Goal: Task Accomplishment & Management: Manage account settings

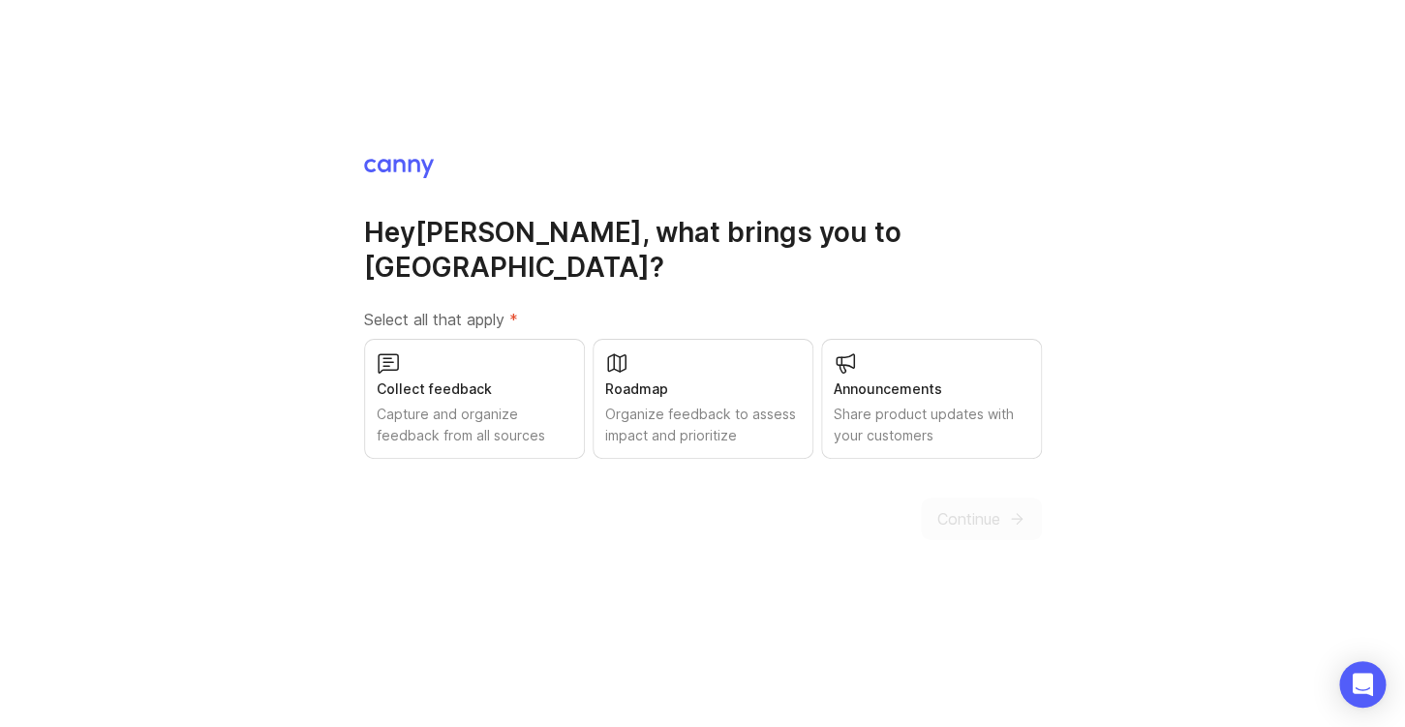
click at [560, 422] on div "Capture and organize feedback from all sources" at bounding box center [475, 425] width 196 height 43
click at [655, 411] on div "Organize feedback to assess impact and prioritize" at bounding box center [703, 425] width 196 height 43
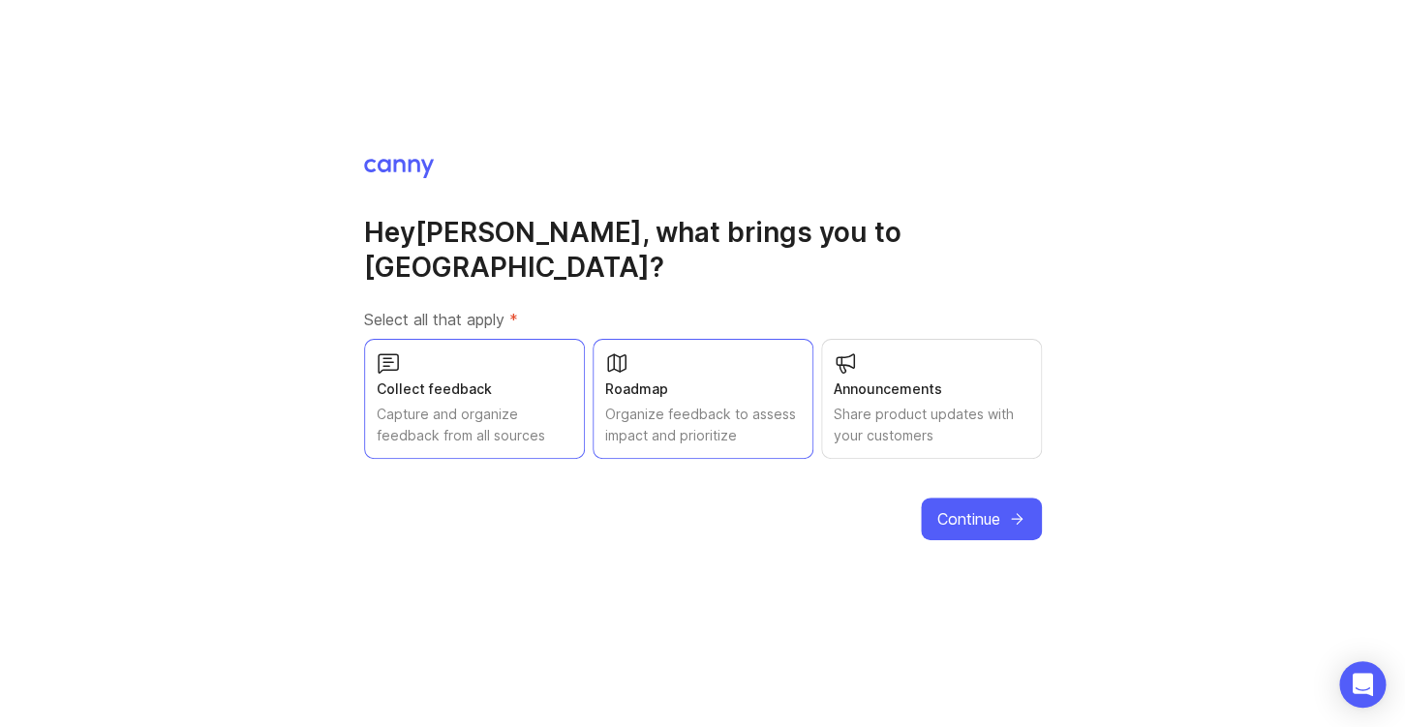
click at [971, 507] on span "Continue" at bounding box center [969, 518] width 63 height 23
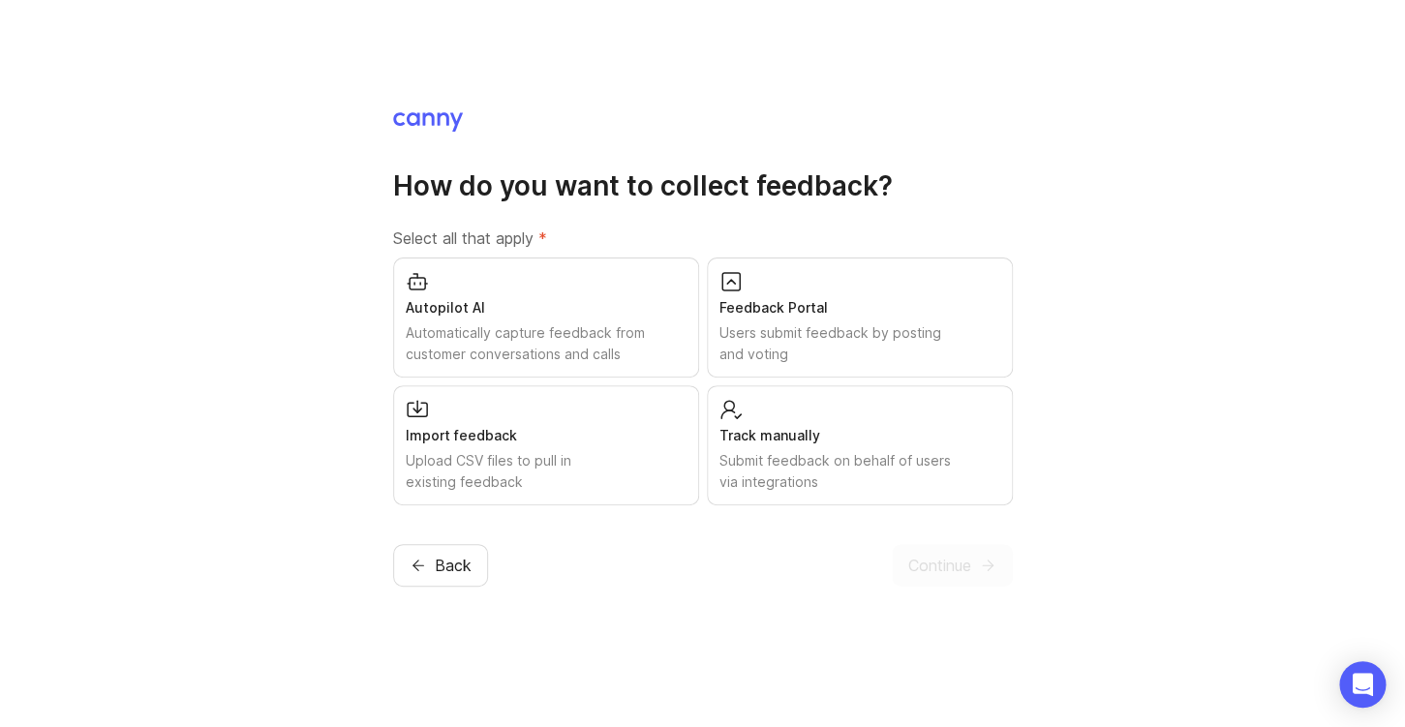
click at [773, 311] on div "Feedback Portal" at bounding box center [860, 307] width 281 height 21
click at [956, 565] on span "Continue" at bounding box center [939, 565] width 63 height 23
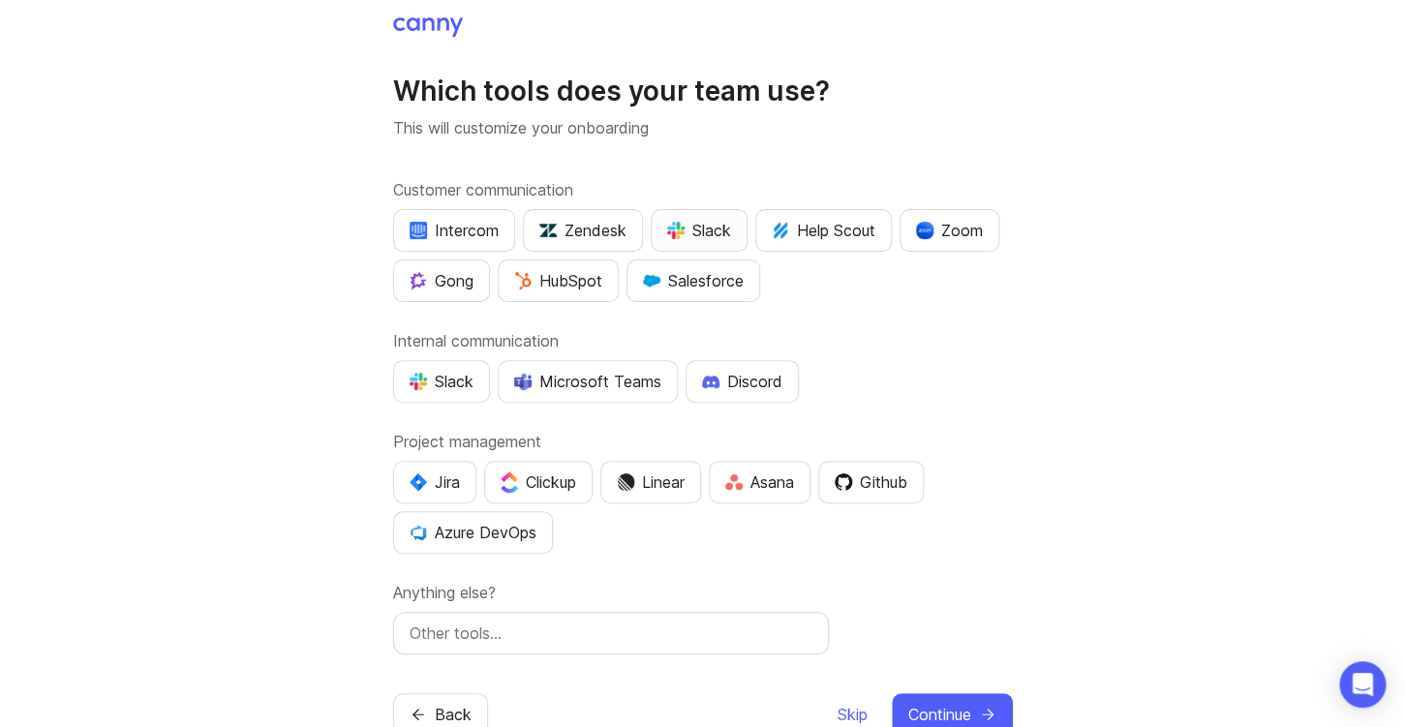
click at [710, 232] on div "Slack" at bounding box center [699, 230] width 64 height 23
click at [445, 390] on div "Slack" at bounding box center [442, 381] width 64 height 23
click at [705, 236] on div "Slack" at bounding box center [699, 230] width 64 height 23
click at [948, 244] on button "Zoom" at bounding box center [950, 230] width 100 height 43
click at [449, 480] on div "Jira" at bounding box center [435, 482] width 50 height 23
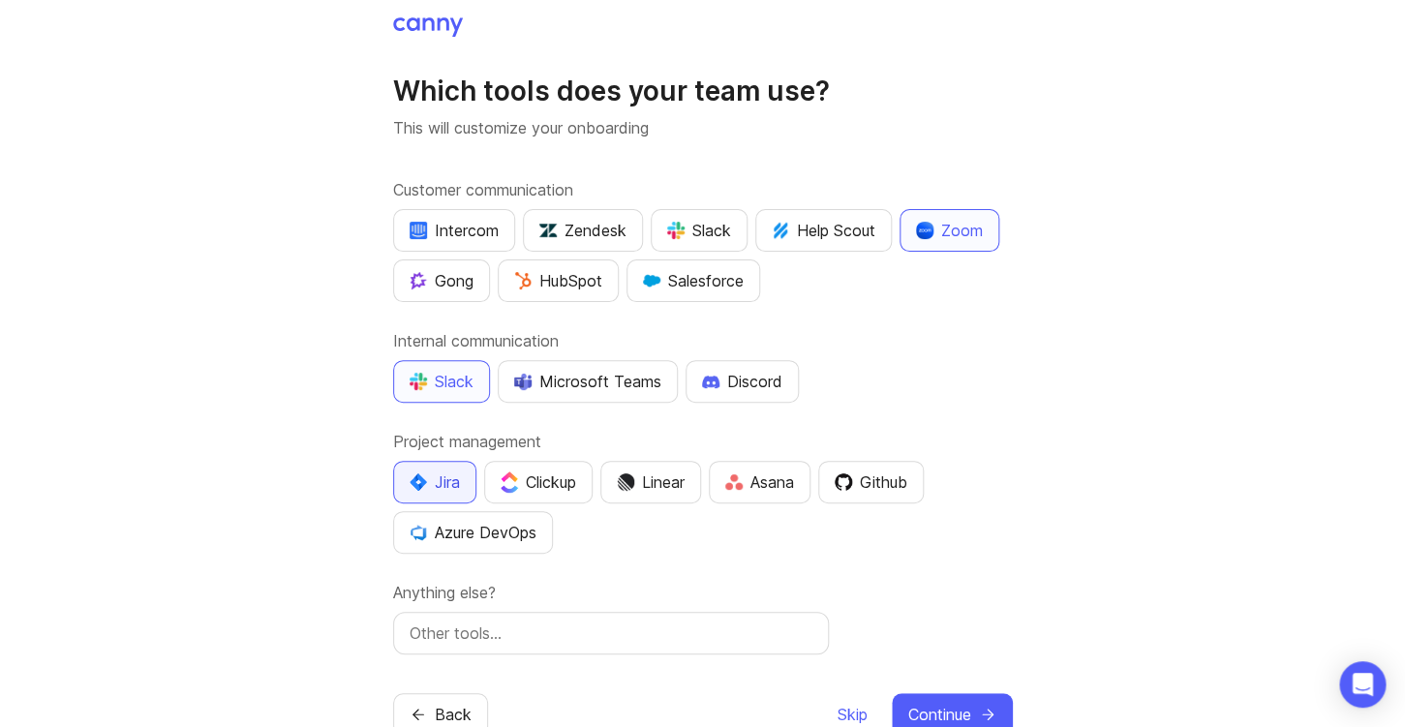
scroll to position [55, 0]
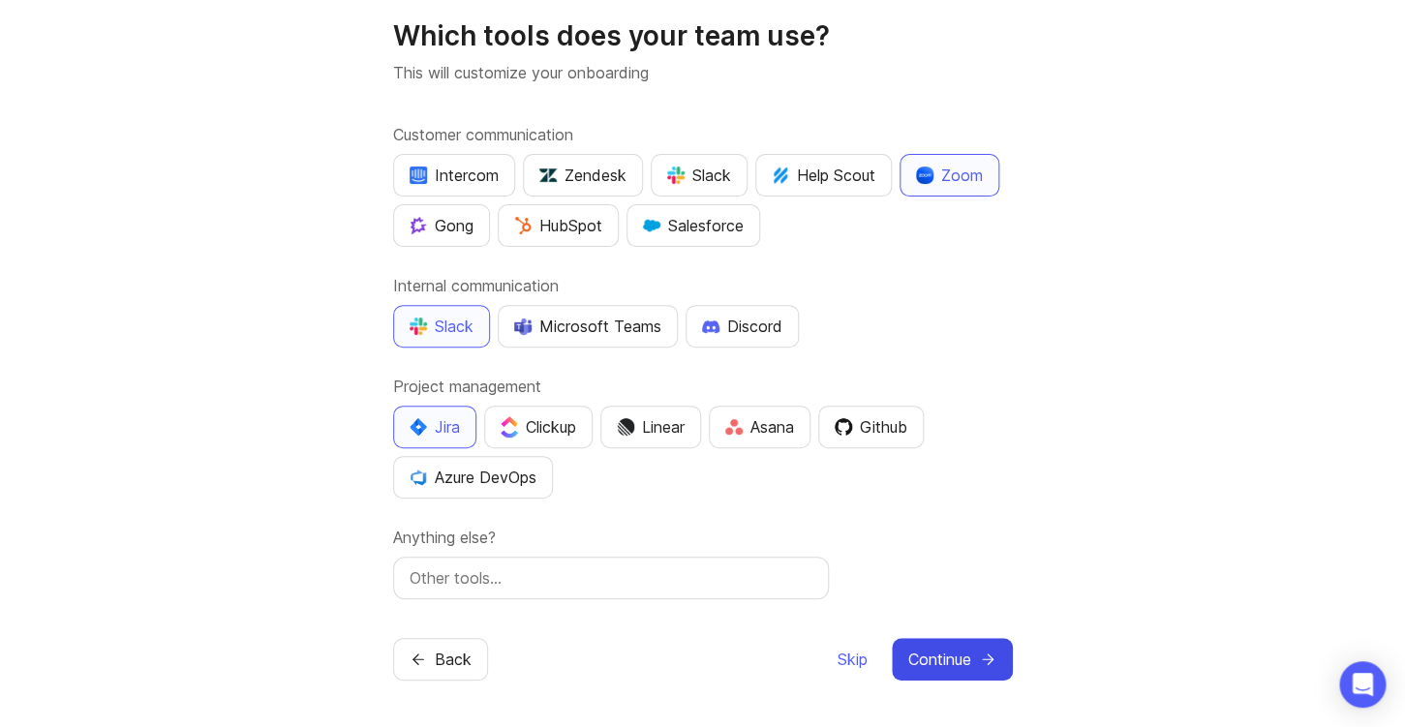
click at [922, 665] on span "Continue" at bounding box center [939, 659] width 63 height 23
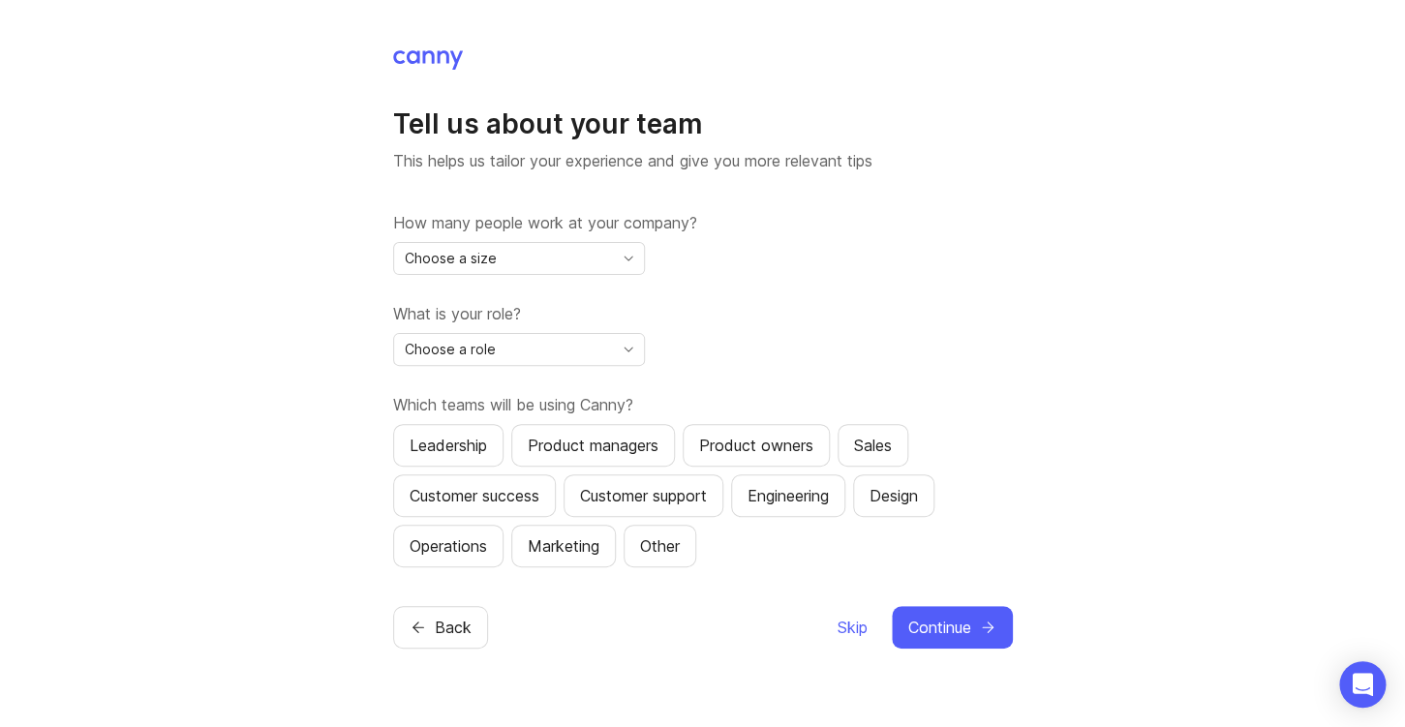
click at [616, 267] on span "toggle menu" at bounding box center [628, 258] width 31 height 21
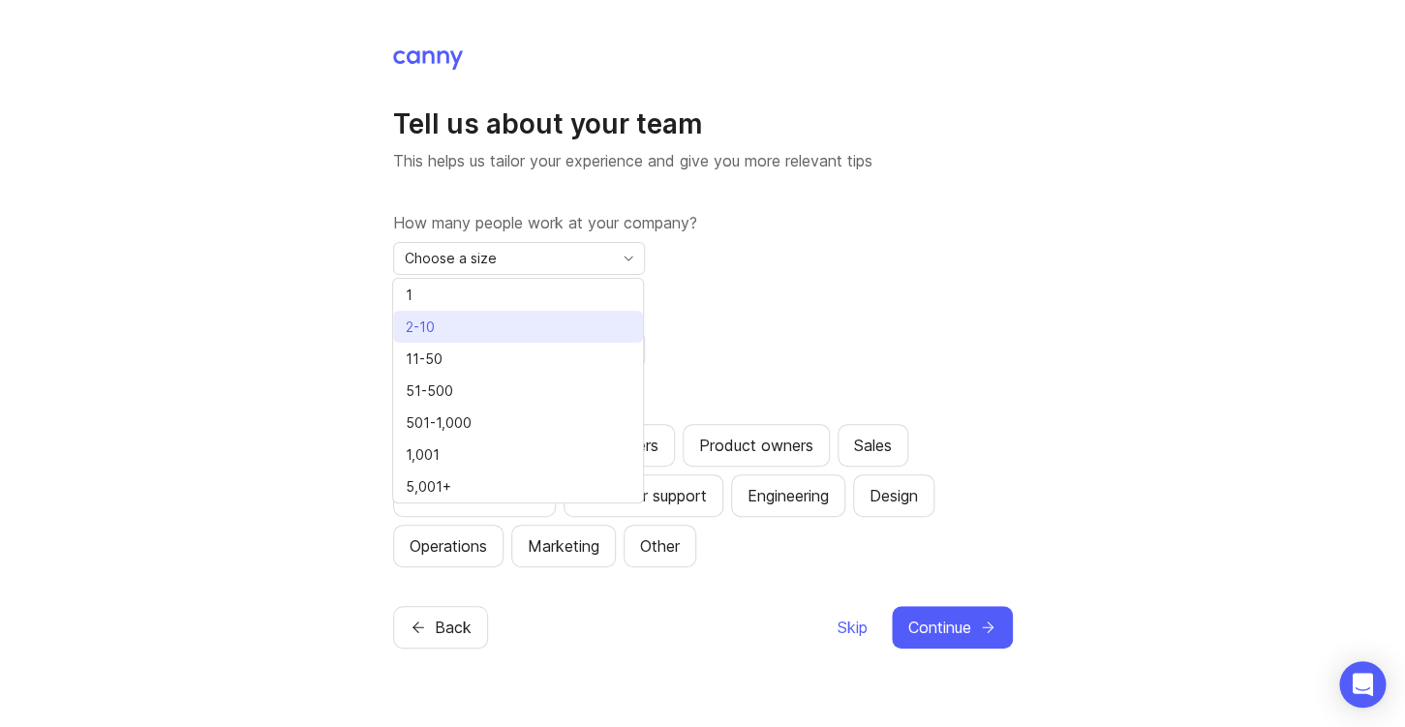
click at [561, 318] on li "2-10" at bounding box center [518, 327] width 250 height 32
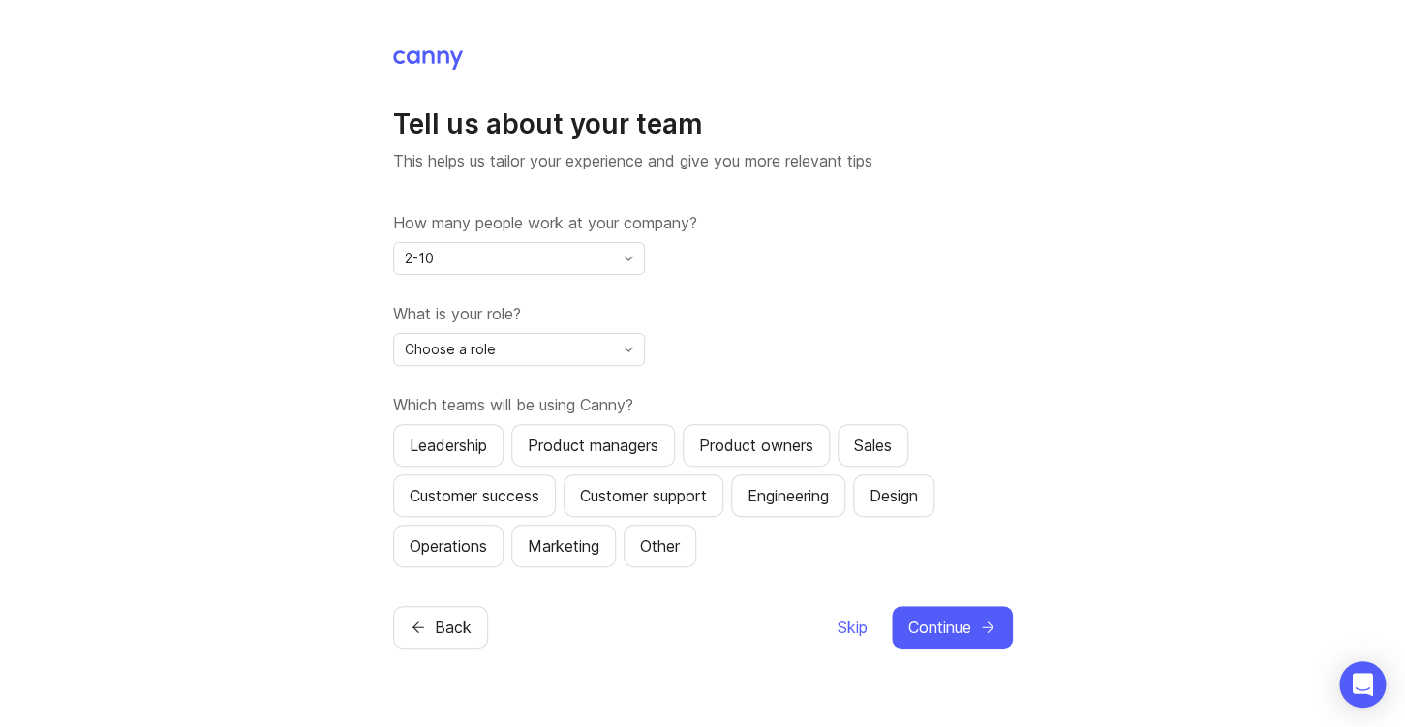
click at [610, 352] on div "Choose a role" at bounding box center [503, 349] width 219 height 31
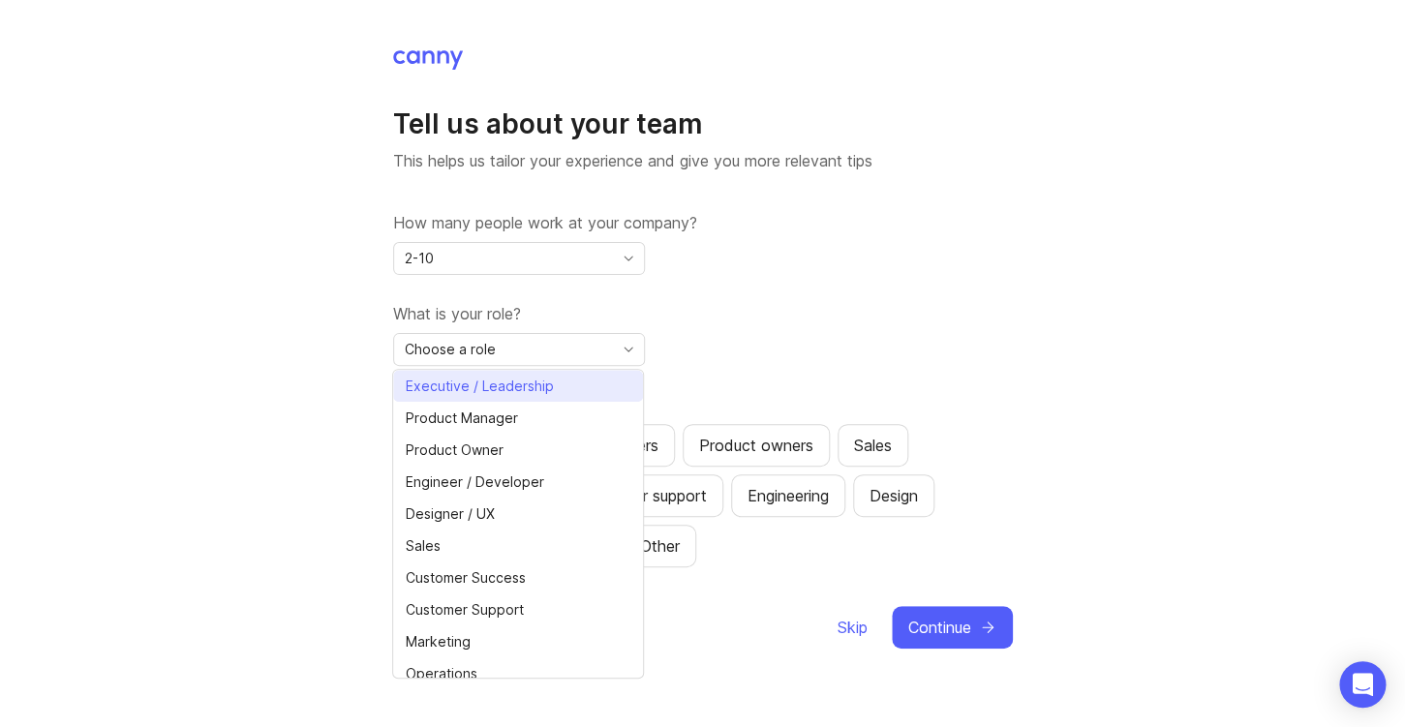
click at [563, 394] on li "Executive / Leadership" at bounding box center [518, 386] width 250 height 32
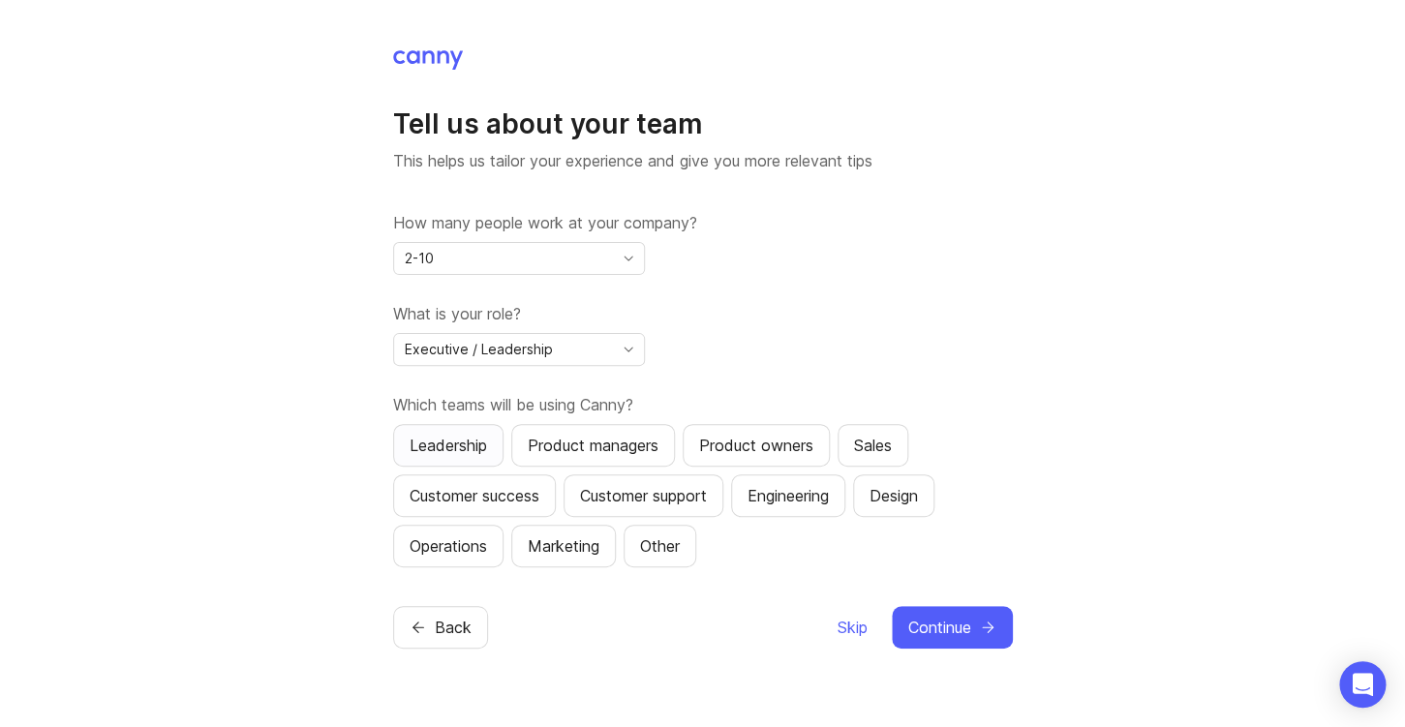
click at [469, 432] on button "Leadership" at bounding box center [448, 445] width 110 height 43
click at [579, 436] on div "Product managers" at bounding box center [593, 445] width 131 height 23
click at [523, 480] on button "Customer success" at bounding box center [474, 496] width 163 height 43
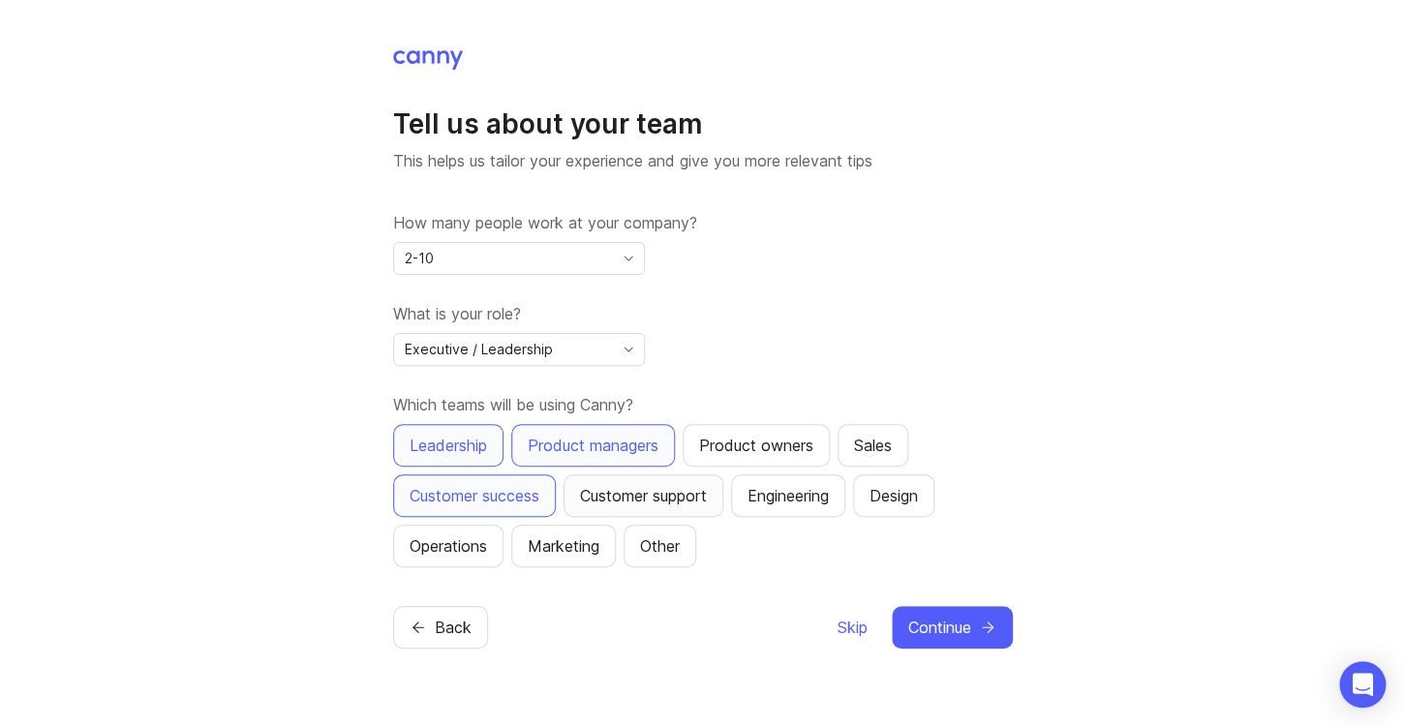
click at [673, 502] on div "Customer support" at bounding box center [643, 495] width 127 height 23
click at [810, 456] on div "Product owners" at bounding box center [756, 445] width 114 height 23
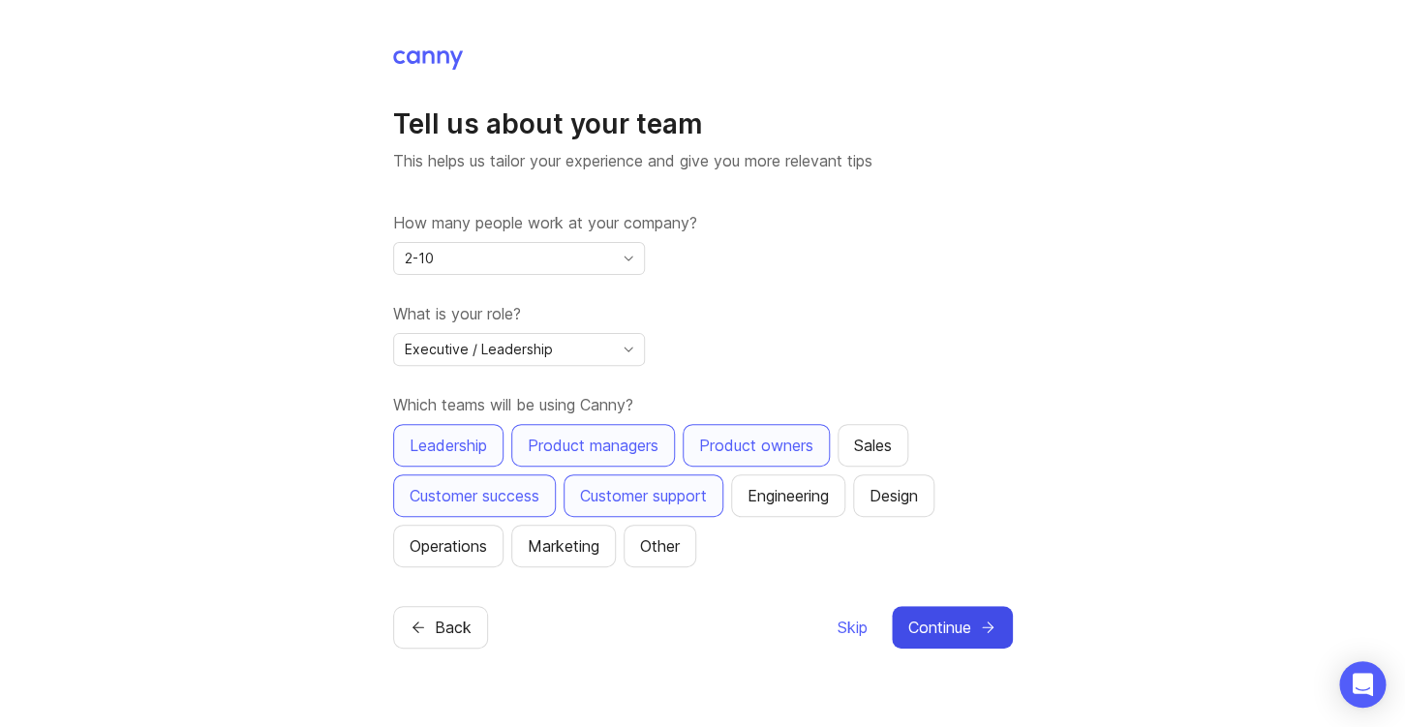
click at [960, 611] on button "Continue" at bounding box center [952, 627] width 121 height 43
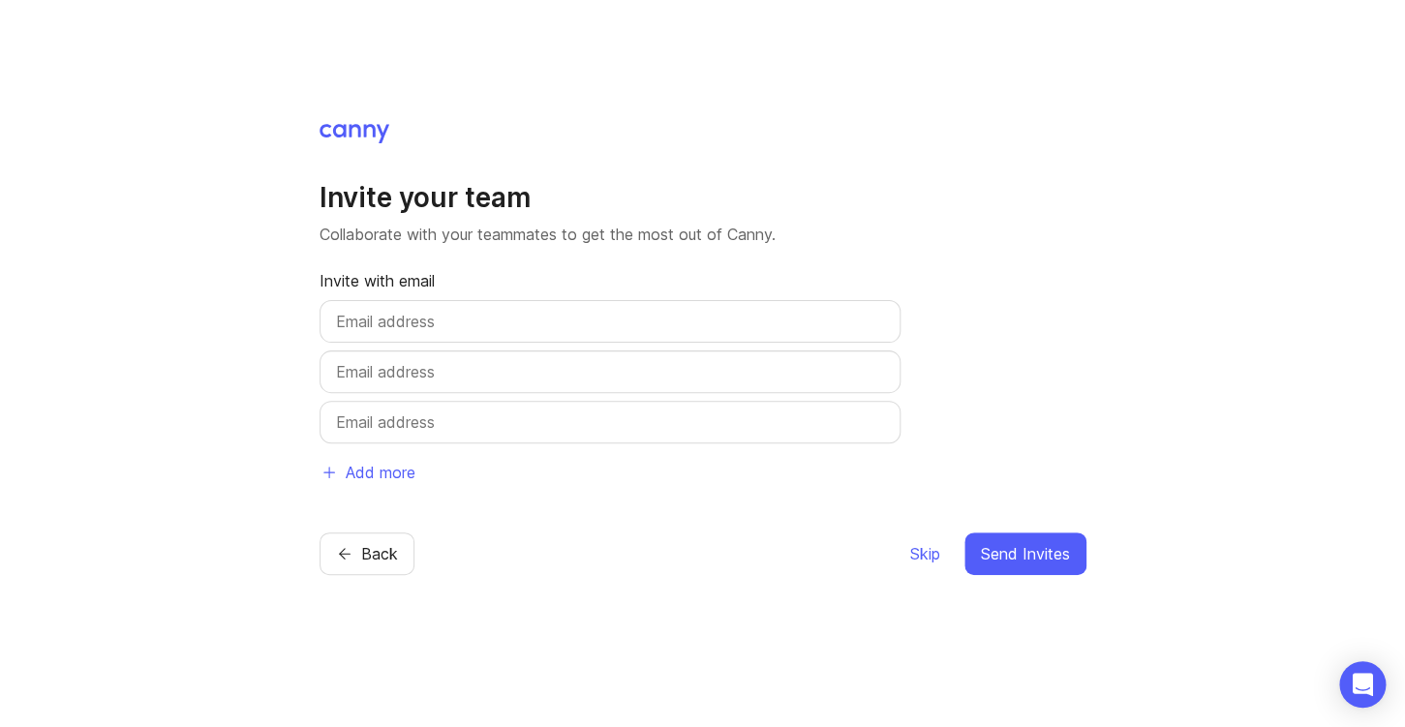
click at [944, 554] on div "Skip Send Invites" at bounding box center [997, 554] width 177 height 43
click at [926, 554] on span "Skip" at bounding box center [925, 553] width 30 height 23
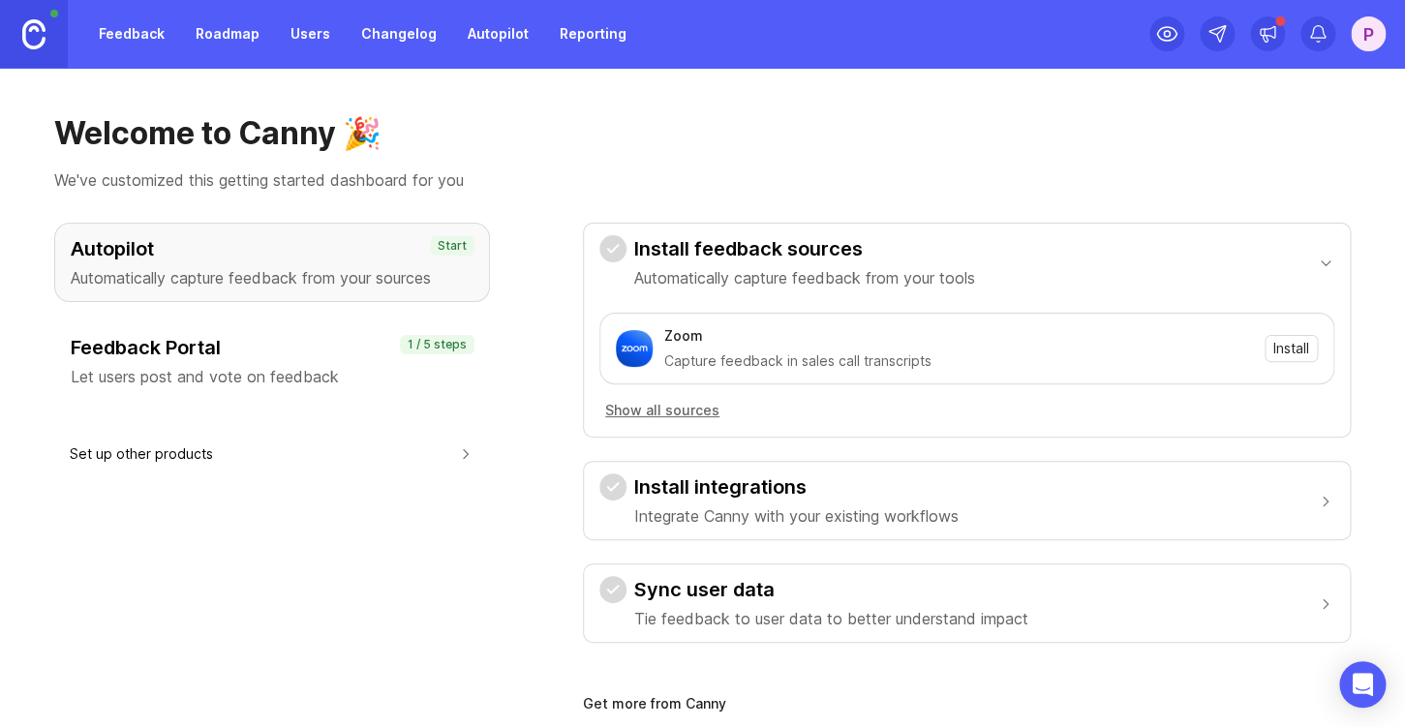
click at [375, 370] on p "Let users post and vote on feedback" at bounding box center [272, 376] width 403 height 23
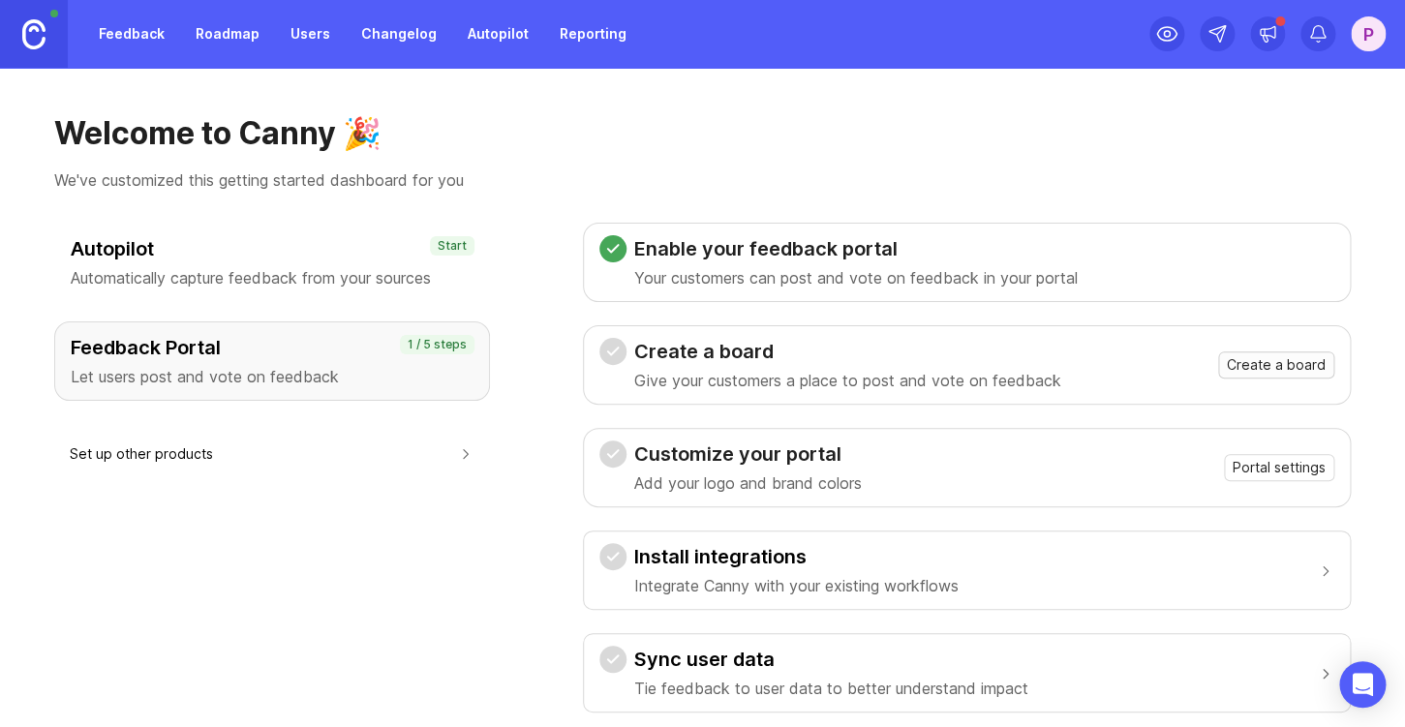
click at [1294, 359] on span "Create a board" at bounding box center [1276, 364] width 99 height 19
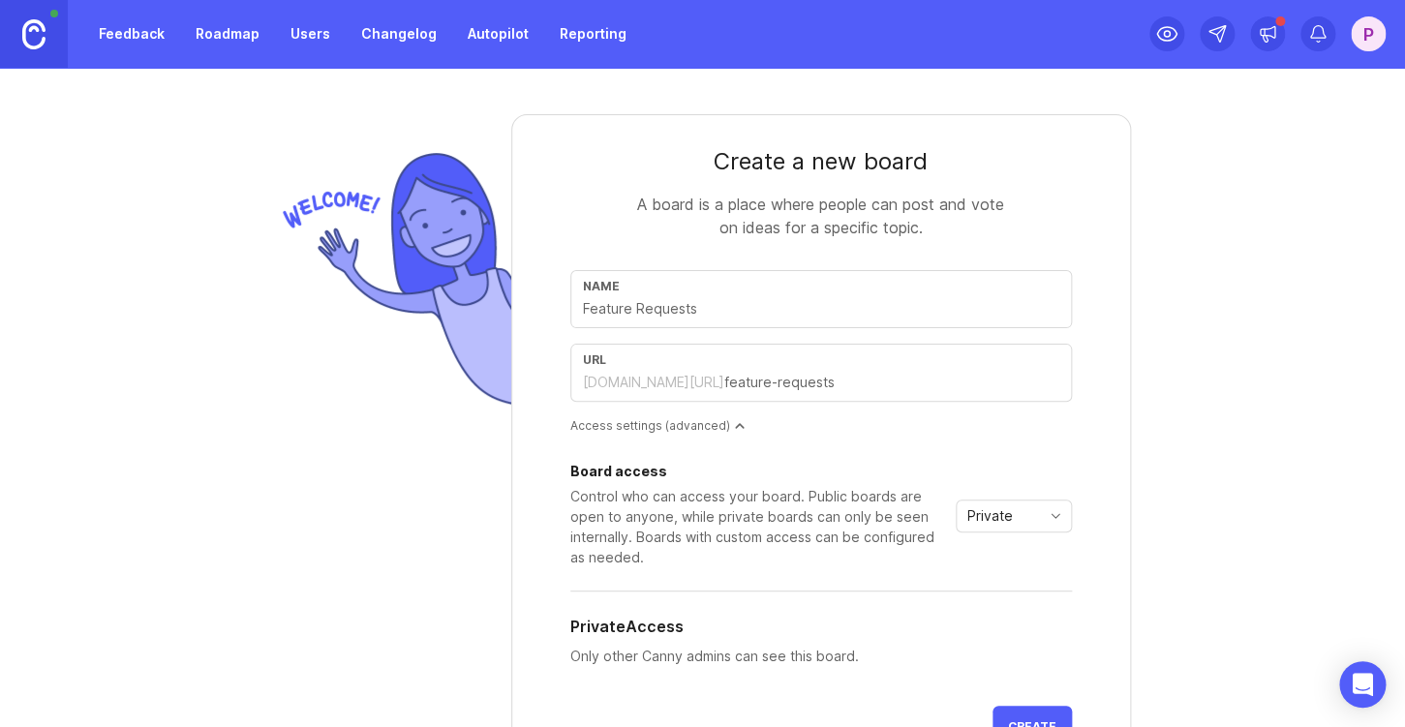
click at [807, 291] on div "Name" at bounding box center [821, 286] width 477 height 15
click at [1221, 351] on div "Create a new board A board is a place where people can post and vote on ideas f…" at bounding box center [702, 398] width 1405 height 660
click at [785, 312] on input "text" at bounding box center [821, 308] width 477 height 21
type input "E"
type input "e"
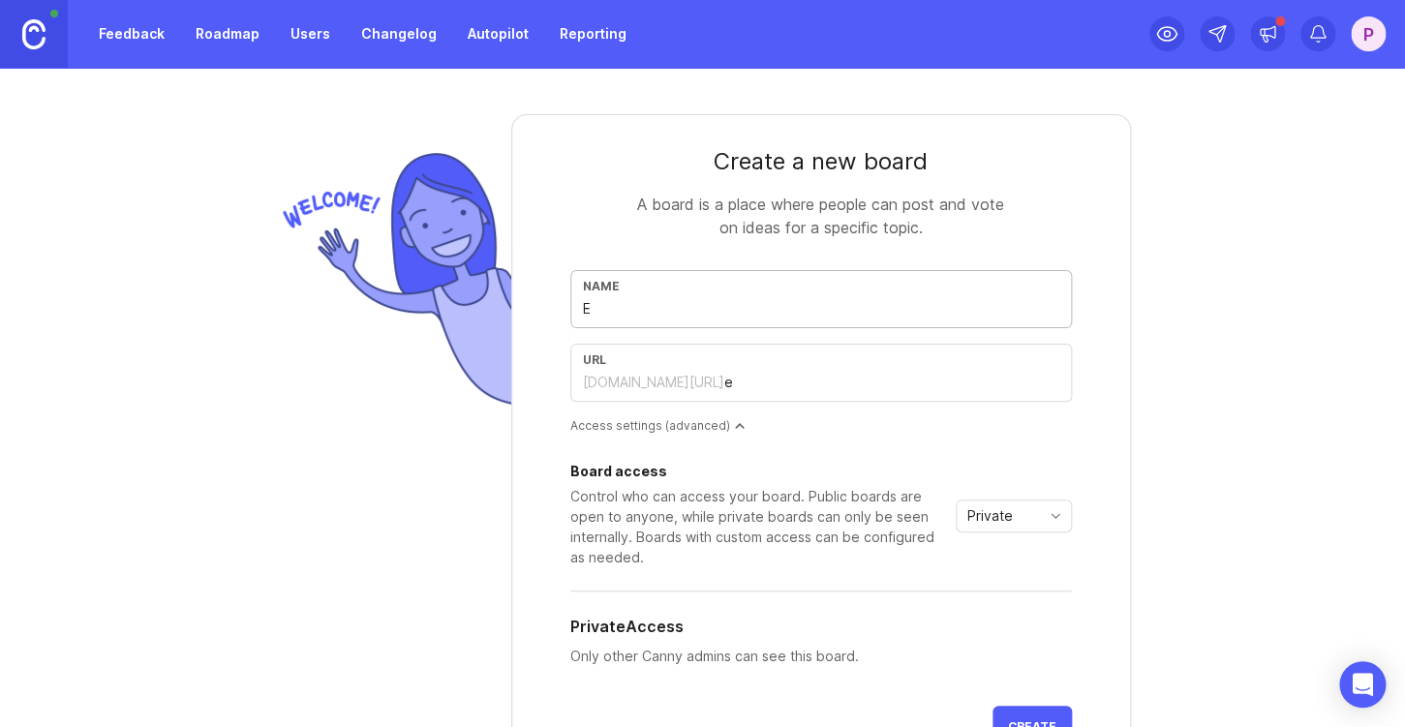
type input "Ea"
type input "ea"
type input "Eas"
type input "eas"
type input "Easy"
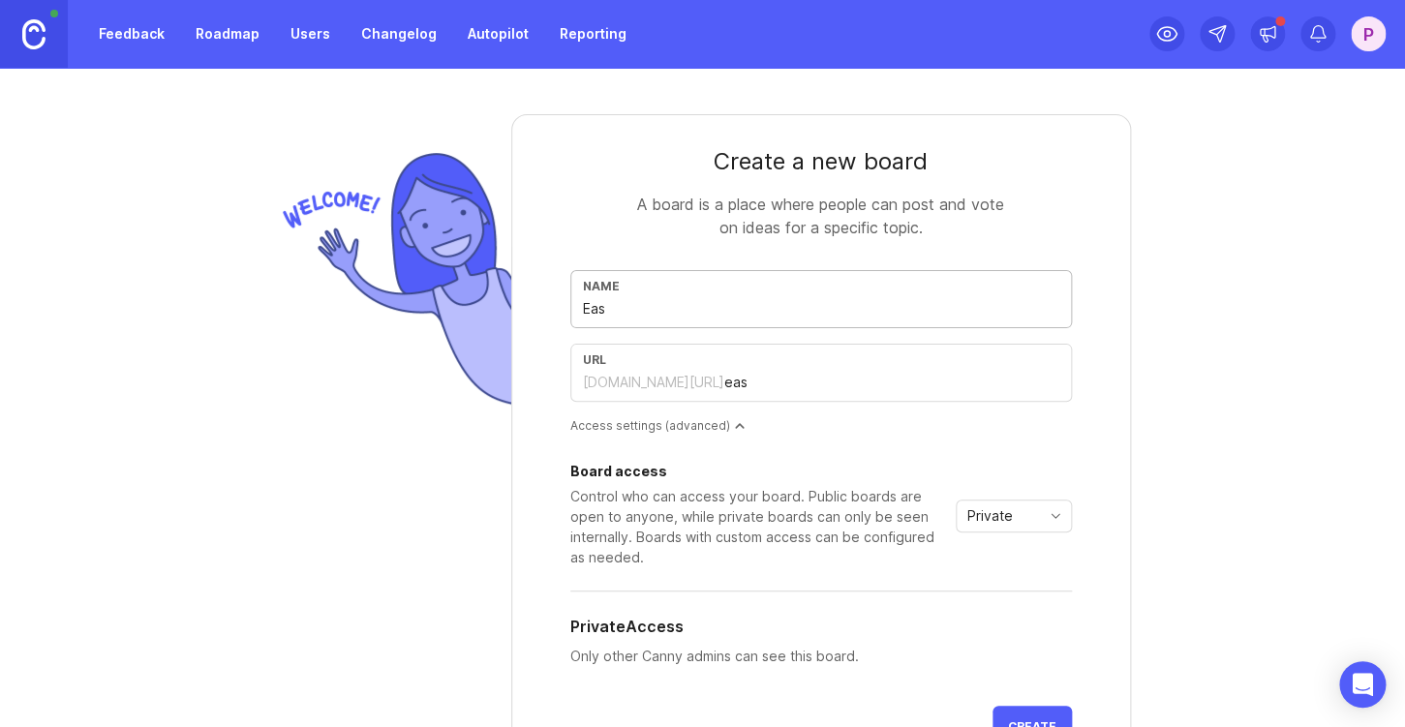
type input "easy"
type input "Easy T"
type input "easy-t"
type input "Easy Te"
type input "easy-te"
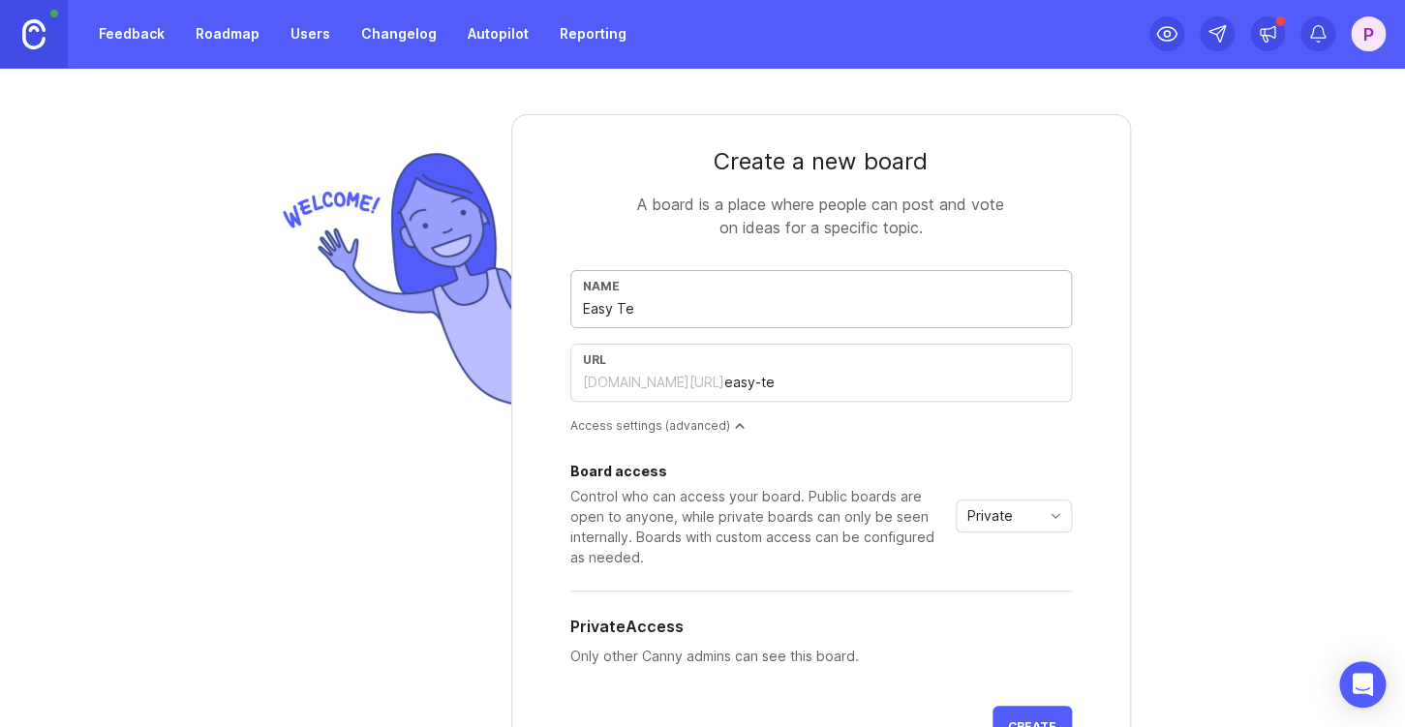
type input "Easy Tem"
type input "easy-tem"
type input "Easy Temp"
type input "easy-temp"
type input "Easy Templ"
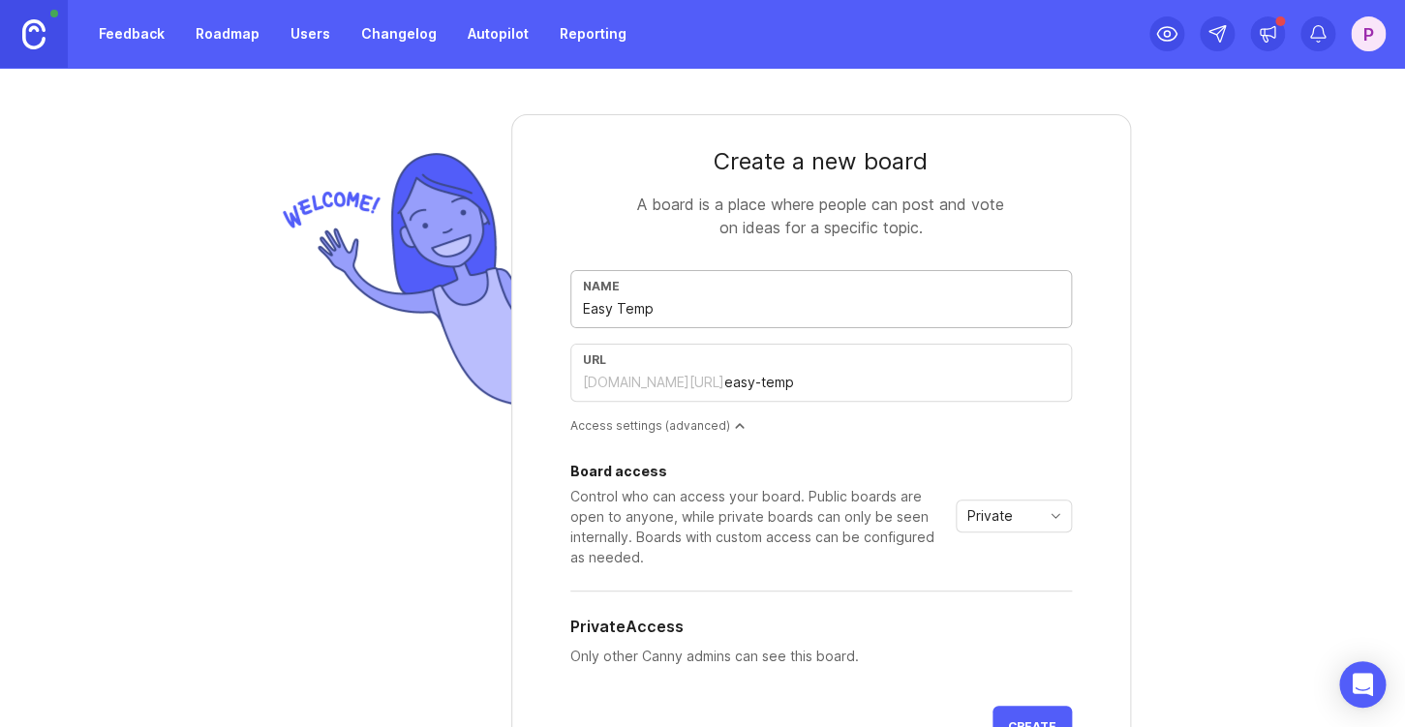
type input "easy-templ"
type input "Easy Templa"
type input "easy-templa"
type input "Easy Templae"
type input "easy-templae"
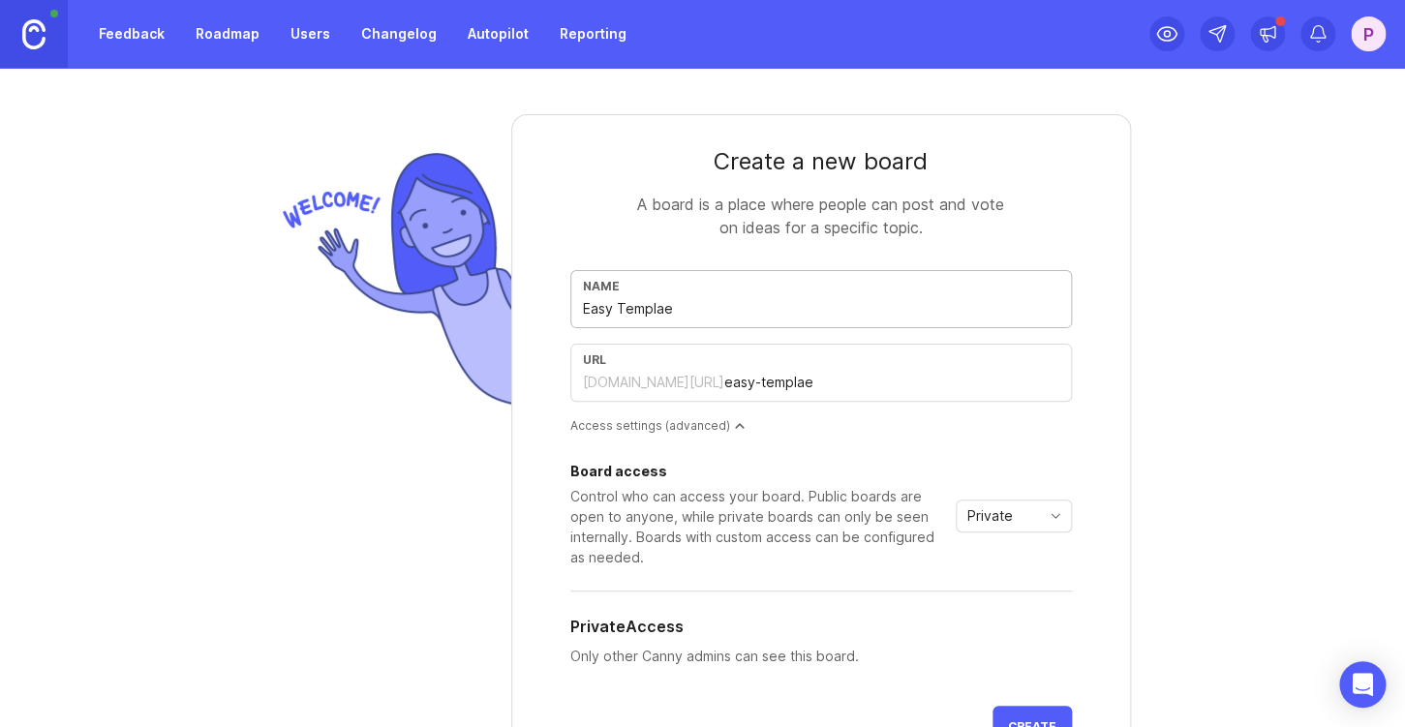
type input "Easy Templaes"
type input "easy-templaes"
type input "Easy Templae"
type input "easy-templae"
type input "Easy Templa"
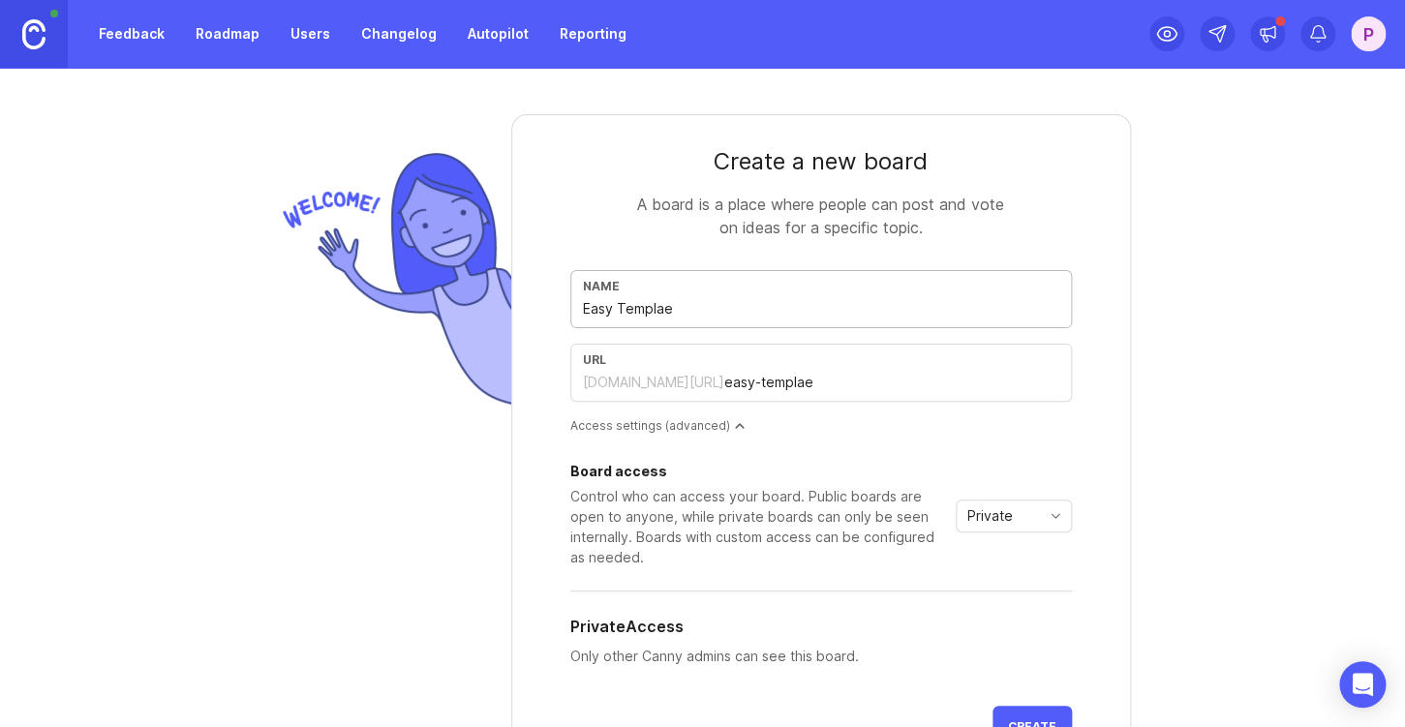
type input "easy-templa"
type input "Easy Templat"
type input "easy-templat"
type input "Easy Template"
type input "easy-template"
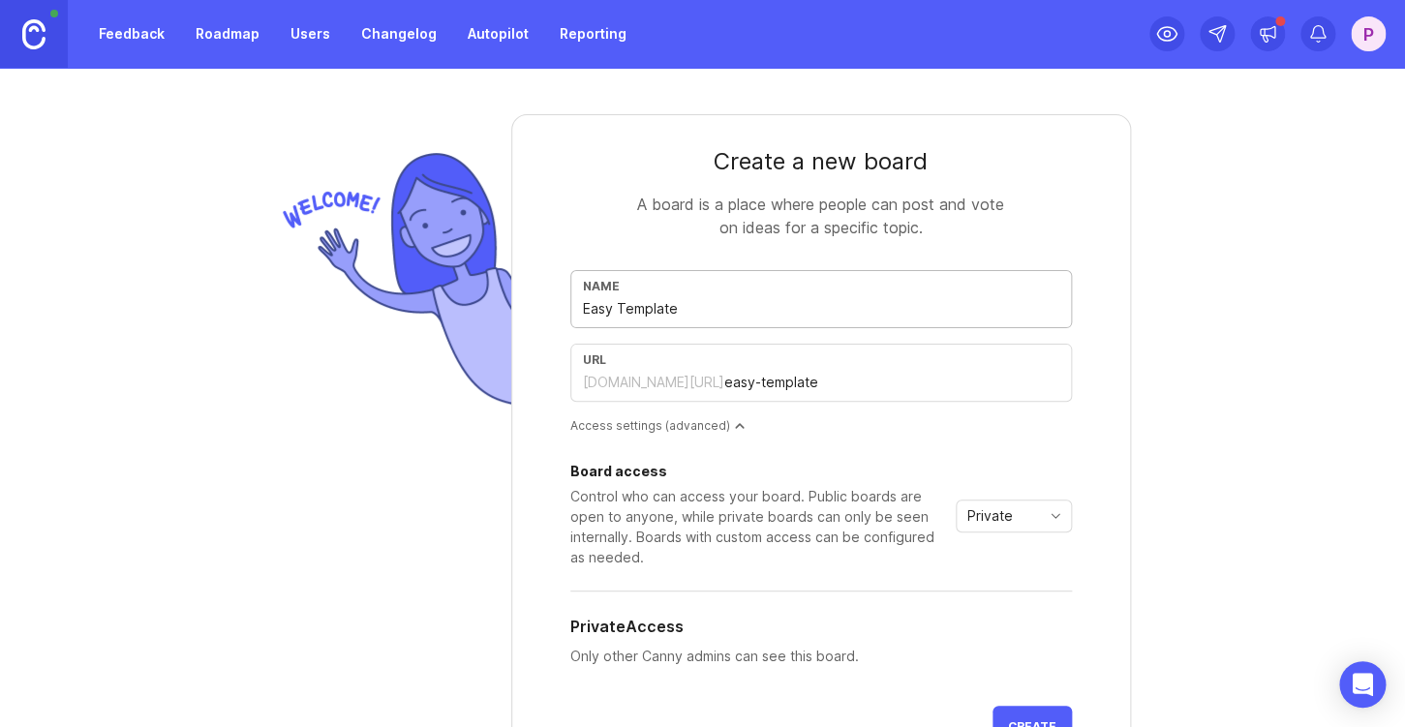
type input "Easy Templates"
type input "easy-templates"
type input "Easy Templates"
click at [1318, 336] on div "Create a new board A board is a place where people can post and vote on ideas f…" at bounding box center [702, 398] width 1405 height 660
click at [816, 380] on input "easy-templates" at bounding box center [891, 382] width 335 height 21
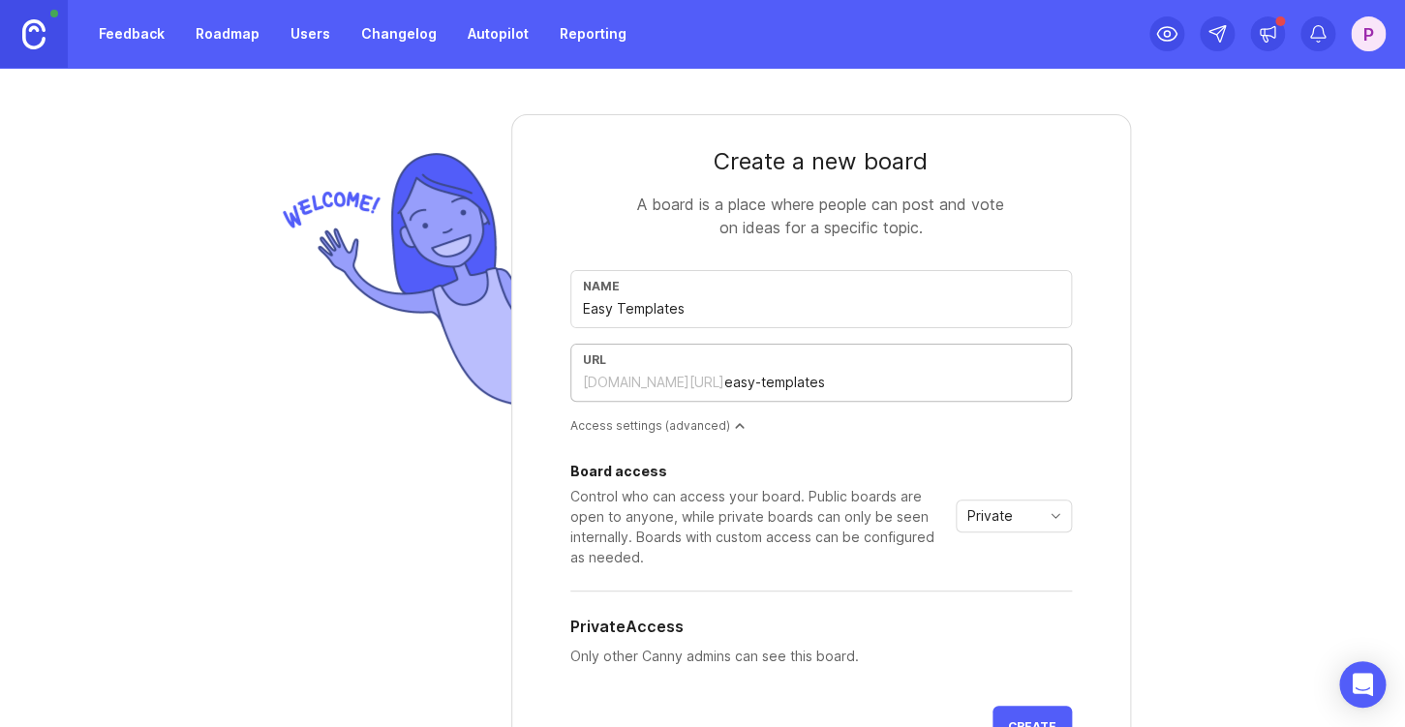
click at [748, 313] on input "Easy Templates" at bounding box center [821, 308] width 477 height 21
type input "F"
type input "f"
type input "Fe"
type input "fe"
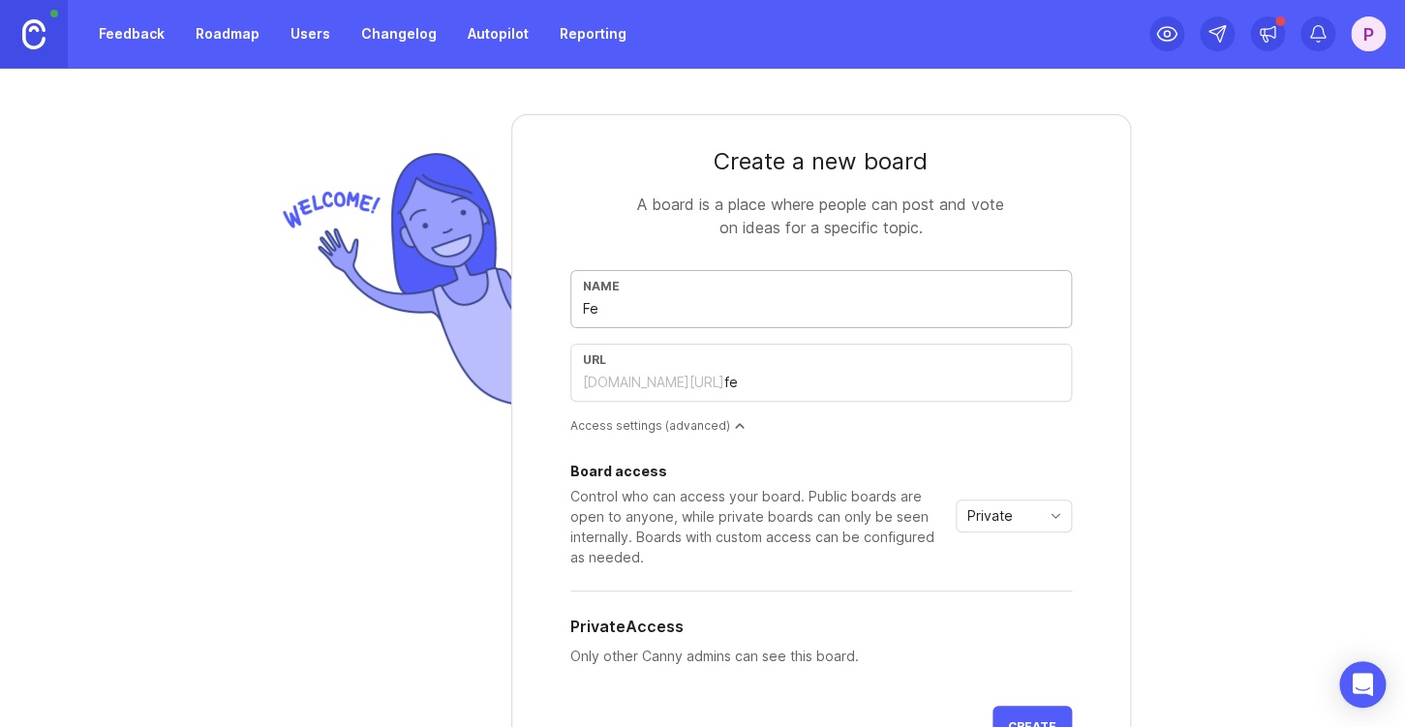
type input "Fea"
type input "fea"
type input "Feat"
type input "feat"
type input "Featu"
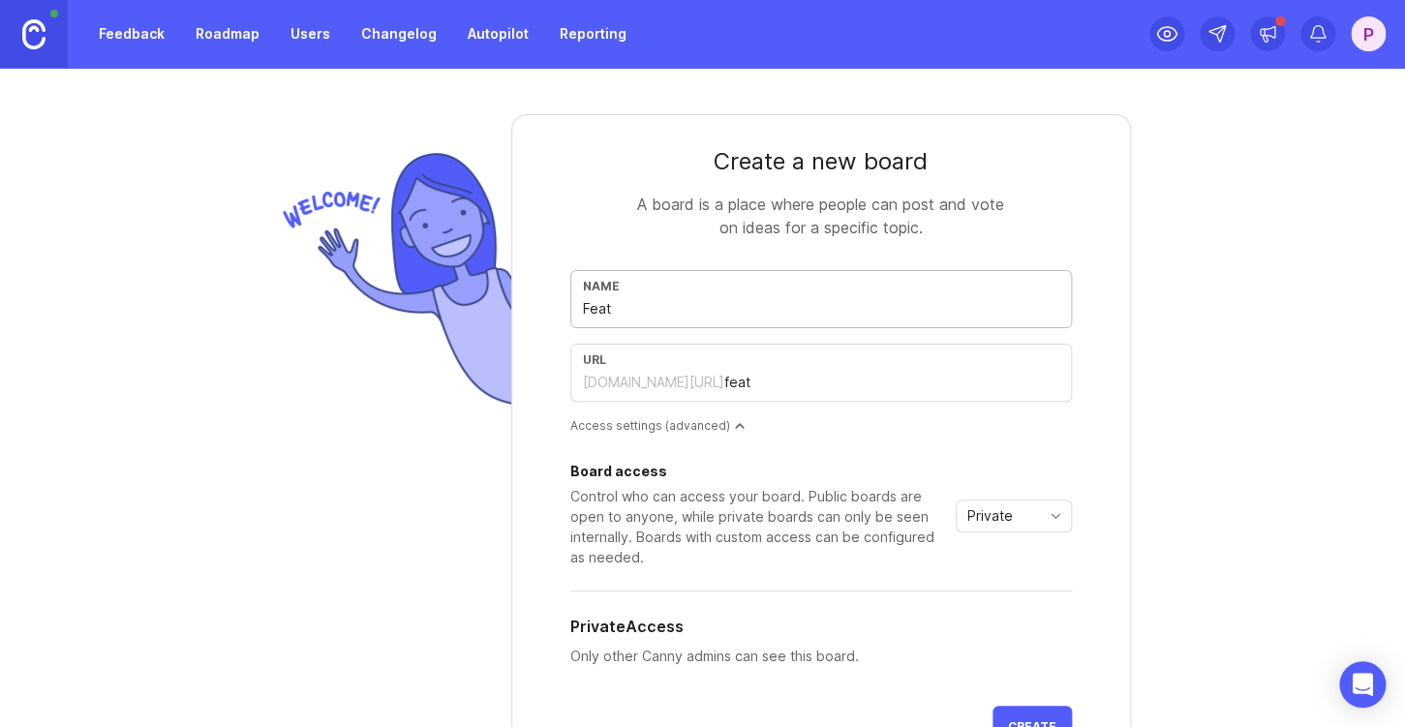
type input "featu"
type input "Featue"
type input "featue"
type input "Featuer"
type input "featuer"
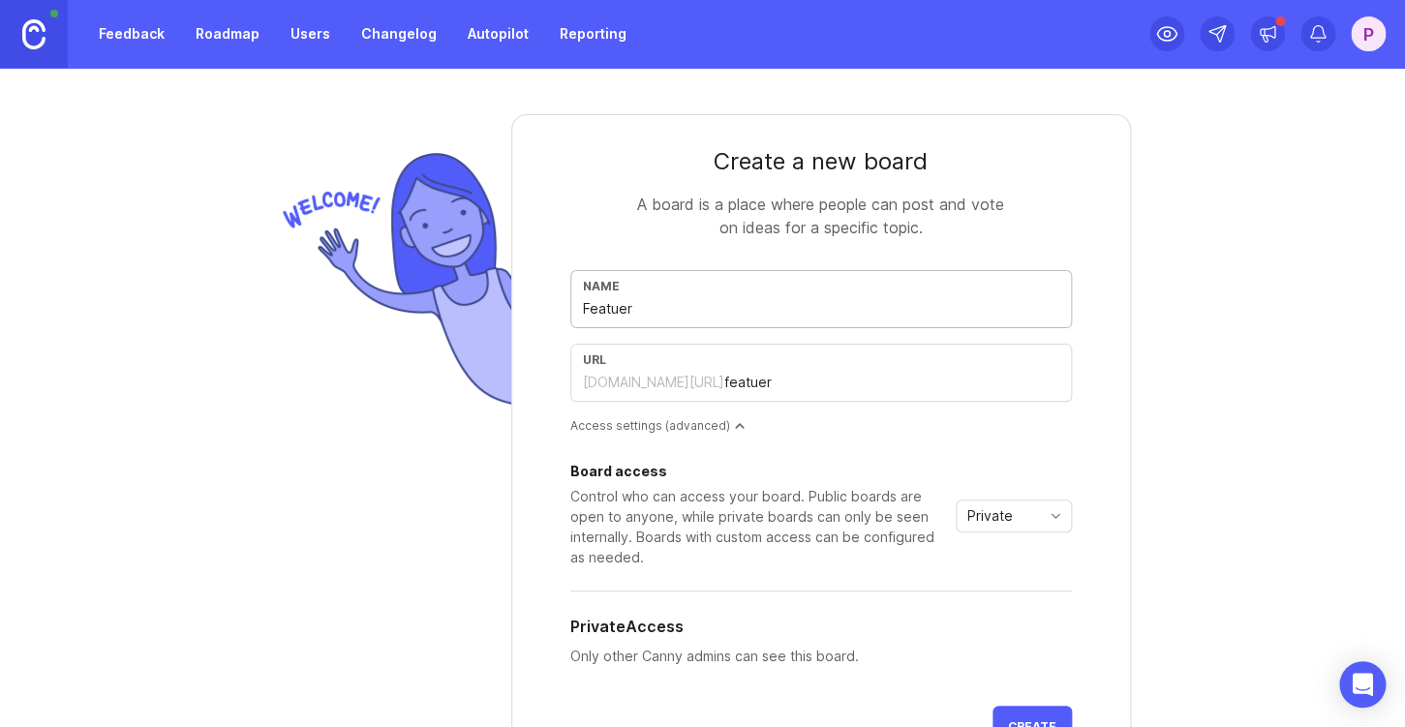
type input "Featue"
type input "featue"
type input "Featu"
type input "featu"
type input "Featur"
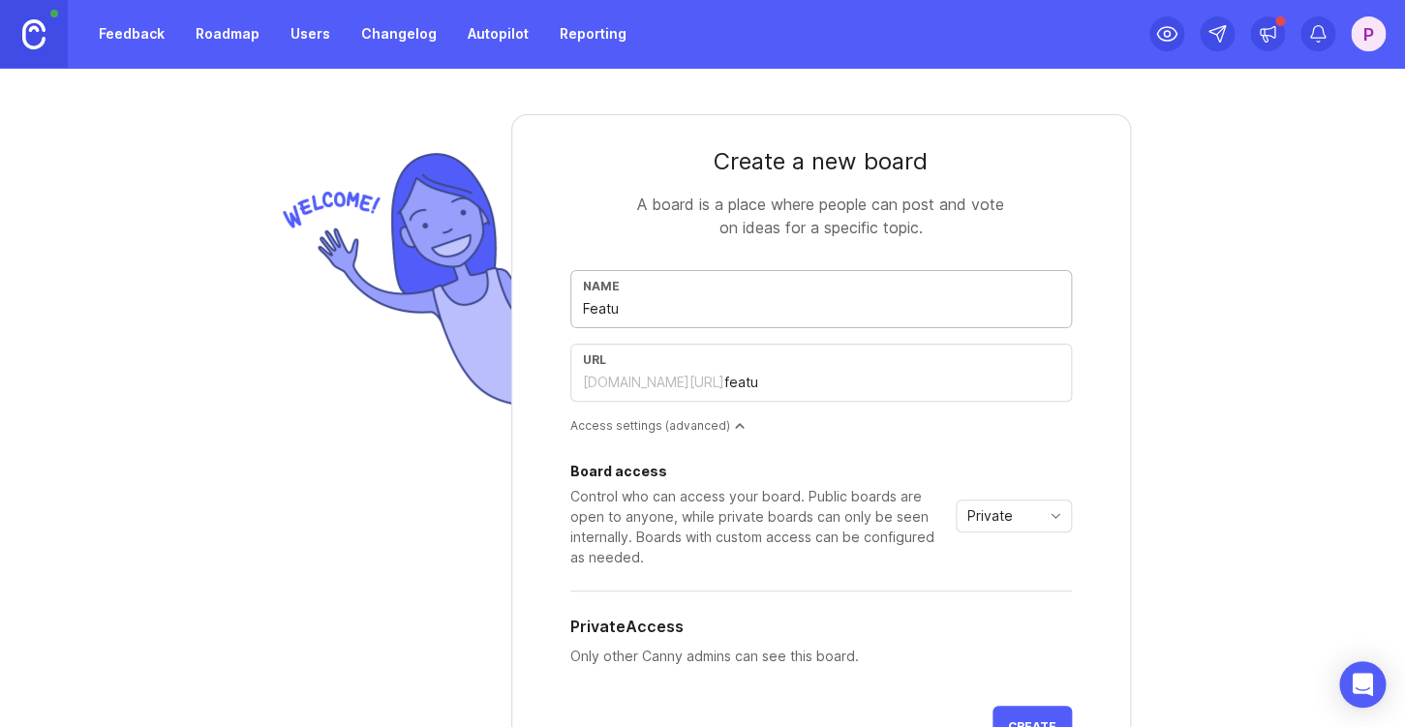
type input "featur"
type input "Feature"
type input "feature"
type input "Feature R"
type input "feature-r"
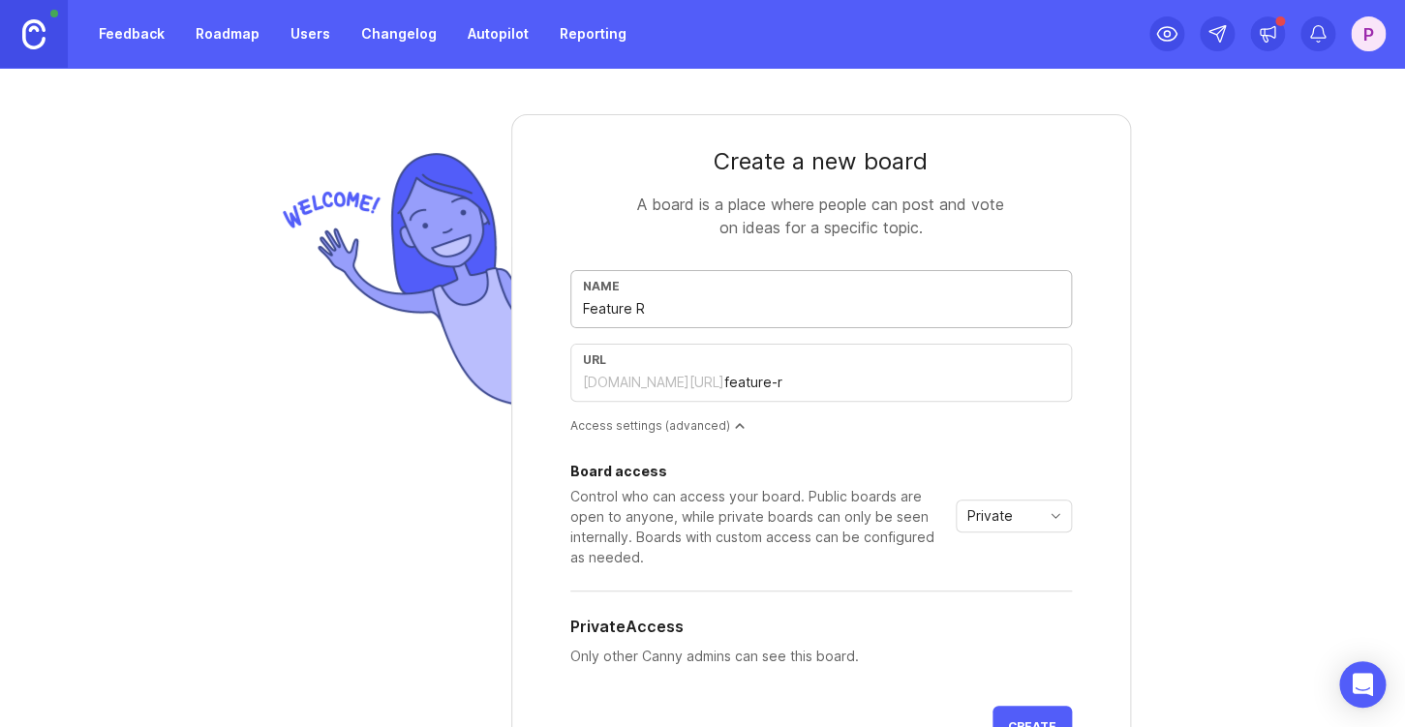
type input "Feature Re"
type input "feature-re"
type input "Feature Req"
type input "feature-req"
type input "Feature Requ"
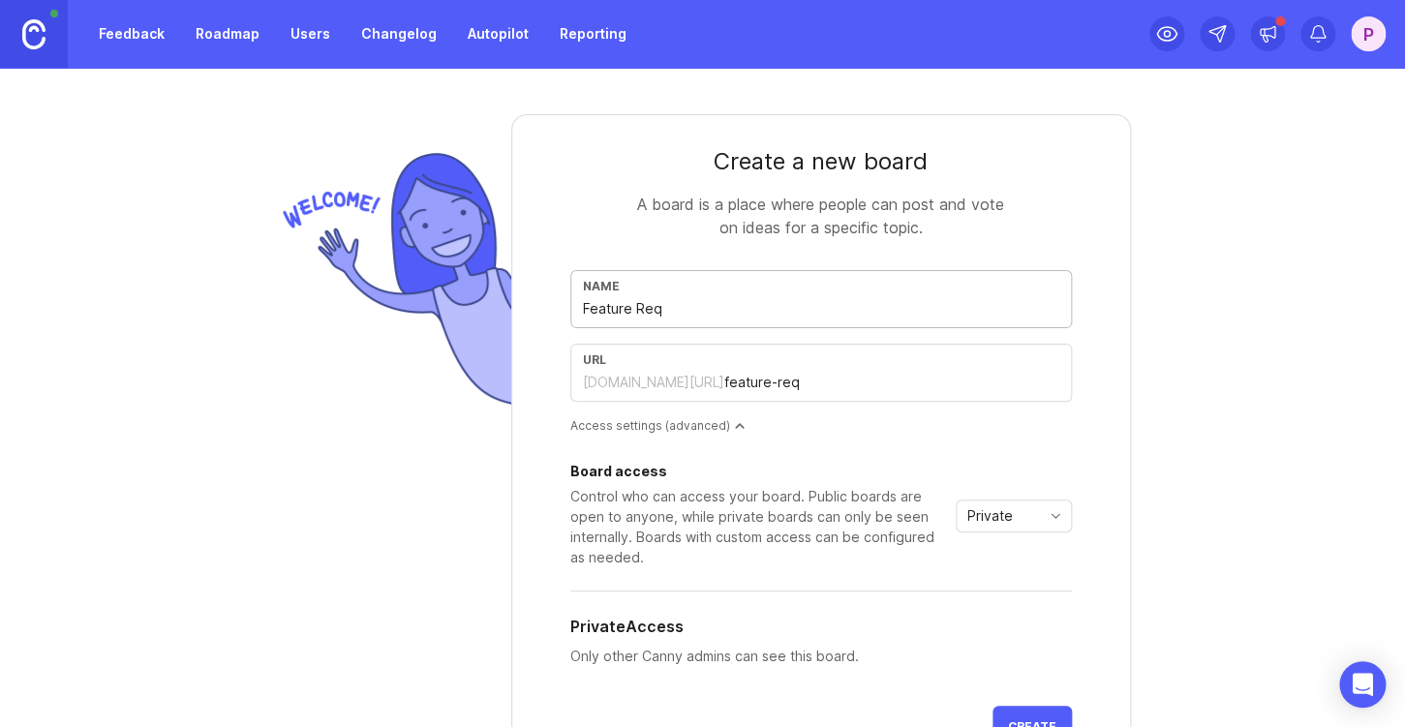
type input "feature-requ"
type input "Feature Reque"
type input "feature-reque"
type input "Feature Reques"
type input "feature-reques"
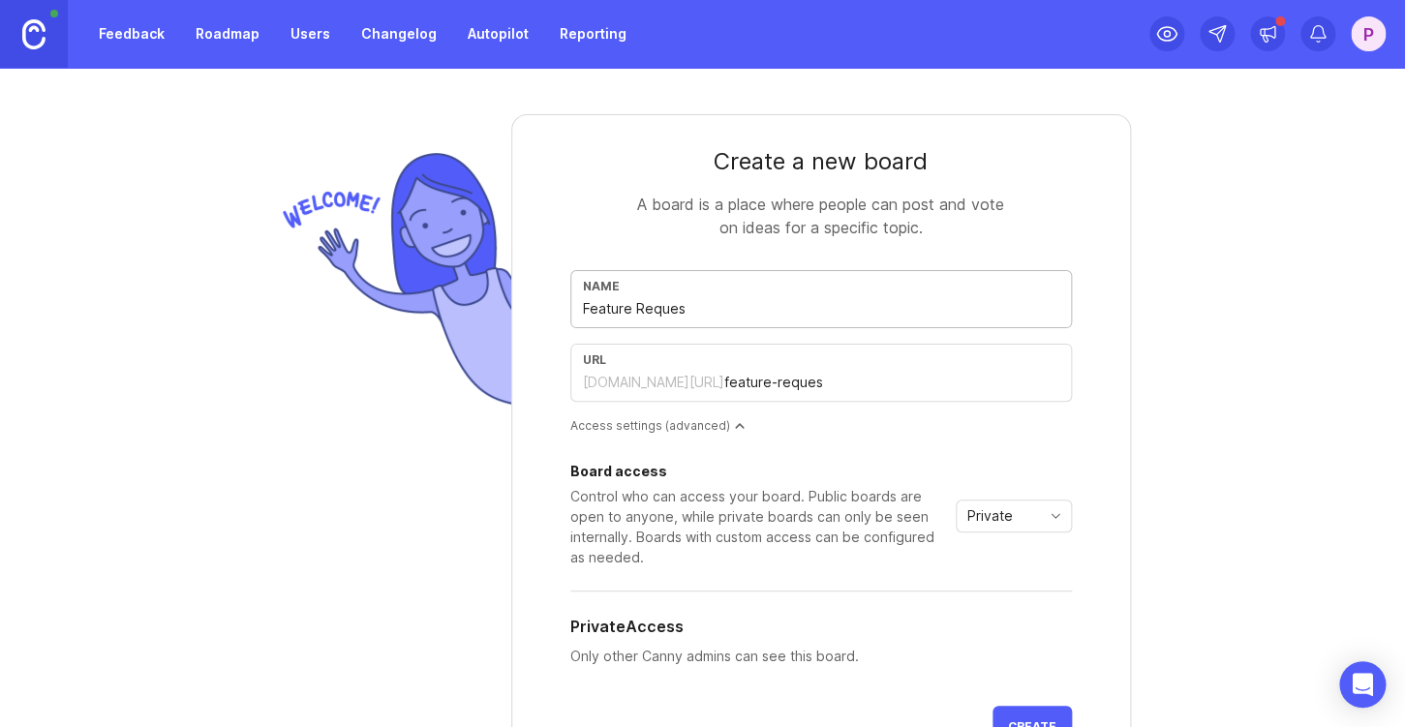
type input "Feature Request"
type input "feature-request"
type input "Feature Requests"
type input "feature-requests"
paste input "Easy Templates"
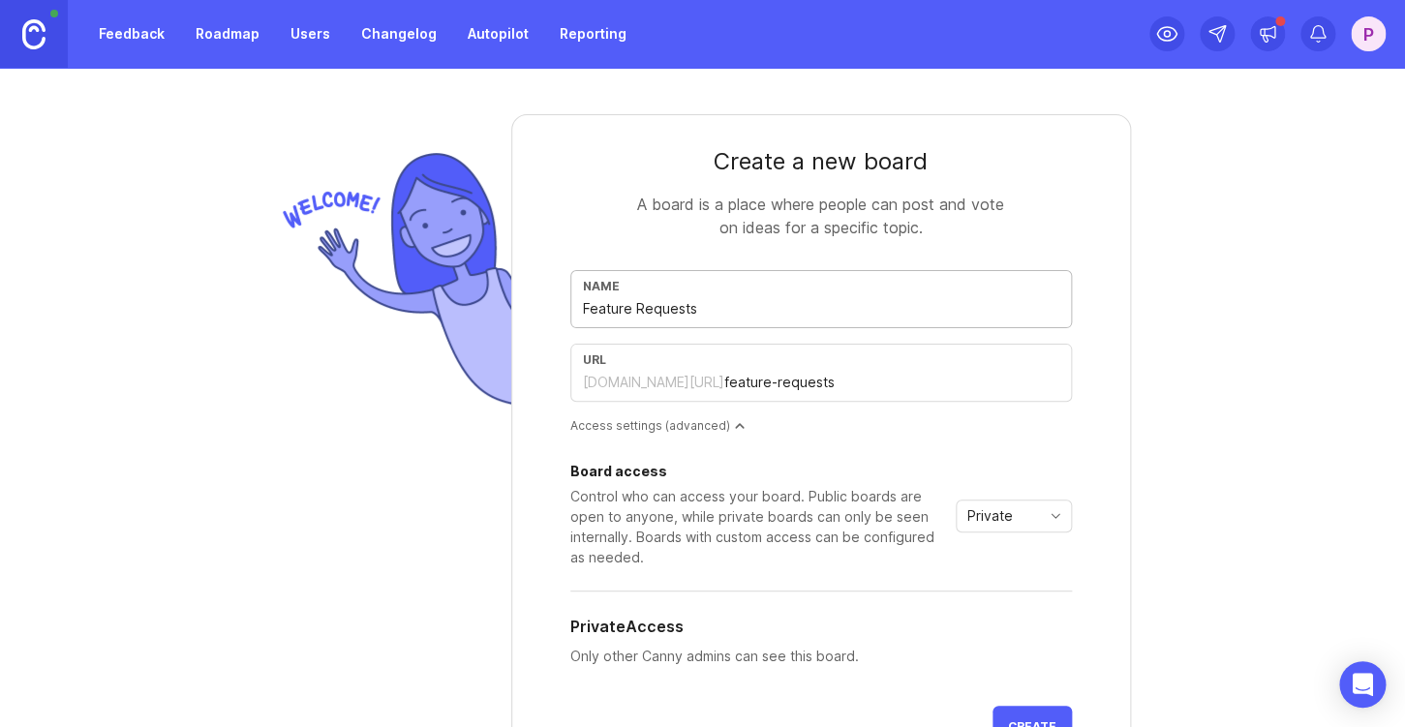
type input "Easy TemplatesFeature Requests"
type input "easy-templatesfeature-requests"
type input "Easy Templates Feature Requests"
type input "easy-templates-feature-requests"
type input "Feature Requests"
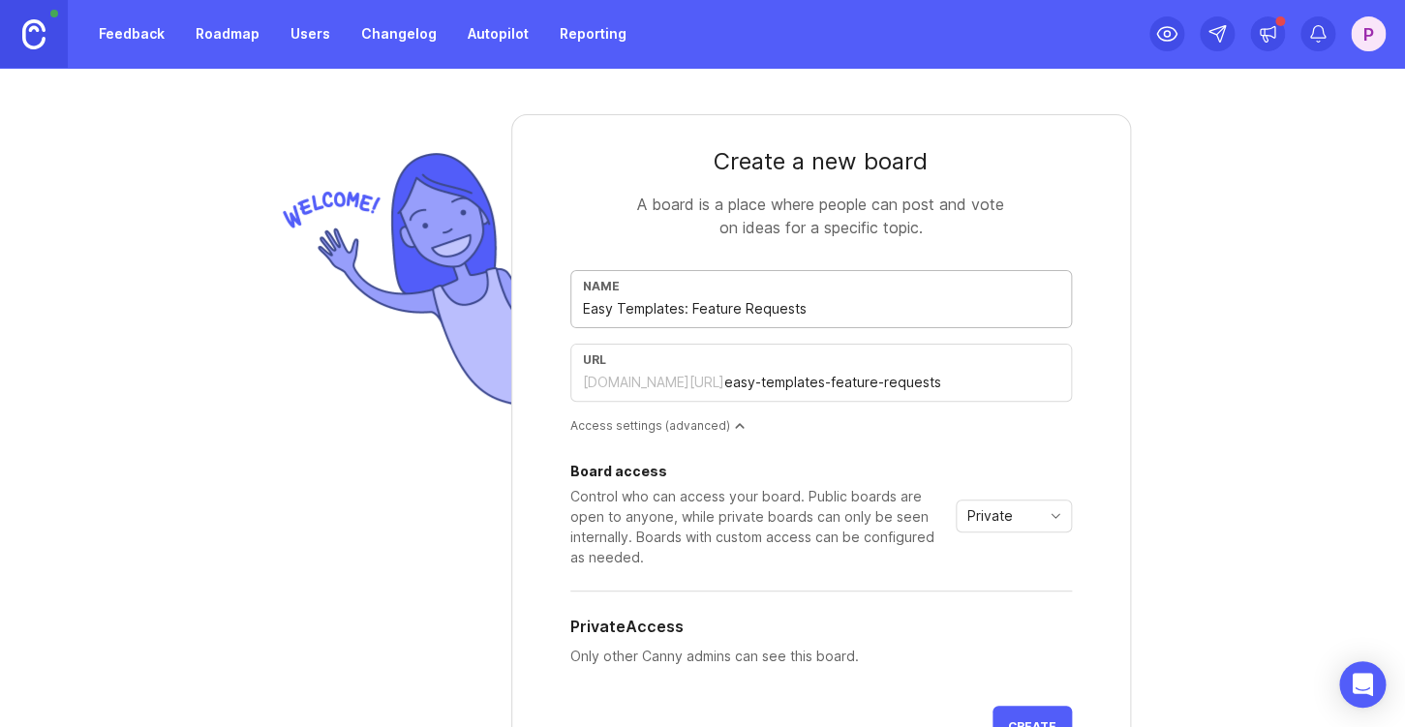
type input "feature-requests"
type input "Feature Requests f"
type input "feature-requests-f"
type input "Feature Requests fo"
type input "feature-requests-fo"
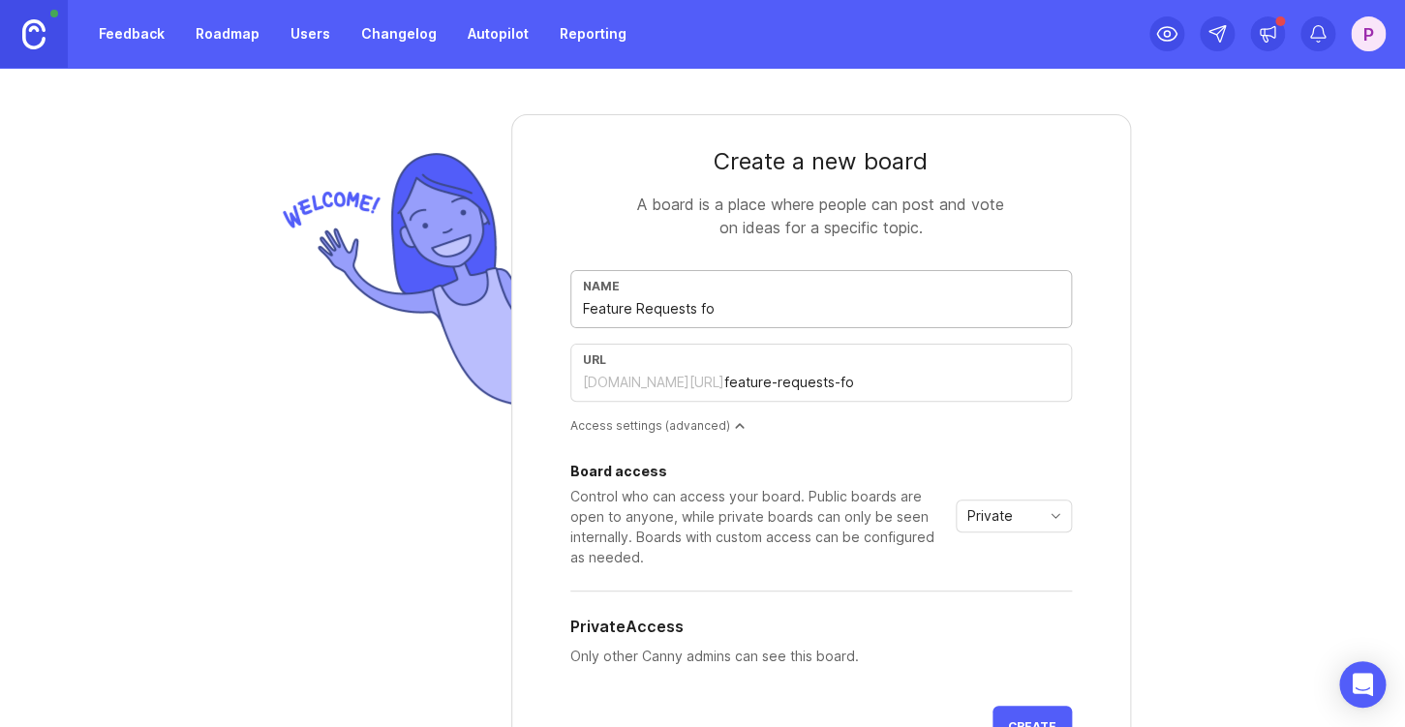
type input "Feature Requests for"
type input "feature-requests-for"
type input "Feature Requests for E"
type input "feature-requests-for-e"
type input "Feature Requests for Ea"
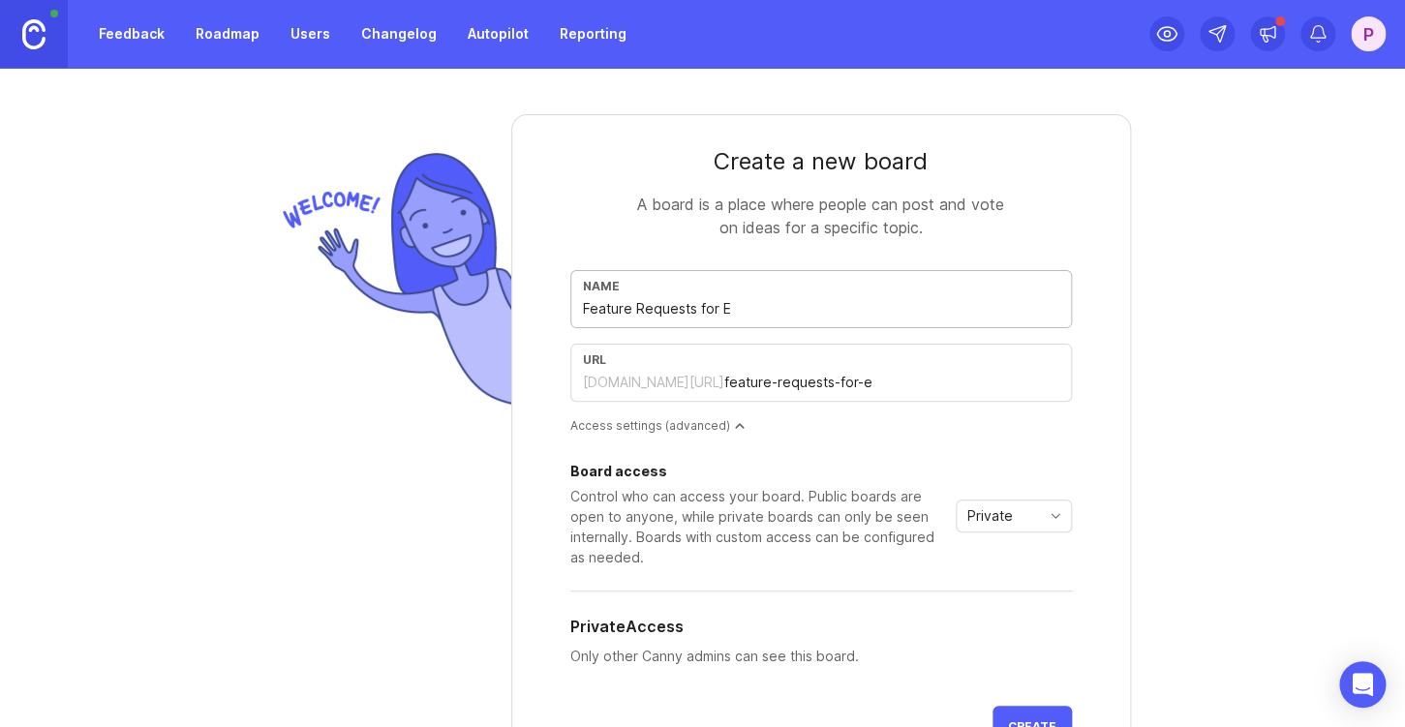
type input "feature-requests-for-ea"
type input "Feature Requests for Eas"
type input "feature-requests-for-eas"
type input "Feature Requests for Easy"
type input "feature-requests-for-easy"
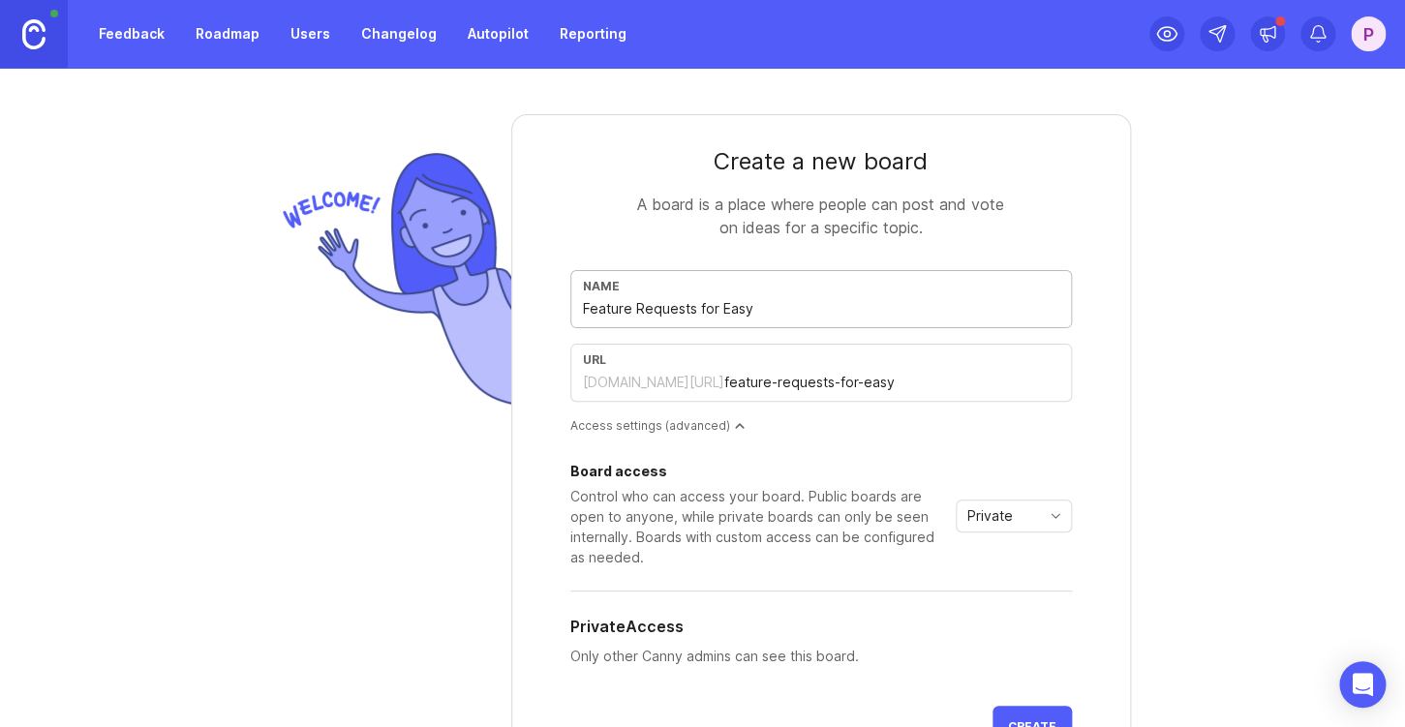
type input "Feature Requests for Easy T"
type input "feature-requests-for-easy-t"
type input "Feature Requests for Easy TE"
type input "feature-requests-for-easy-te"
type input "Feature Requests for Easy TEm"
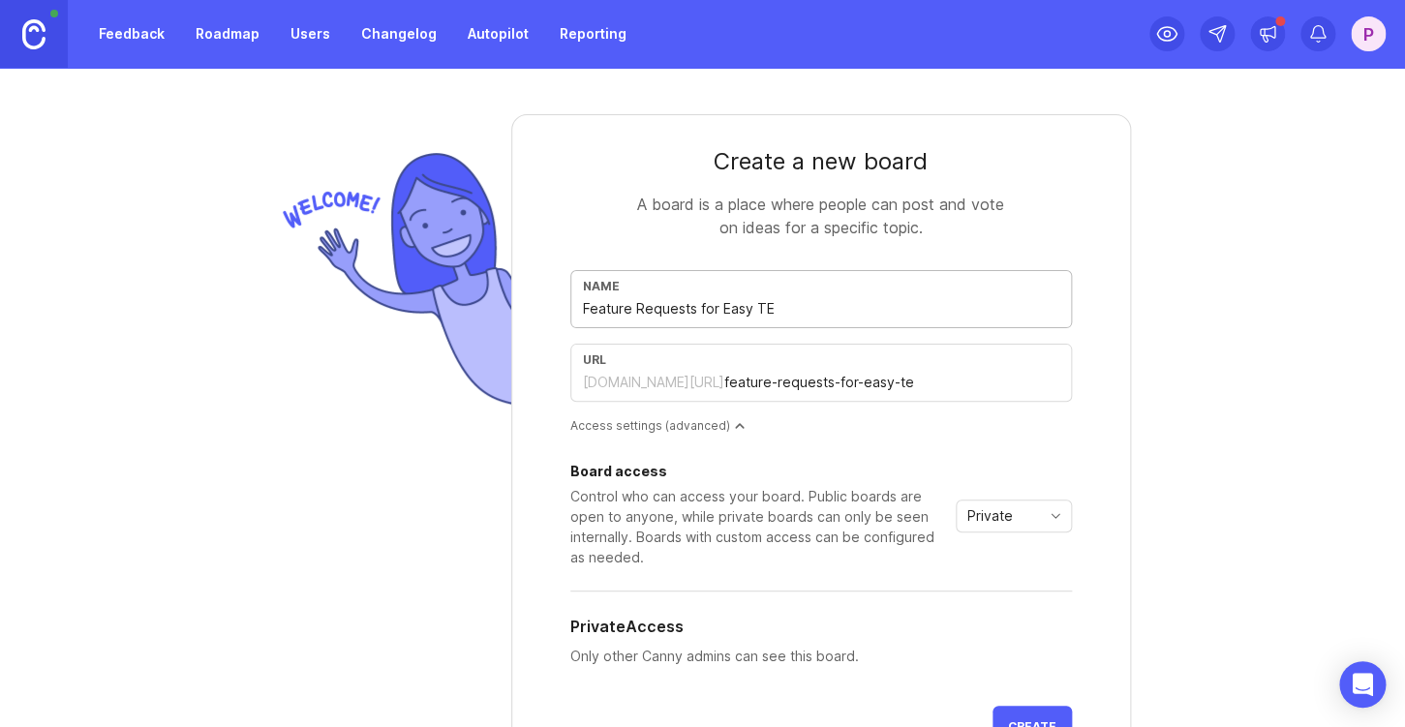
type input "feature-requests-for-easy-tem"
type input "Feature Requests for Easy TEmp"
type input "feature-requests-for-easy-temp"
type input "Feature Requests for Easy TEmpa"
type input "feature-requests-for-easy-tempa"
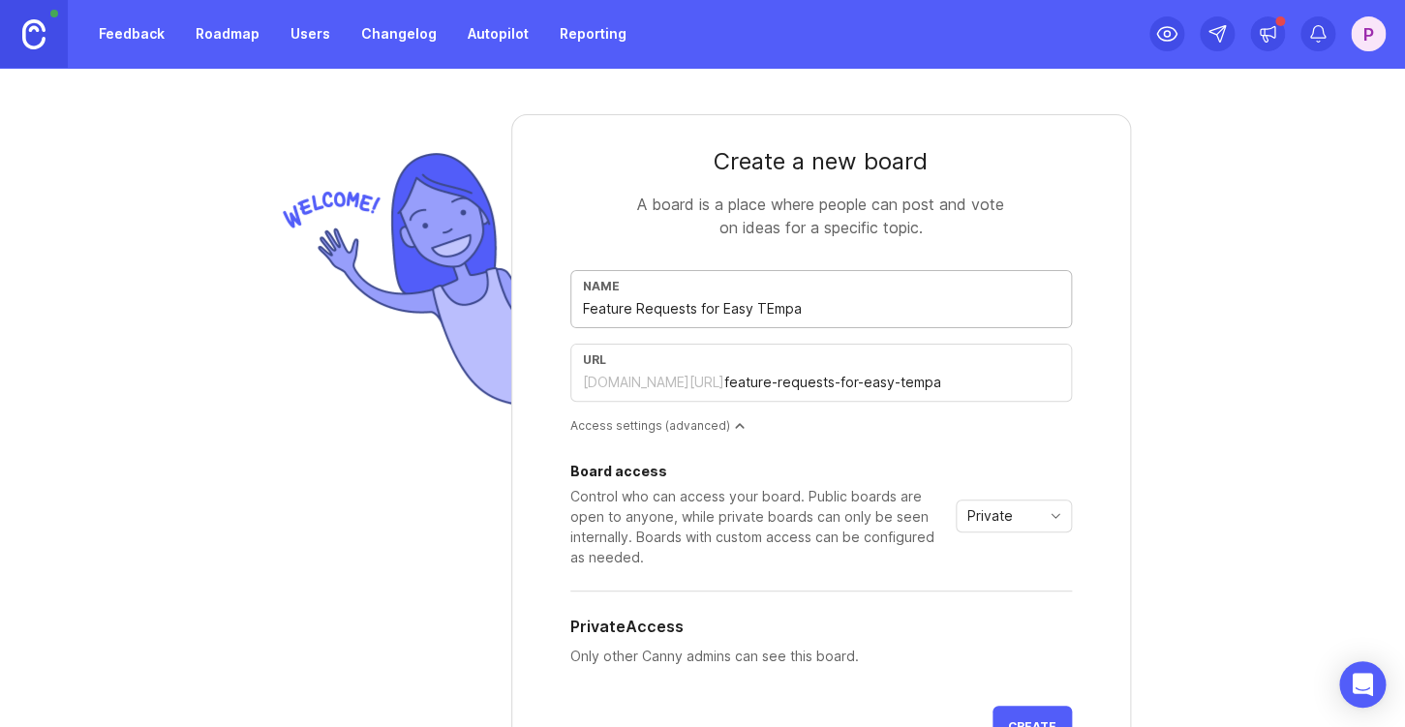
type input "Feature Requests for Easy TEmpal"
type input "feature-requests-for-easy-tempal"
type input "Feature Requests for Easy TEmpalt"
type input "feature-requests-for-easy-tempalt"
type input "Feature Requests for Easy TEmpalte"
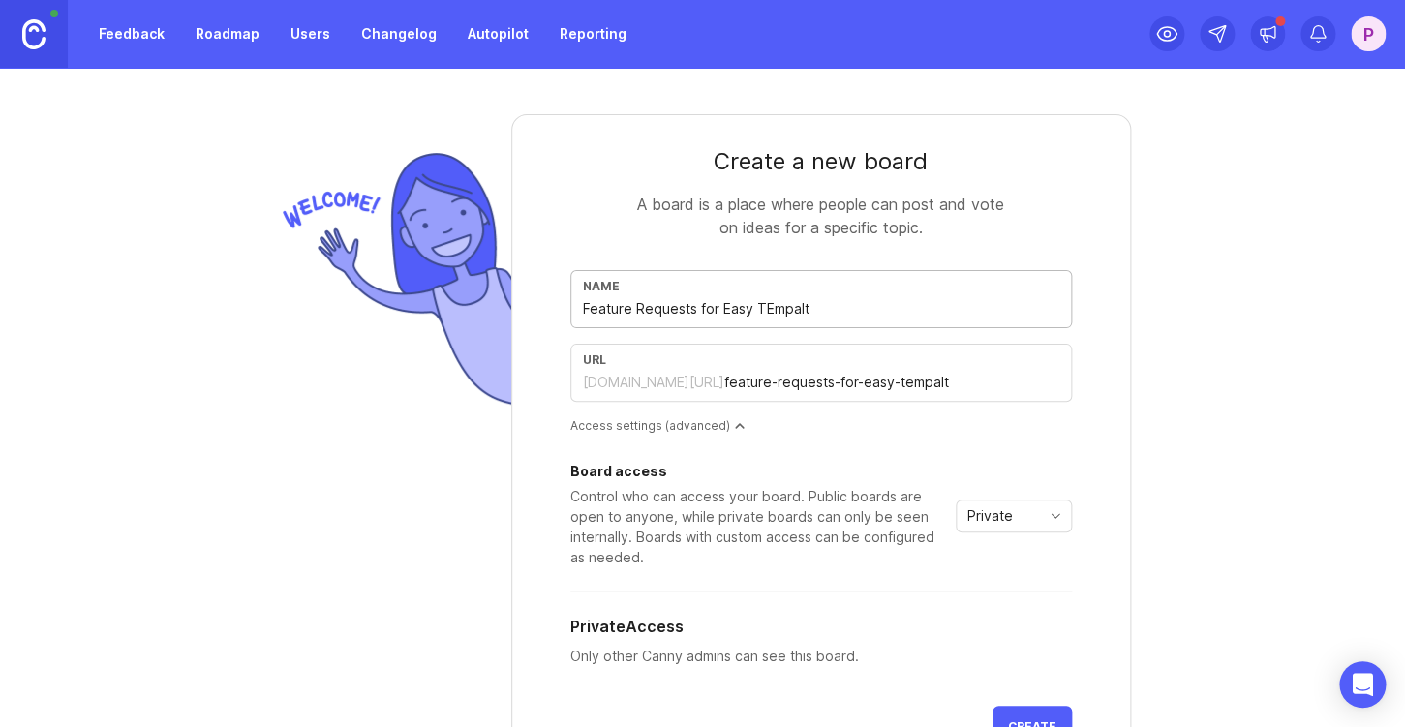
type input "feature-requests-for-easy-tempalte"
type input "Feature Requests for Easy TEmpaltes"
type input "feature-requests-for-easy-tempaltes"
click at [770, 309] on input "Feature Requests for Easy TEmpaltes" at bounding box center [821, 308] width 477 height 21
type input "Feature Requests for Easy Tmpaltes"
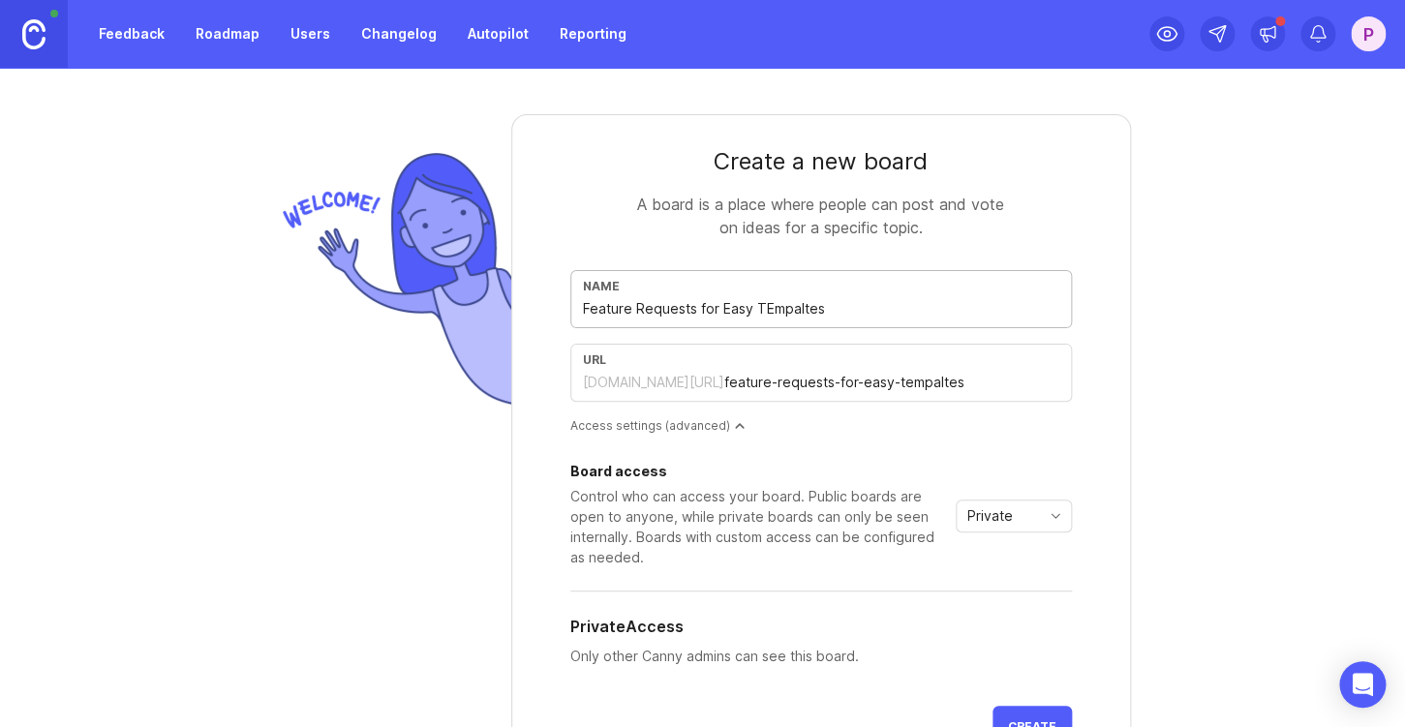
type input "feature-requests-for-easy-tmpaltes"
type input "Feature Requests for Easy Tempaltes"
type input "feature-requests-for-easy-tempaltes"
type input "Feature Requests for Easy Templtes"
type input "feature-requests-for-easy-templtes"
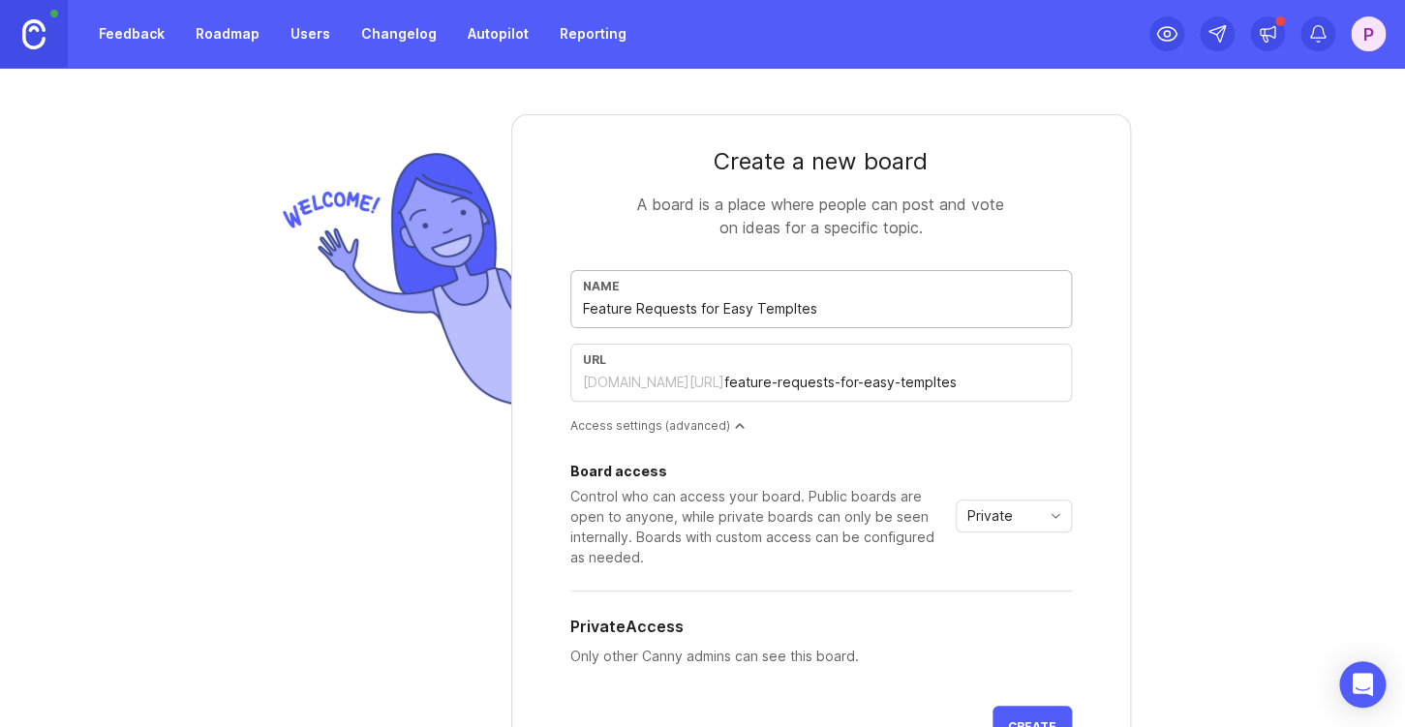
type input "Feature Requests for Easy Templates"
type input "feature-requests-for-easy-templates"
click at [1215, 472] on div "Create a new board A board is a place where people can post and vote on ideas f…" at bounding box center [702, 398] width 1405 height 660
click at [714, 318] on input "Feature Requests for Easy Templates" at bounding box center [821, 308] width 477 height 21
type input "Feature Requests fo Easy Templates"
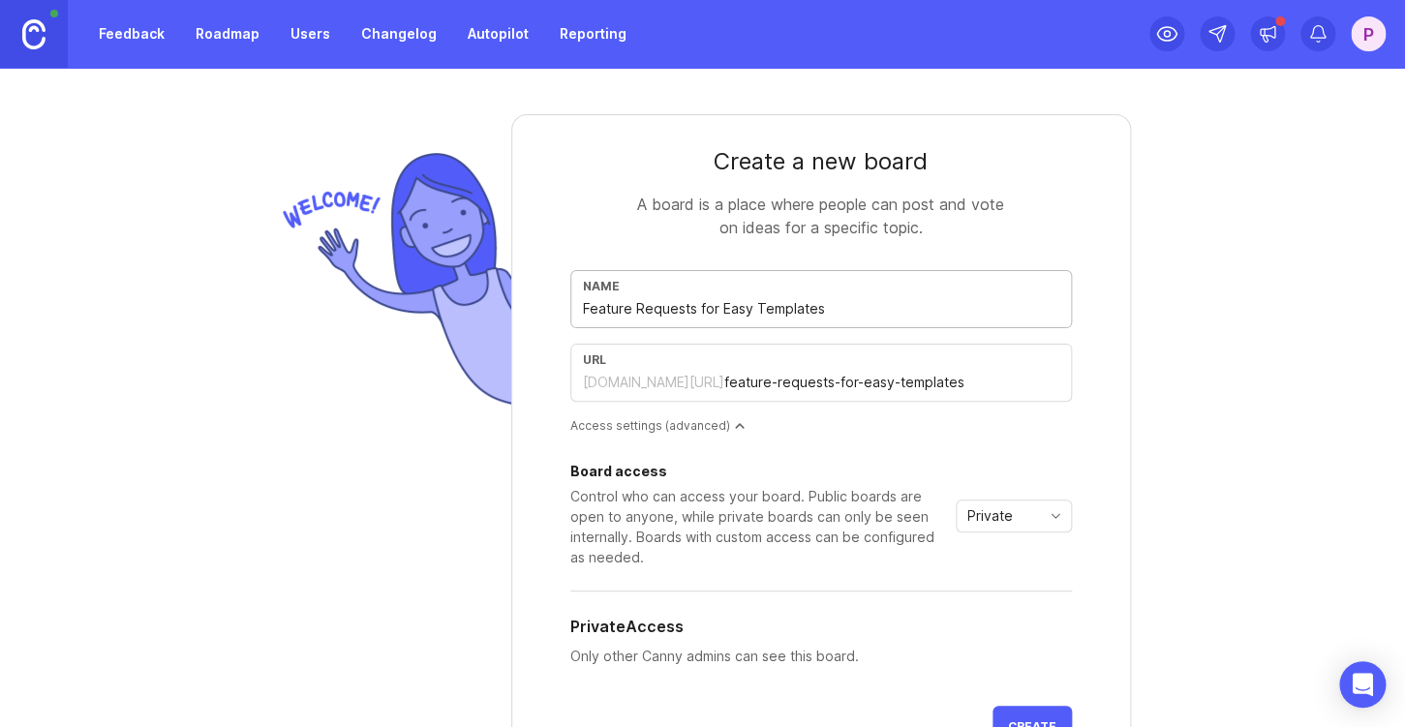
type input "feature-requests-fo-easy-templates"
type input "Feature Requests f Easy Templates"
type input "feature-requests-f-easy-templates"
type input "Feature Requests Easy Templates"
type input "feature-requests-easy-templates"
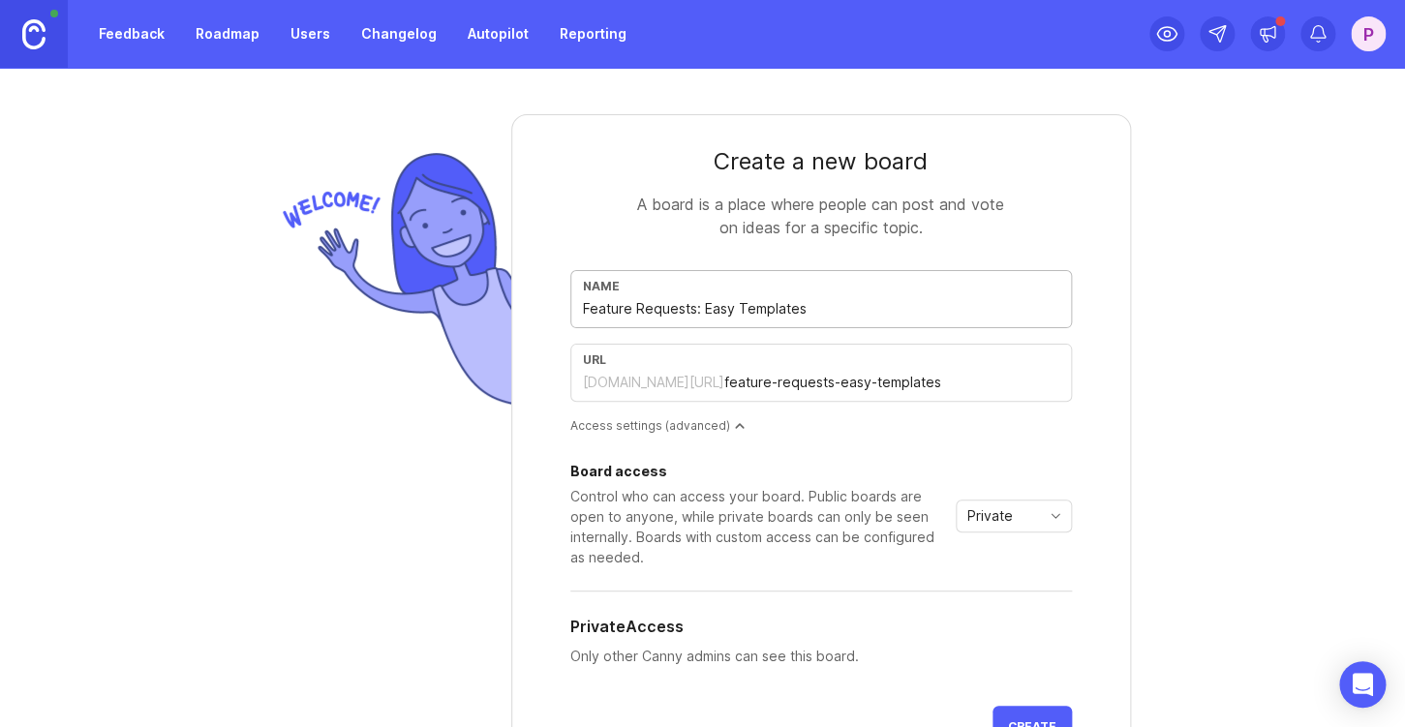
type input "Feature Requests: Easy Templates"
click at [1276, 423] on div "Create a new board A board is a place where people can post and vote on ideas f…" at bounding box center [702, 398] width 1405 height 660
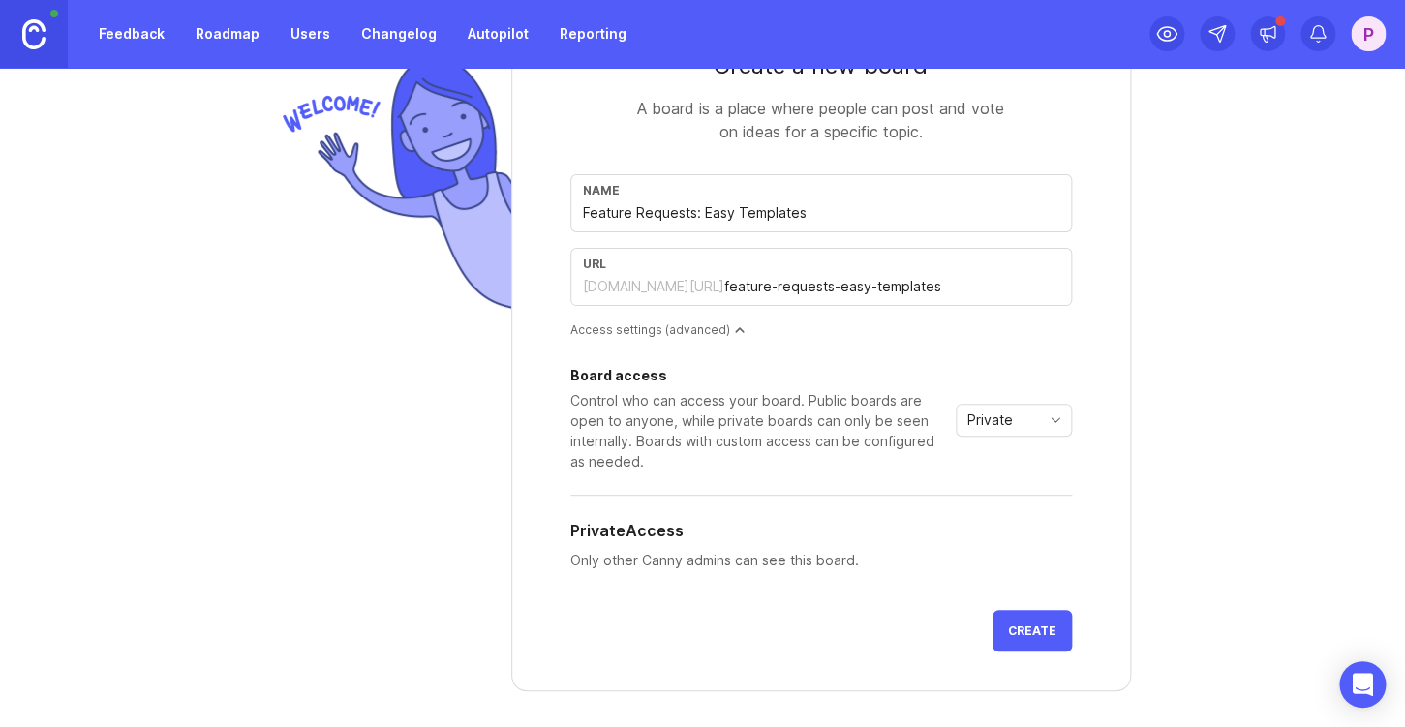
scroll to position [108, 0]
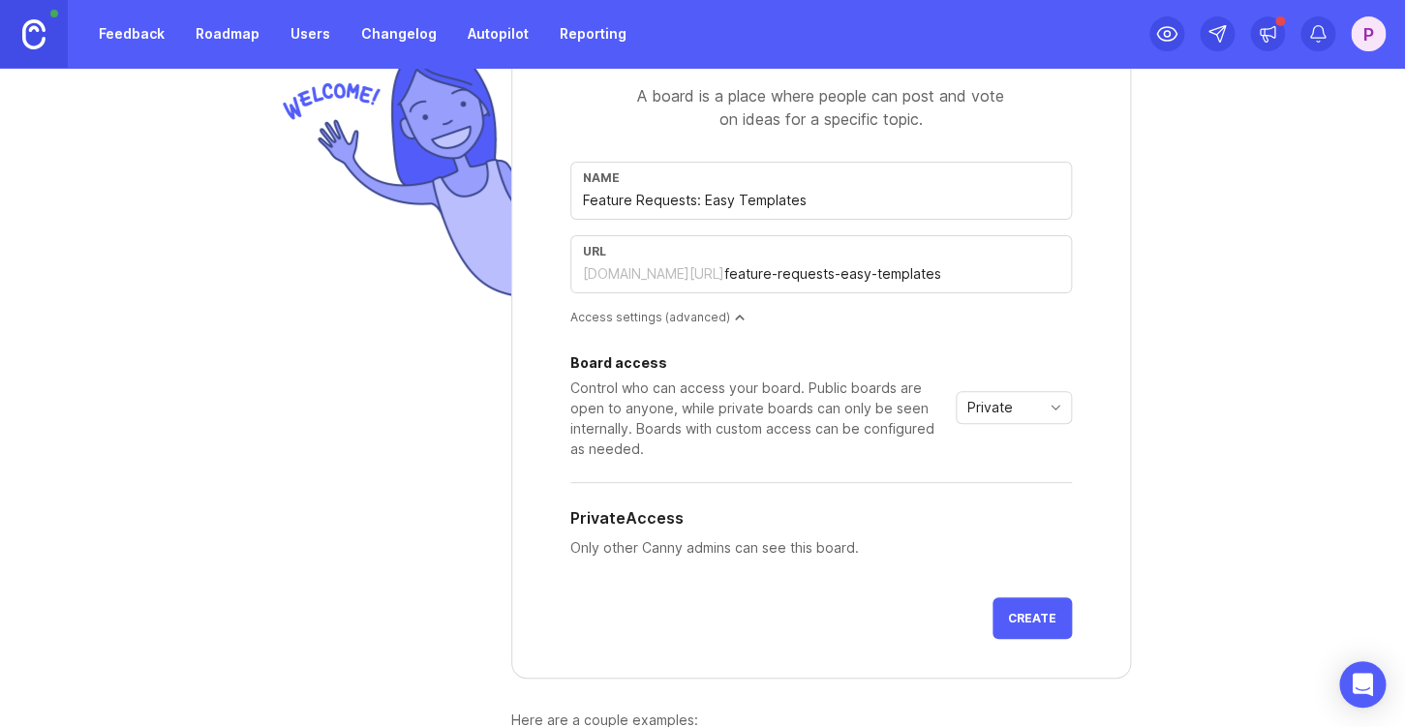
click at [1031, 411] on div "Private" at bounding box center [998, 407] width 83 height 31
click at [1011, 471] on span "Public" at bounding box center [992, 477] width 46 height 21
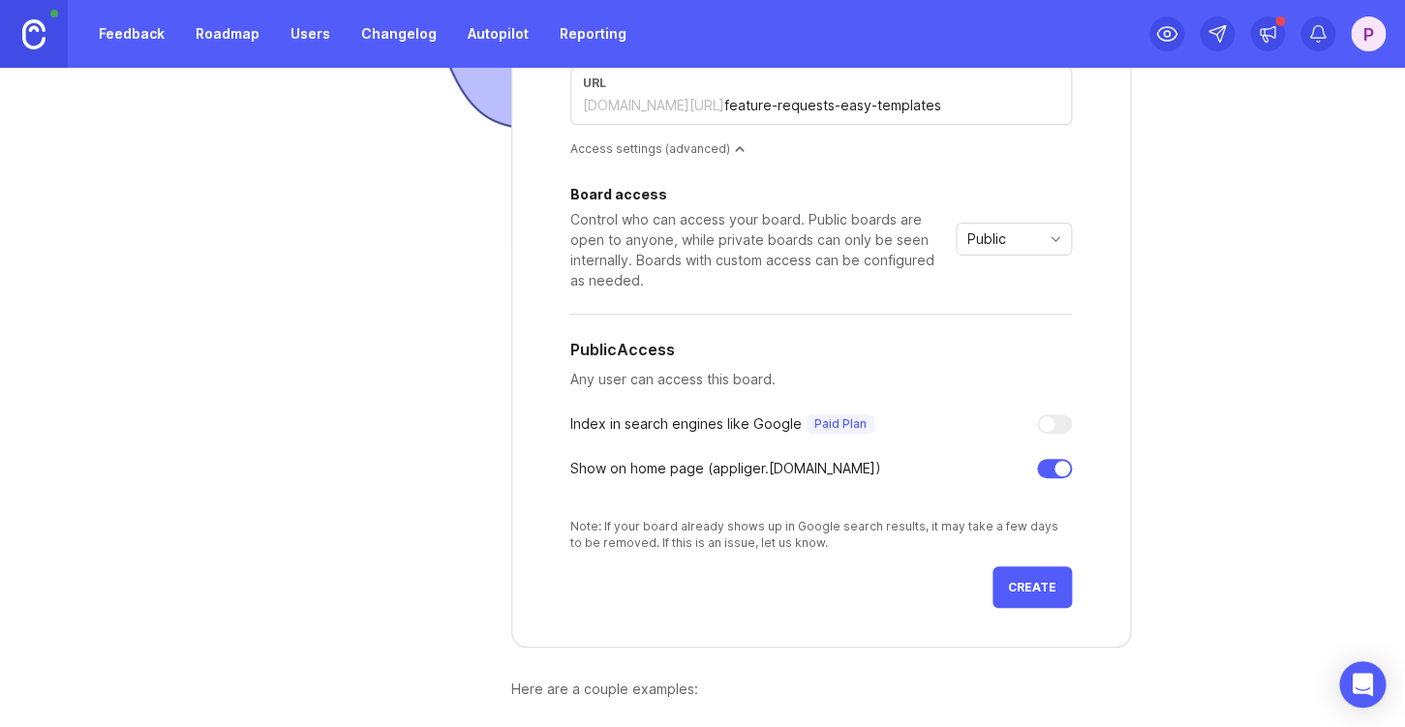
scroll to position [282, 0]
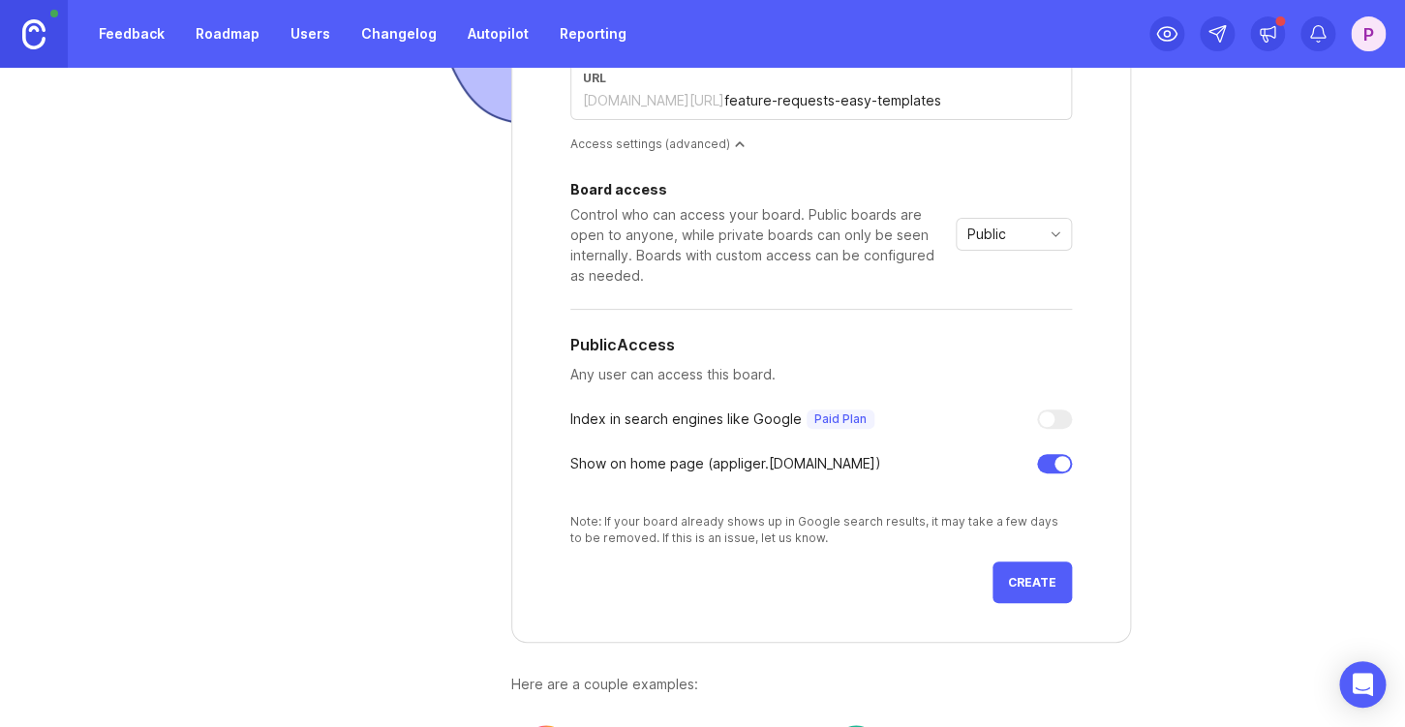
click at [1031, 584] on span "Create" at bounding box center [1032, 582] width 48 height 15
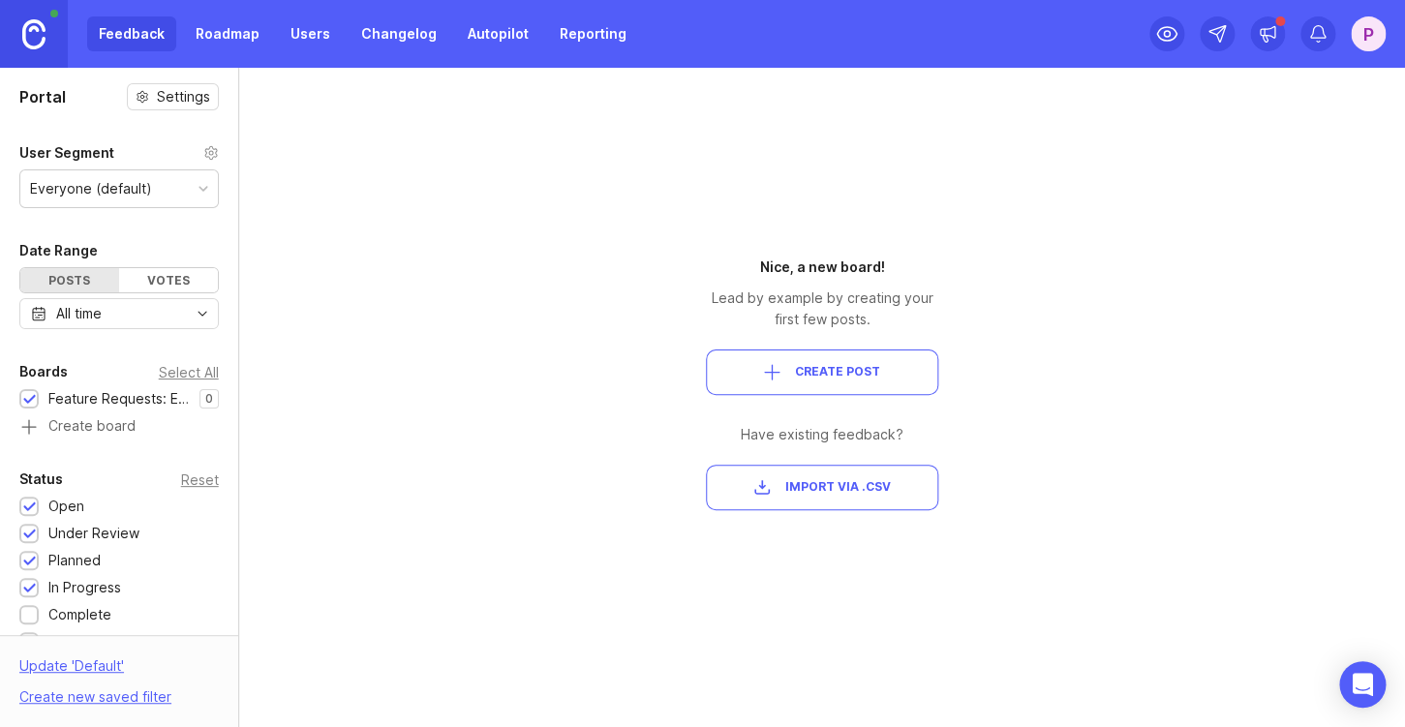
click at [802, 368] on span "Create Post" at bounding box center [837, 372] width 85 height 16
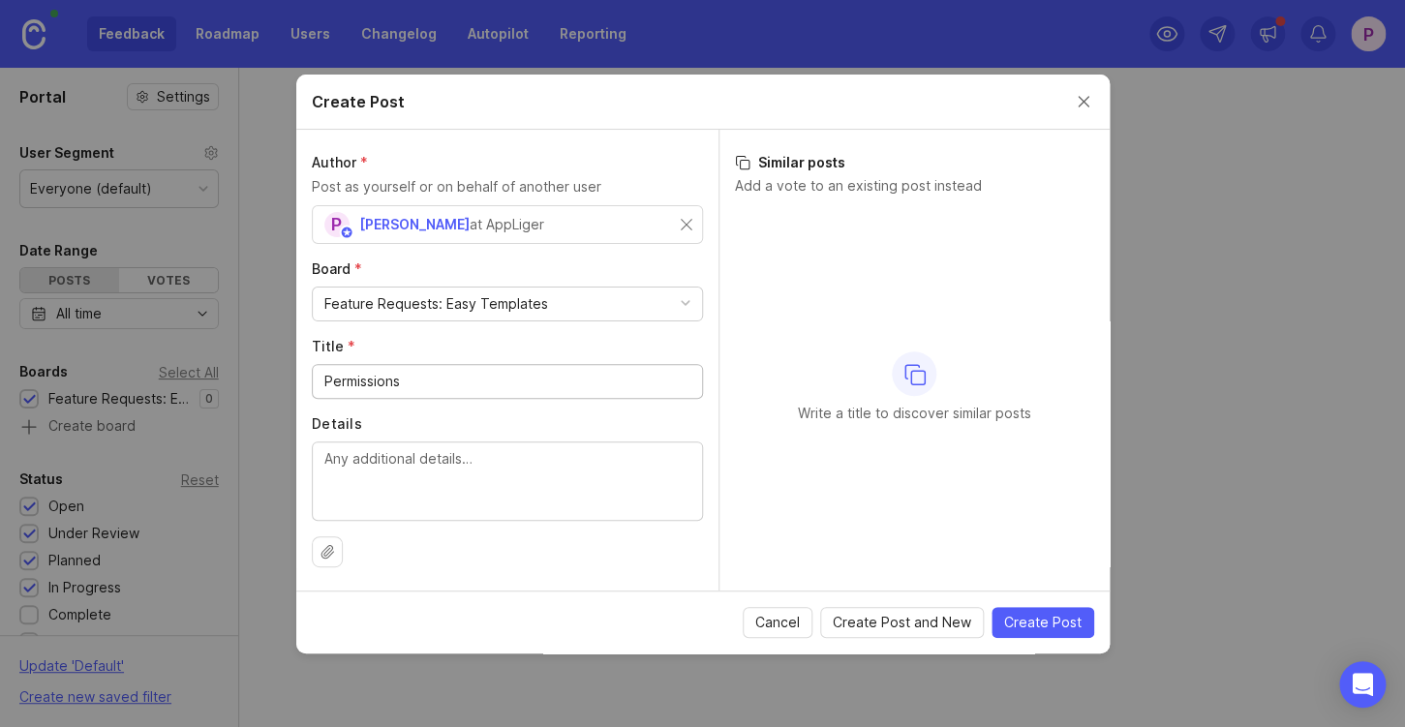
click at [465, 445] on div at bounding box center [507, 481] width 391 height 79
click at [432, 382] on input "Permissions" at bounding box center [507, 381] width 366 height 21
type input "Automation & REST API support"
click at [1030, 630] on span "Create Post" at bounding box center [1042, 622] width 77 height 19
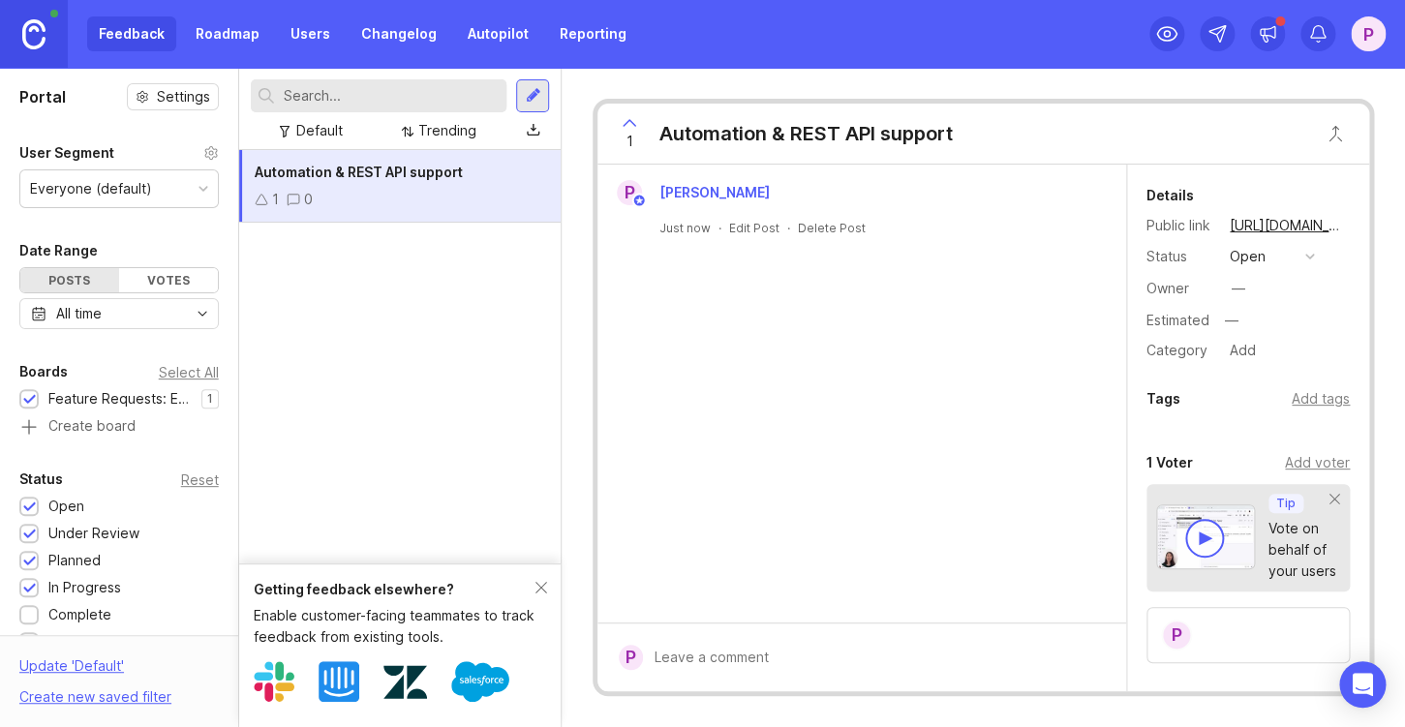
click at [364, 455] on div "Automation & REST API support 1 0" at bounding box center [400, 357] width 323 height 414
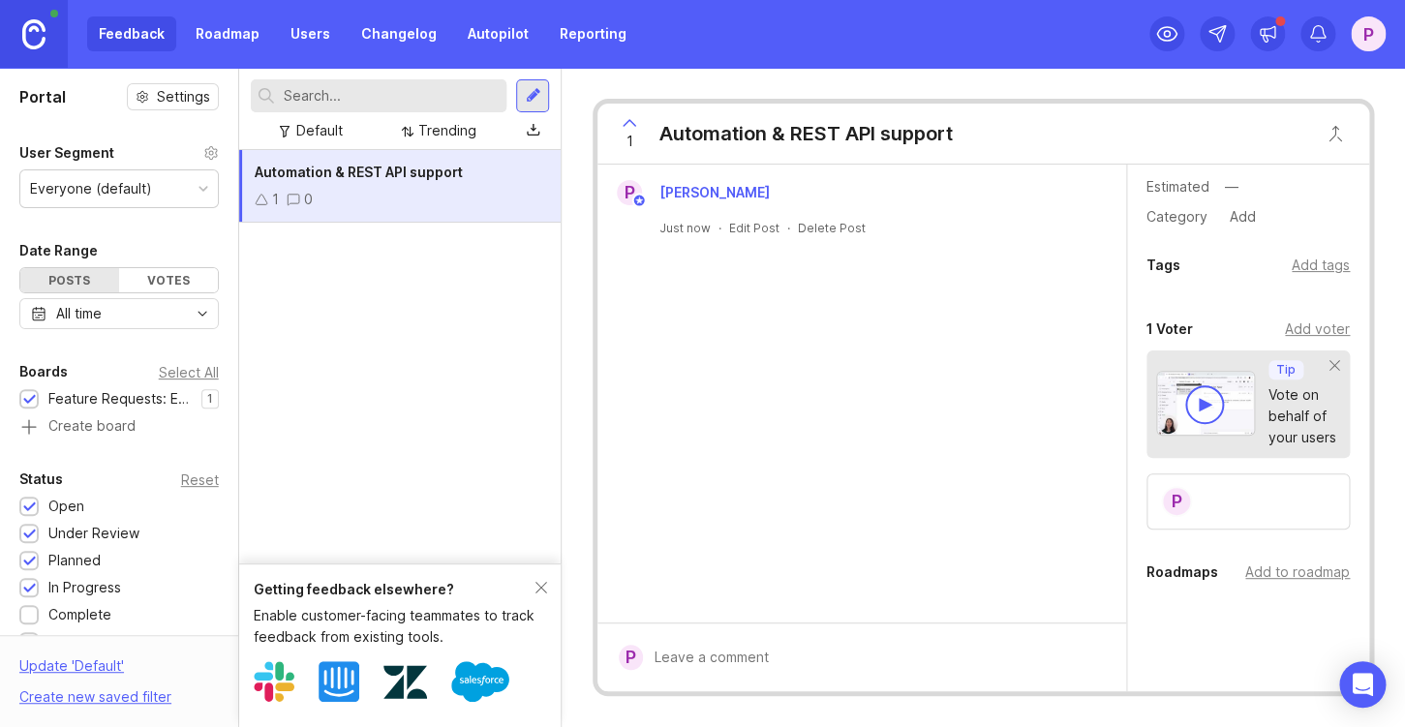
scroll to position [210, 0]
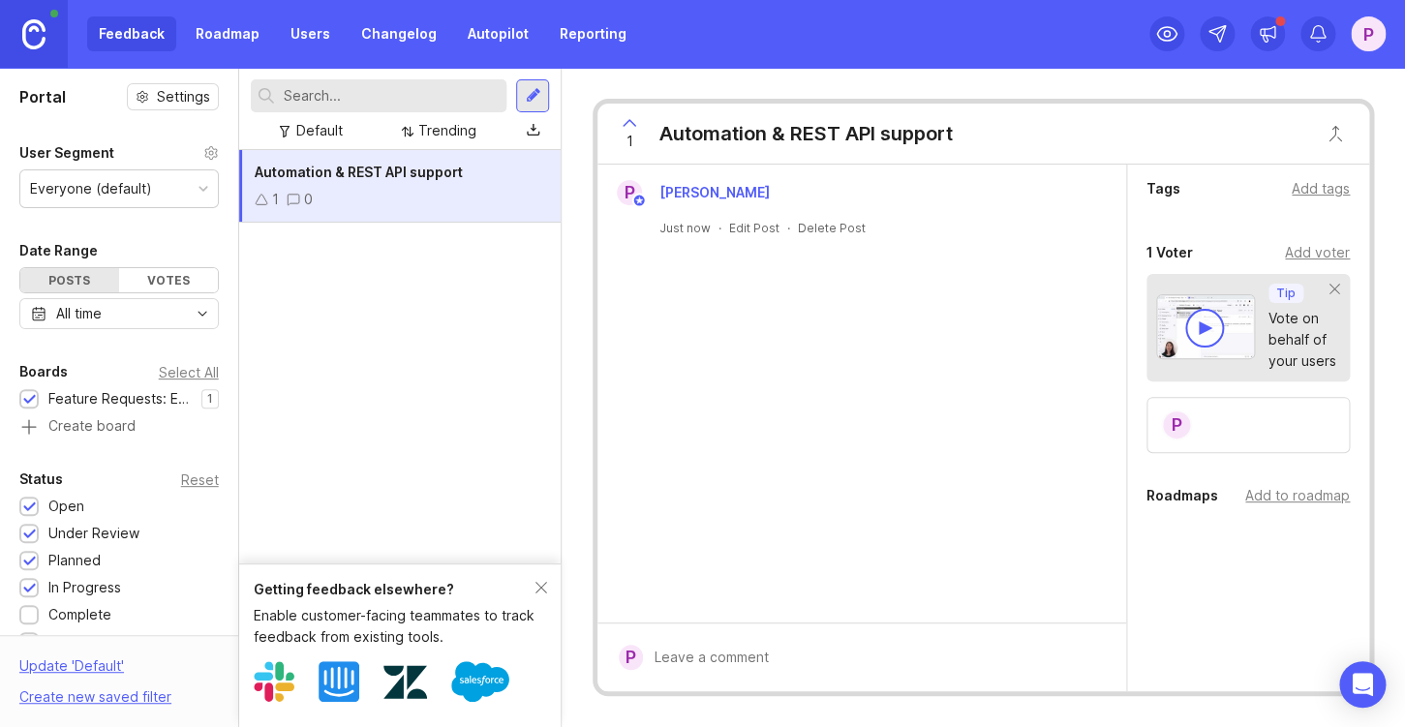
click at [490, 547] on div "Automation & REST API support 1 0" at bounding box center [400, 357] width 323 height 414
click at [354, 101] on input "text" at bounding box center [392, 95] width 216 height 21
click at [537, 100] on div at bounding box center [533, 95] width 15 height 17
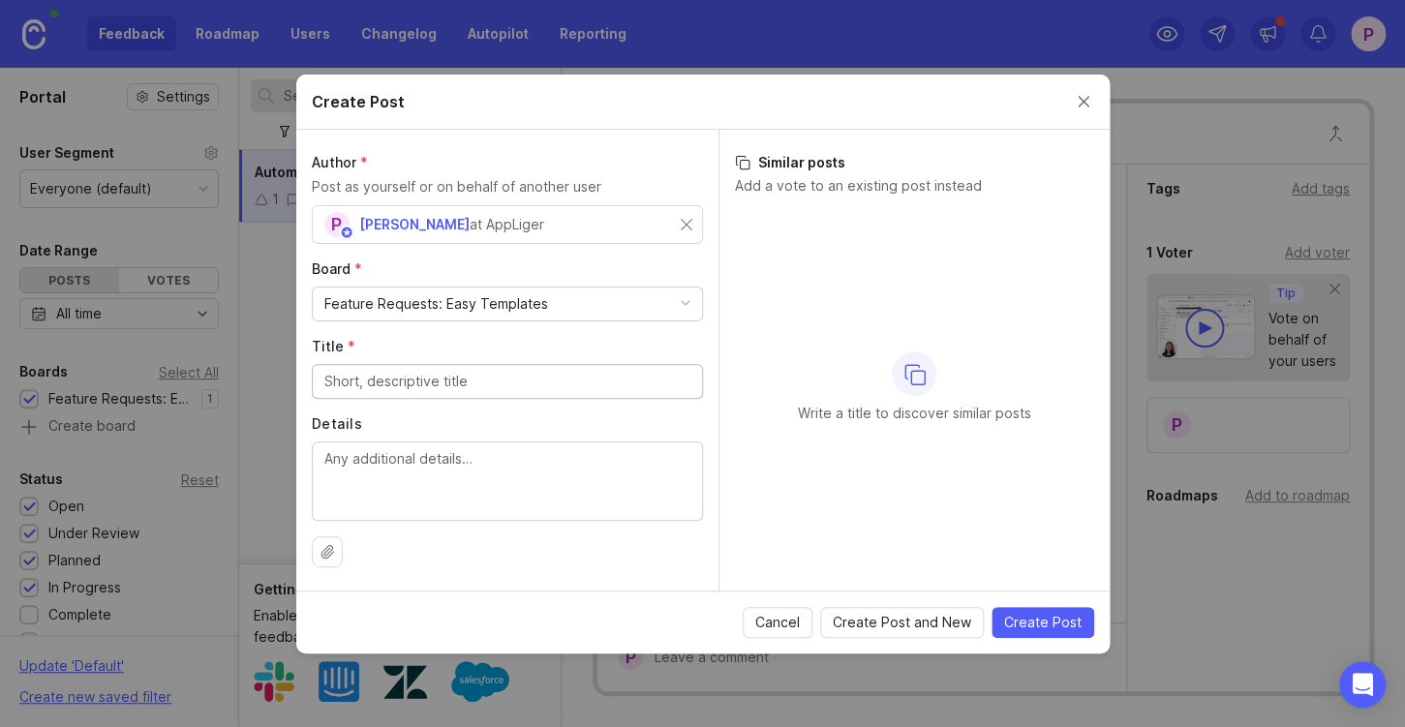
click at [473, 386] on input "Title *" at bounding box center [507, 381] width 366 height 21
type input "Permissions"
click at [486, 490] on textarea "Details" at bounding box center [507, 480] width 366 height 64
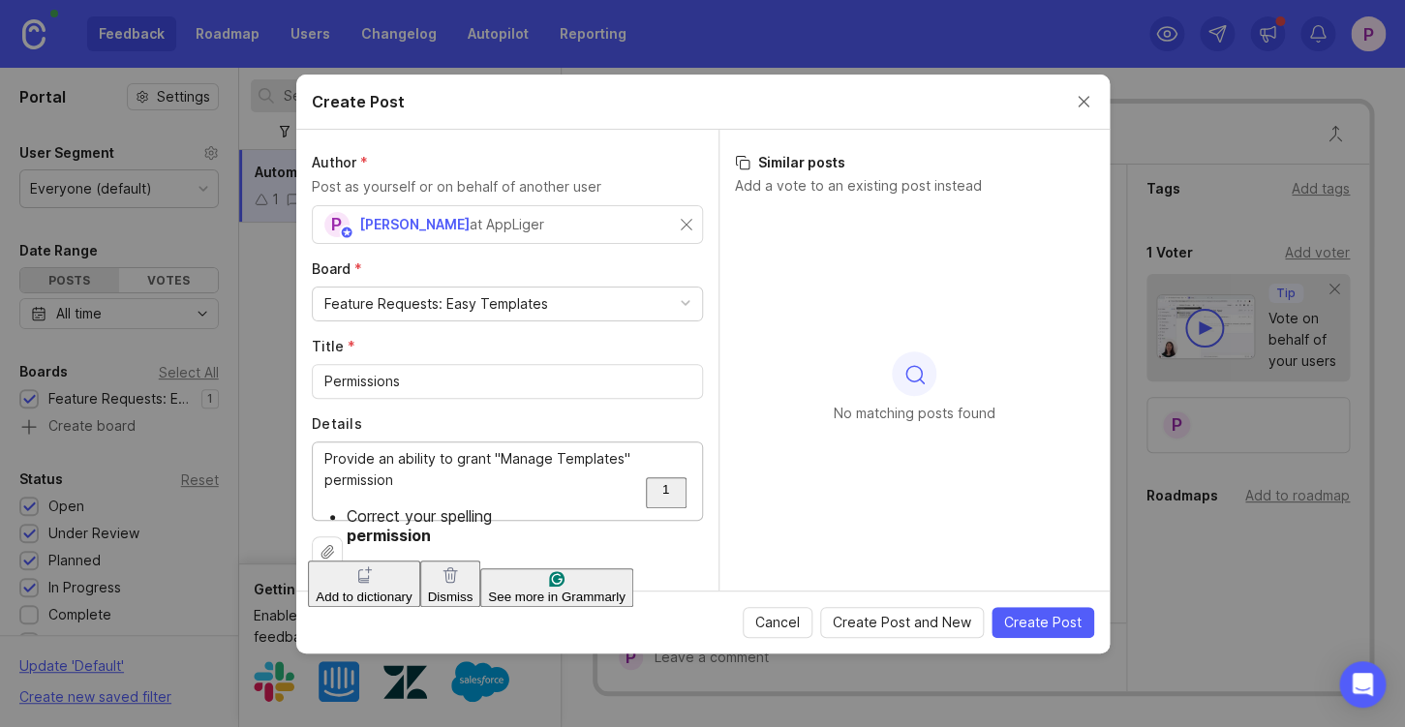
click at [381, 527] on html "Feedback Roadmap Users Changelog Autopilot Reporting P Portal Settings User Seg…" at bounding box center [702, 363] width 1405 height 727
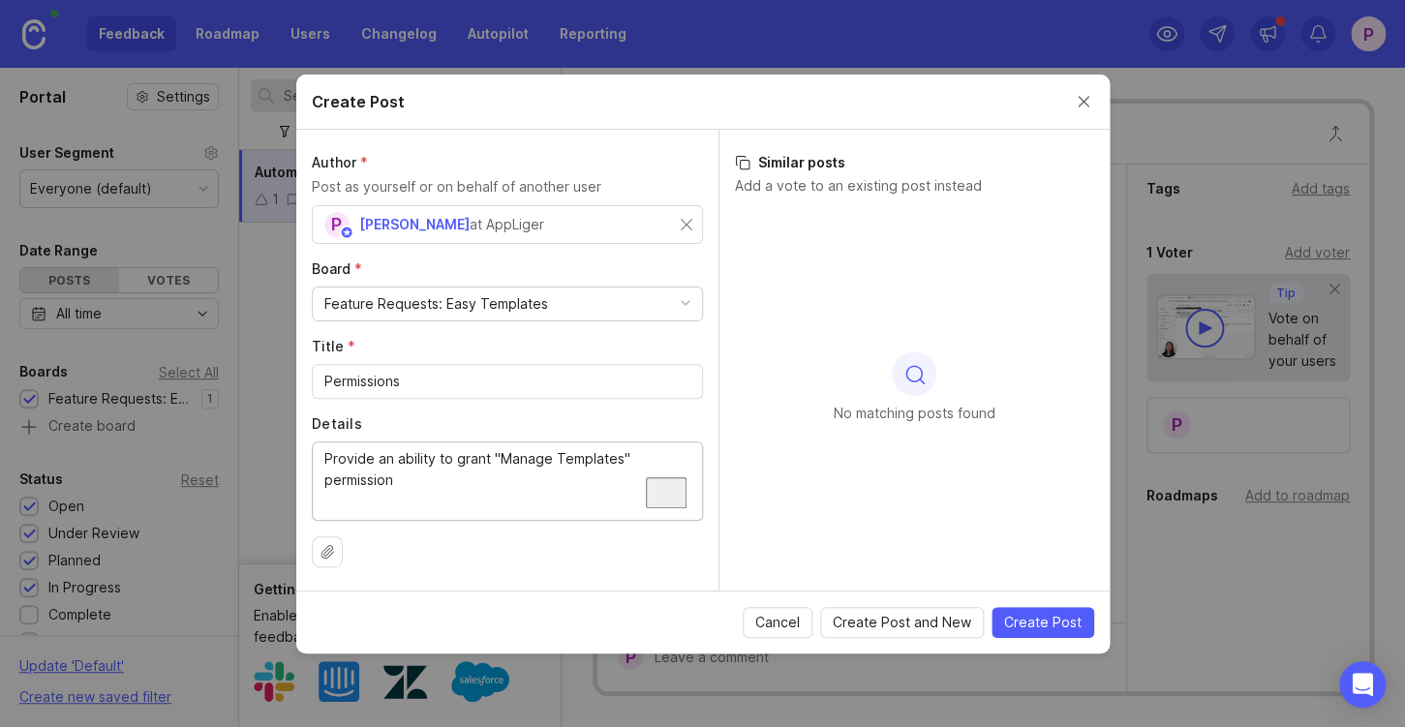
click at [487, 468] on textarea "Provide an ability to grant "Manage Templates" permission" at bounding box center [507, 480] width 366 height 64
click at [637, 459] on textarea "Provide an ability to grant "Manage Templates" permission" at bounding box center [507, 480] width 366 height 64
click at [537, 468] on textarea "Provide an ability to grant "Manage Templates" permission" at bounding box center [507, 480] width 366 height 64
type textarea "Provide an ability to grant "Manage Templates" permission for certain groups of…"
click at [1047, 628] on span "Create Post" at bounding box center [1042, 622] width 77 height 19
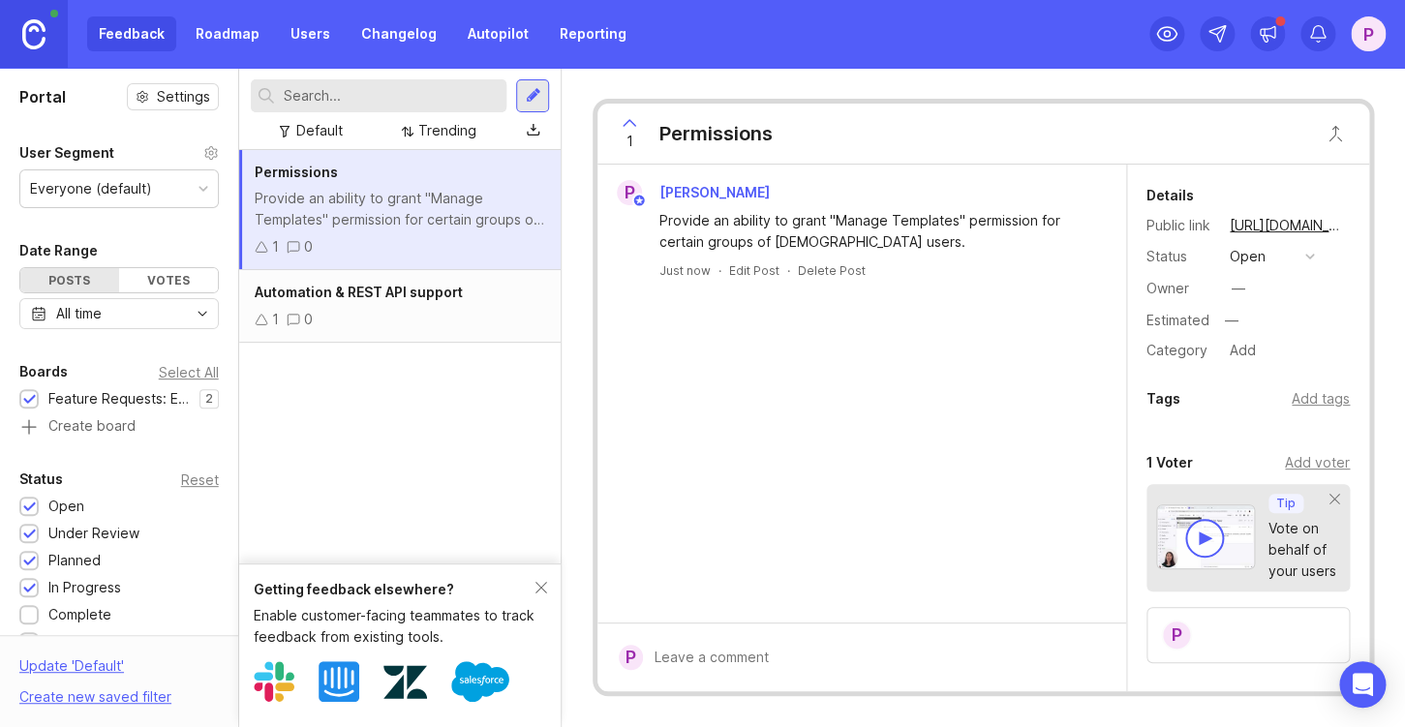
click at [452, 328] on div "1 0" at bounding box center [401, 319] width 292 height 21
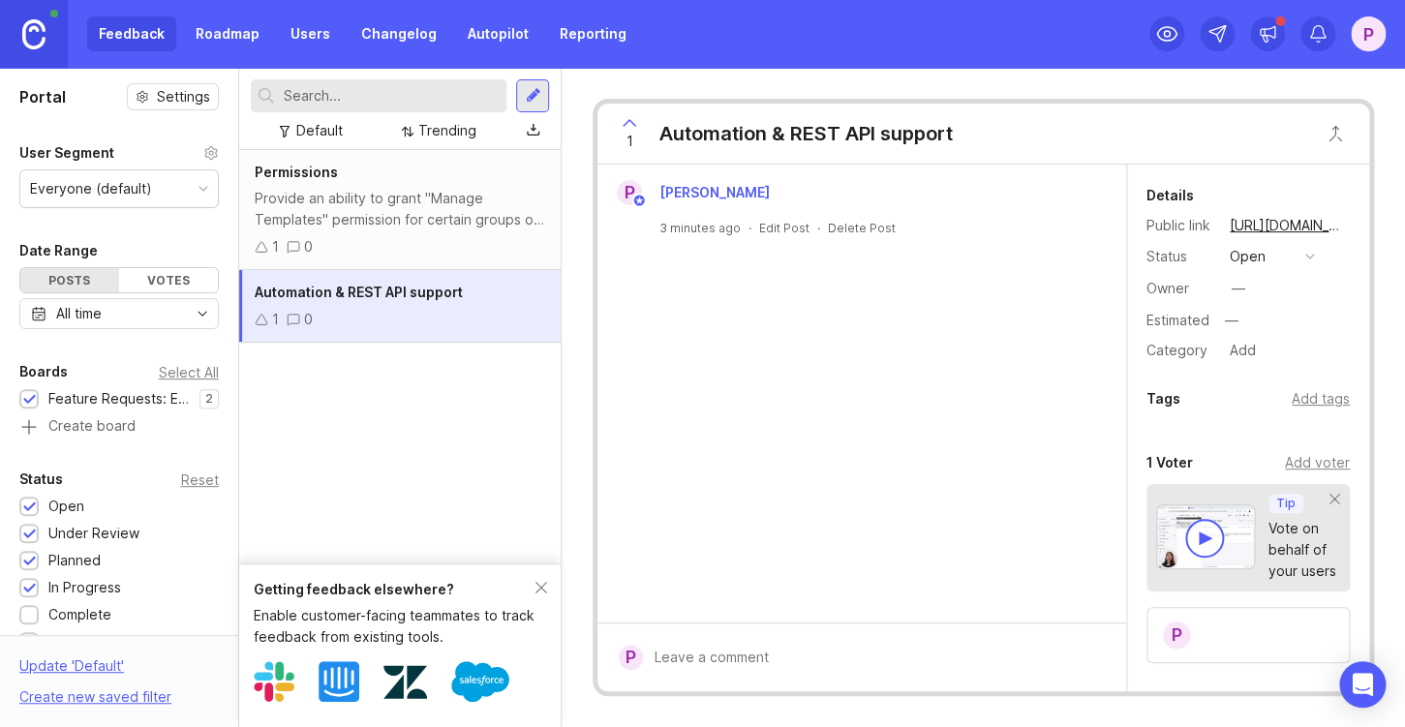
click at [449, 227] on div "Provide an ability to grant "Manage Templates" permission for certain groups of…" at bounding box center [401, 209] width 292 height 43
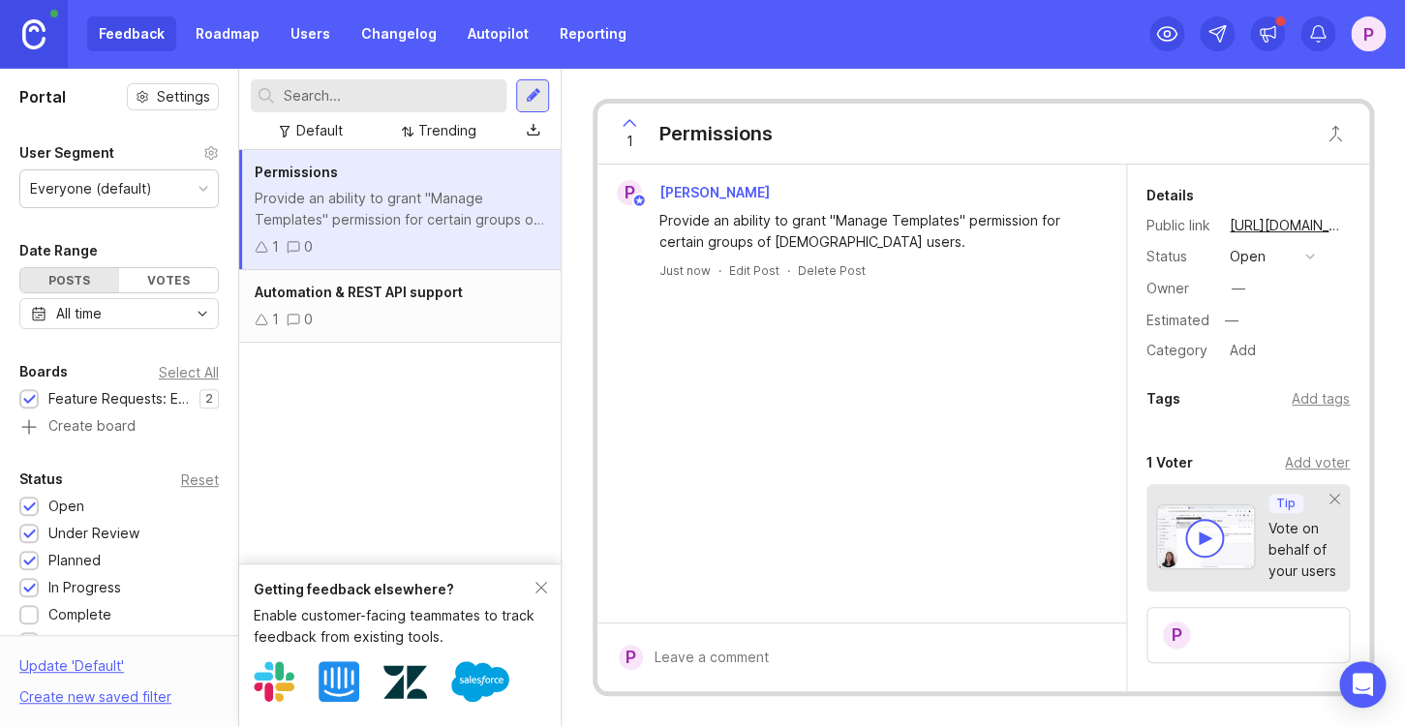
click at [464, 320] on div "1 0" at bounding box center [401, 319] width 292 height 21
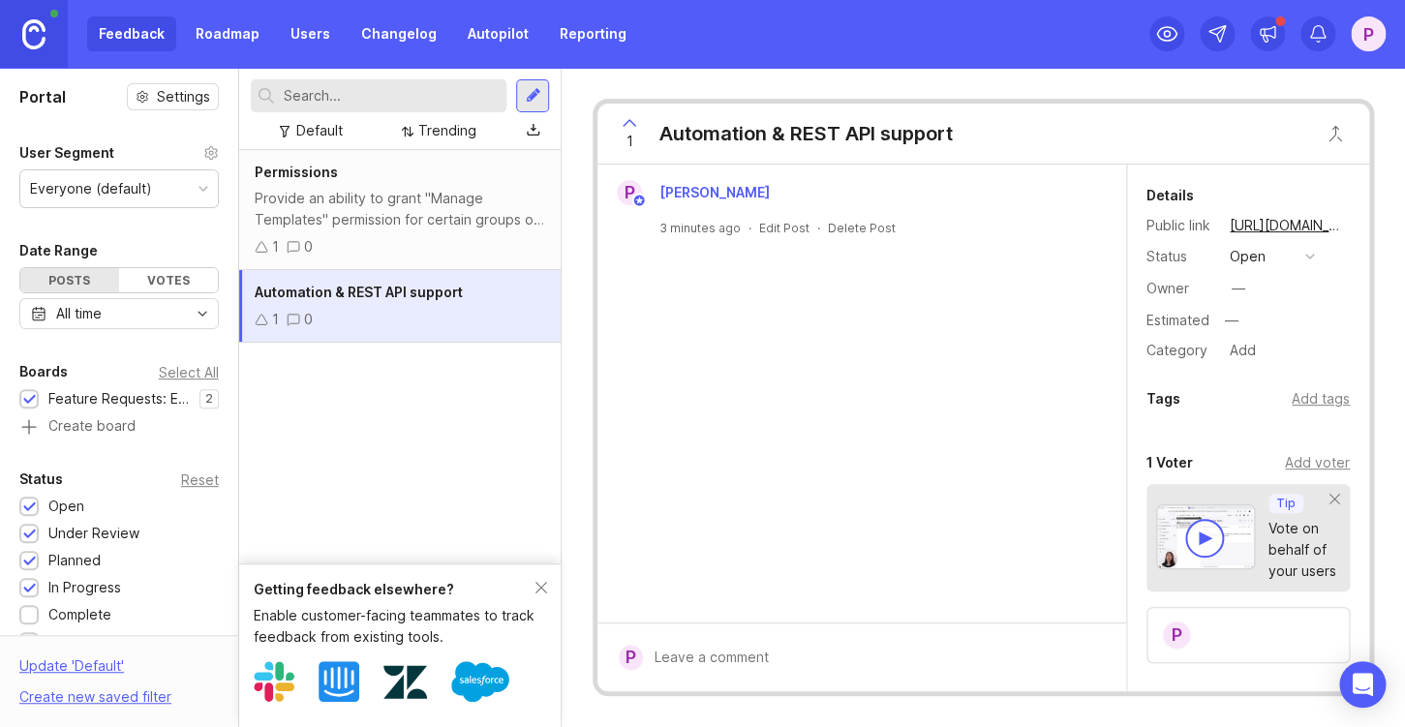
click at [371, 324] on div "1 0" at bounding box center [401, 319] width 292 height 21
click at [370, 324] on div "1 0" at bounding box center [401, 319] width 292 height 21
click at [430, 222] on div "Provide an ability to grant "Manage Templates" permission for certain groups of…" at bounding box center [401, 209] width 292 height 43
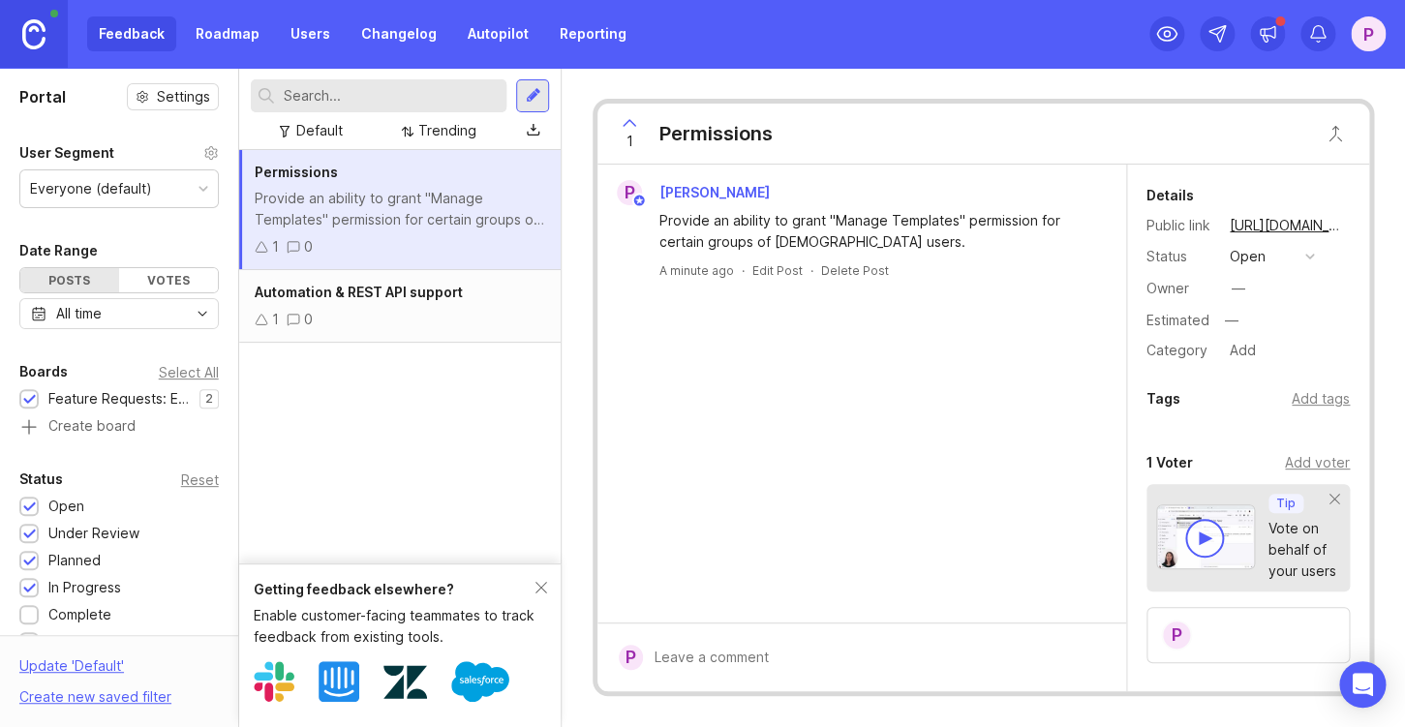
click at [425, 298] on span "Automation & REST API support" at bounding box center [359, 292] width 208 height 16
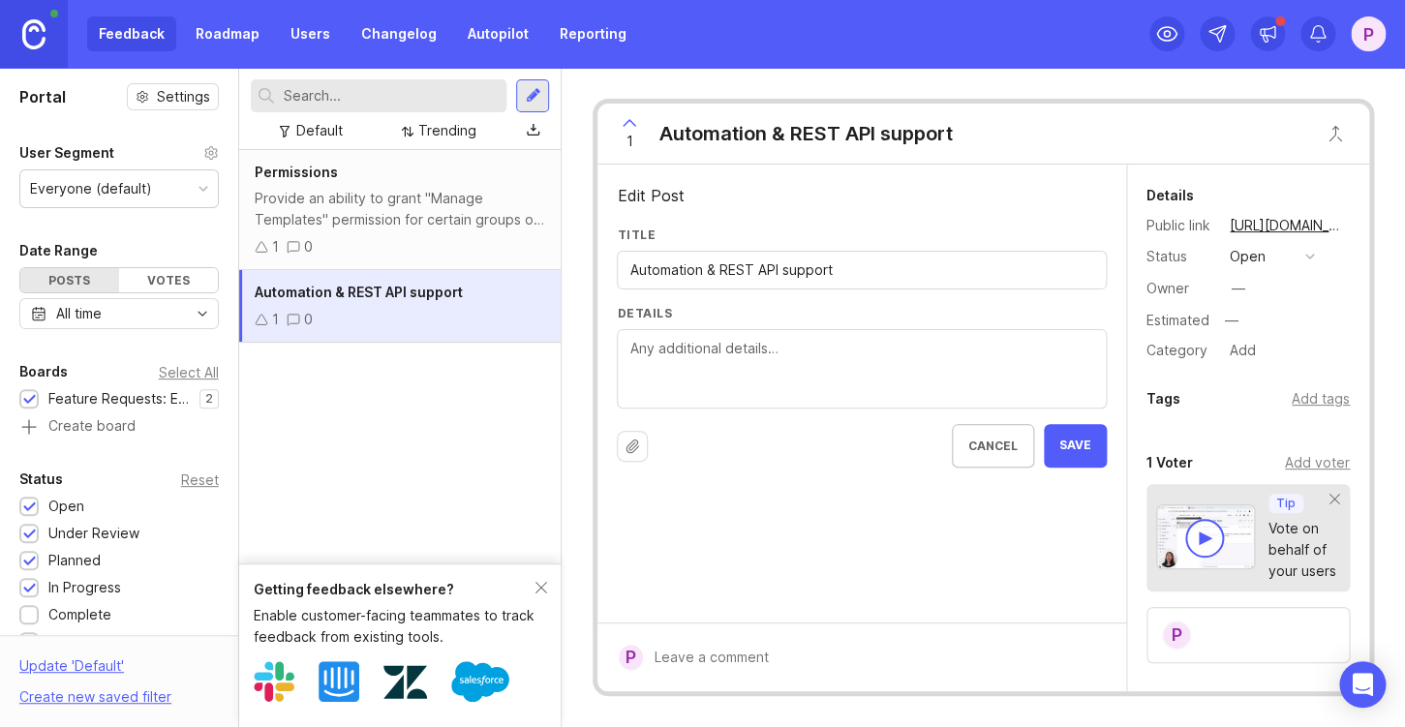
click at [727, 347] on textarea "Details" at bounding box center [862, 370] width 465 height 64
type textarea "Ігззщ"
click at [746, 384] on html "Feedback Roadmap Users Changelog Autopilot Reporting P Portal Settings User Seg…" at bounding box center [702, 363] width 1405 height 727
click at [659, 351] on textarea "Use Issue Templates with Jira Automation or 3rd party REST API calls." at bounding box center [862, 370] width 465 height 64
click at [942, 390] on html "Feedback Roadmap Users Changelog Autopilot Reporting P Portal Settings User Seg…" at bounding box center [702, 363] width 1405 height 727
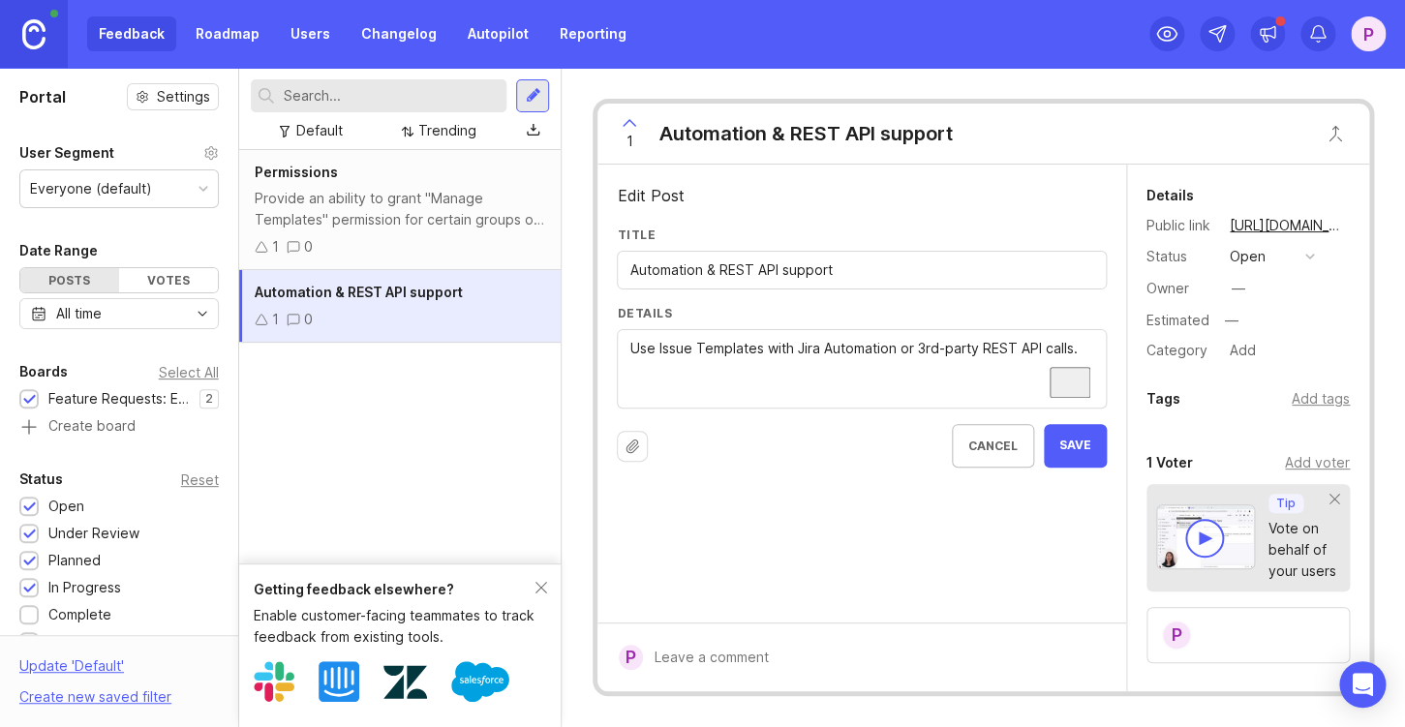
click at [787, 348] on textarea "Use Issue Templates with Jira Automation or 3rd-party REST API calls." at bounding box center [862, 370] width 465 height 64
type textarea "Use Issue Templates with Jira Automation or 3rd-party REST API calls."
click at [1079, 445] on span "Save" at bounding box center [1076, 446] width 32 height 16
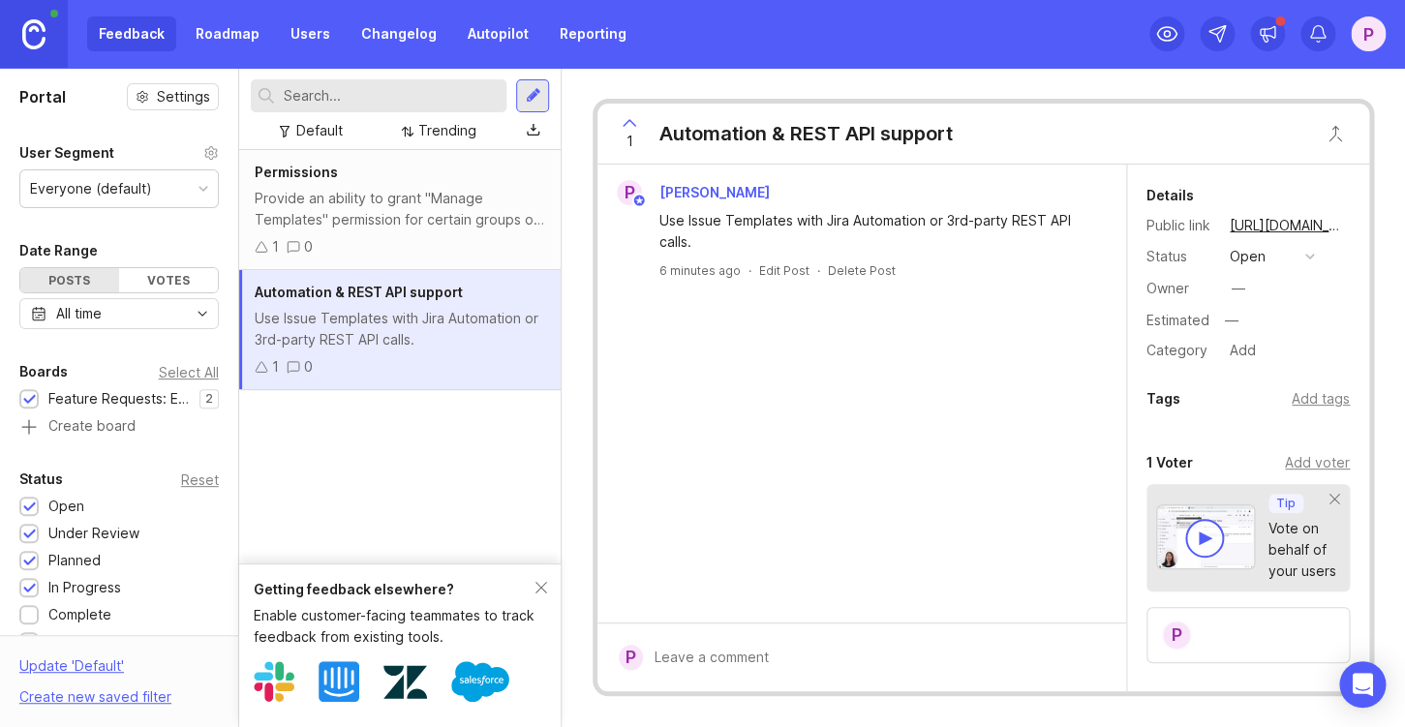
click at [1363, 39] on div "P" at bounding box center [1368, 33] width 35 height 35
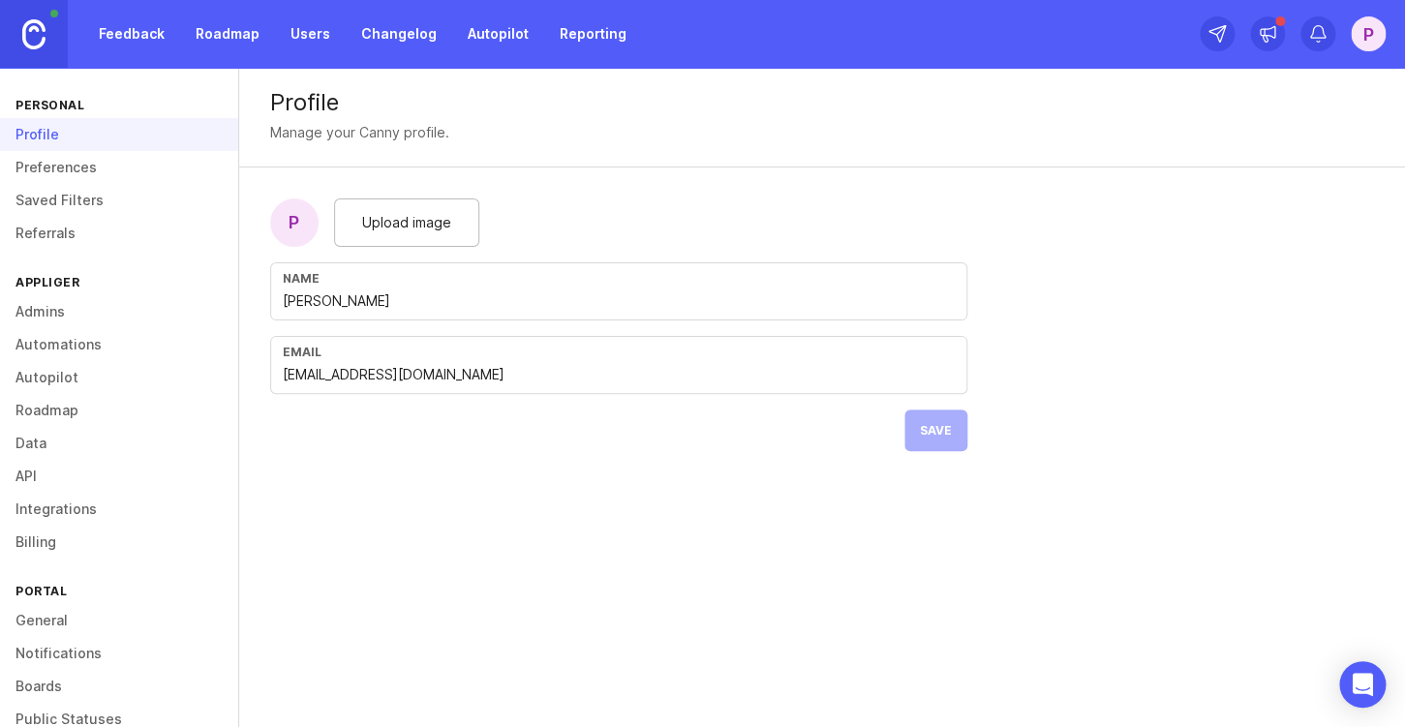
click at [292, 234] on div "P" at bounding box center [294, 223] width 48 height 48
click at [81, 171] on link "Preferences" at bounding box center [119, 167] width 238 height 33
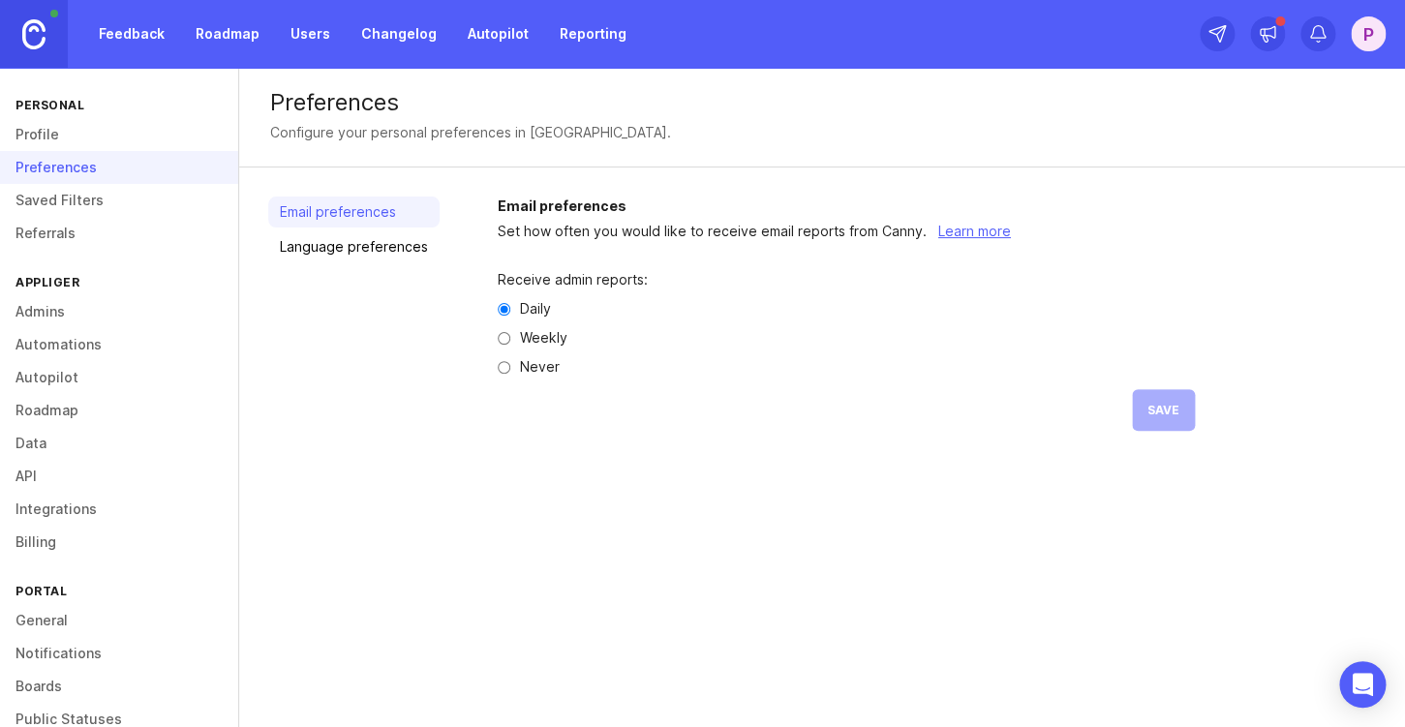
click at [77, 212] on link "Saved Filters" at bounding box center [119, 200] width 238 height 33
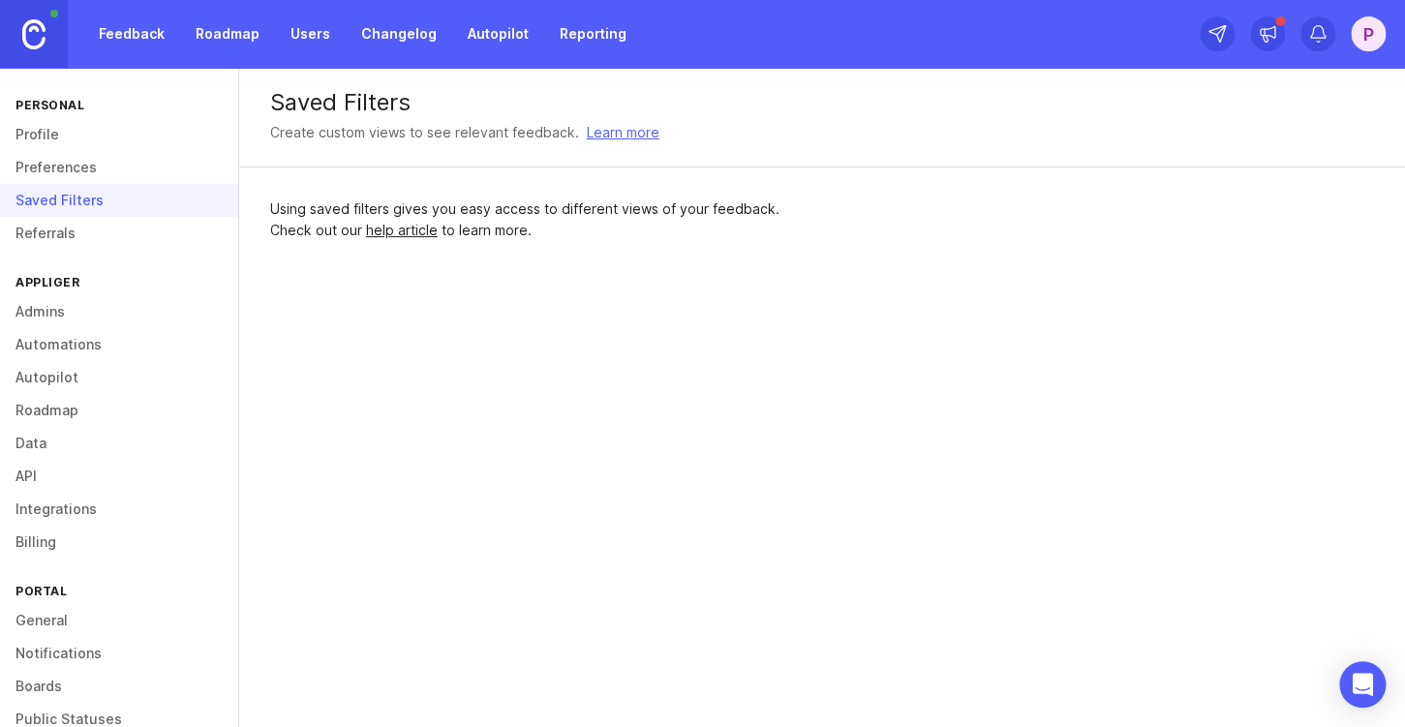
click at [56, 235] on link "Referrals" at bounding box center [119, 233] width 238 height 33
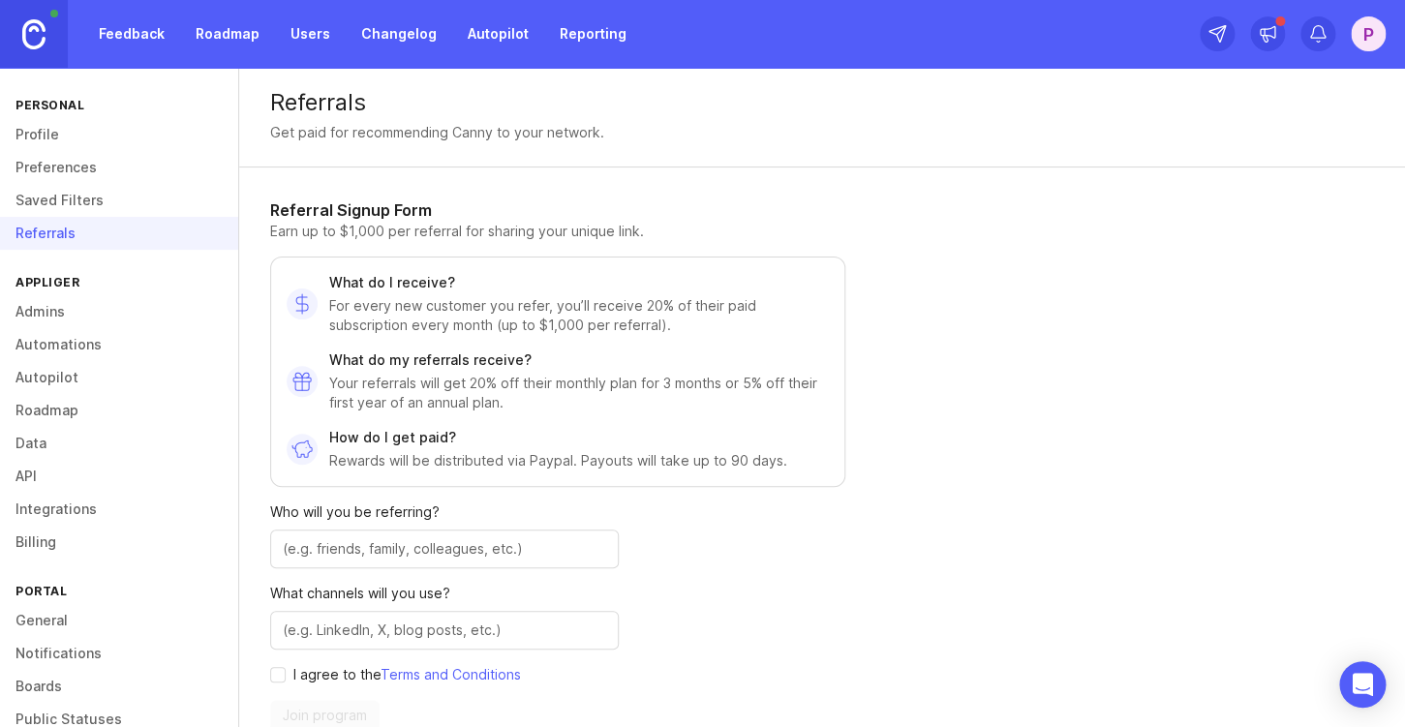
click at [57, 315] on link "Admins" at bounding box center [119, 311] width 238 height 33
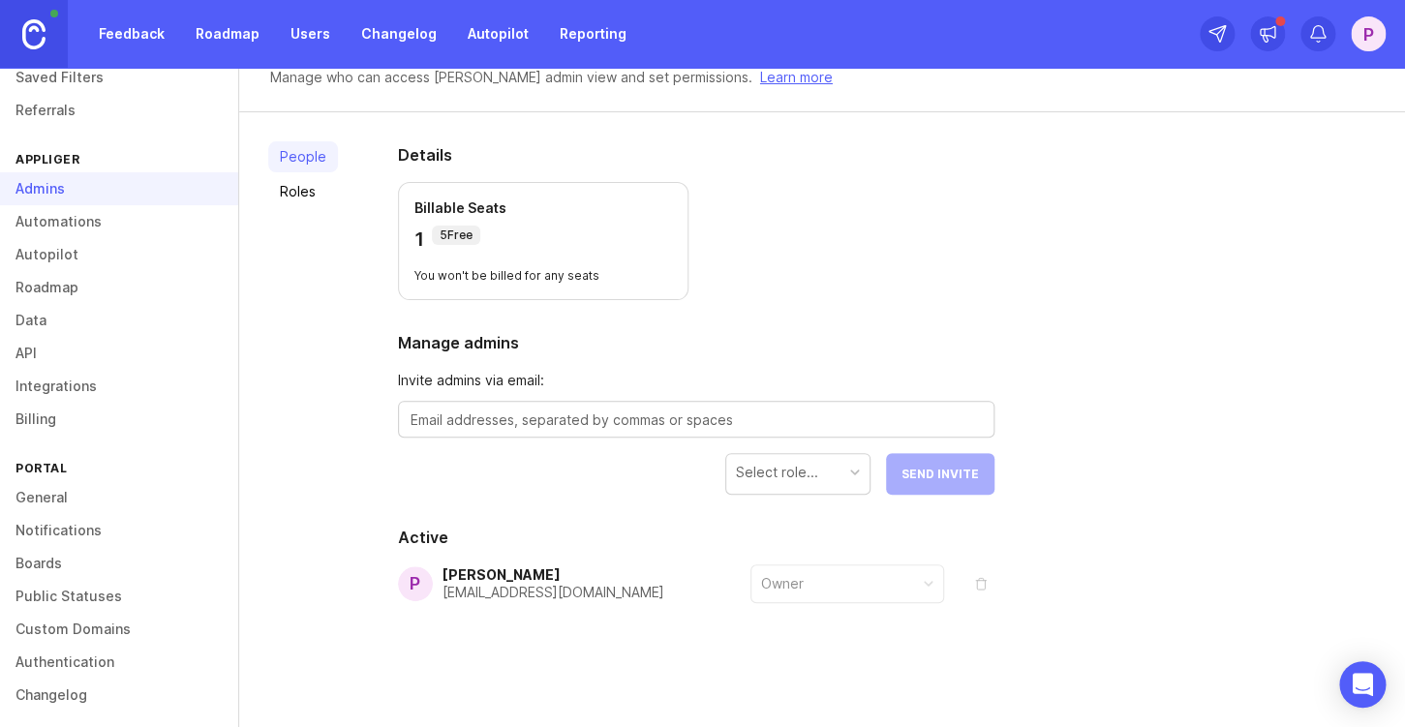
scroll to position [128, 0]
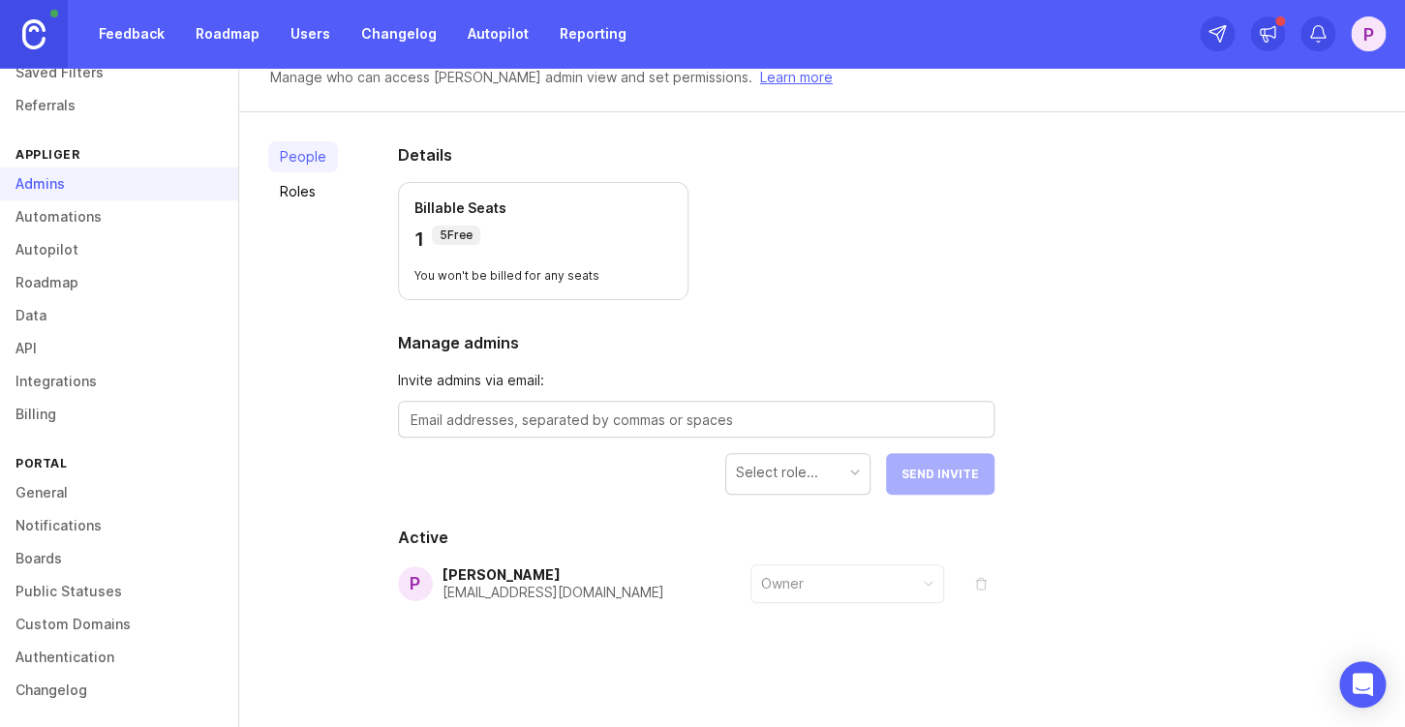
click at [55, 487] on link "General" at bounding box center [119, 493] width 238 height 33
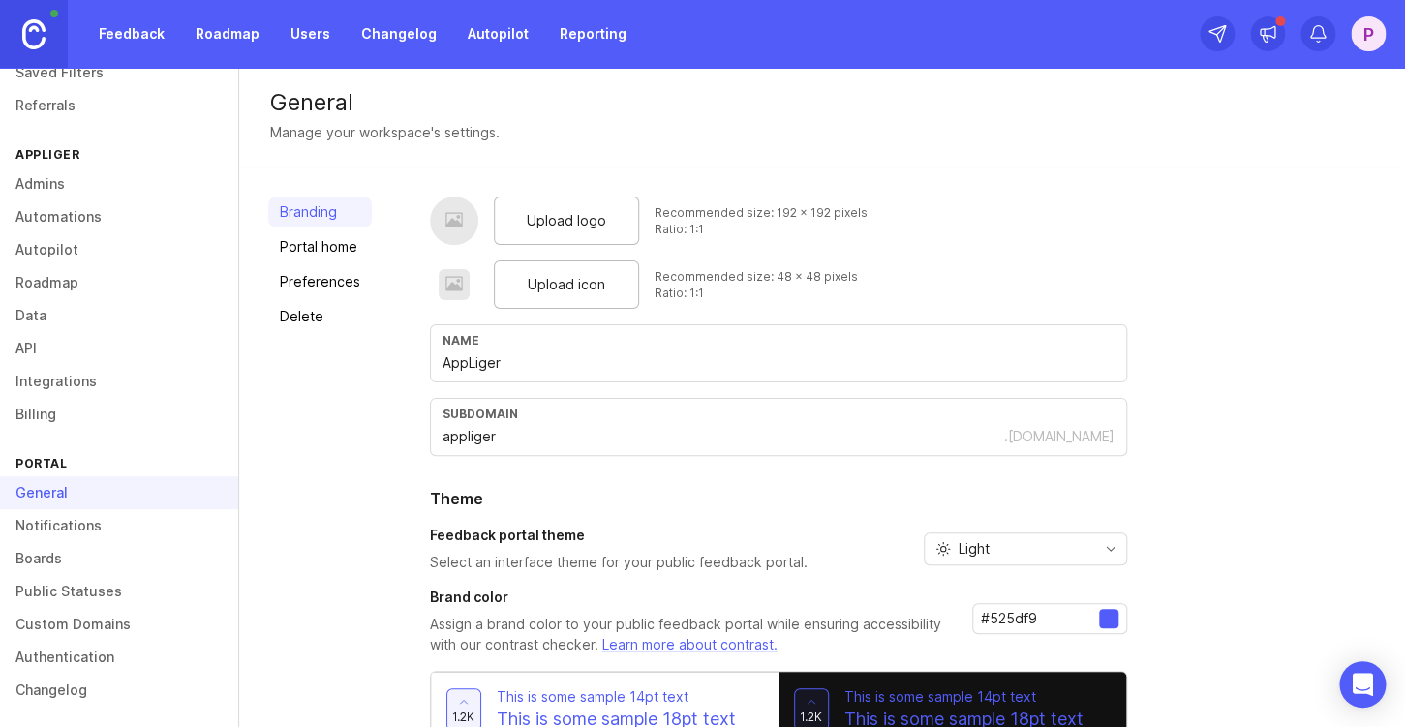
click at [434, 233] on div at bounding box center [454, 221] width 48 height 48
click at [520, 221] on div "Upload logo" at bounding box center [566, 221] width 145 height 48
click at [463, 226] on div at bounding box center [454, 221] width 48 height 48
click at [355, 266] on div "Branding Portal home Preferences Delete" at bounding box center [320, 543] width 104 height 692
click at [334, 254] on link "Portal home" at bounding box center [320, 246] width 104 height 31
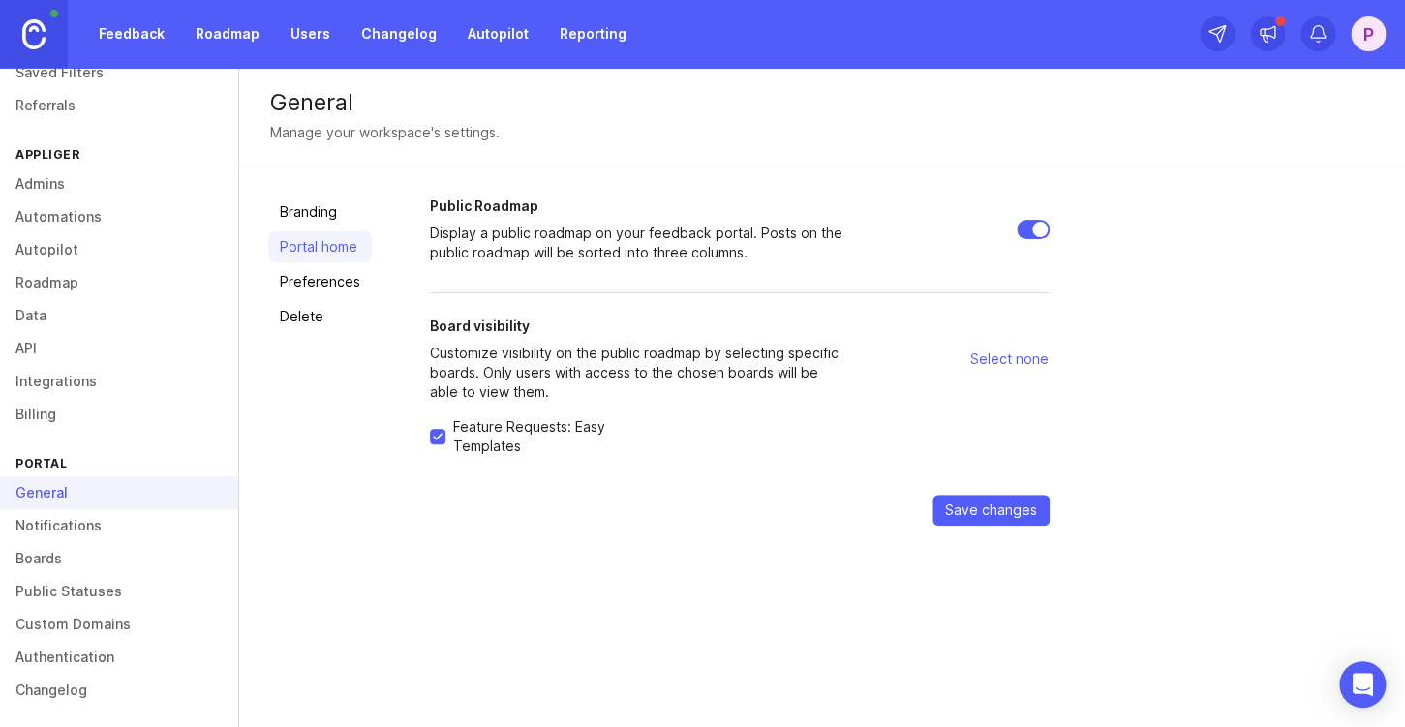
click at [342, 292] on link "Preferences" at bounding box center [320, 281] width 104 height 31
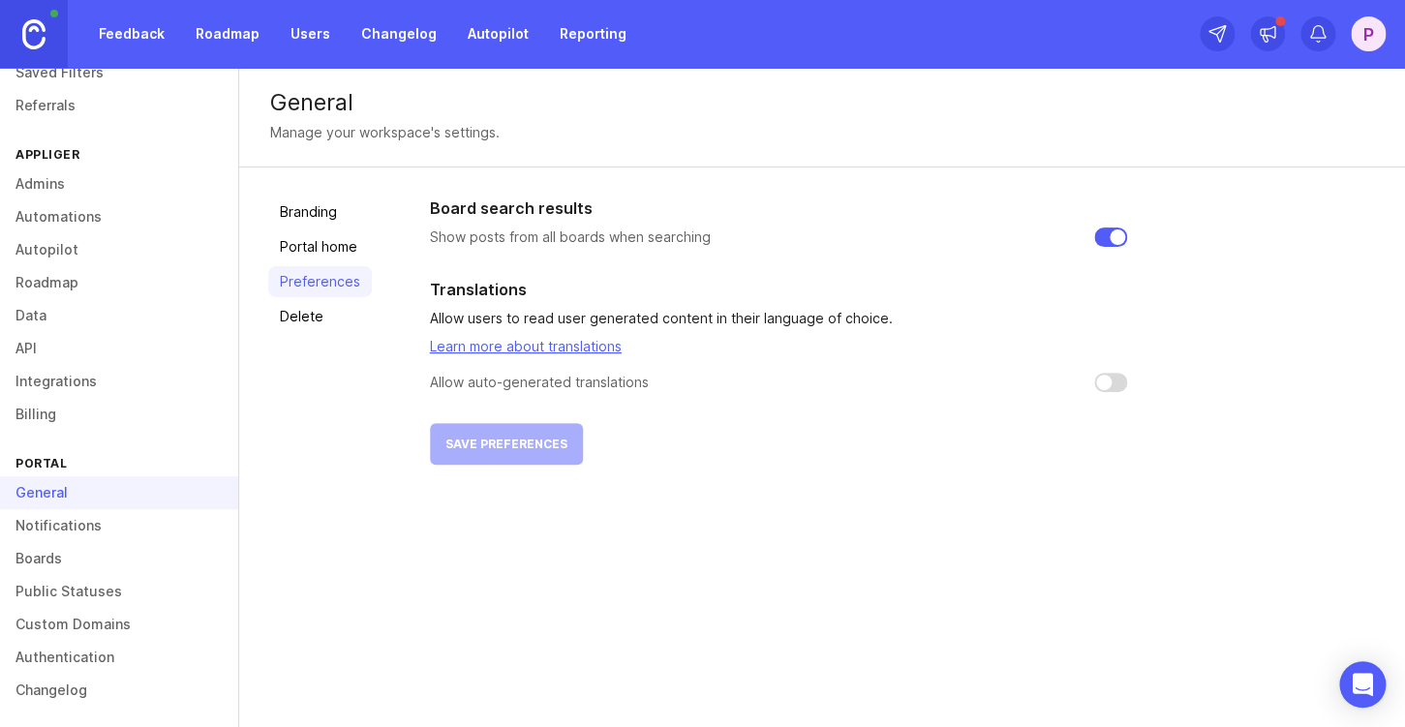
click at [316, 319] on link "Delete" at bounding box center [320, 316] width 104 height 31
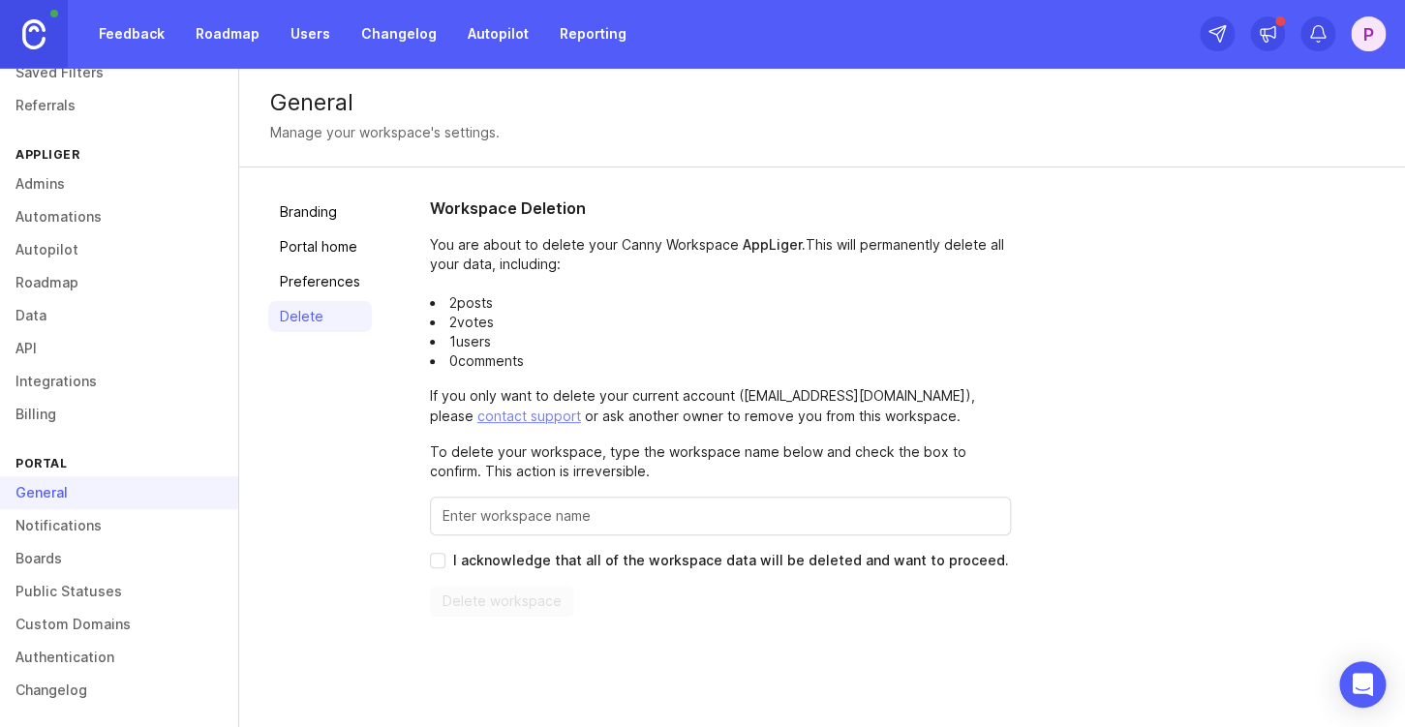
click at [326, 219] on link "Branding" at bounding box center [320, 212] width 104 height 31
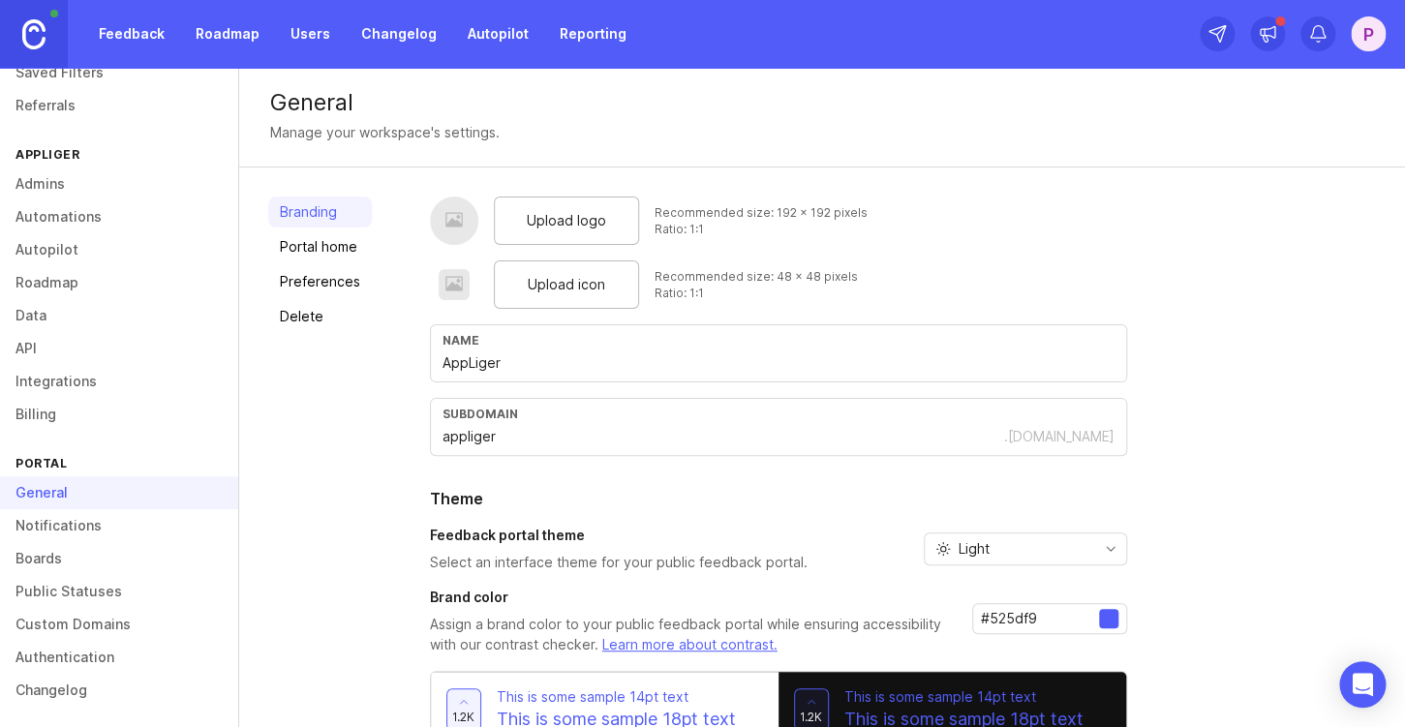
click at [590, 288] on span "Upload icon" at bounding box center [566, 284] width 77 height 21
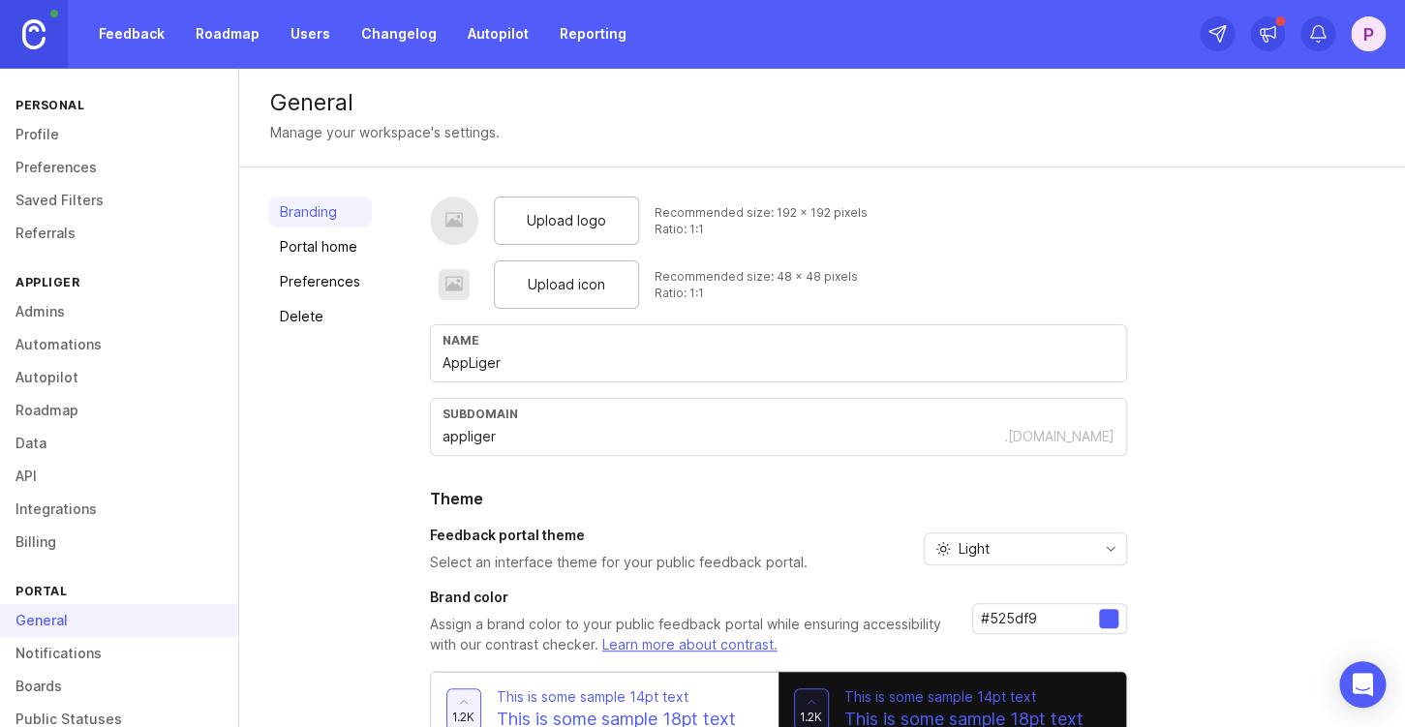
click at [467, 229] on div at bounding box center [454, 221] width 48 height 48
click at [548, 230] on span "Upload logo" at bounding box center [566, 220] width 79 height 21
click at [560, 292] on span "Upload icon" at bounding box center [566, 284] width 77 height 21
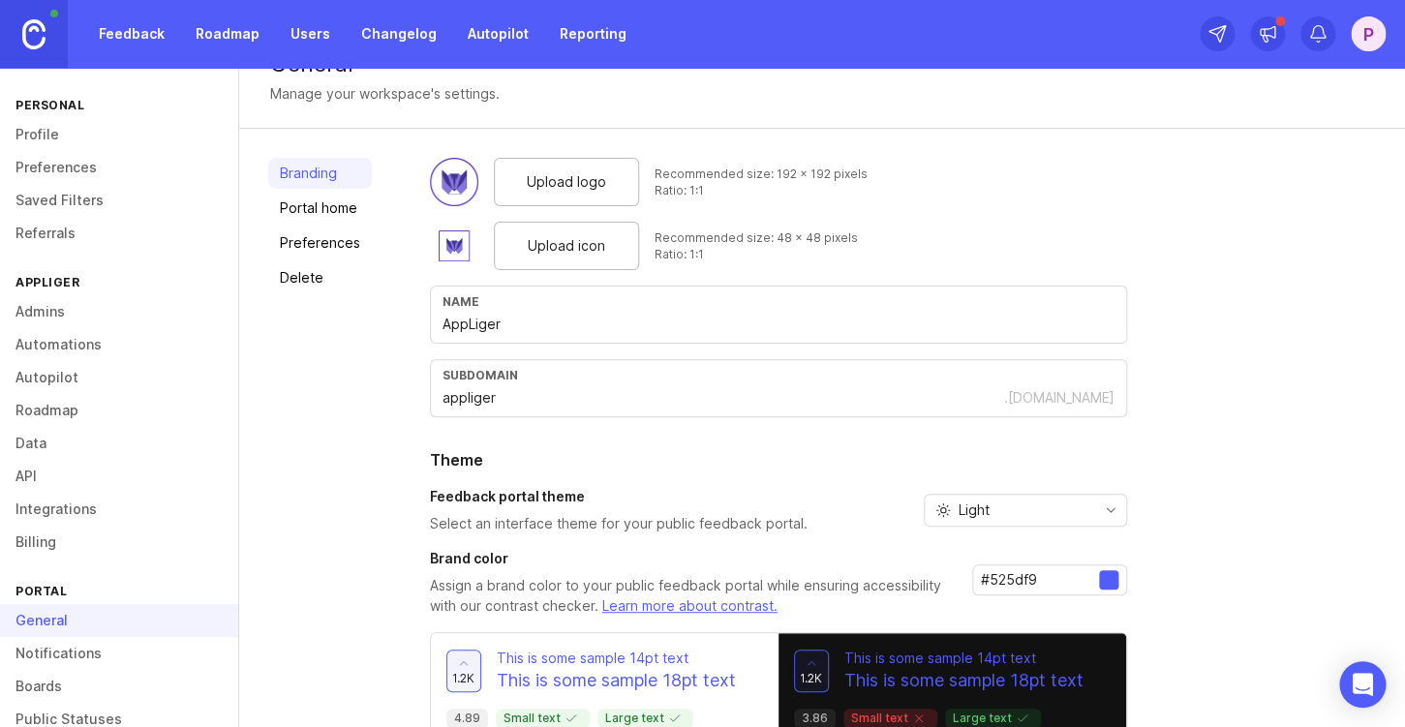
scroll to position [47, 0]
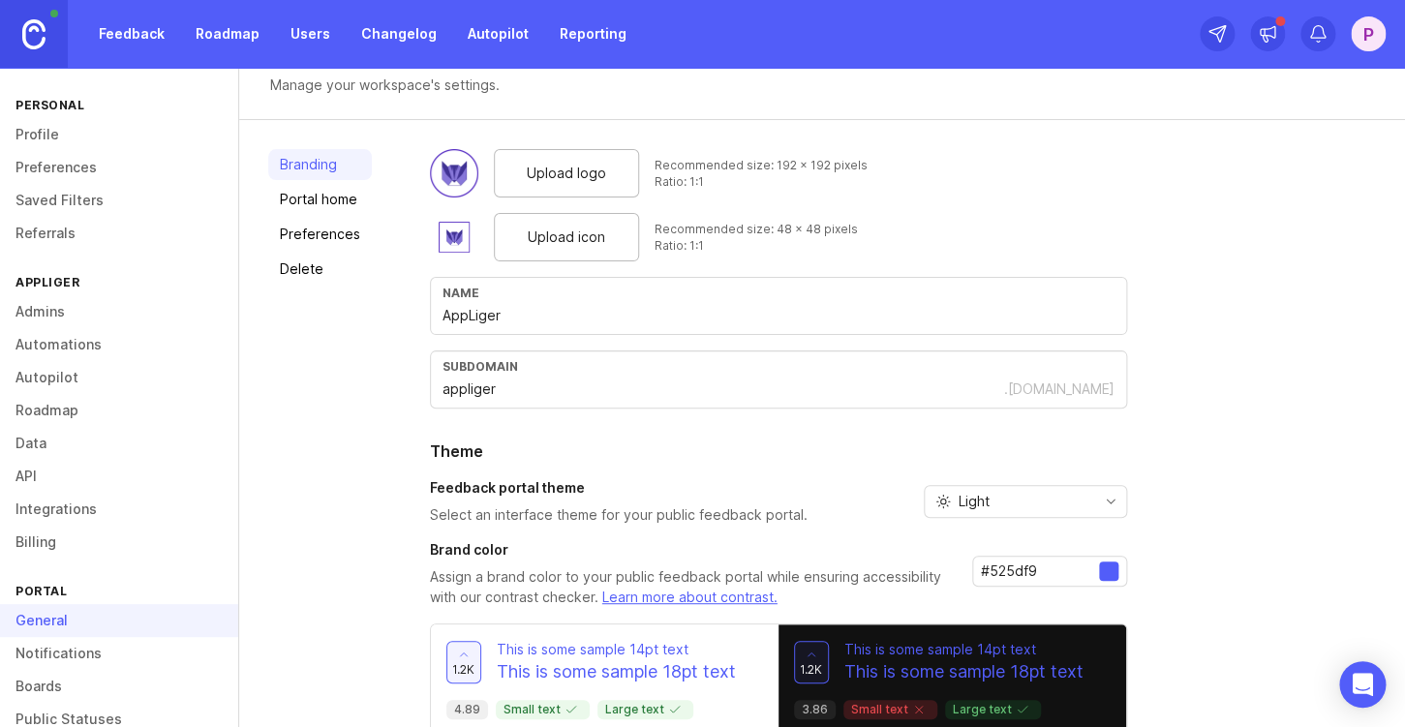
click at [1111, 507] on icon "toggle icon" at bounding box center [1110, 501] width 31 height 15
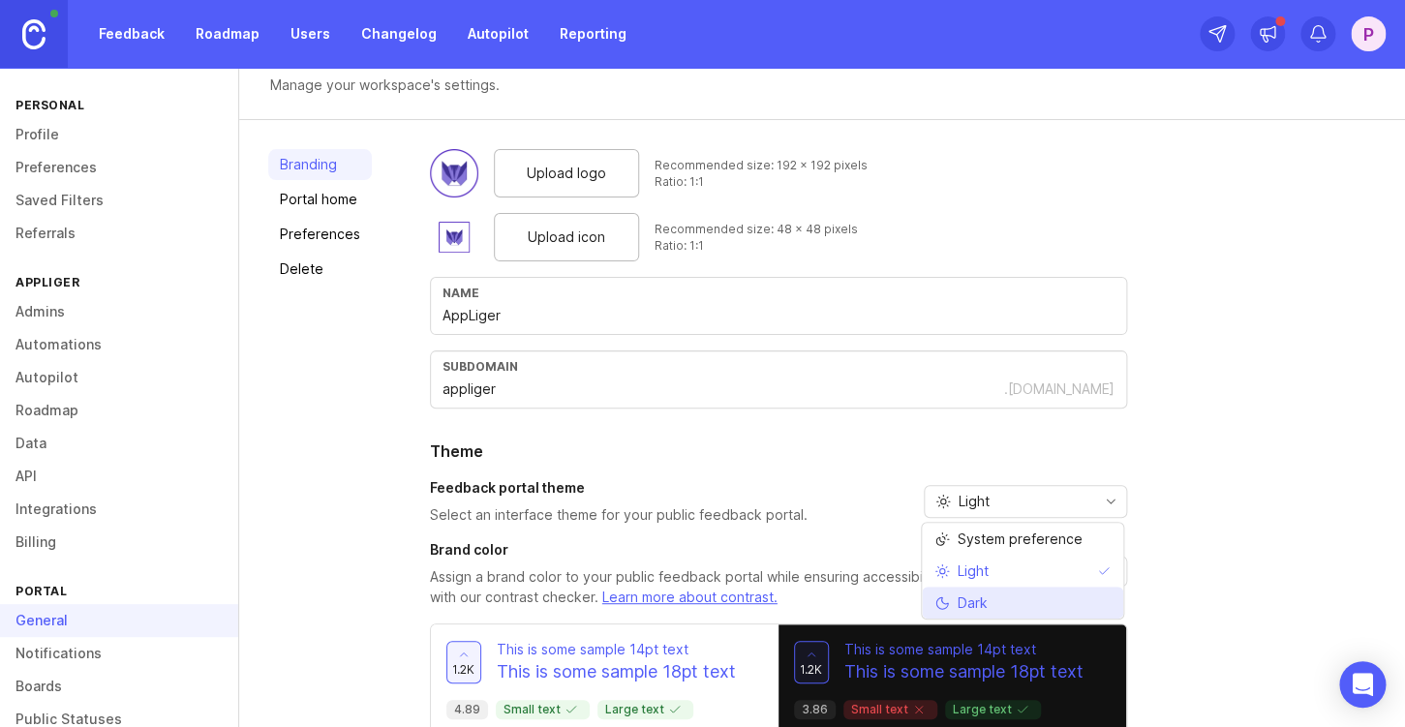
click at [1063, 598] on li "Dark" at bounding box center [1022, 603] width 201 height 32
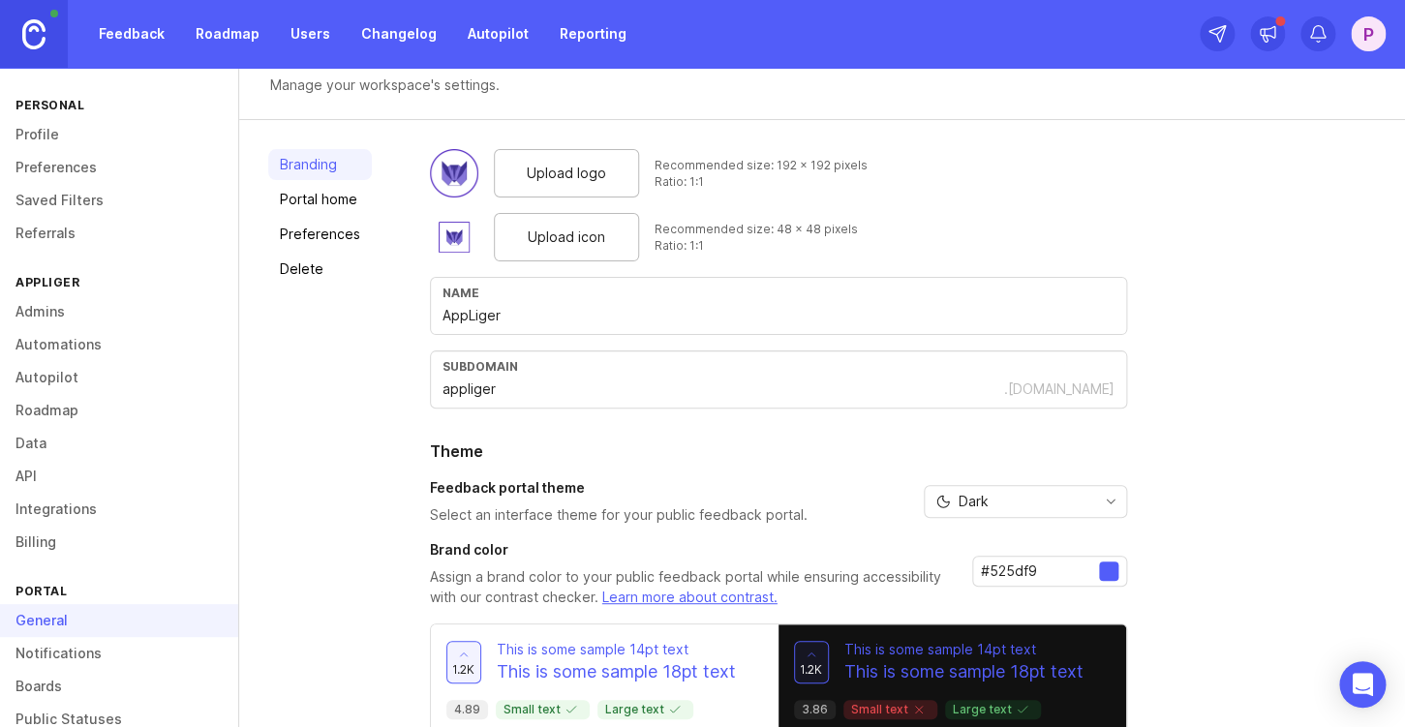
click at [1201, 578] on div "Upload logo Recommended size: 192 x 192 pixels Ratio: 1:1 Upload icon Recommend…" at bounding box center [903, 471] width 946 height 644
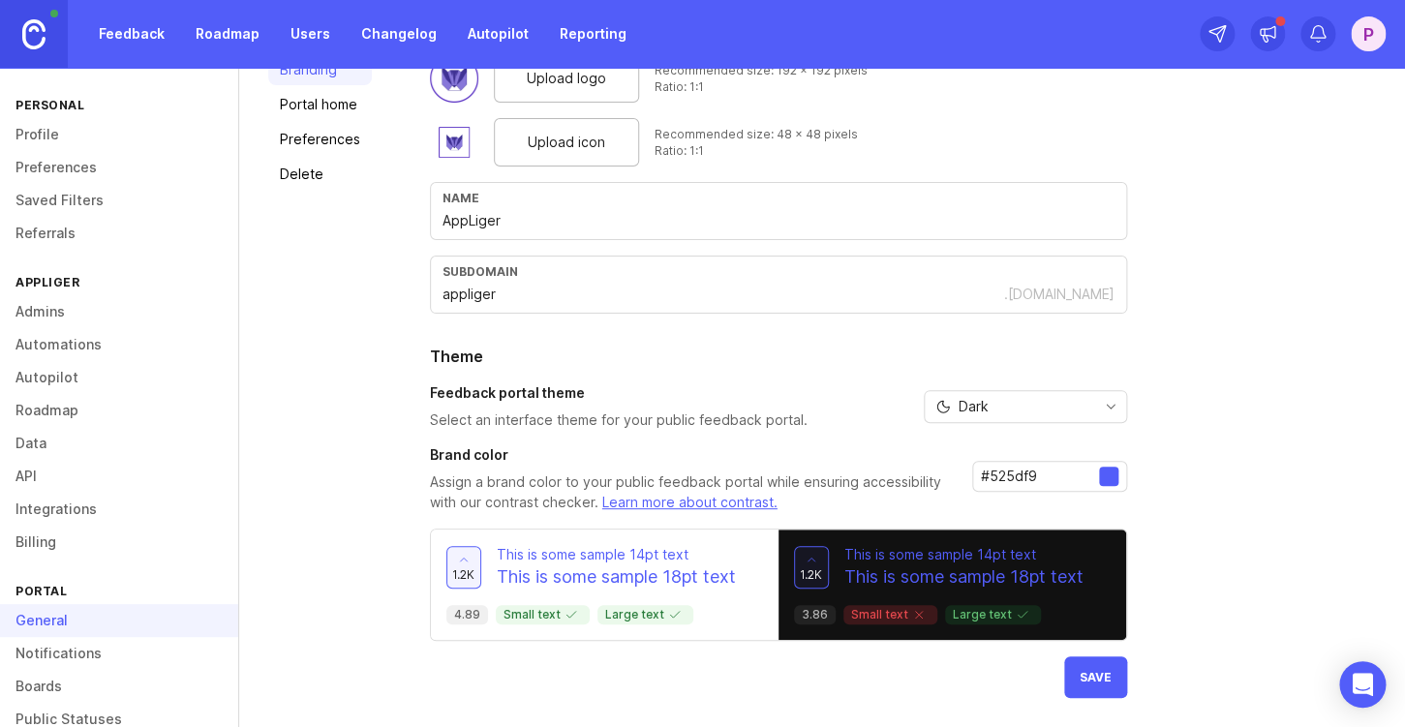
click at [1103, 690] on button "Save" at bounding box center [1095, 678] width 63 height 42
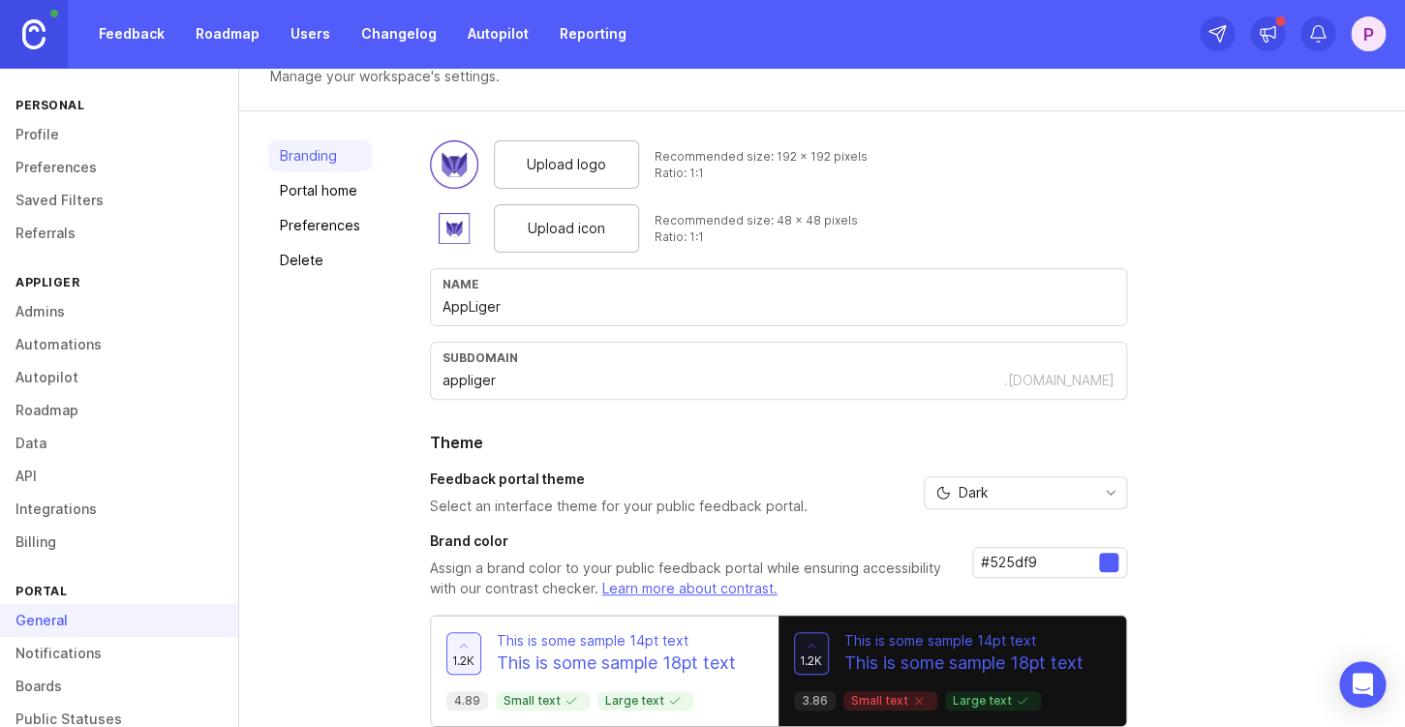
scroll to position [0, 0]
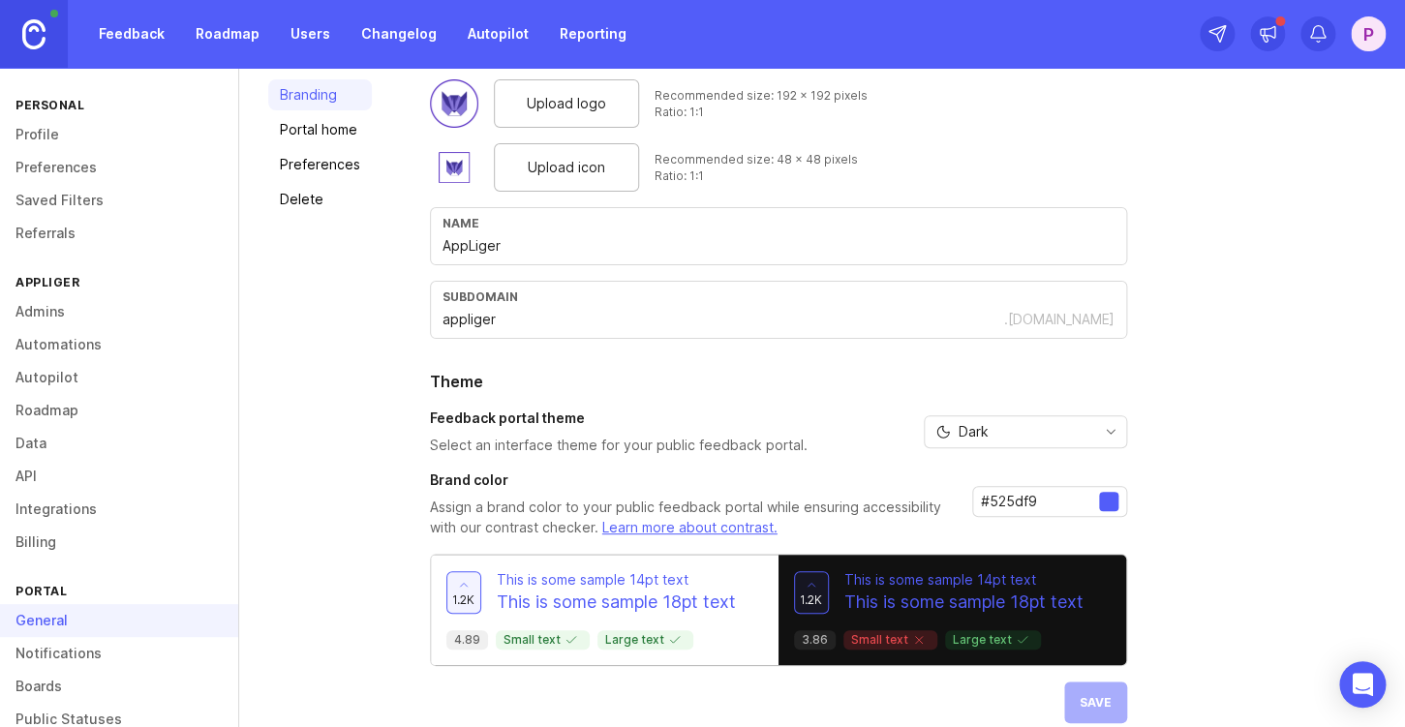
scroll to position [120, 0]
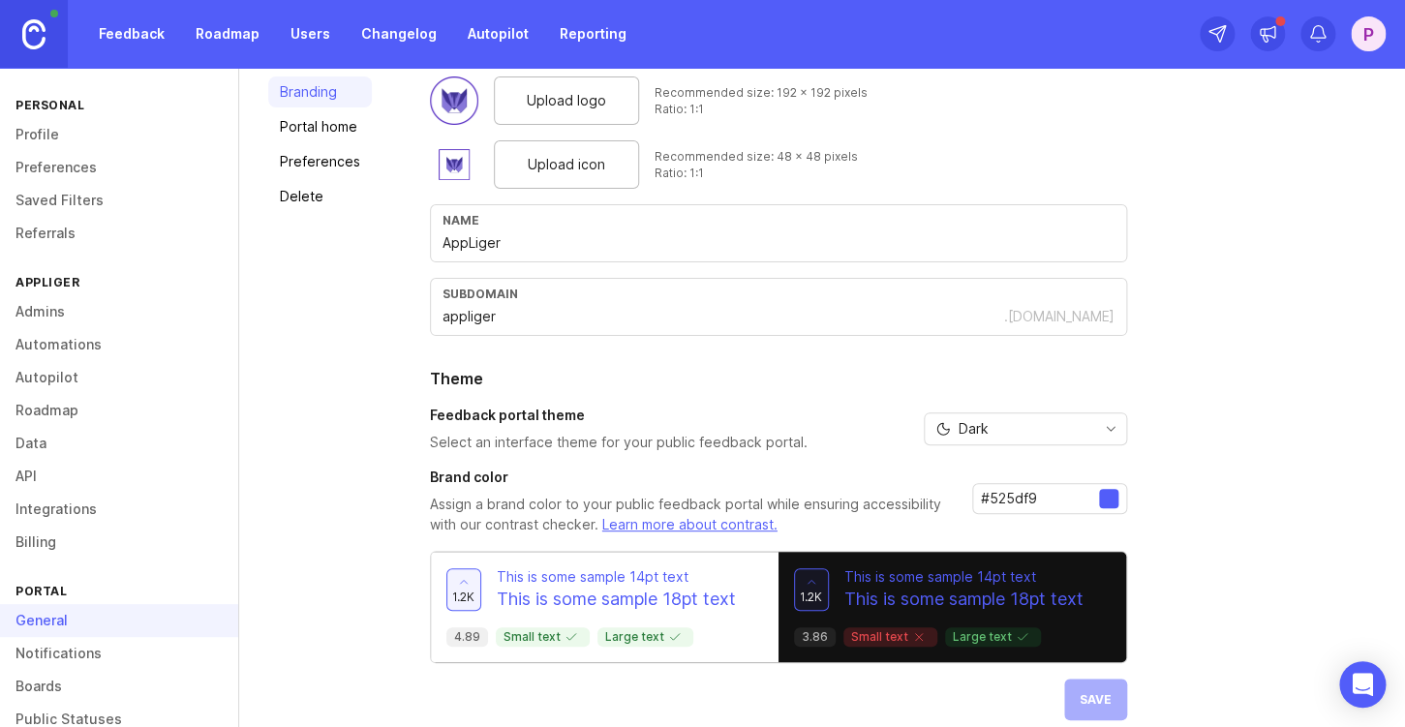
click at [56, 138] on link "Profile" at bounding box center [119, 134] width 238 height 33
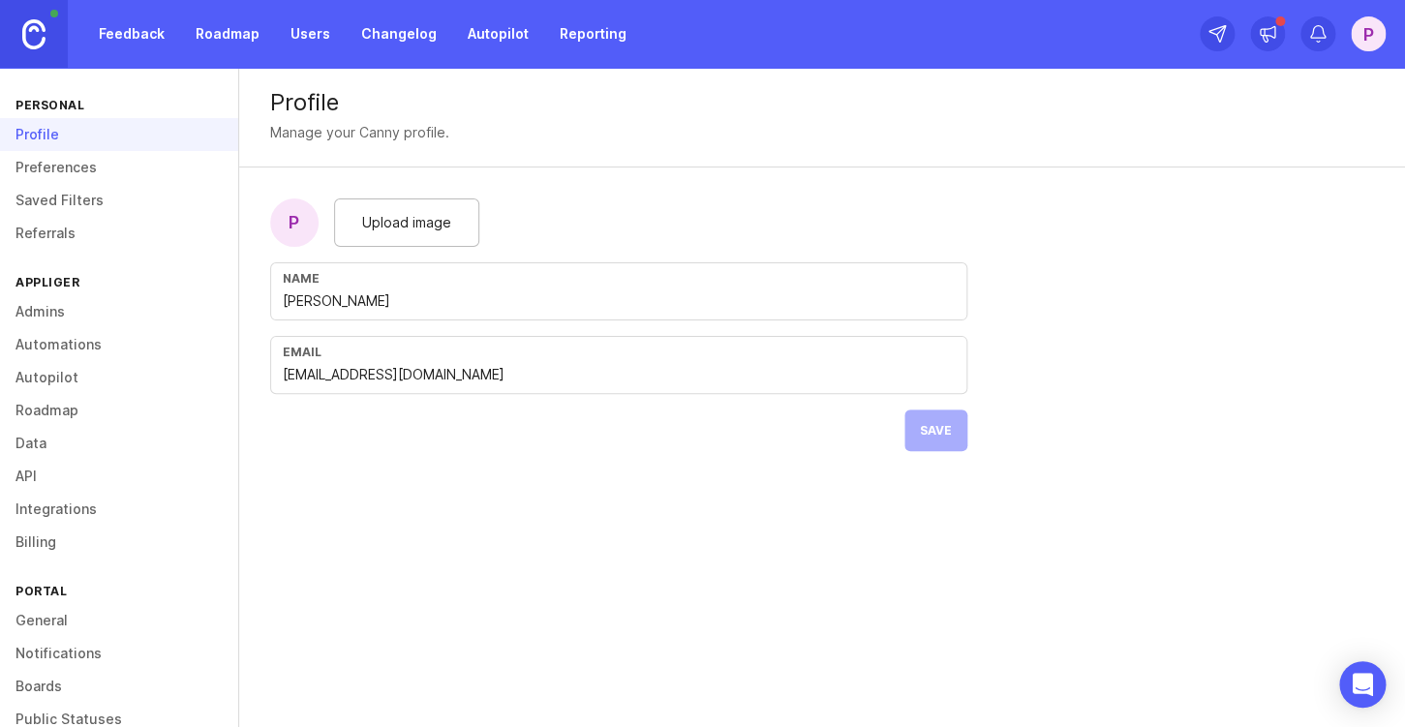
click at [59, 631] on link "General" at bounding box center [119, 620] width 238 height 33
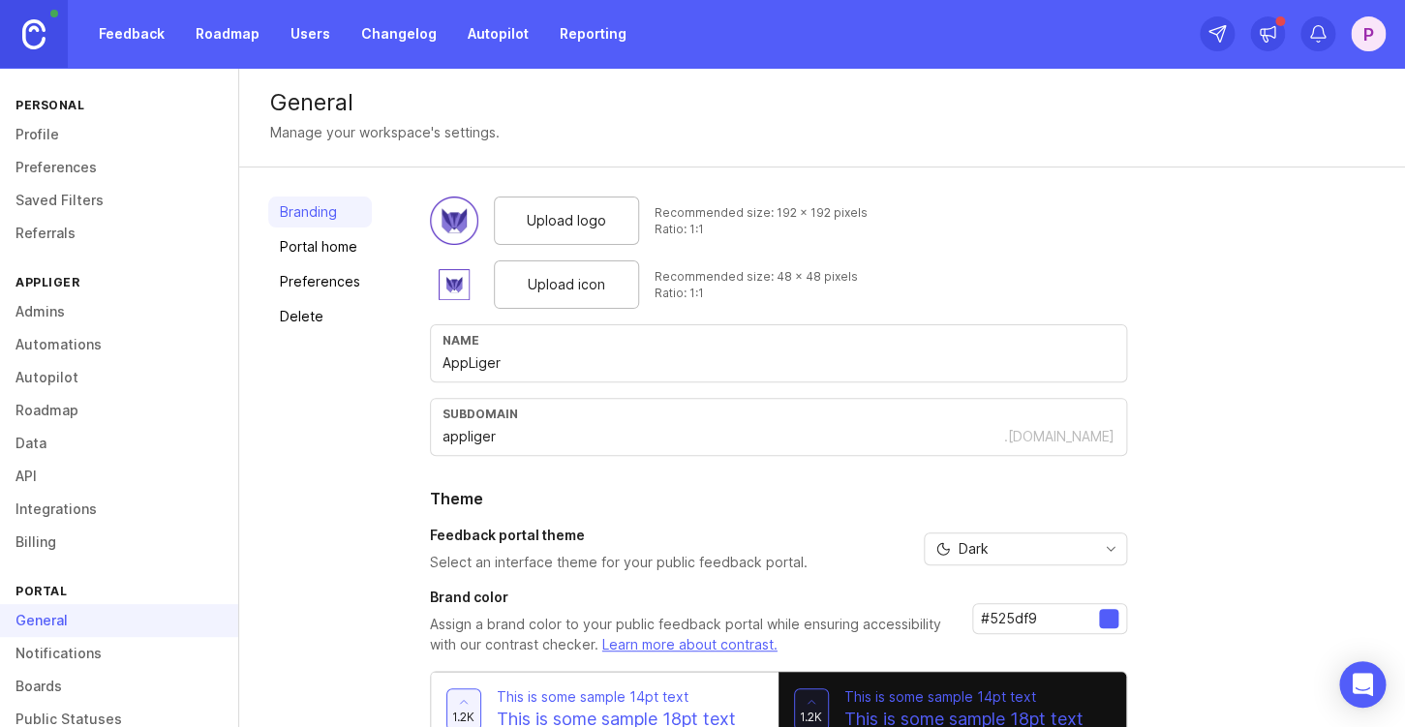
click at [55, 684] on link "Boards" at bounding box center [119, 686] width 238 height 33
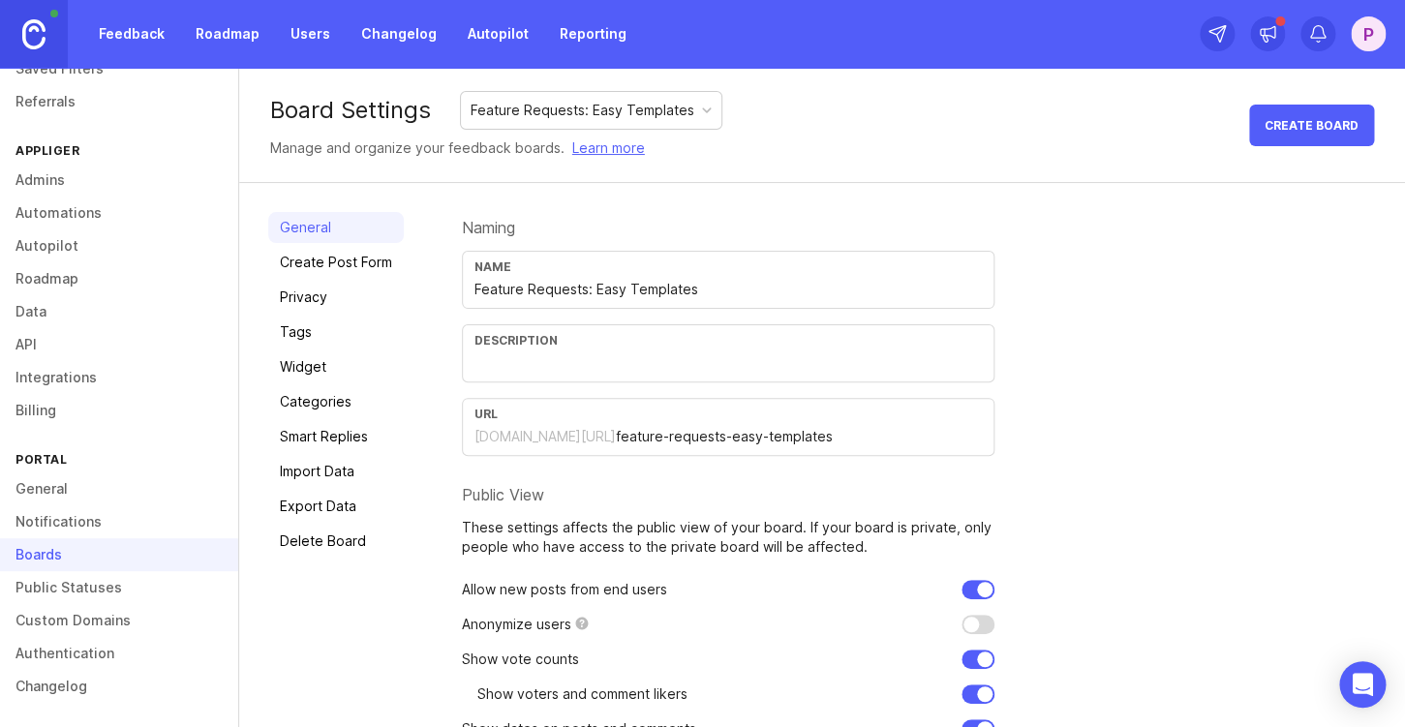
scroll to position [125, 0]
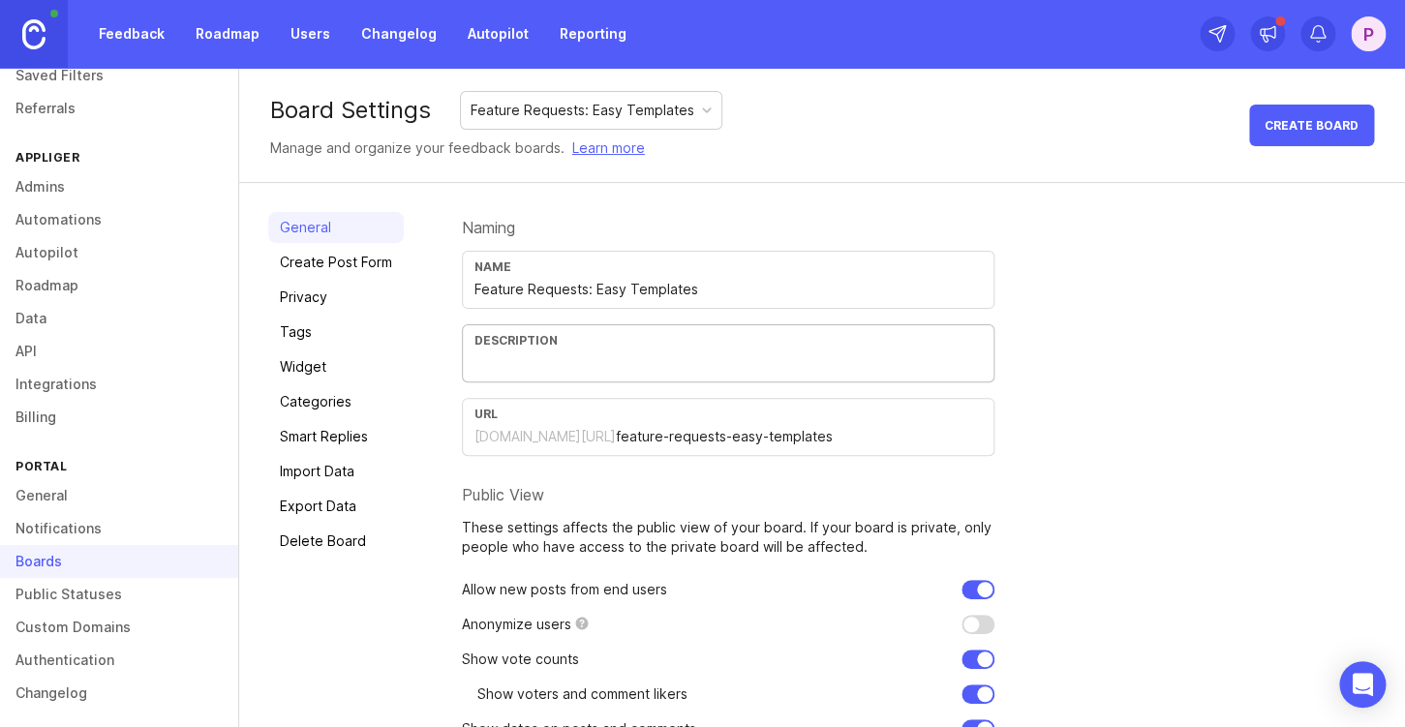
click at [590, 370] on input "text" at bounding box center [728, 363] width 507 height 21
type input "А"
type input "f"
click at [612, 369] on input "Feature Requests for Easy Templates for Jira app" at bounding box center [728, 363] width 507 height 21
paste input "https://marketplace.atlassian.com/apps/1219112/easy-issue-templates-for-jira?ho…"
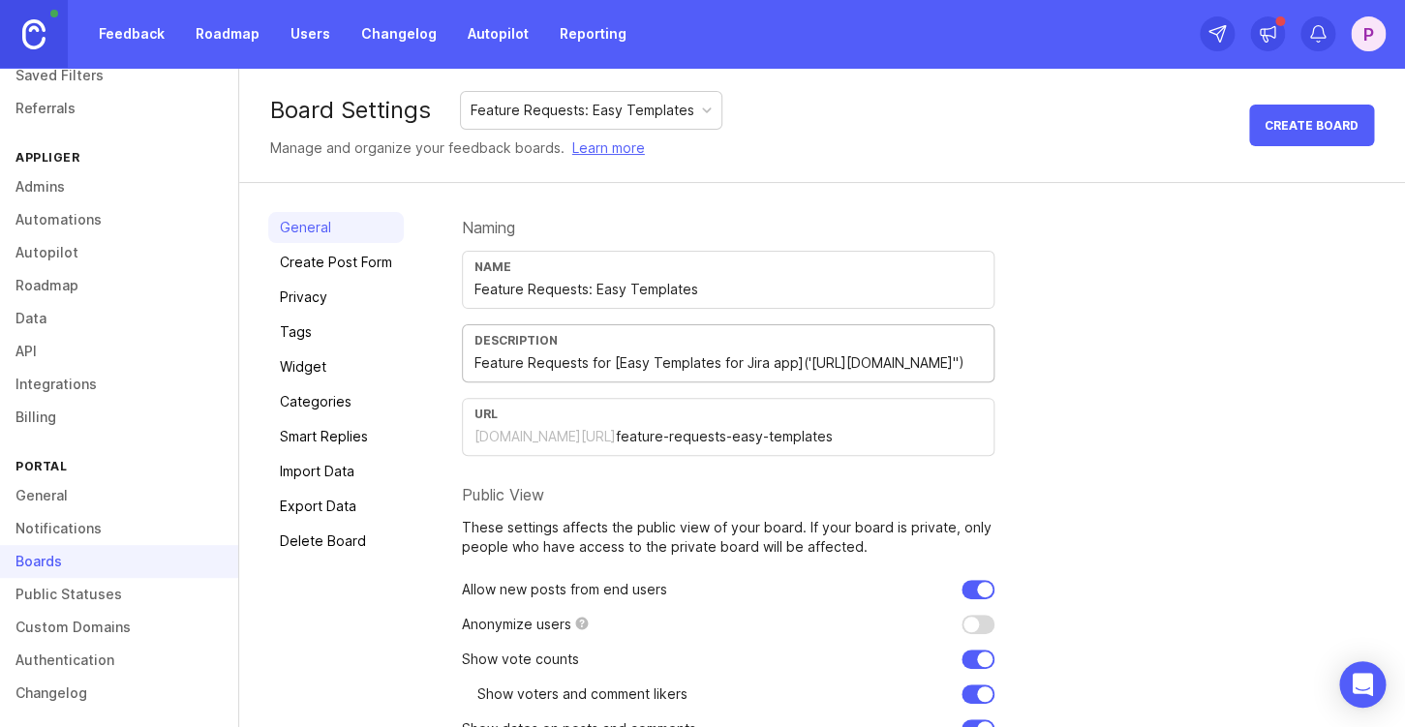
scroll to position [133, 0]
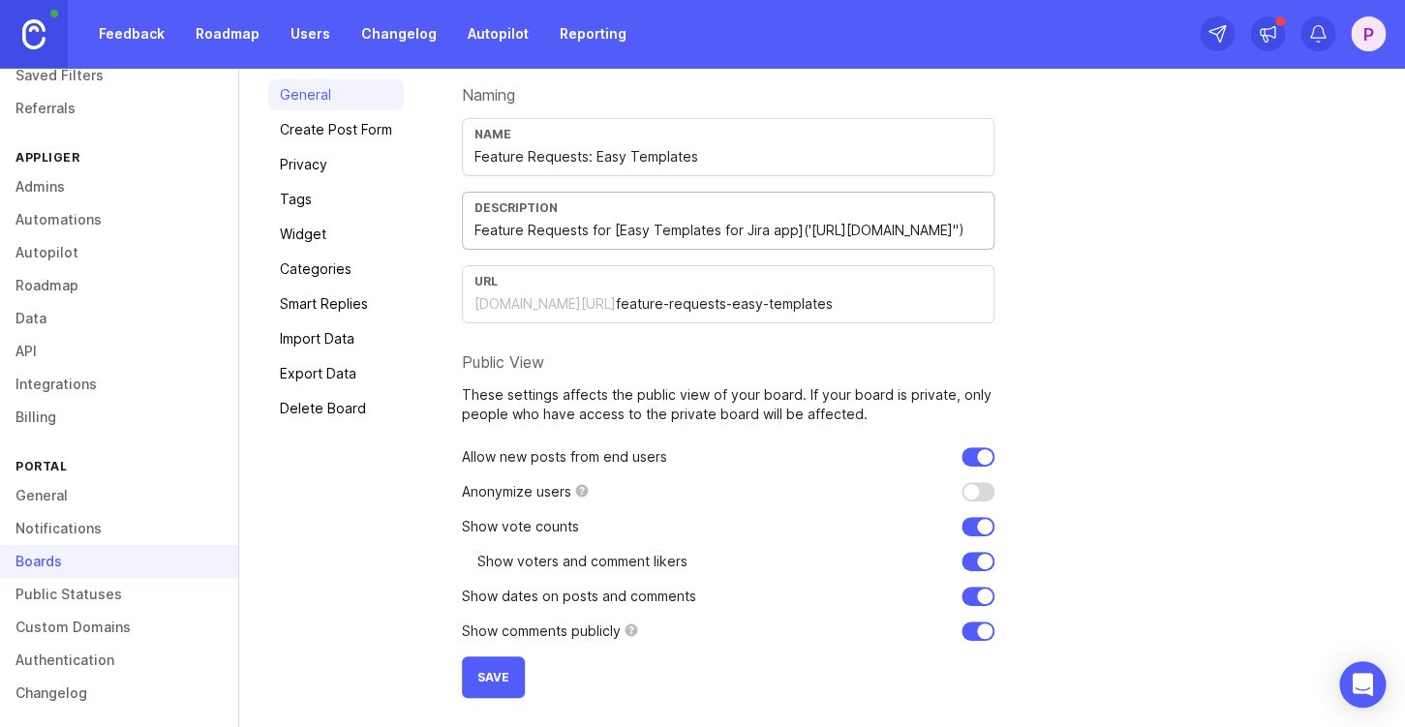
click at [494, 681] on span "Save" at bounding box center [493, 677] width 32 height 15
click at [511, 233] on input "Feature Requests for [Easy Templates for Jira app]('https://marketplace.atlassi…" at bounding box center [728, 230] width 507 height 21
click at [781, 231] on input "Feature Requests for [Easy Templates for Jira app](https://marketplace.atlassia…" at bounding box center [728, 230] width 507 height 21
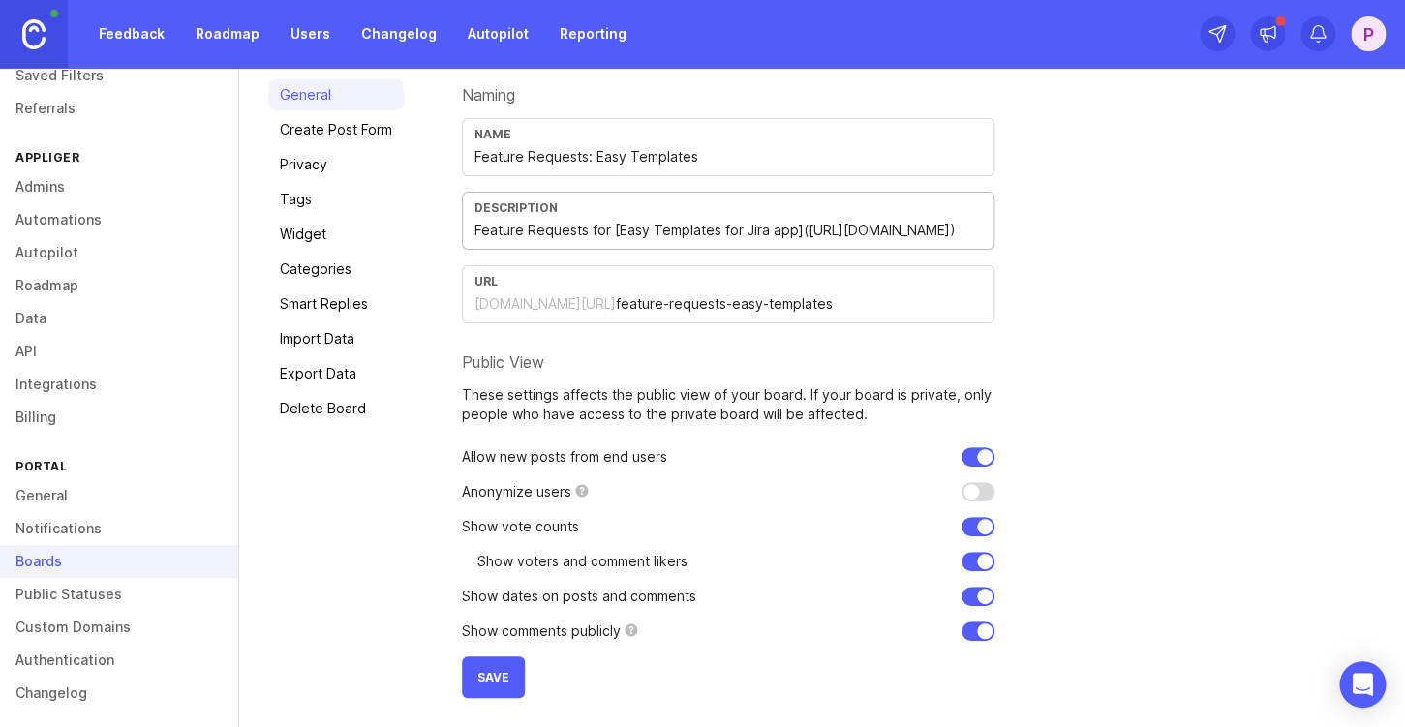
scroll to position [0, 326]
click at [478, 671] on span "Save" at bounding box center [493, 677] width 32 height 15
click at [574, 233] on input "Feature Requests for [Easy Templates for Jira app](https://marketplace.atlassia…" at bounding box center [728, 230] width 507 height 21
click at [600, 160] on input "Feature Requests: Easy Templates" at bounding box center [728, 156] width 507 height 21
click at [573, 232] on input "Feature Requests for [Easy Templates for Jira app](https://marketplace.atlassia…" at bounding box center [728, 230] width 507 height 21
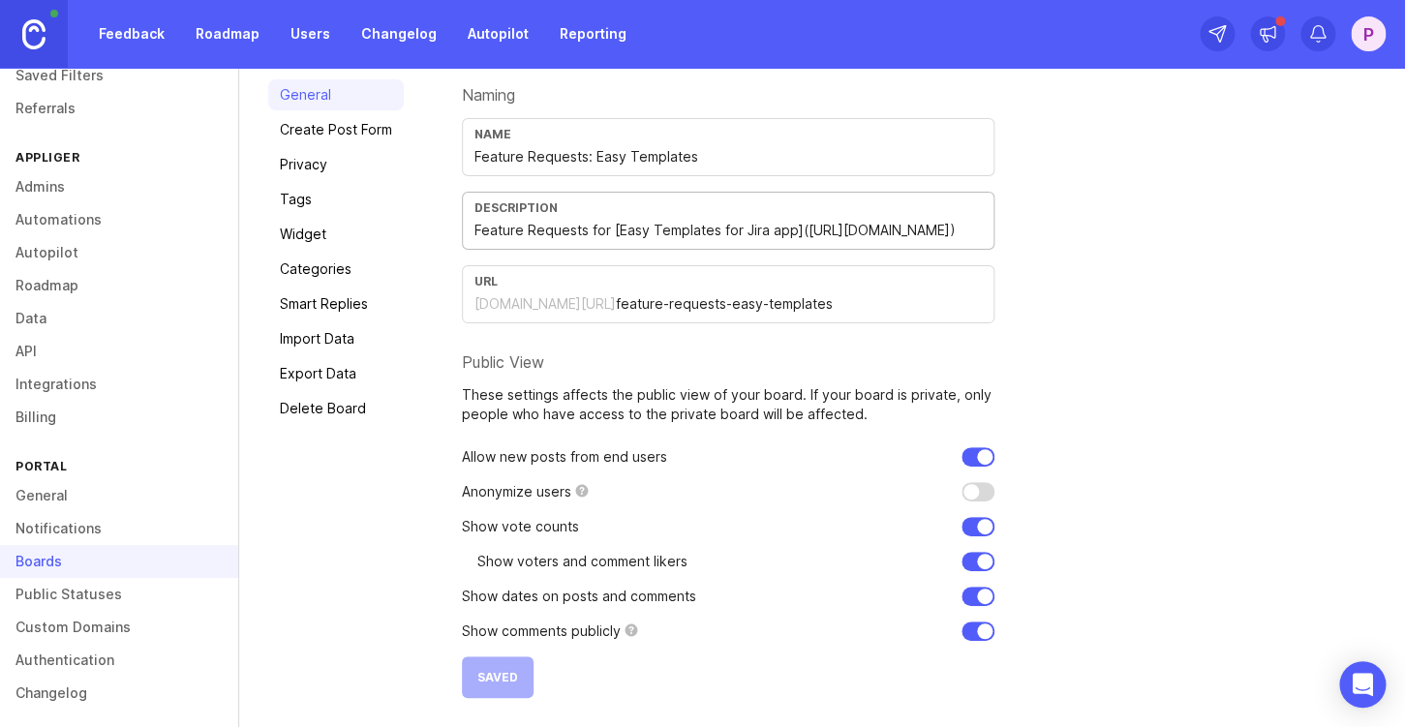
scroll to position [0, 0]
type input "Suggest improvements for [Easy Templates for Jira app](https://marketplace.atla…"
click at [510, 676] on button "Save" at bounding box center [493, 678] width 63 height 42
click at [687, 239] on input "Suggest improvements for [Easy Templates for Jira app](https://marketplace.atla…" at bounding box center [728, 230] width 507 height 21
click at [358, 139] on link "Create Post Form" at bounding box center [336, 129] width 136 height 31
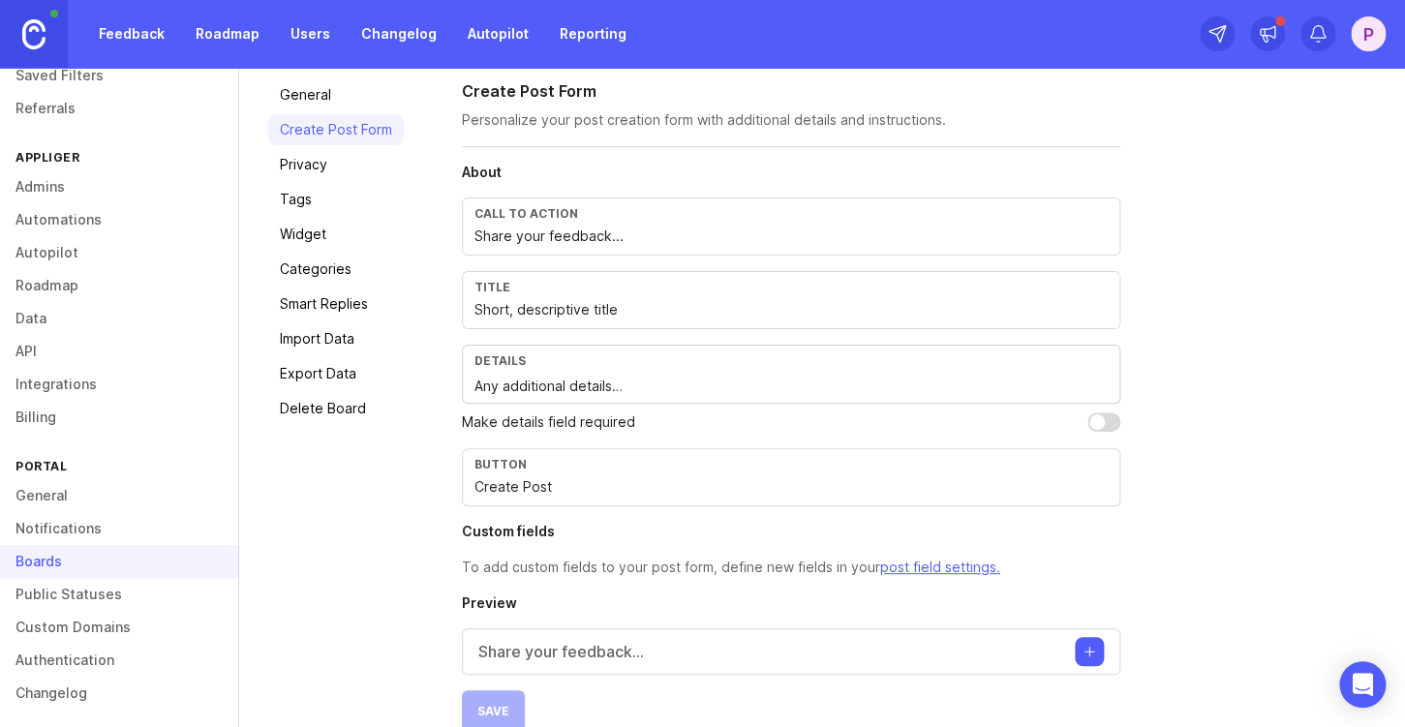
click at [318, 169] on link "Privacy" at bounding box center [336, 164] width 136 height 31
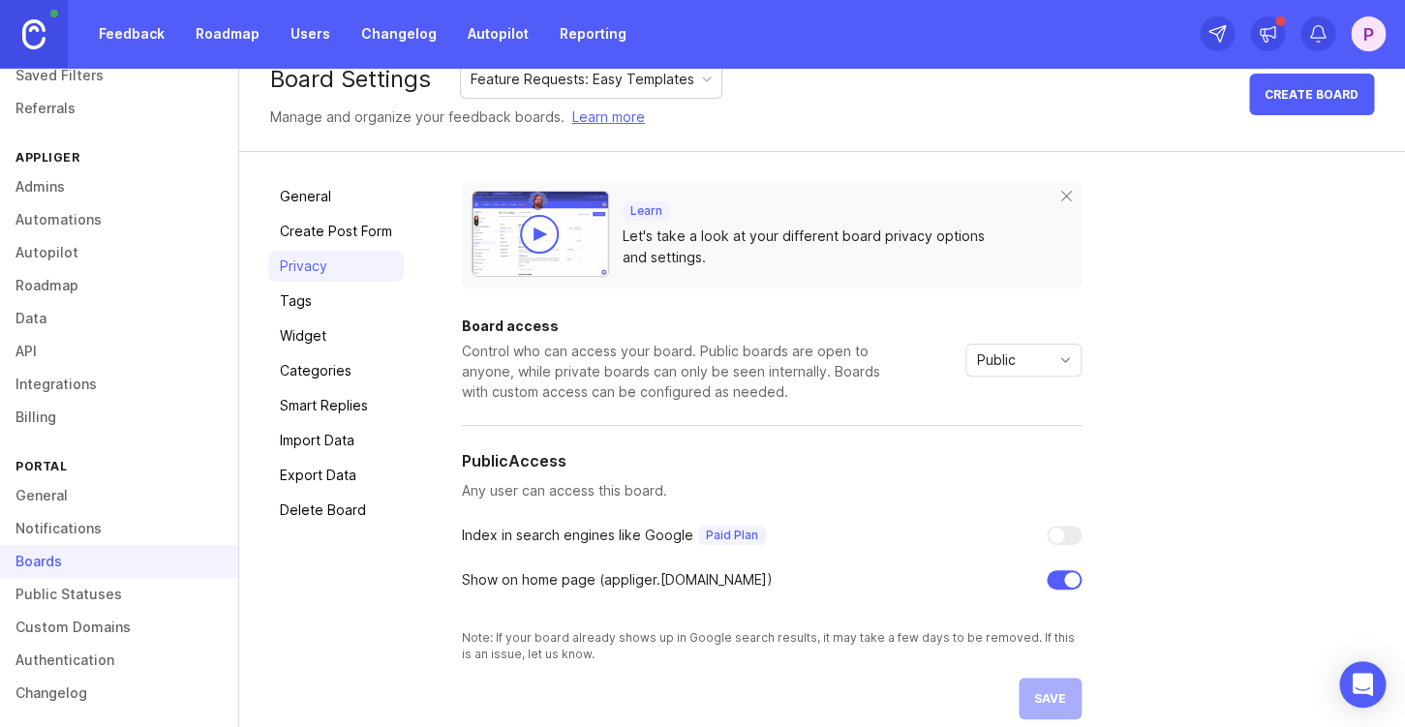
click at [325, 223] on link "Create Post Form" at bounding box center [336, 231] width 136 height 31
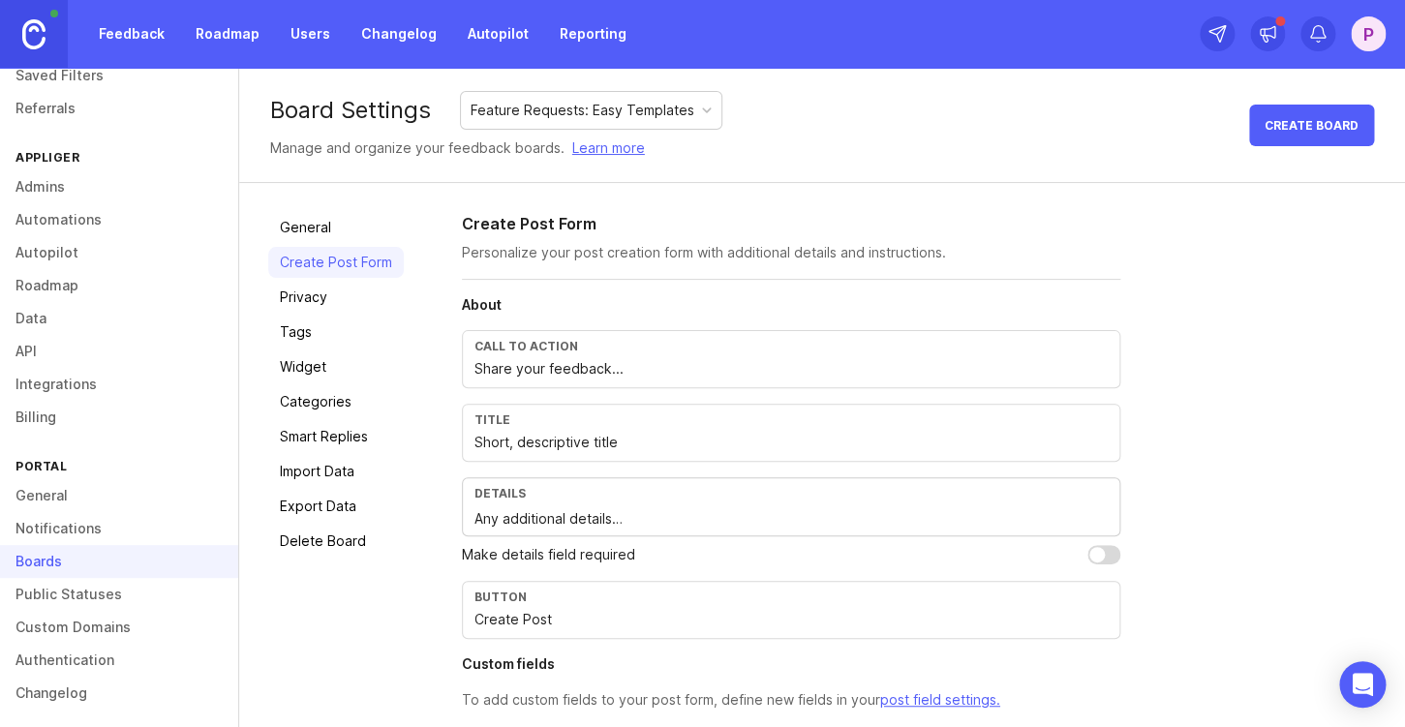
click at [324, 301] on link "Privacy" at bounding box center [336, 297] width 136 height 31
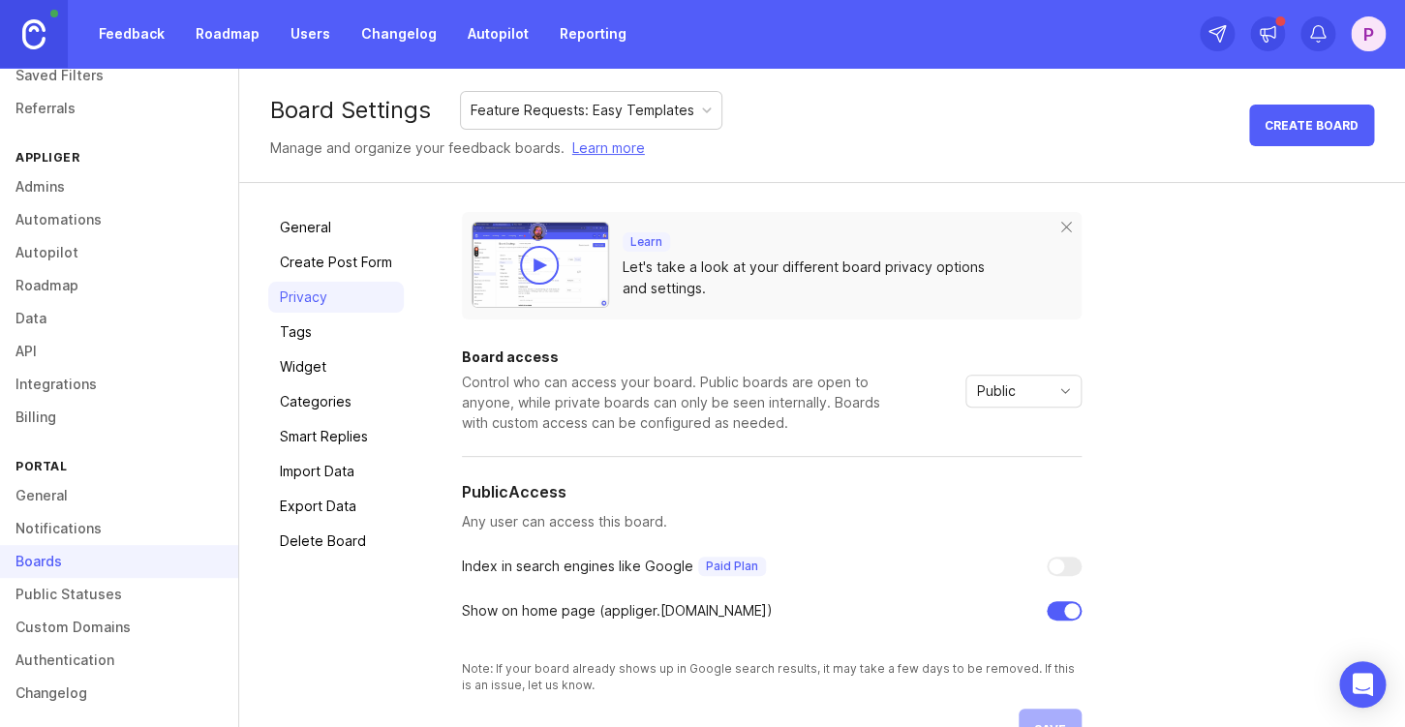
click at [306, 341] on link "Tags" at bounding box center [336, 332] width 136 height 31
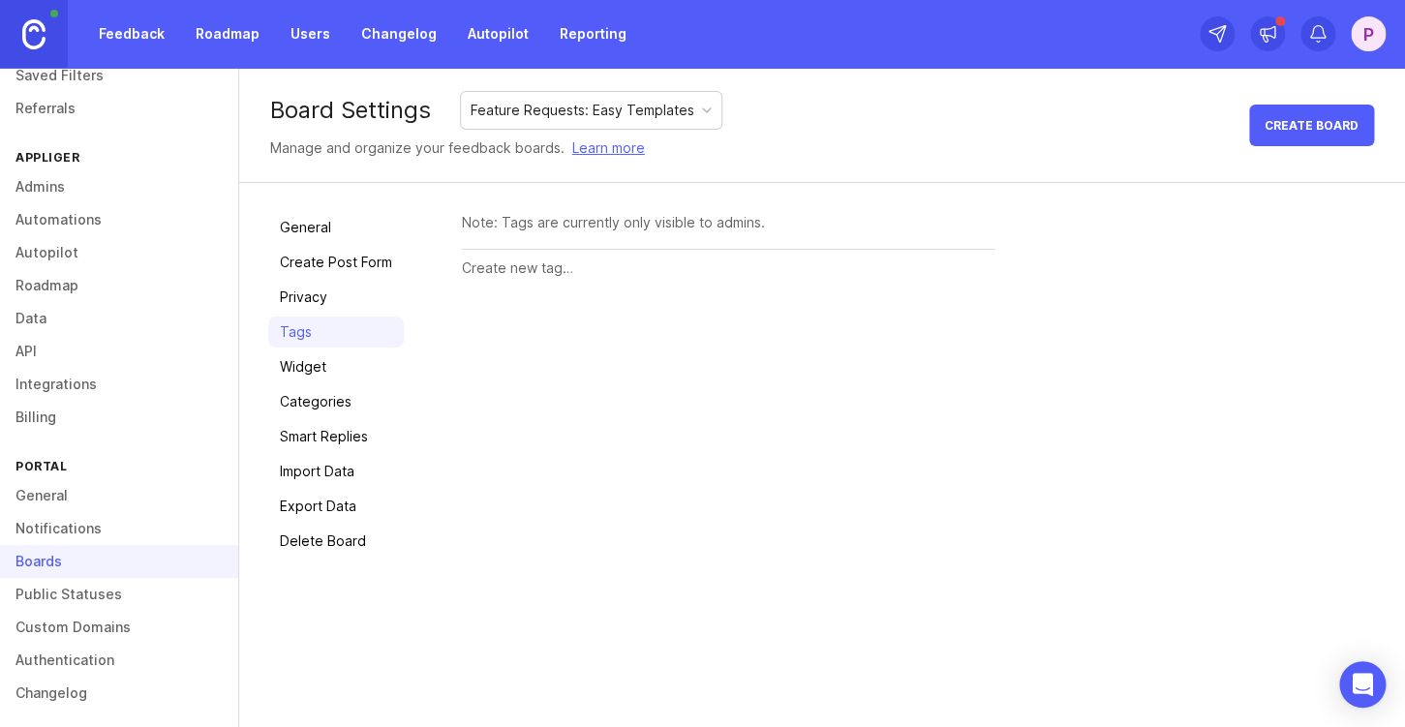
click at [303, 368] on link "Widget" at bounding box center [336, 367] width 136 height 31
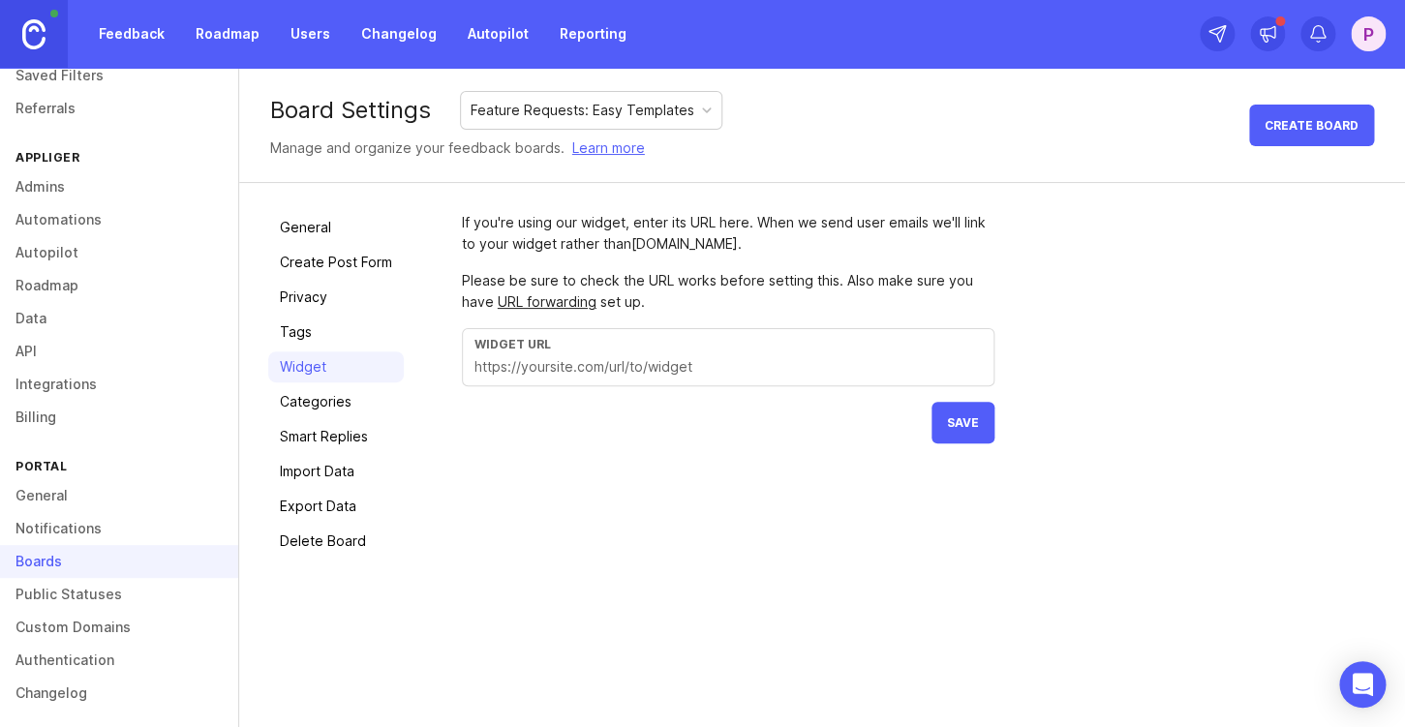
click at [71, 284] on link "Roadmap" at bounding box center [119, 285] width 238 height 33
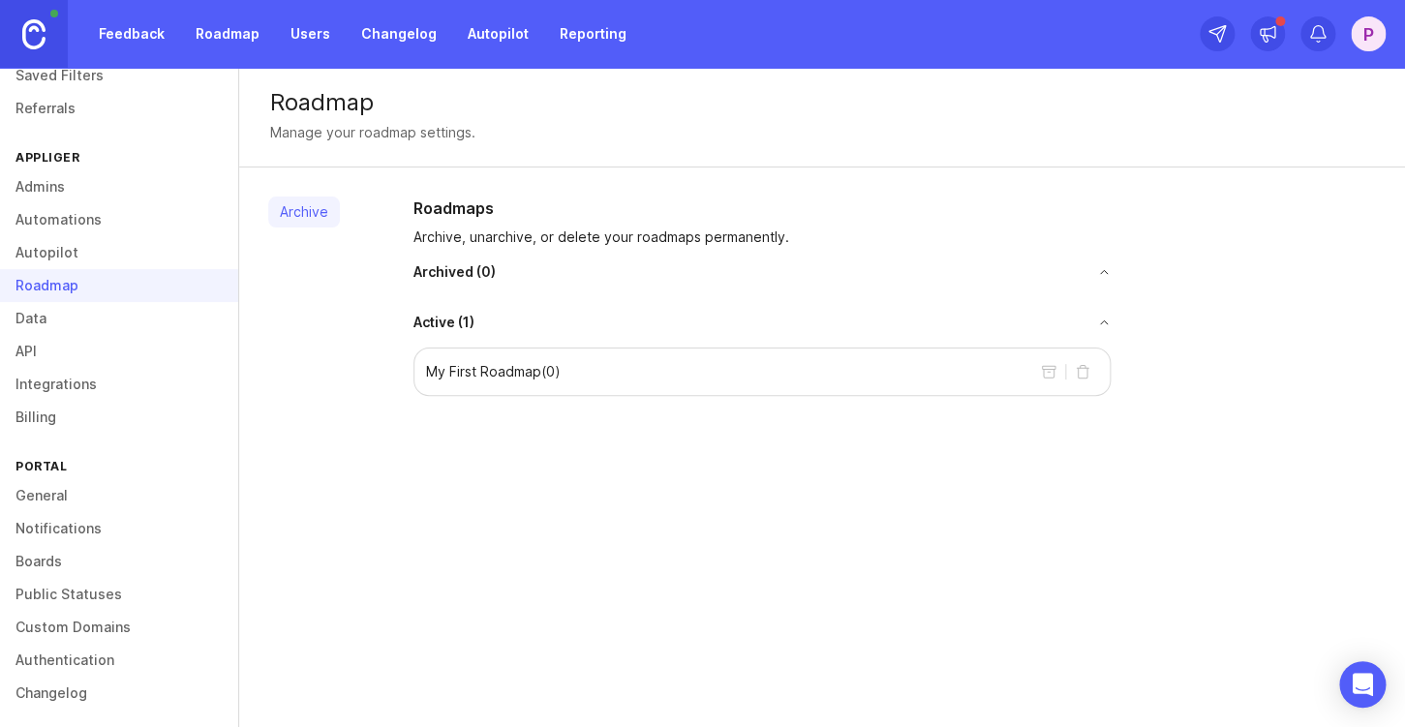
click at [46, 569] on link "Boards" at bounding box center [119, 561] width 238 height 33
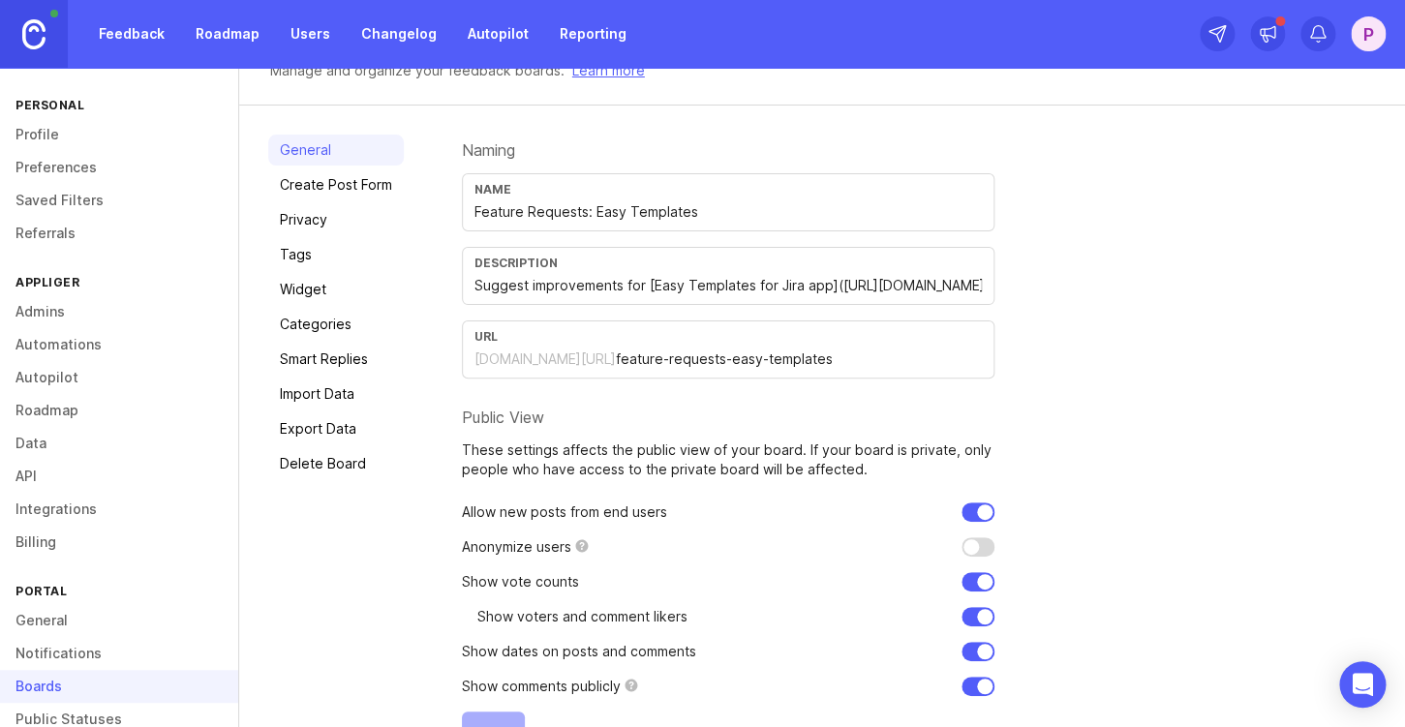
scroll to position [132, 0]
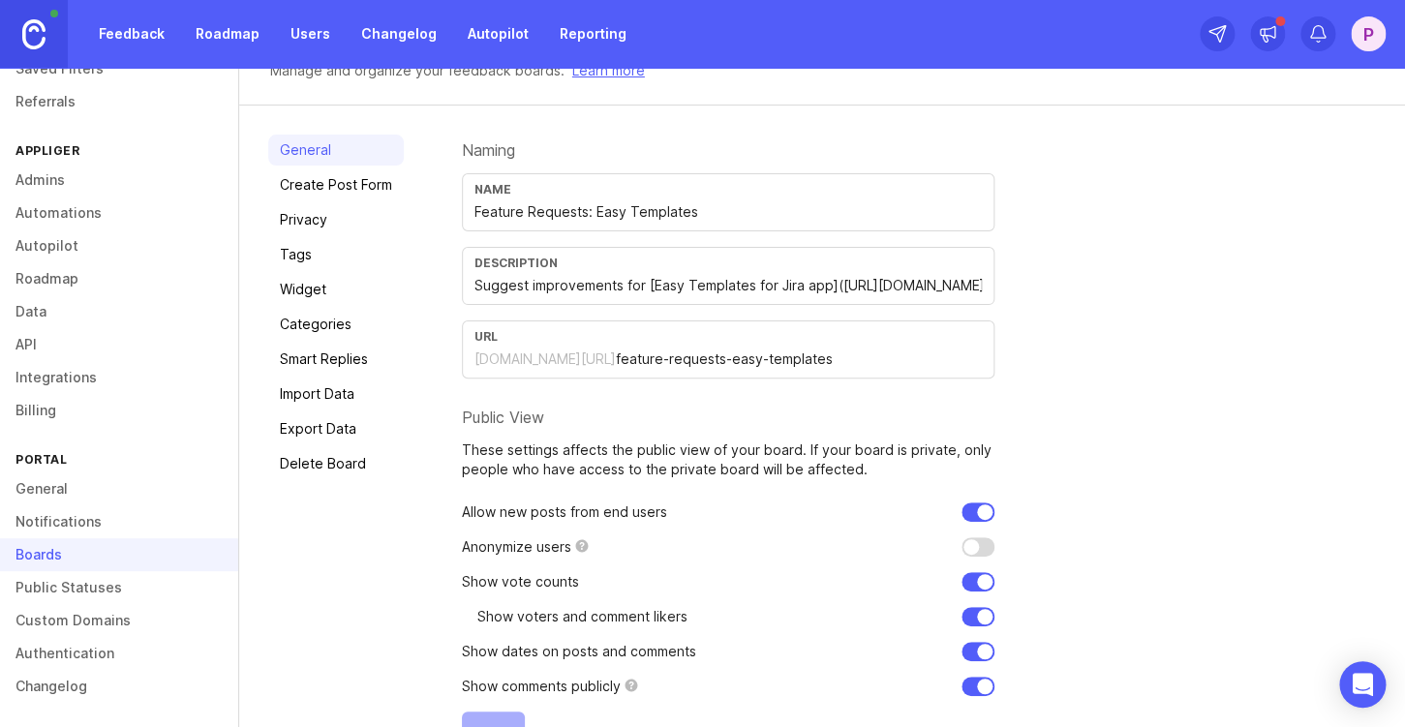
click at [325, 288] on link "Widget" at bounding box center [336, 289] width 136 height 31
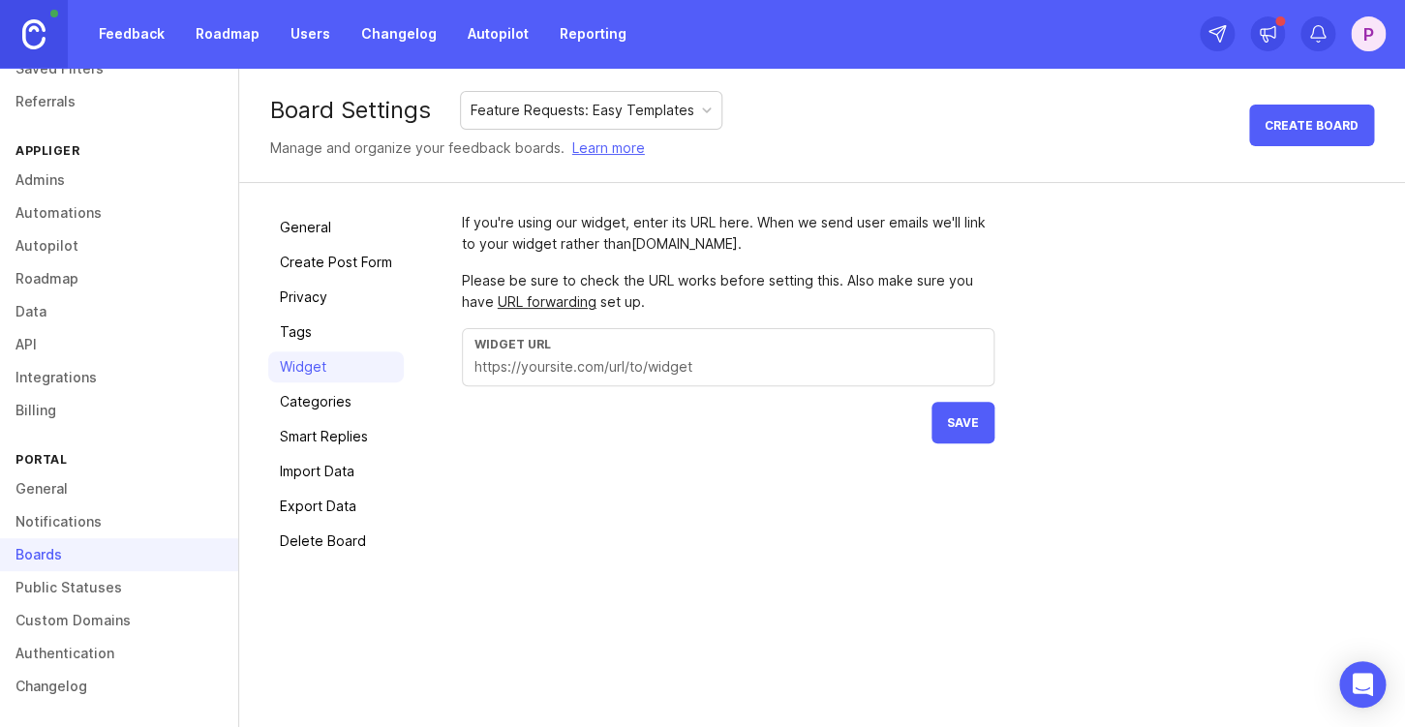
click at [323, 335] on link "Tags" at bounding box center [336, 332] width 136 height 31
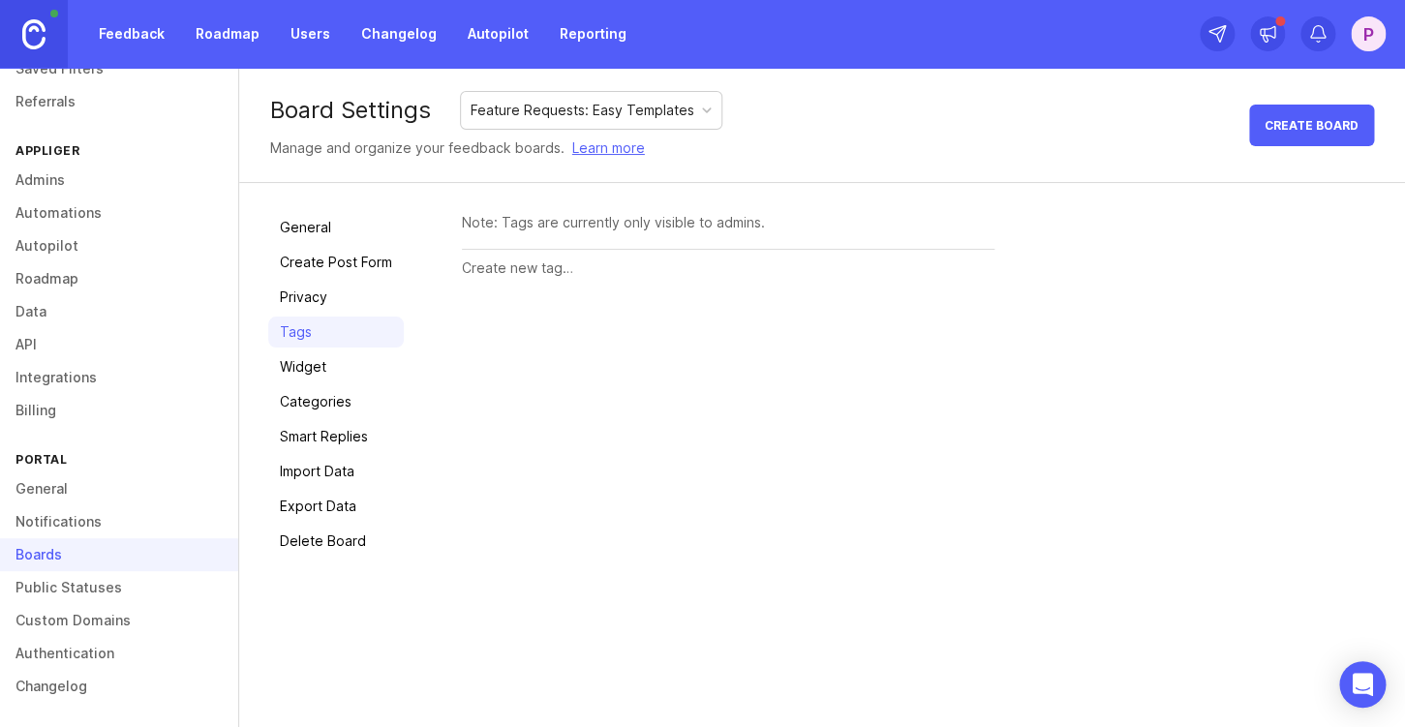
click at [48, 375] on link "Integrations" at bounding box center [119, 377] width 238 height 33
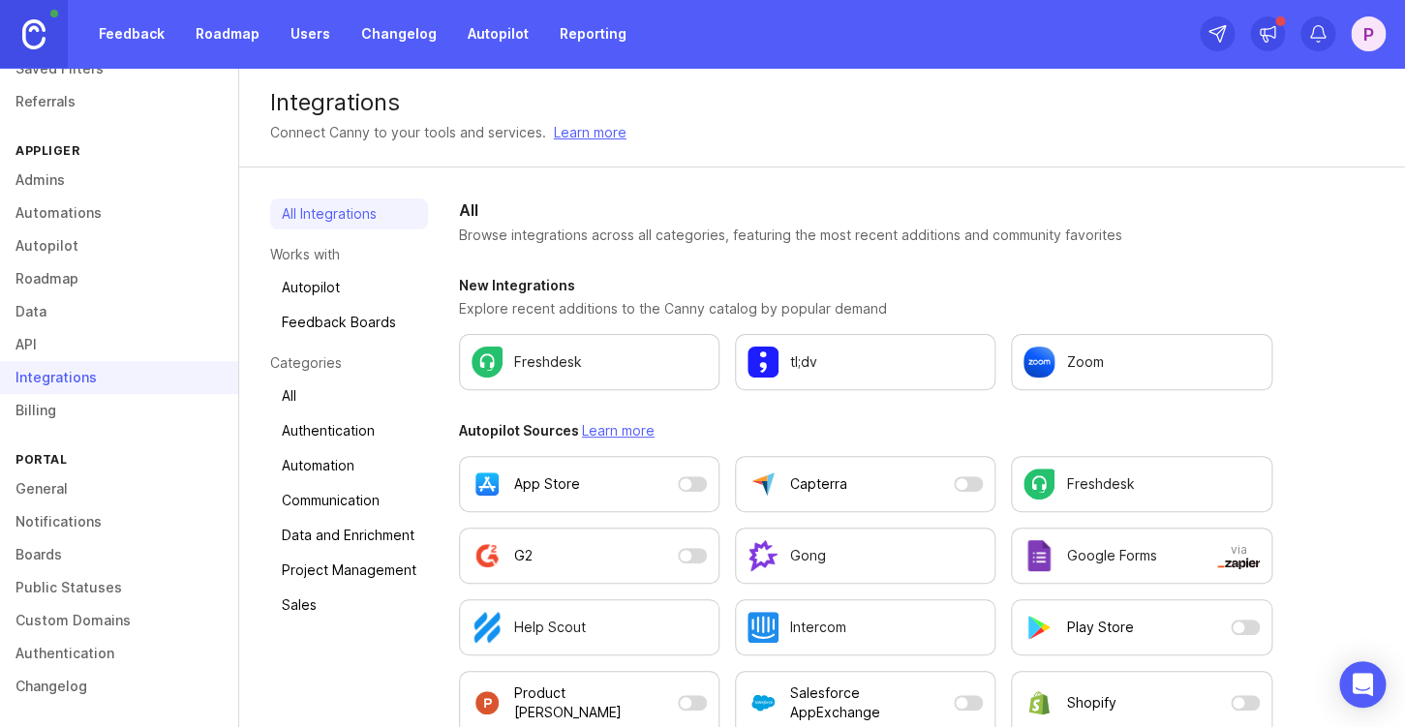
click at [38, 311] on link "Data" at bounding box center [119, 311] width 238 height 33
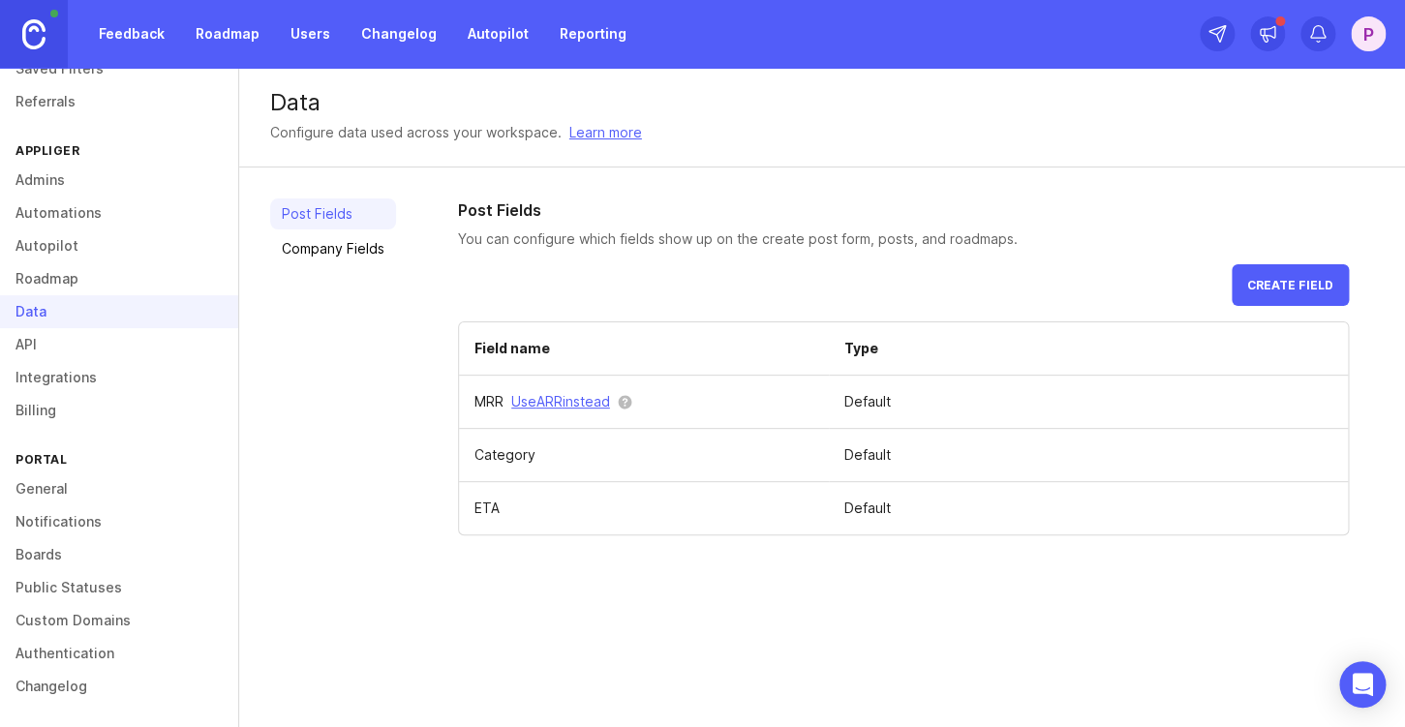
click at [53, 280] on link "Roadmap" at bounding box center [119, 278] width 238 height 33
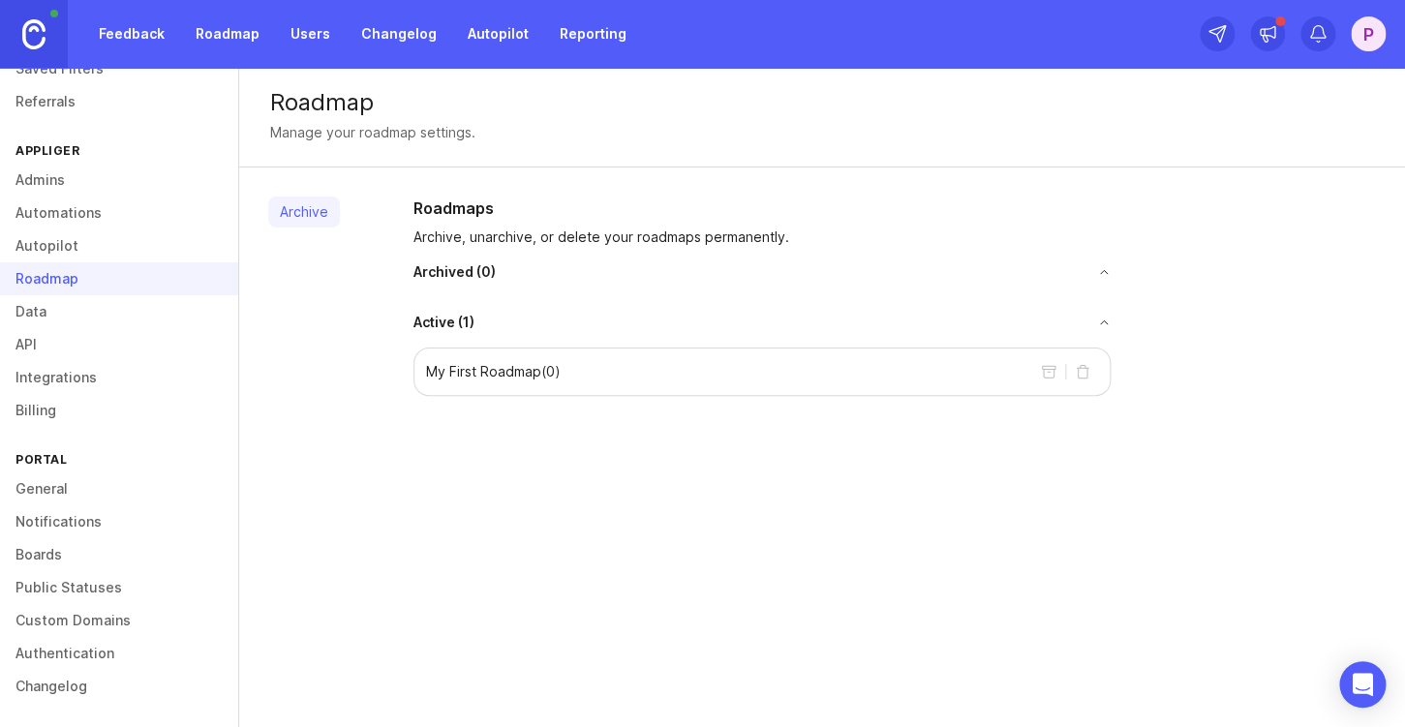
click at [876, 494] on div "Roadmap Manage your roadmap settings. Archive Roadmaps Archive, unarchive, or d…" at bounding box center [822, 398] width 1166 height 660
click at [1099, 278] on button "toggle for accordion" at bounding box center [803, 272] width 615 height 14
click at [529, 372] on p "My First Roadmap ( 0 )" at bounding box center [493, 371] width 135 height 19
click at [78, 218] on link "Automations" at bounding box center [119, 213] width 238 height 33
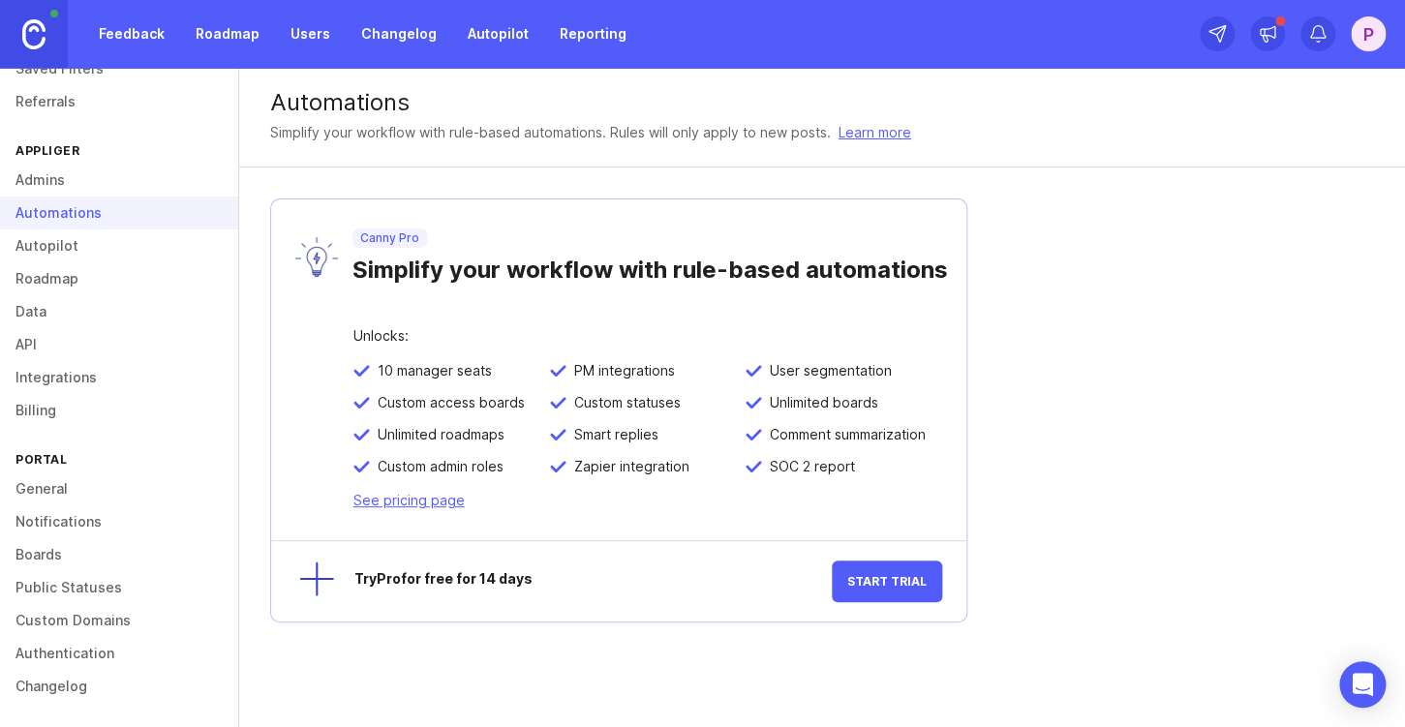
click at [51, 185] on link "Admins" at bounding box center [119, 180] width 238 height 33
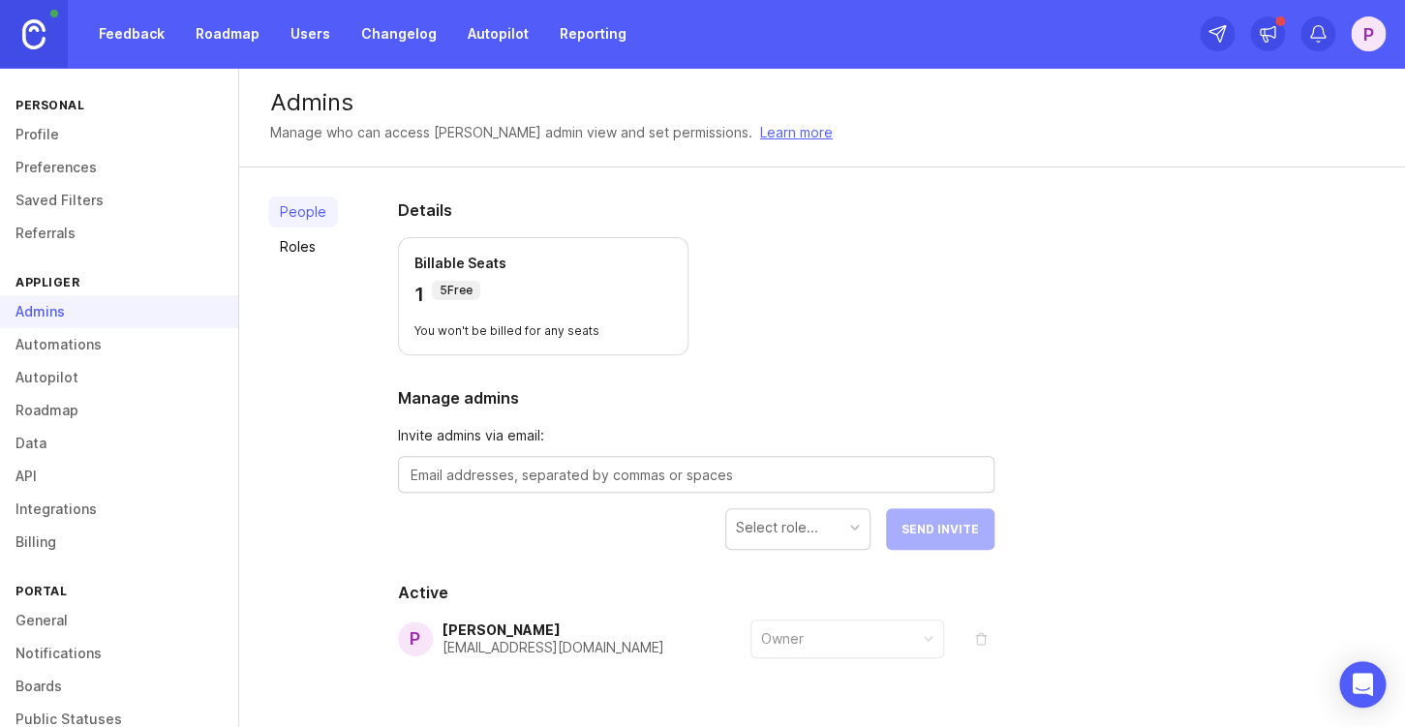
click at [88, 203] on link "Saved Filters" at bounding box center [119, 200] width 238 height 33
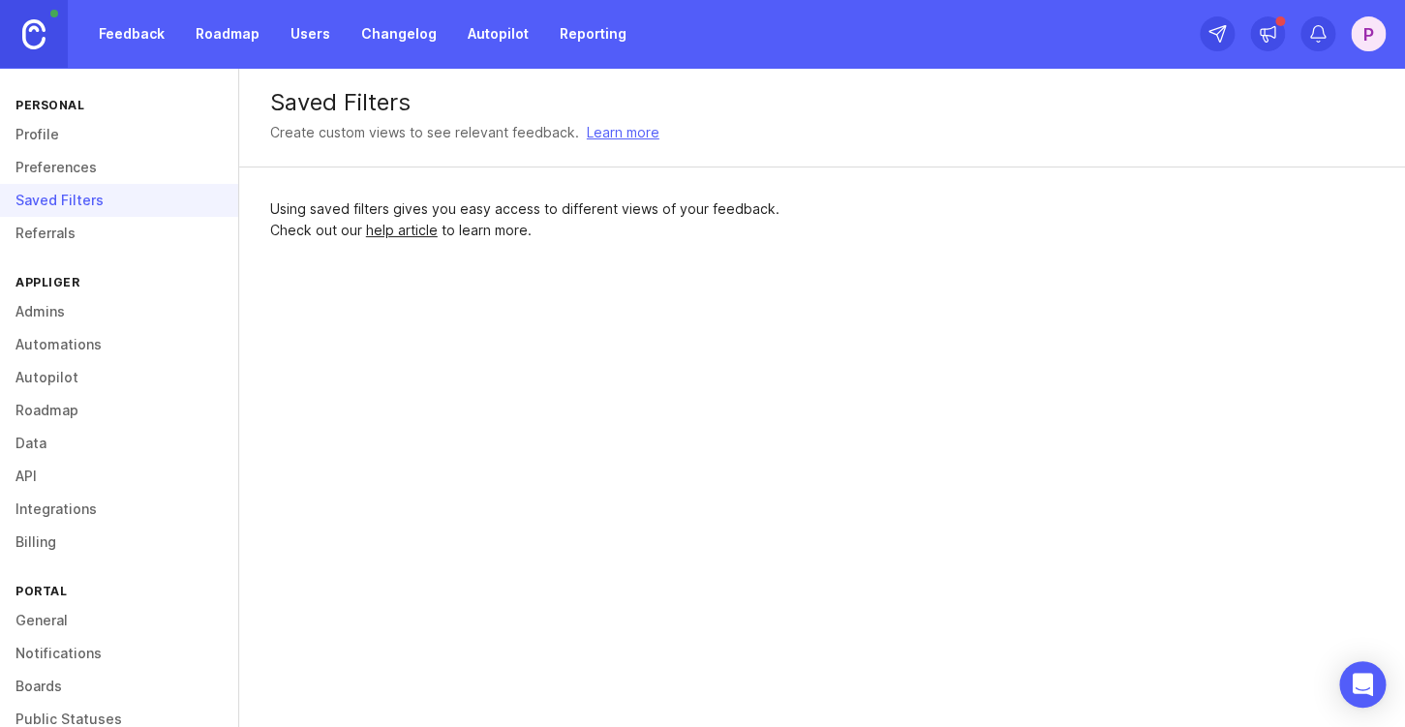
click at [83, 181] on link "Preferences" at bounding box center [119, 167] width 238 height 33
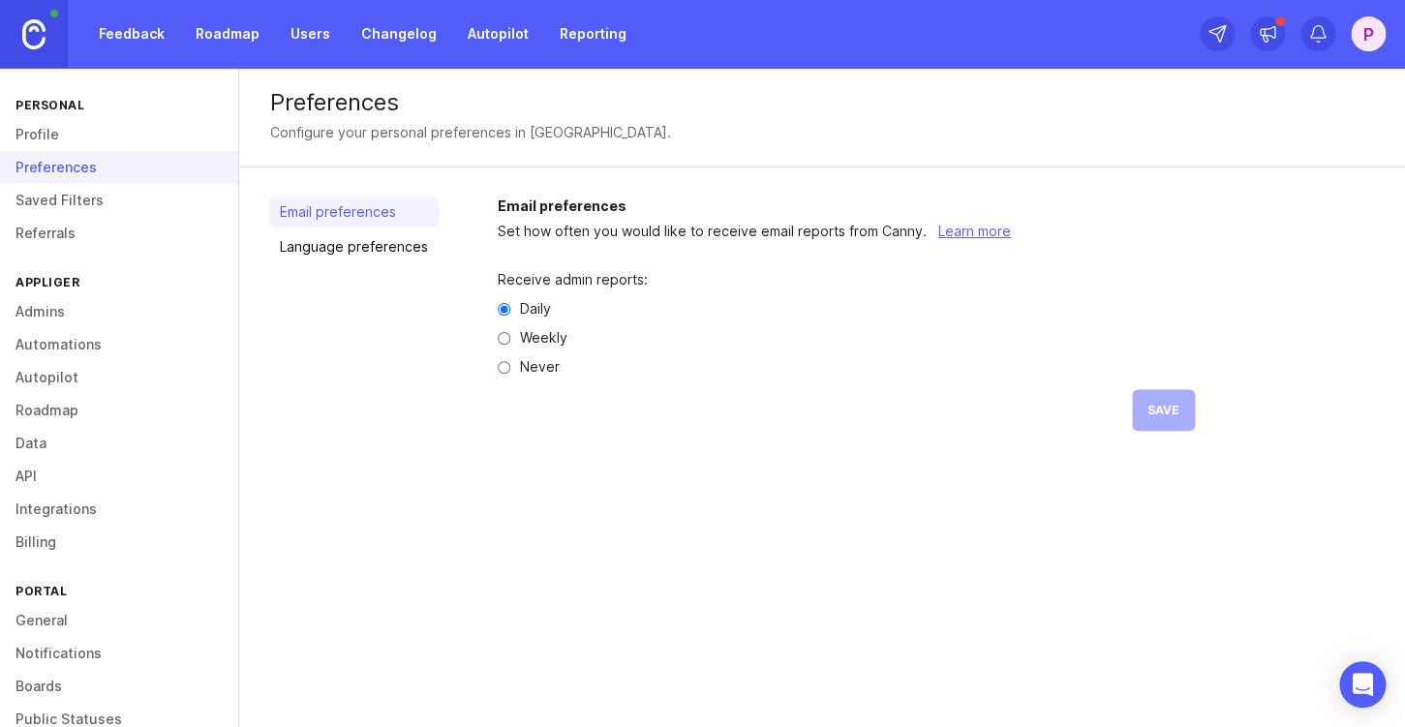
click at [223, 45] on link "Roadmap" at bounding box center [227, 33] width 87 height 35
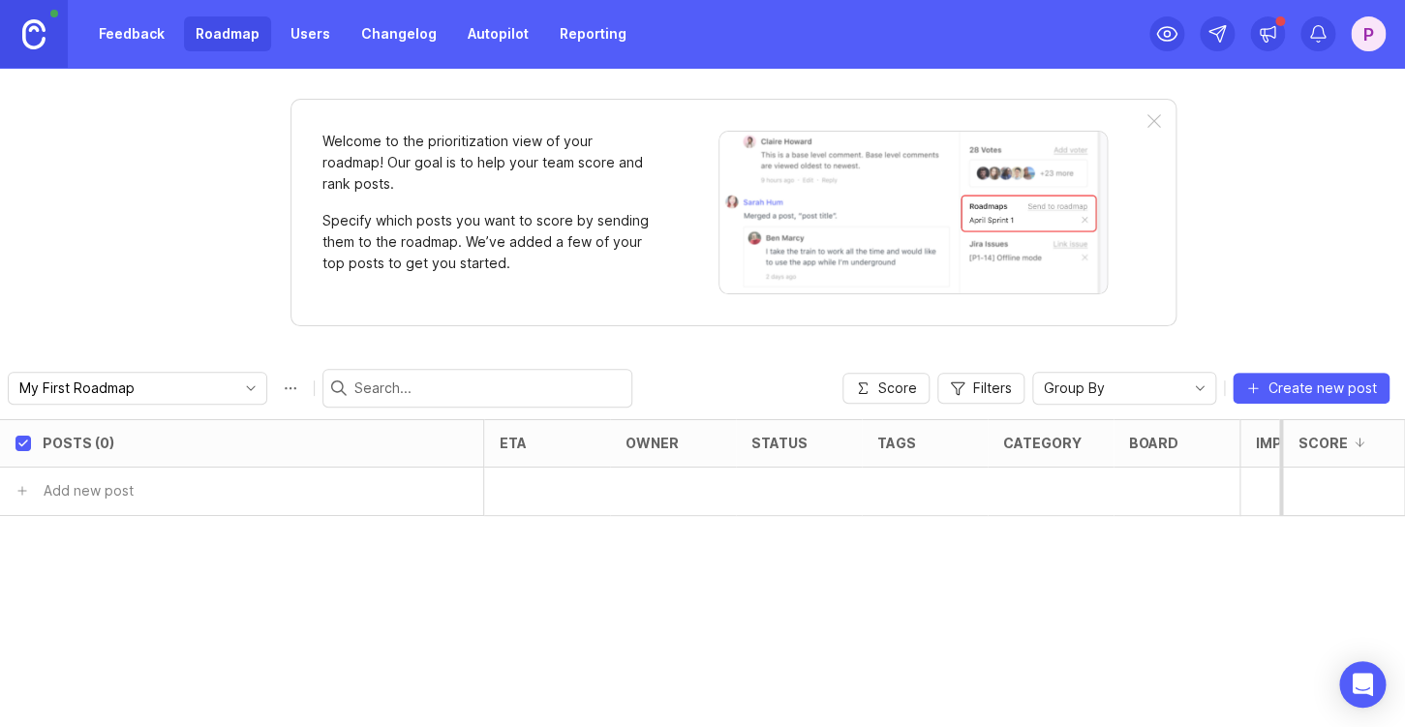
click at [916, 237] on img at bounding box center [913, 213] width 389 height 164
click at [1286, 387] on span "Create new post" at bounding box center [1323, 388] width 108 height 19
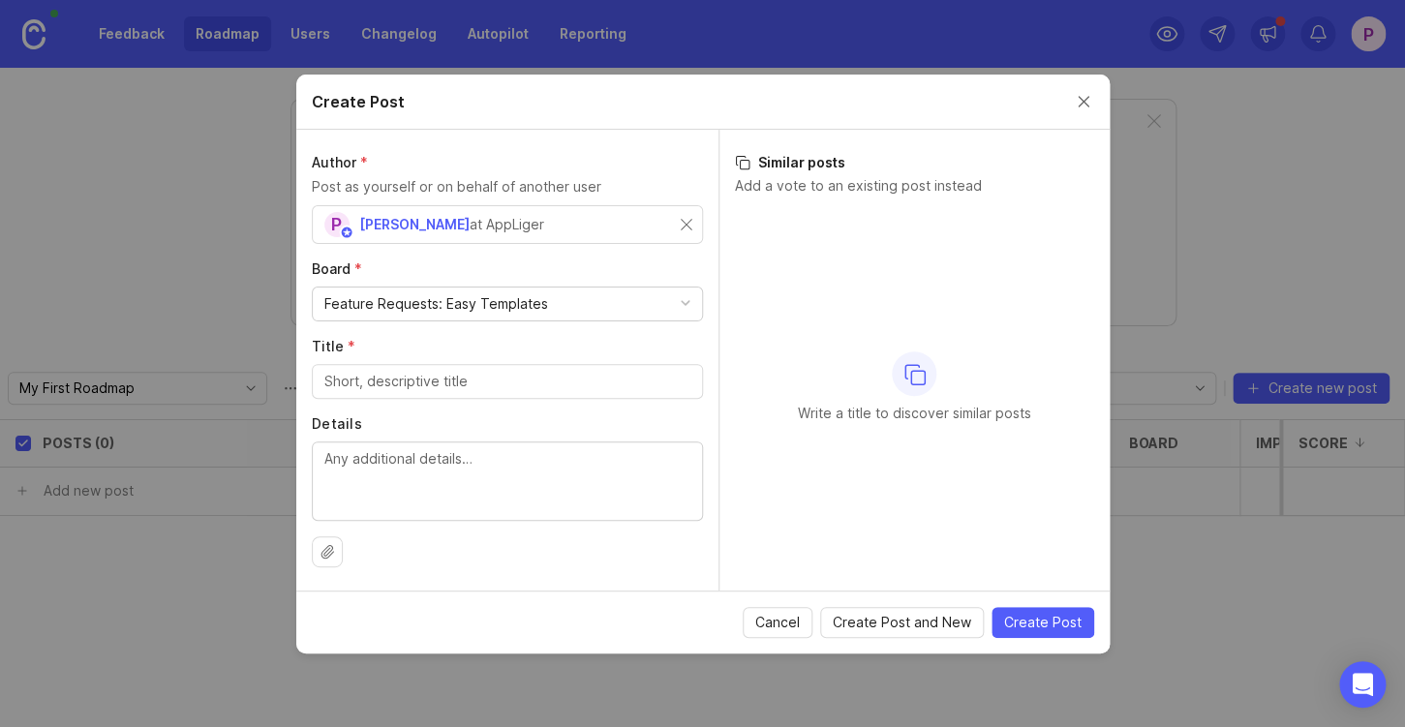
click at [609, 305] on div "Feature Requests: Easy Templates" at bounding box center [507, 304] width 389 height 33
click at [835, 315] on div "Write a title to discover similar posts" at bounding box center [914, 387] width 359 height 360
click at [514, 386] on input "Title *" at bounding box center [507, 381] width 366 height 21
click at [785, 622] on span "Cancel" at bounding box center [777, 622] width 45 height 19
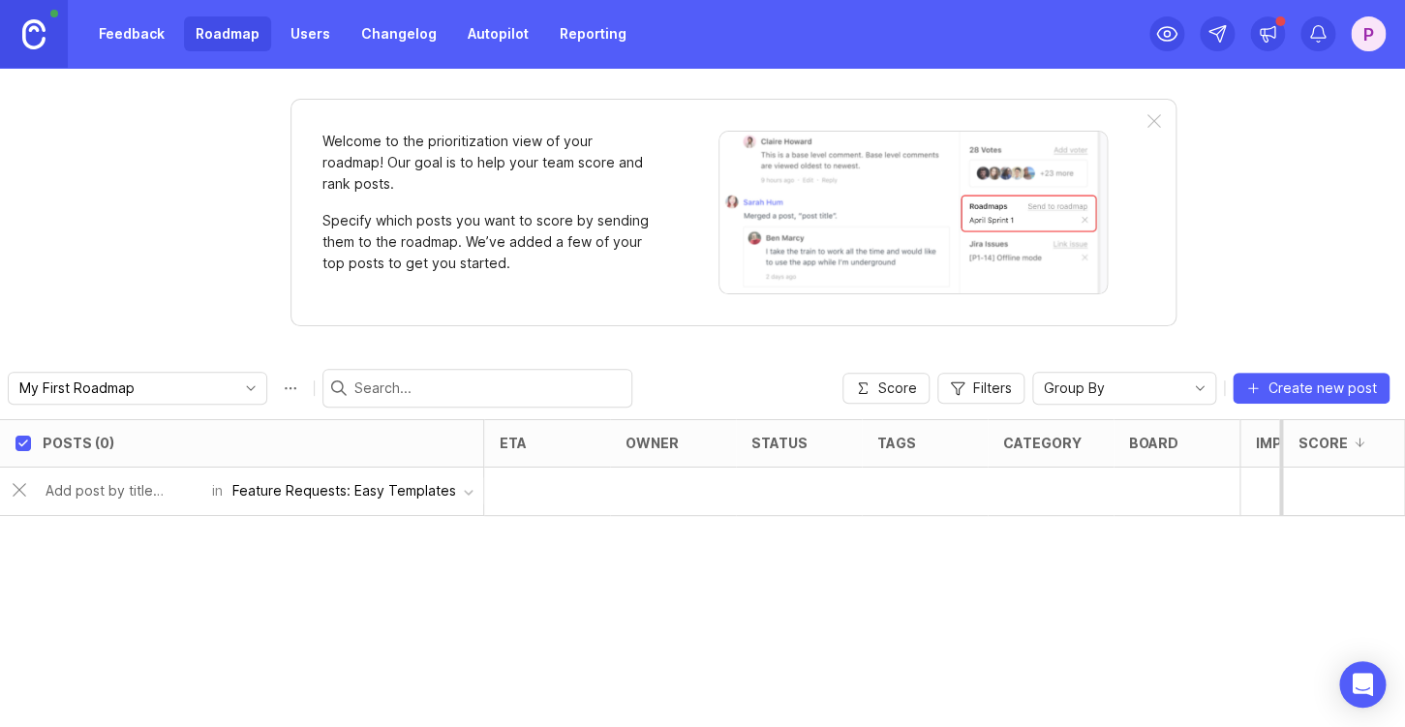
click at [287, 494] on div "Feature Requests: Easy Templates" at bounding box center [344, 490] width 224 height 21
click at [228, 605] on div "Posts (0) eta owner status tags category board Impact Votes Effort Score in Fea…" at bounding box center [702, 573] width 1405 height 308
click at [235, 388] on icon "toggle icon" at bounding box center [250, 388] width 31 height 15
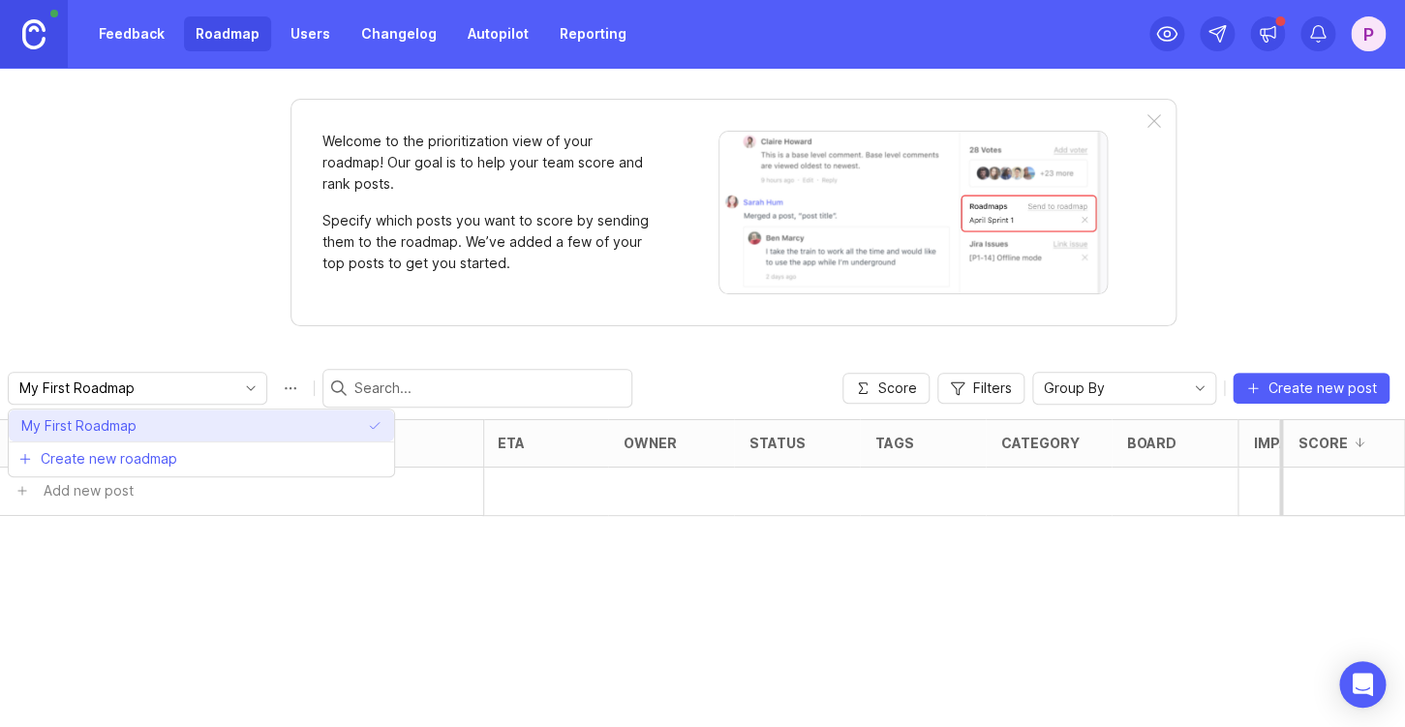
click at [165, 427] on li "My First Roadmap" at bounding box center [201, 426] width 385 height 32
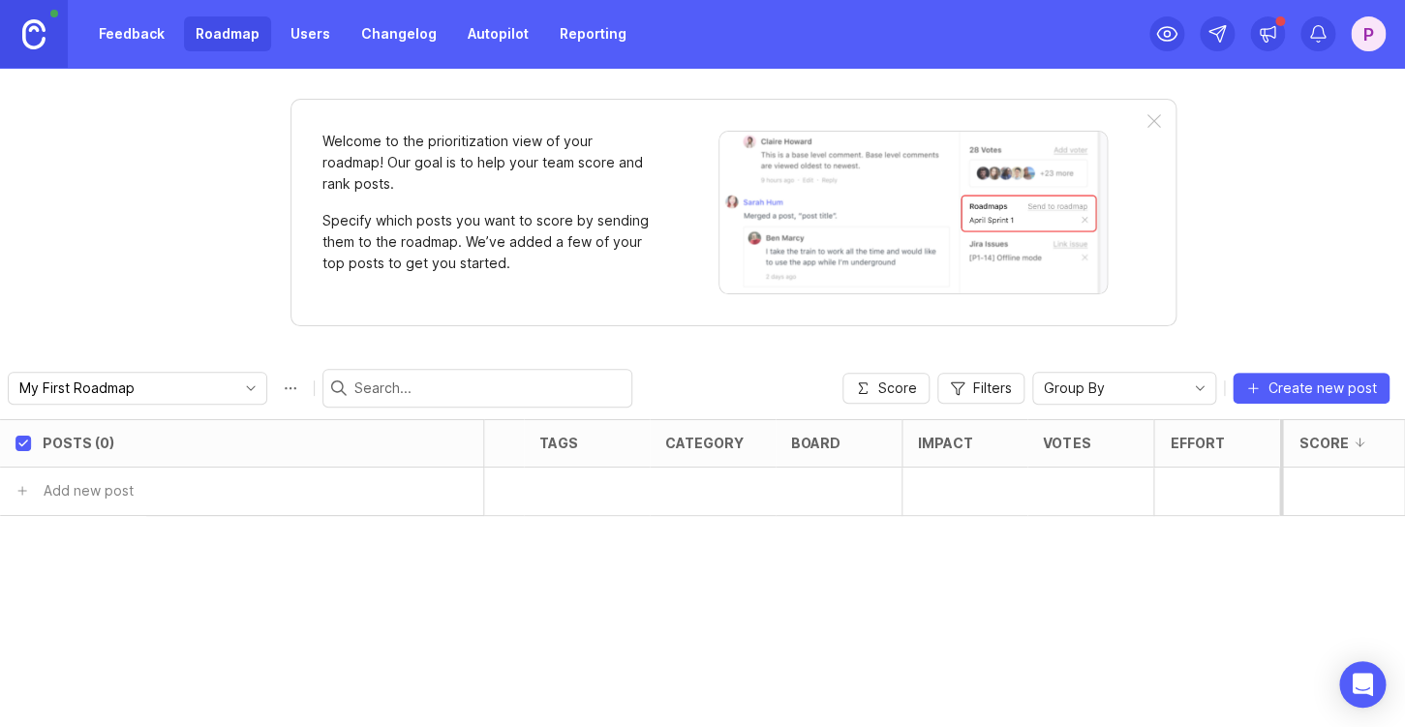
scroll to position [0, 0]
click at [120, 37] on link "Feedback" at bounding box center [131, 33] width 89 height 35
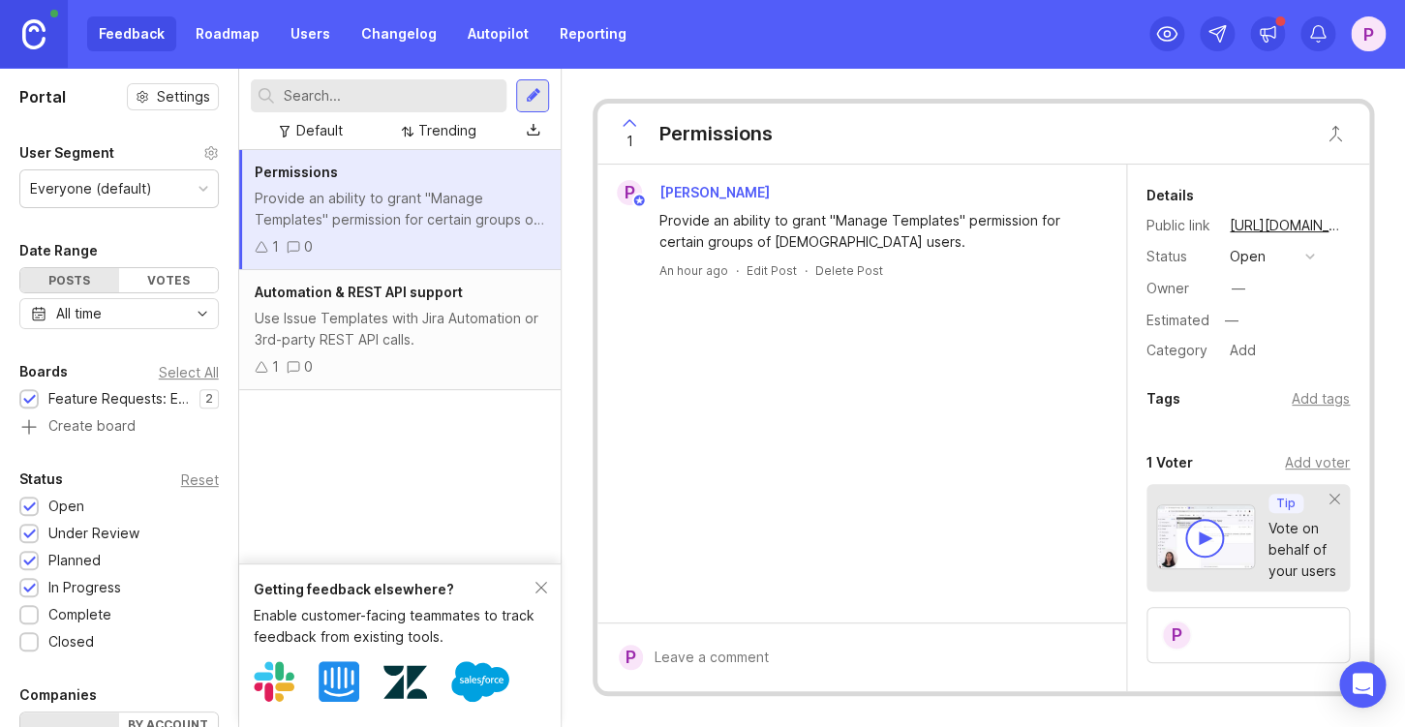
click at [441, 251] on div "1 0" at bounding box center [401, 246] width 292 height 21
click at [473, 336] on div "Use Issue Templates with Jira Automation or 3rd-party REST API calls." at bounding box center [401, 329] width 292 height 43
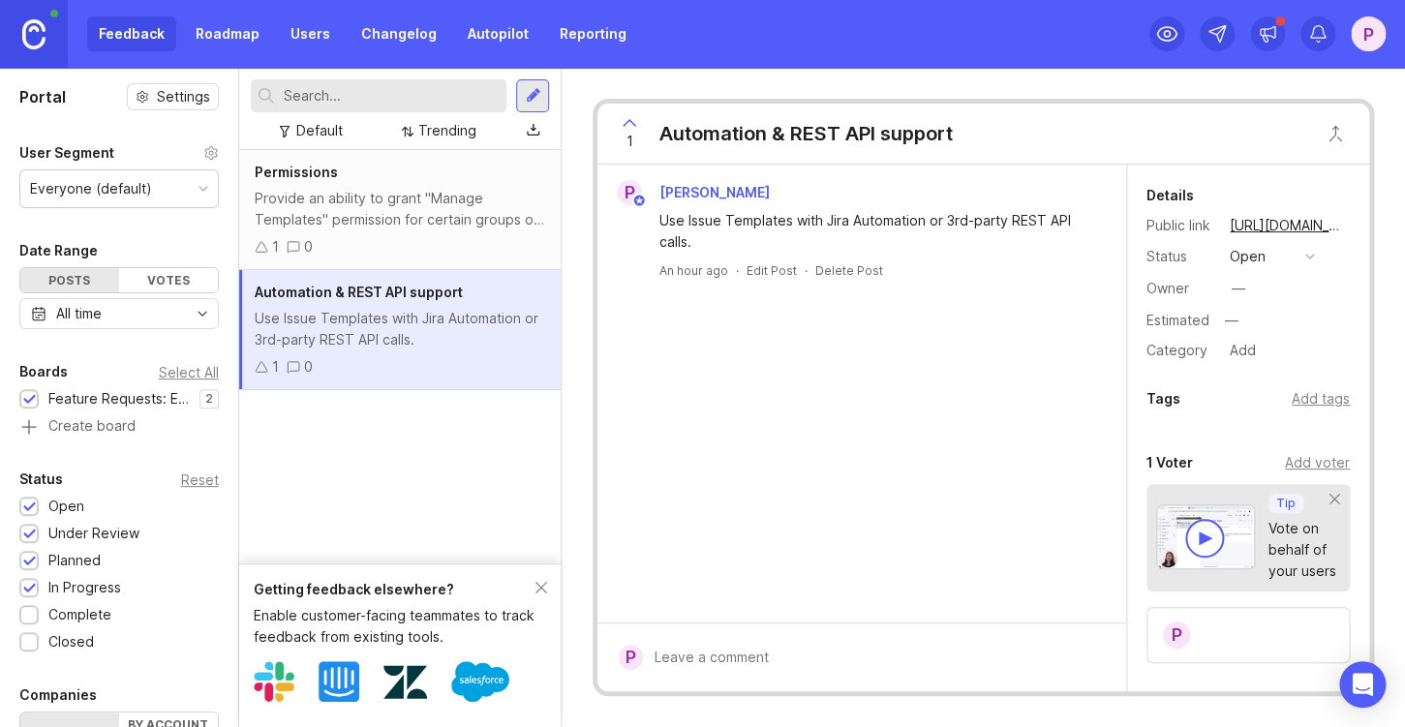
click at [1317, 403] on div "Add tags" at bounding box center [1321, 398] width 58 height 21
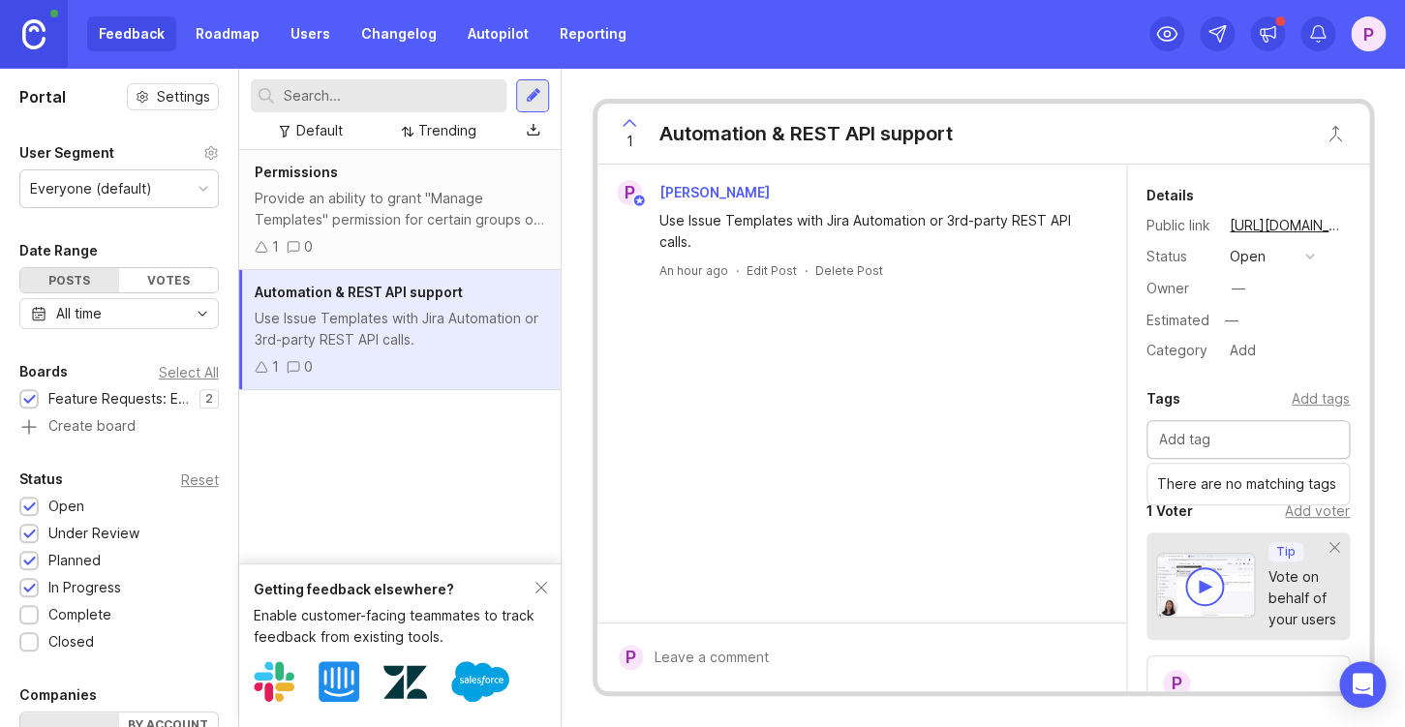
click at [1061, 464] on div "P Paul Use Issue Templates with Jira Automation or 3rd-party REST API calls. An…" at bounding box center [862, 394] width 529 height 458
click at [1310, 261] on div "button" at bounding box center [1311, 257] width 10 height 10
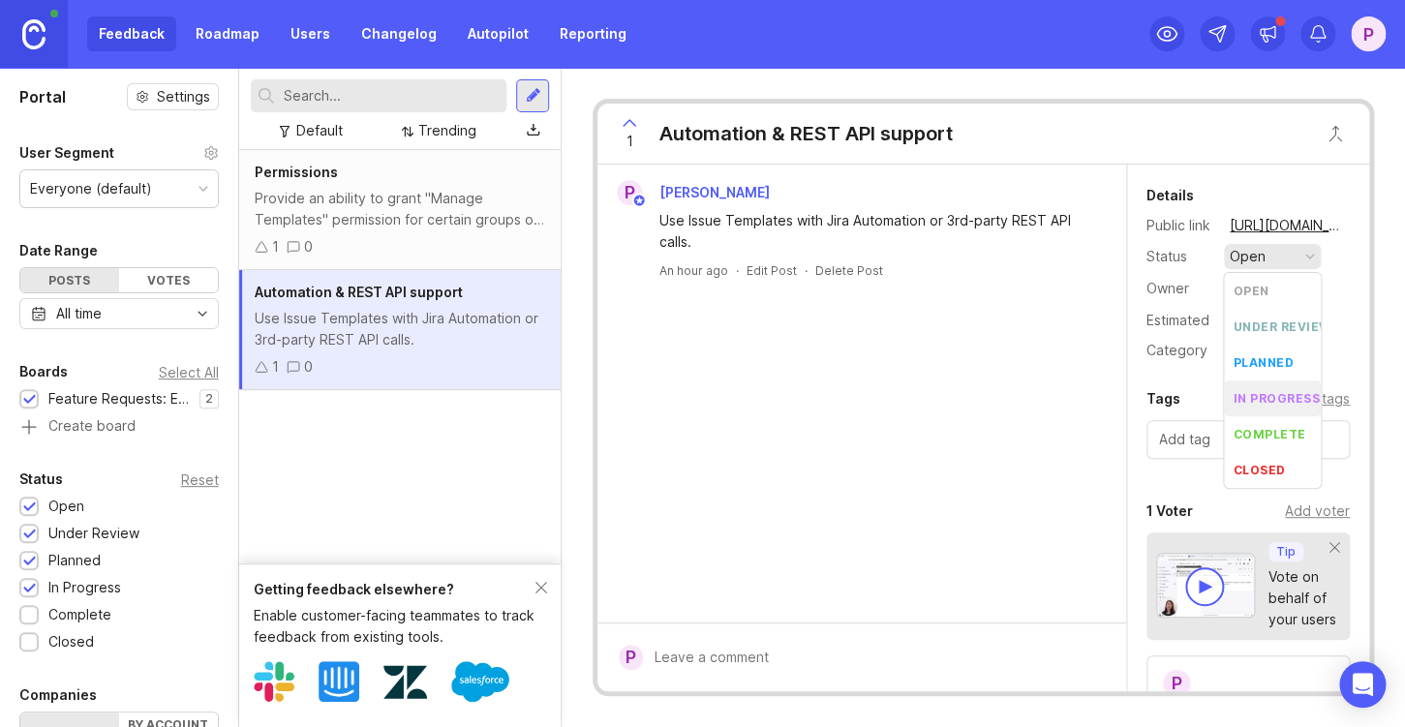
click at [1288, 384] on progress "in progress" at bounding box center [1272, 399] width 97 height 36
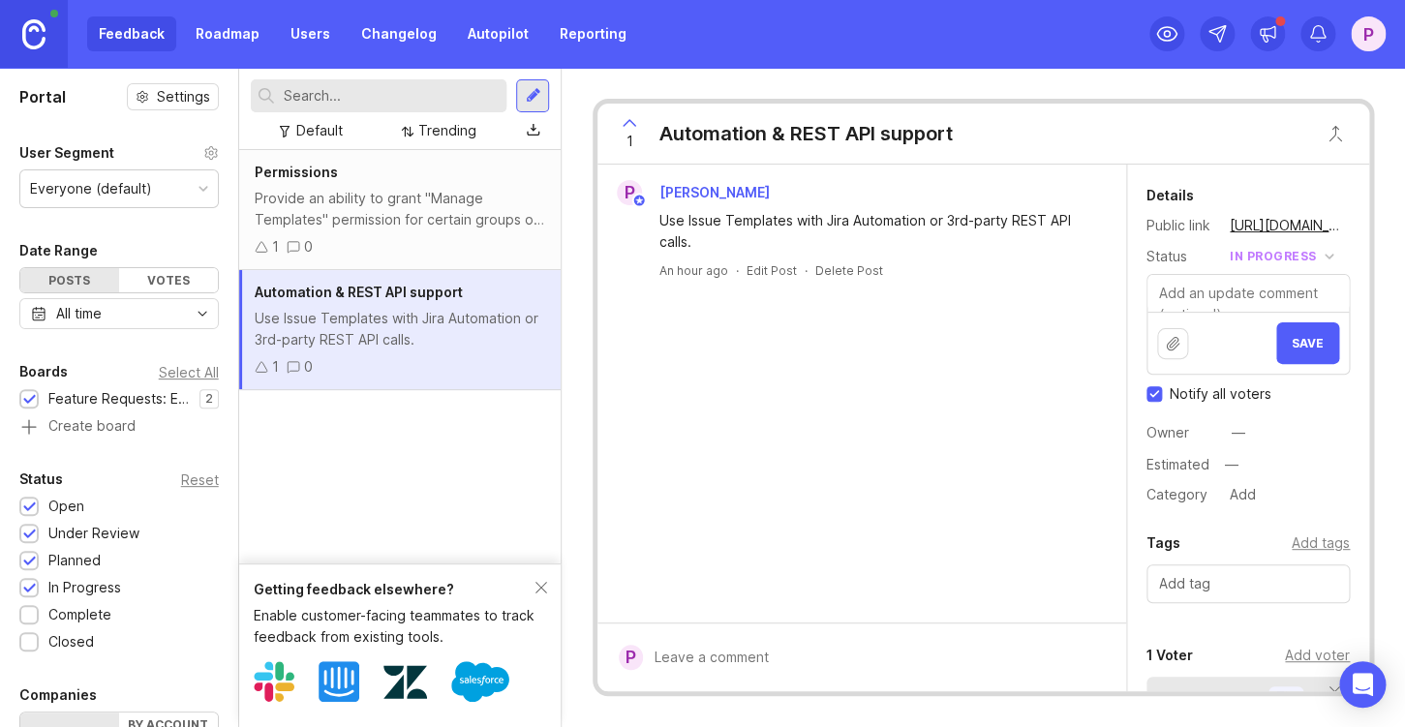
click at [1288, 255] on div "in progress" at bounding box center [1273, 256] width 87 height 21
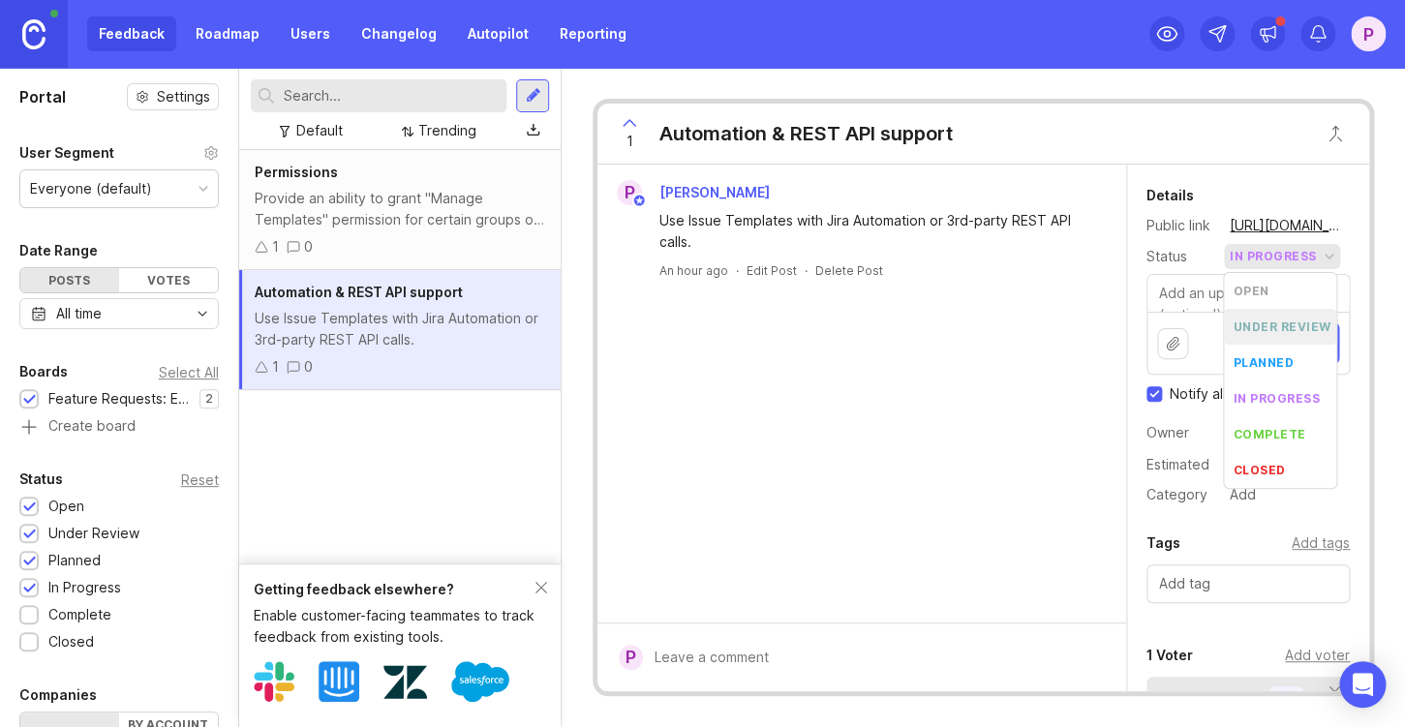
click at [1275, 353] on li "planned" at bounding box center [1280, 363] width 112 height 36
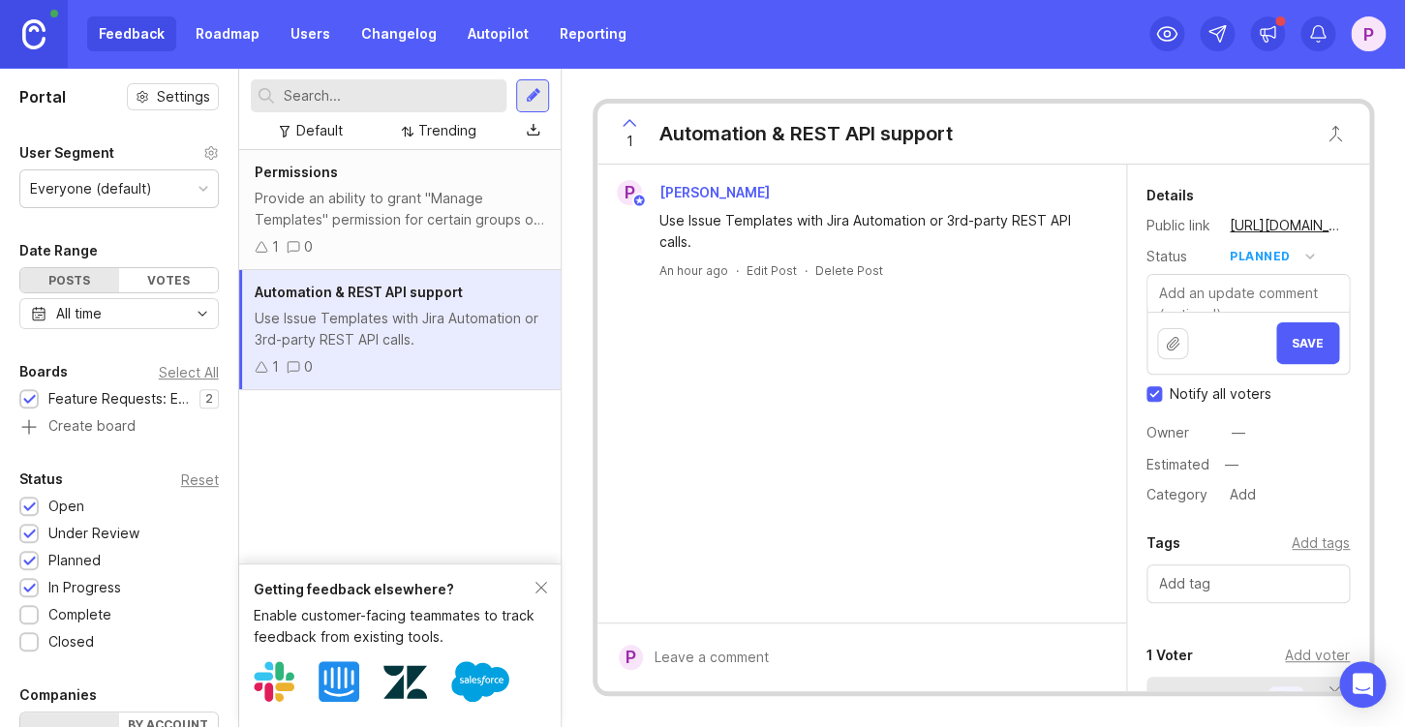
click at [1317, 344] on span "Save" at bounding box center [1308, 343] width 32 height 15
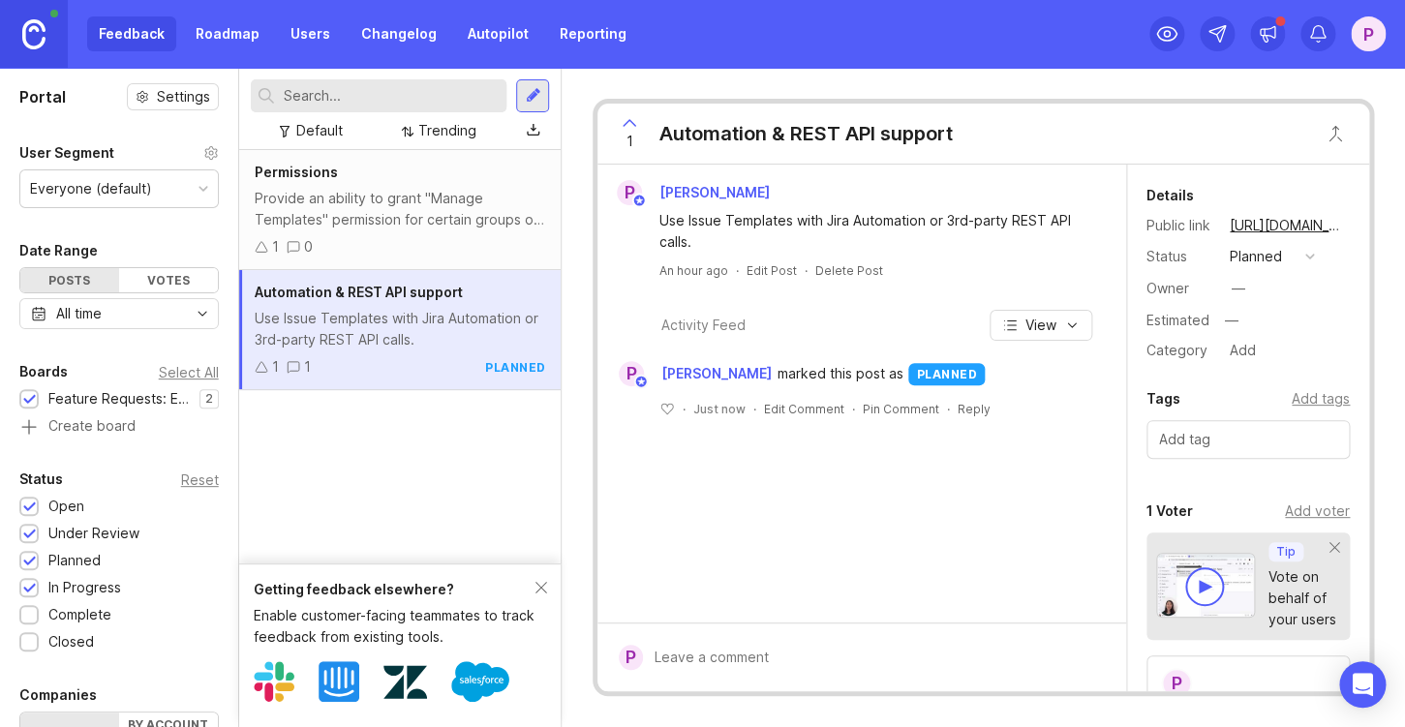
click at [1292, 253] on button "planned" at bounding box center [1272, 256] width 97 height 25
click at [1282, 396] on div "in progress" at bounding box center [1277, 398] width 87 height 16
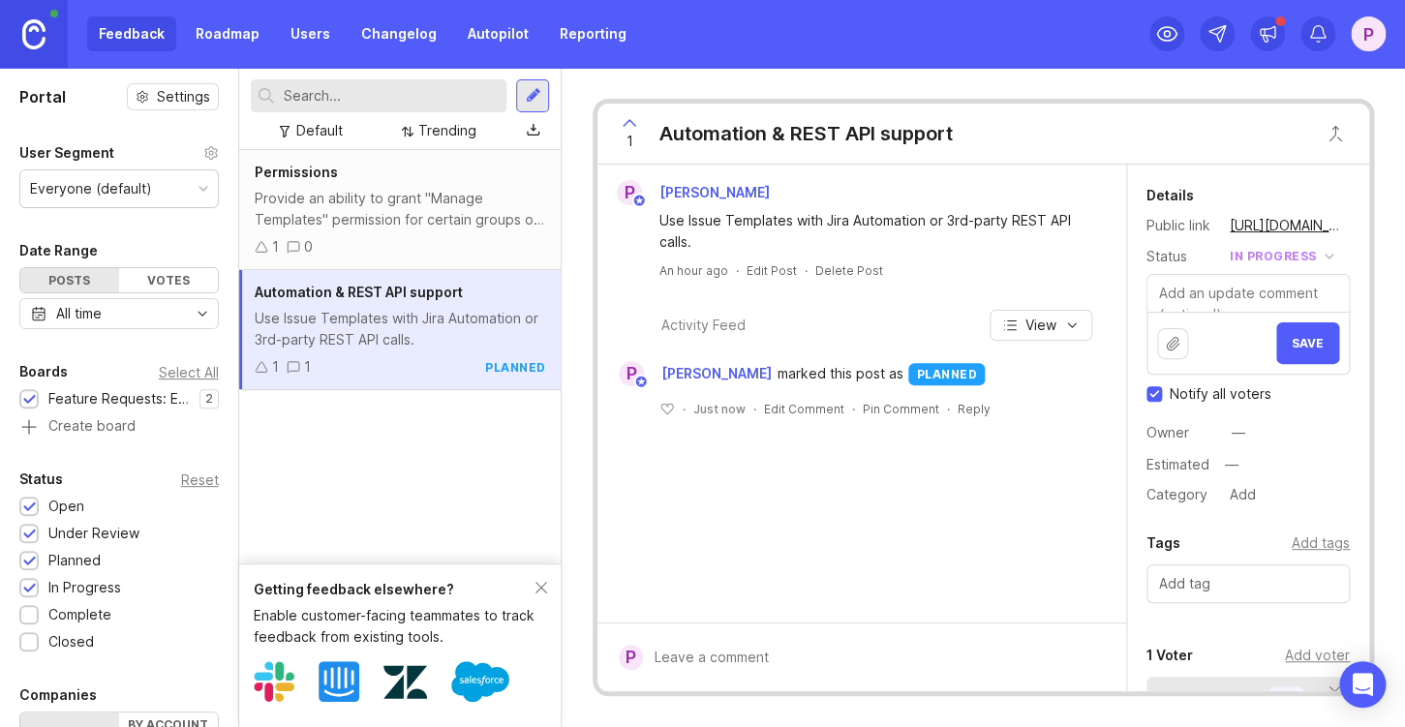
click at [1322, 347] on span "Save" at bounding box center [1308, 343] width 32 height 15
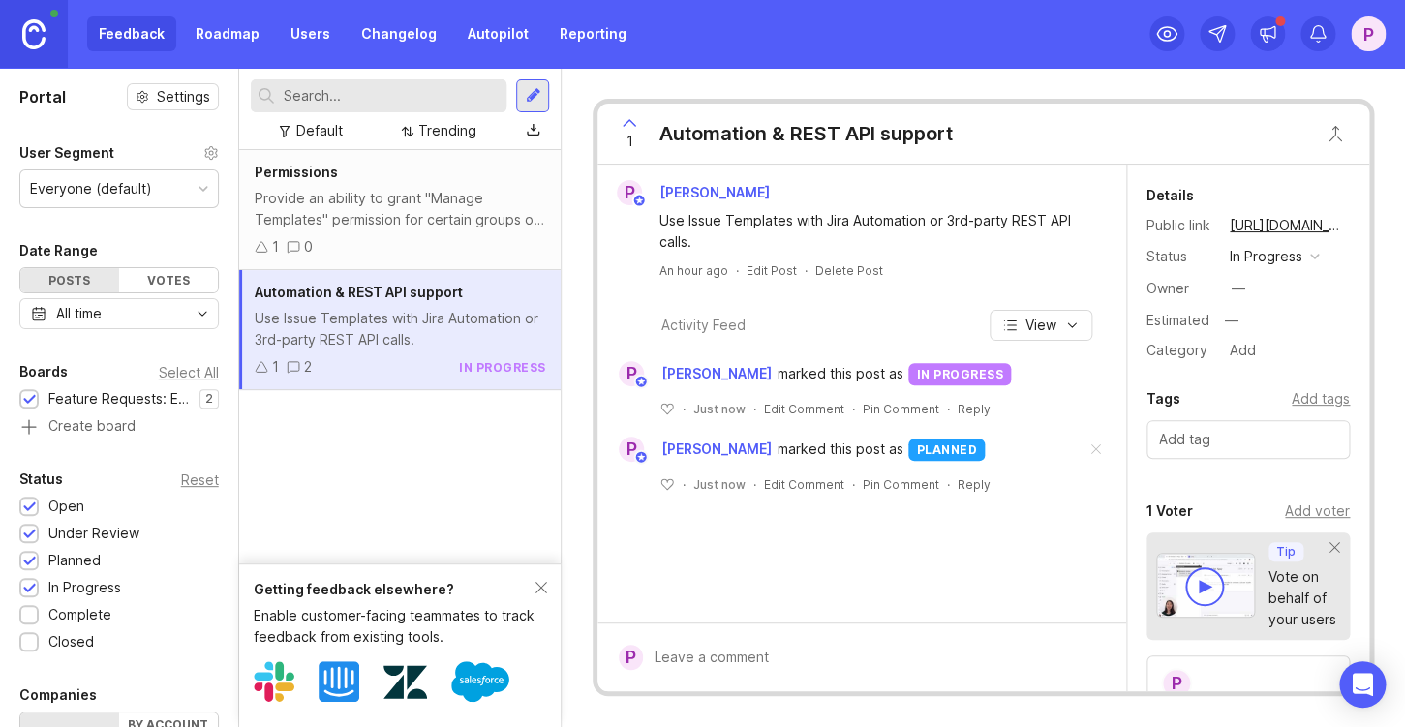
click at [1301, 254] on div "in progress" at bounding box center [1266, 256] width 73 height 21
click at [1282, 421] on li "complete" at bounding box center [1274, 434] width 101 height 36
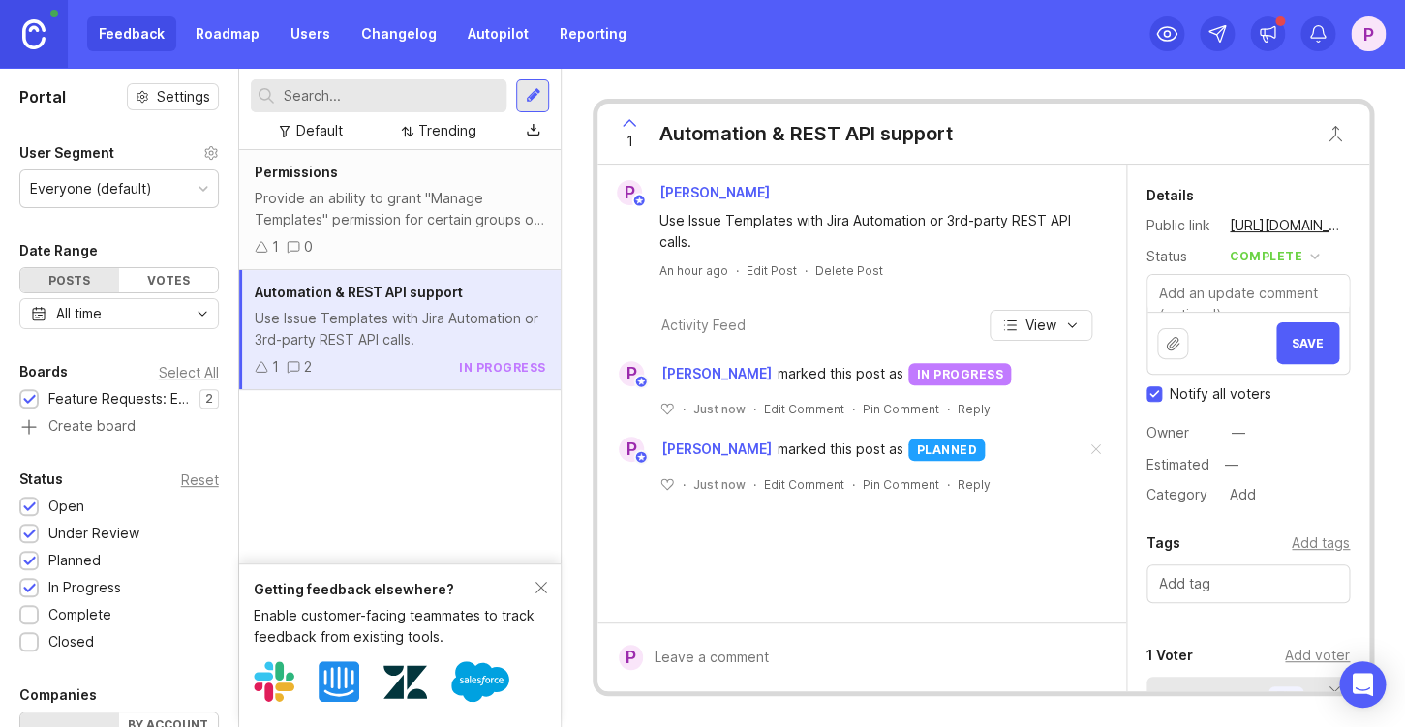
click at [1298, 349] on span "Save" at bounding box center [1308, 343] width 32 height 15
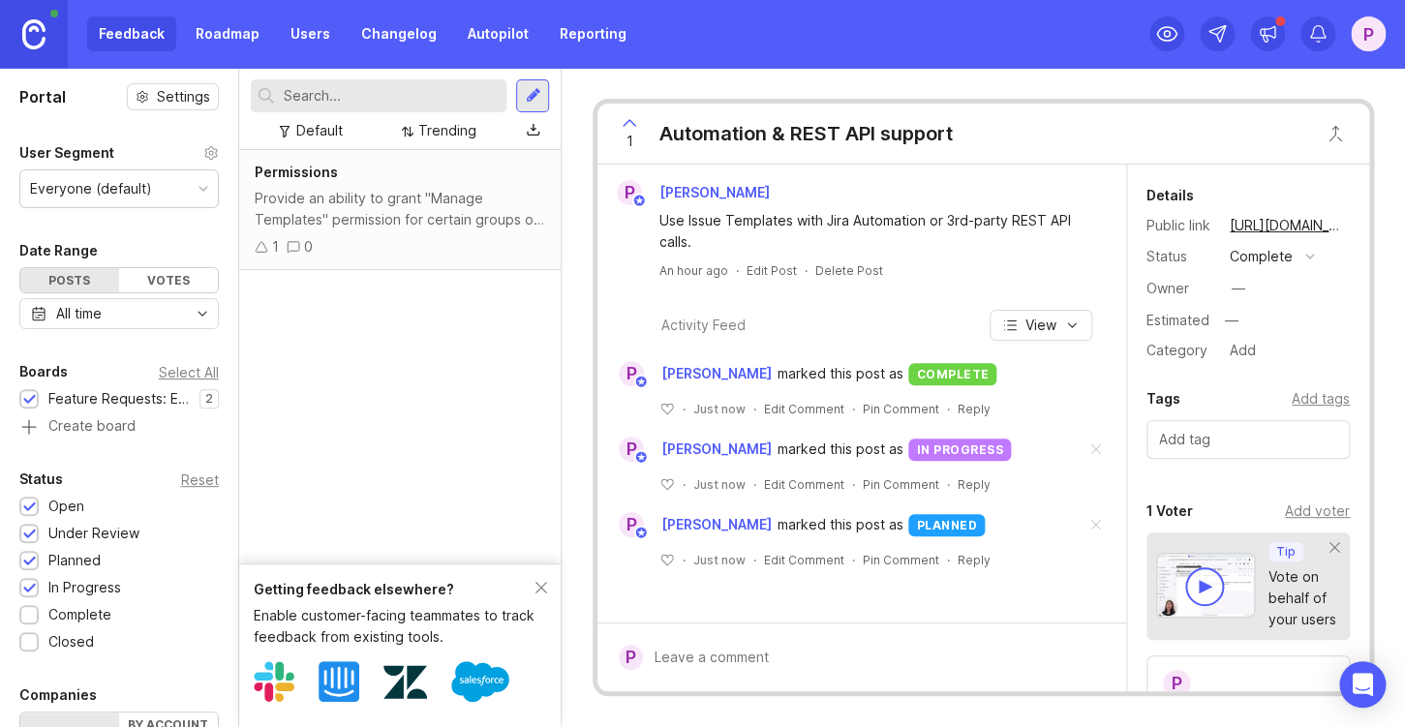
click at [340, 225] on div "Provide an ability to grant "Manage Templates" permission for certain groups of…" at bounding box center [401, 209] width 292 height 43
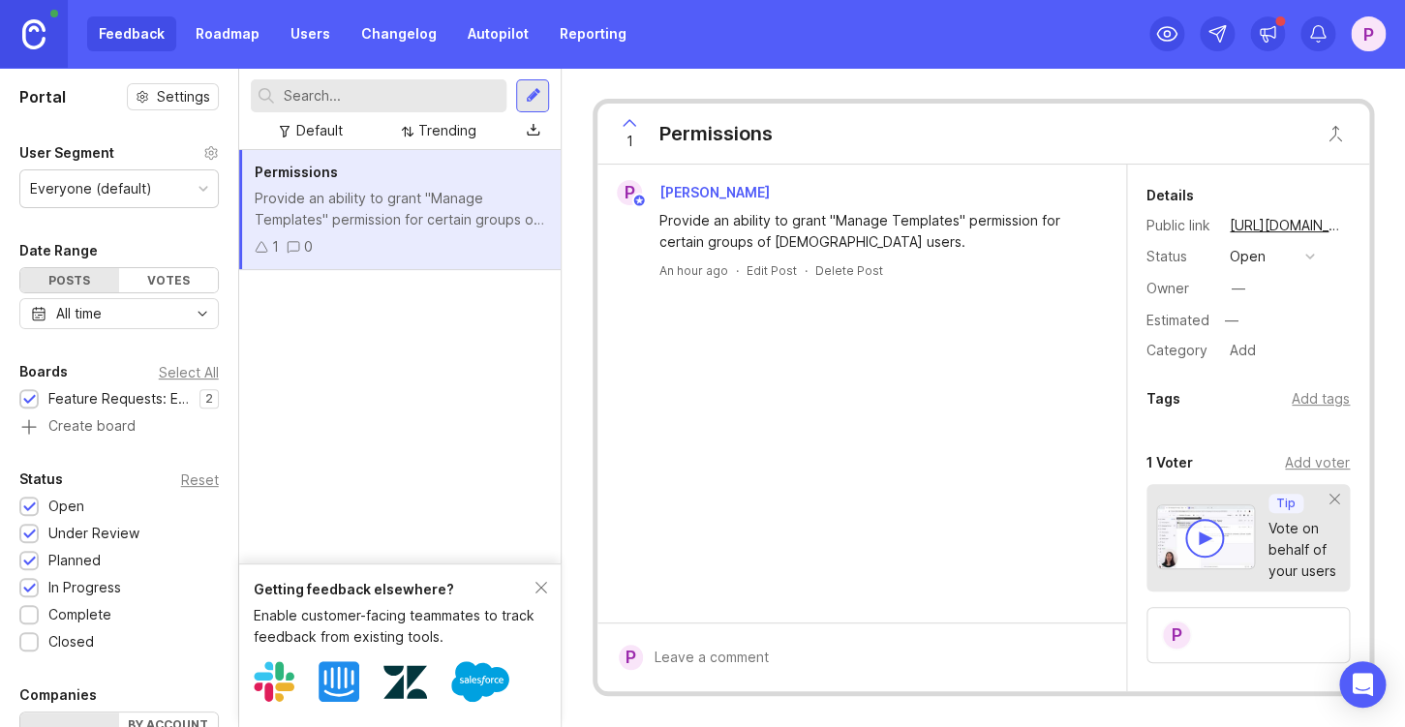
click at [1261, 257] on div "open" at bounding box center [1248, 256] width 36 height 21
click at [415, 323] on div "Permissions Provide an ability to grant "Manage Templates" permission for certa…" at bounding box center [400, 357] width 323 height 414
click at [536, 106] on div at bounding box center [532, 95] width 33 height 33
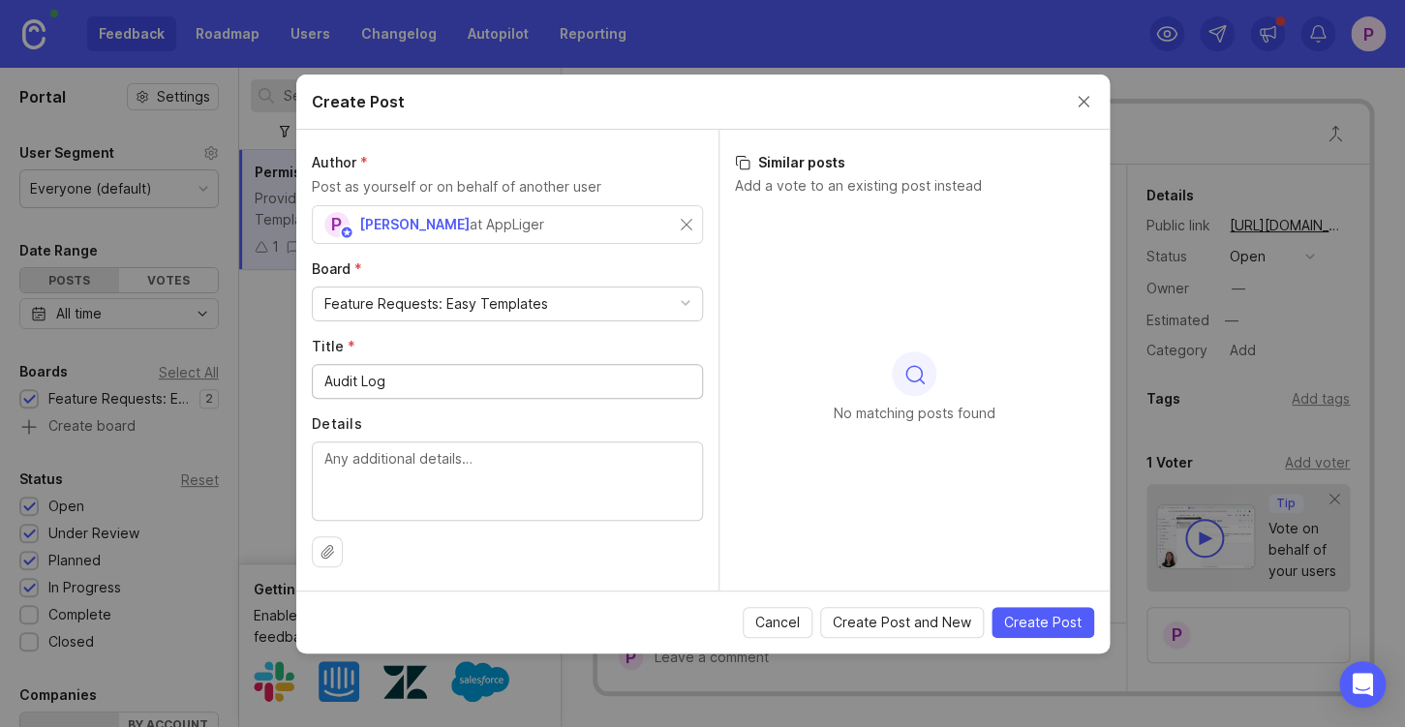
type input "Audit Log"
click at [403, 460] on textarea "Details" at bounding box center [507, 480] width 366 height 64
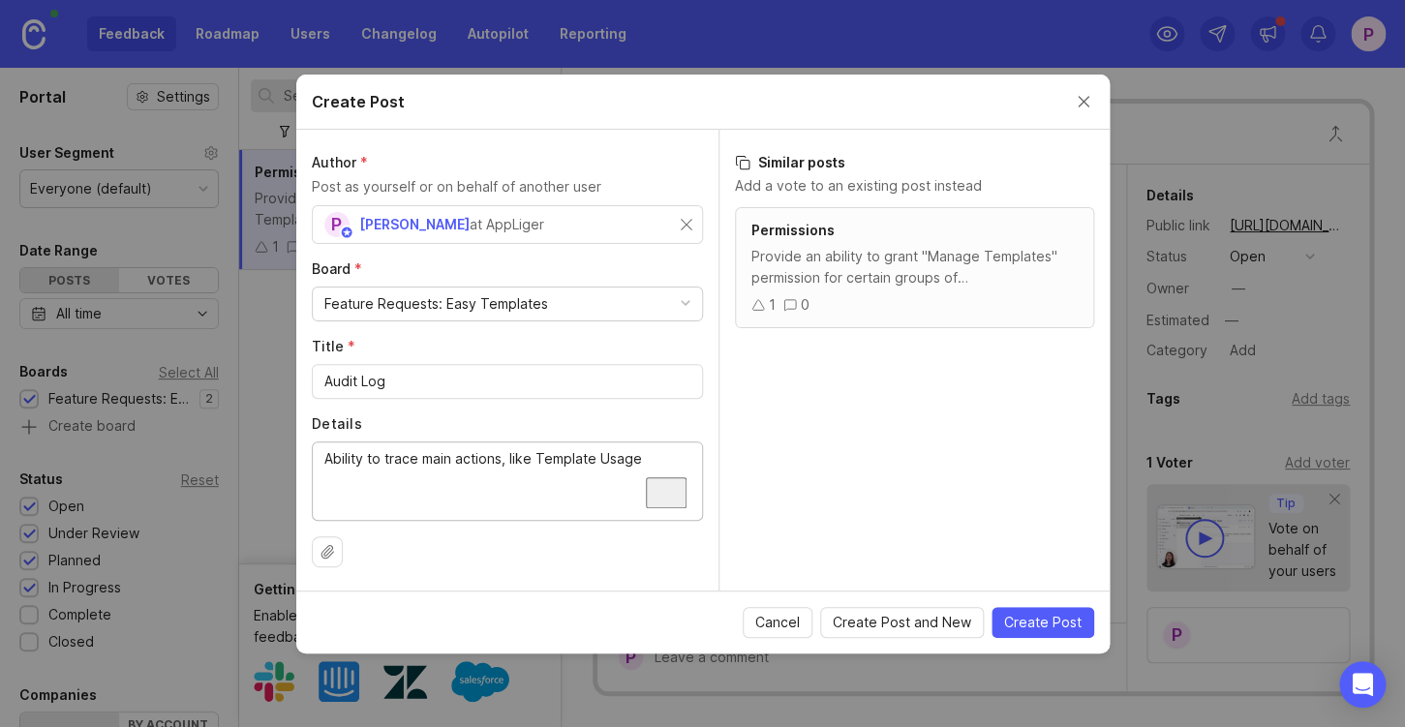
click at [419, 459] on textarea "Ability to trace main actions, like Template Usage" at bounding box center [507, 480] width 366 height 64
drag, startPoint x: 490, startPoint y: 482, endPoint x: 403, endPoint y: 482, distance: 87.2
click at [403, 482] on textarea "Ability to trace main actions, like Template Usage and their states (success, f…" at bounding box center [507, 480] width 366 height 64
click at [456, 458] on textarea "Ability to trace main actions, like Template Usage and their states." at bounding box center [507, 480] width 366 height 64
click at [630, 453] on textarea "Ability to trace main Template actions, like Template Usage and their states." at bounding box center [507, 480] width 366 height 64
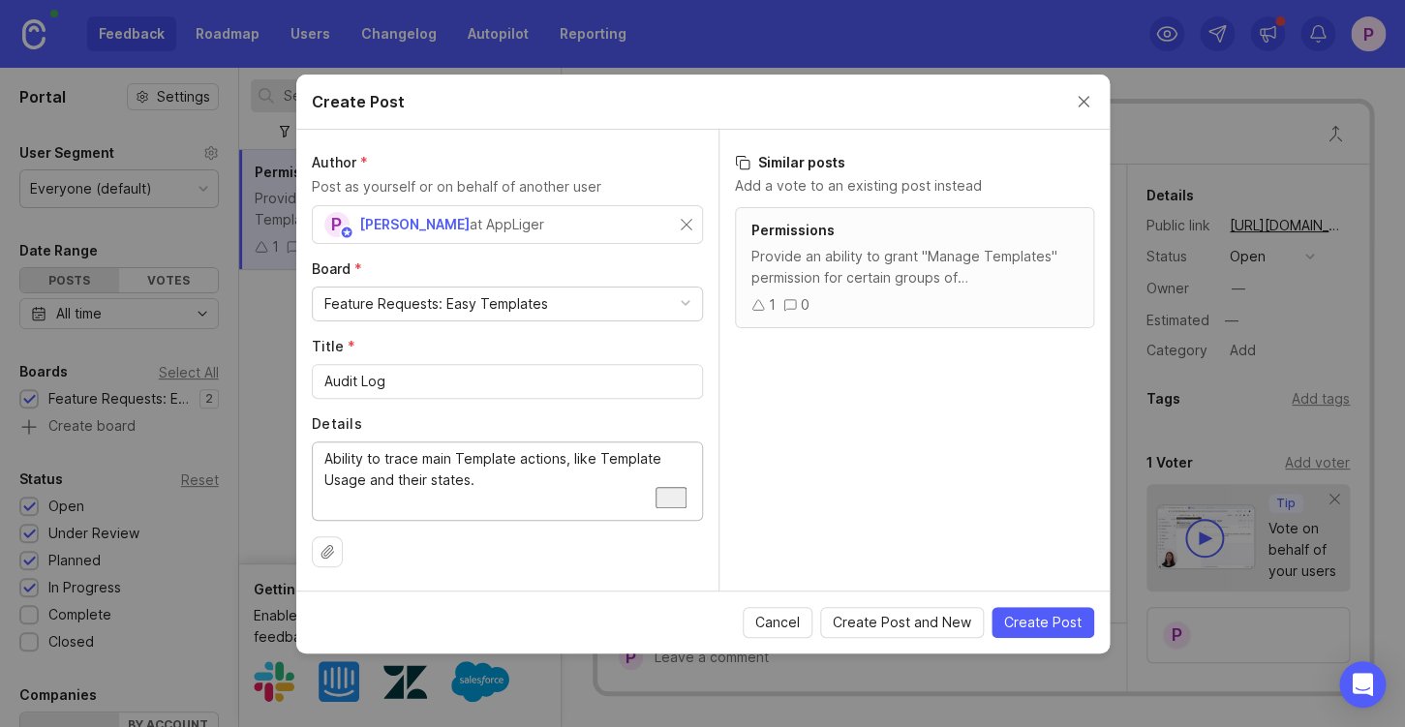
click at [630, 453] on textarea "Ability to trace main Template actions, like Template Usage and their states." at bounding box center [507, 480] width 366 height 64
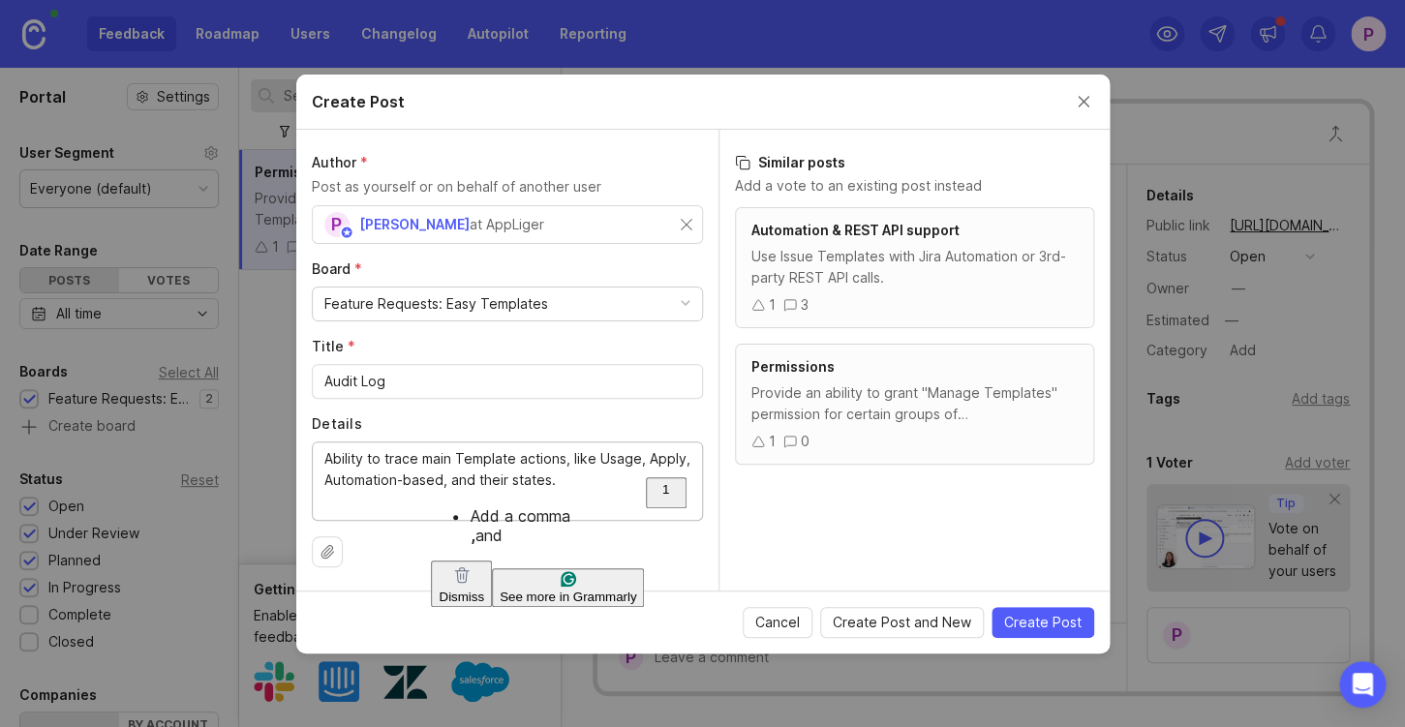
click at [473, 526] on html "Feedback Roadmap Users Changelog Autopilot Reporting P Portal Settings User Seg…" at bounding box center [702, 363] width 1405 height 727
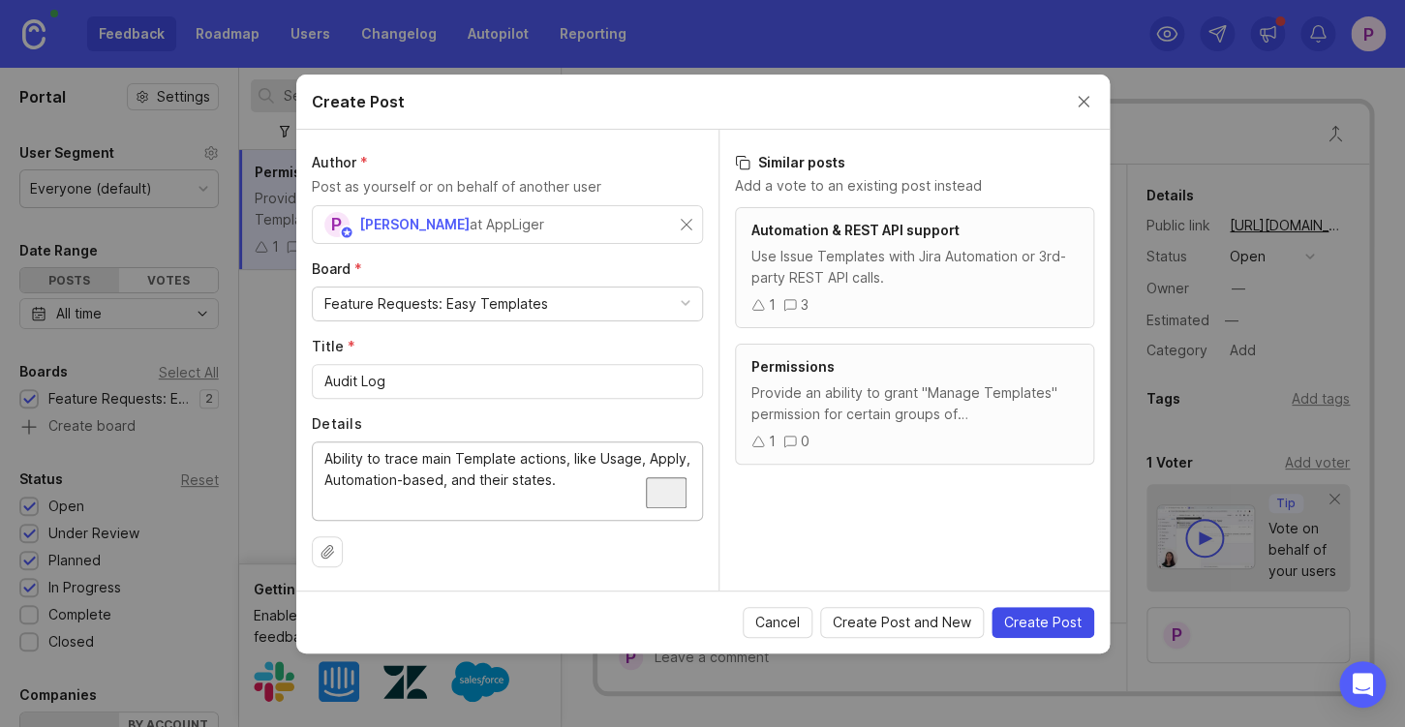
type textarea "Ability to trace main Template actions, like Usage, Apply, Automation-based, an…"
click at [1033, 623] on span "Create Post" at bounding box center [1042, 622] width 77 height 19
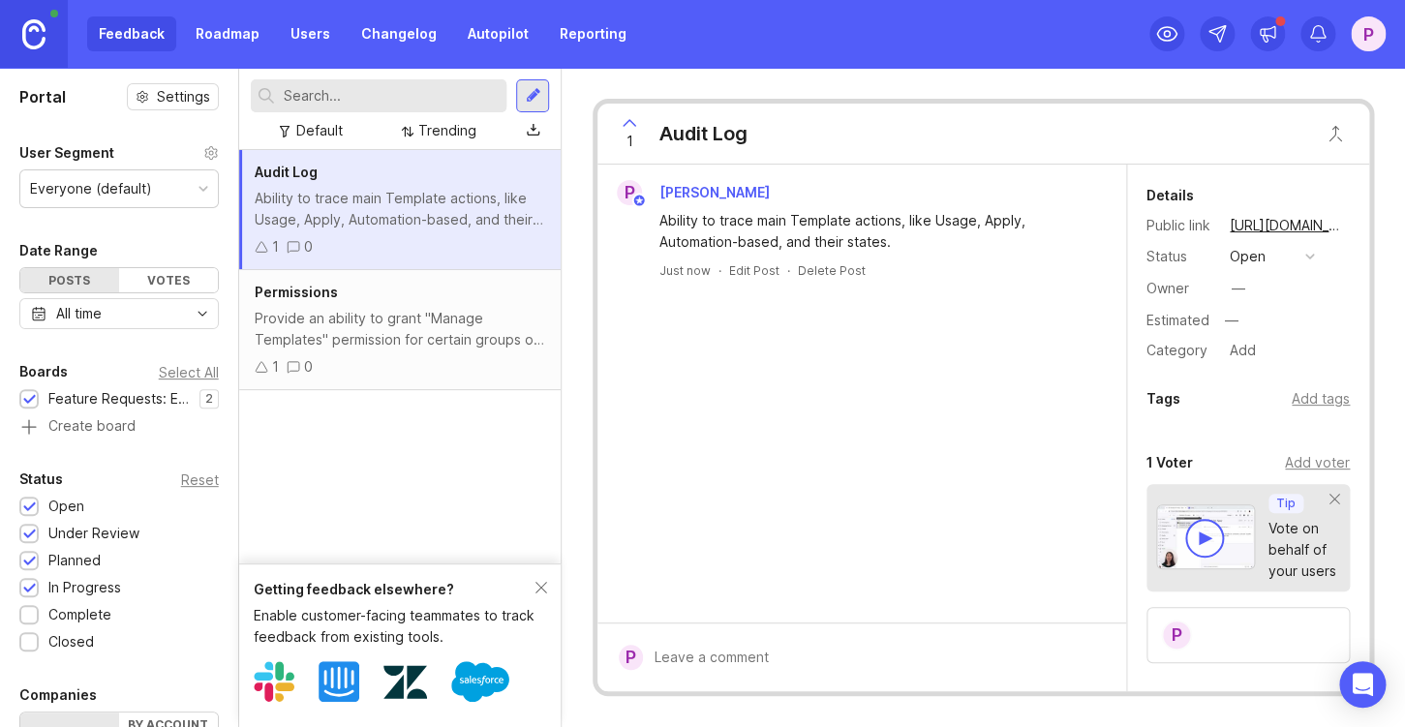
click at [1310, 256] on div "button" at bounding box center [1311, 257] width 10 height 10
click at [1292, 363] on div "planned" at bounding box center [1264, 362] width 61 height 16
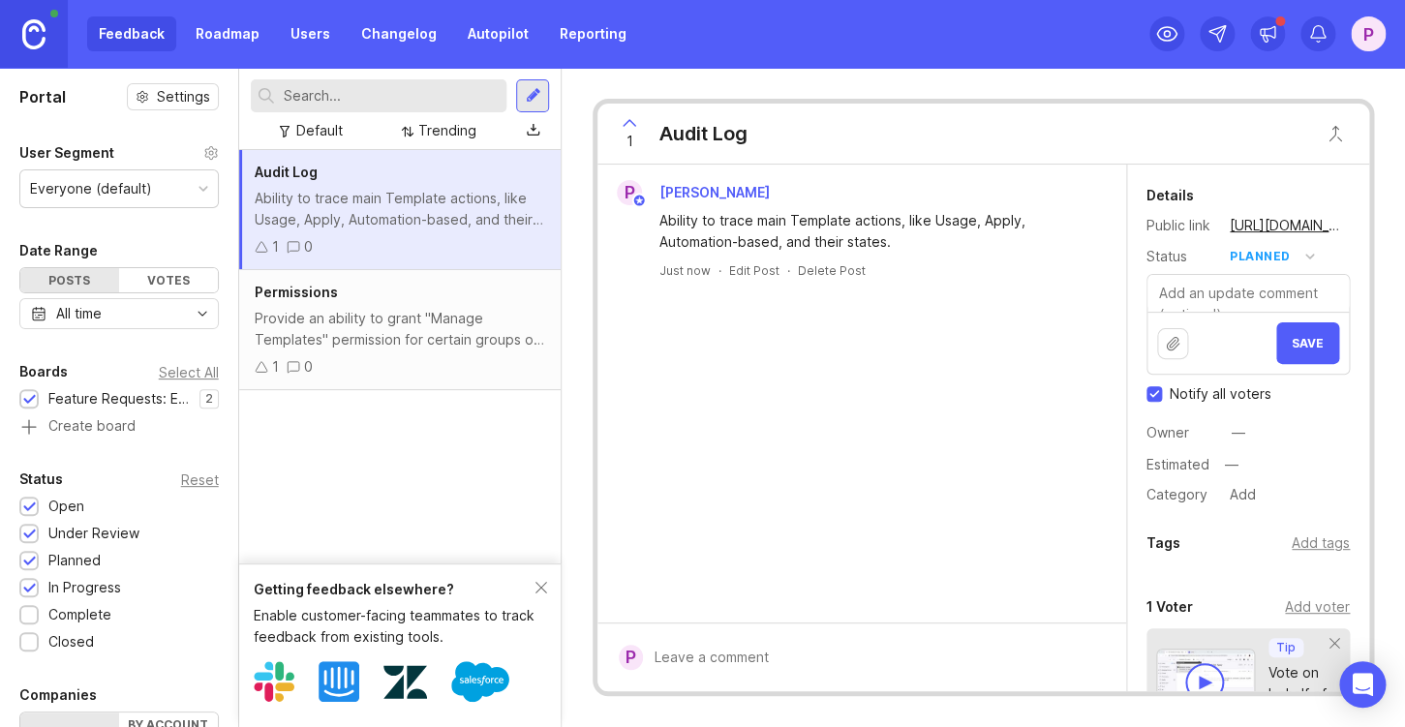
click at [384, 339] on div "Provide an ability to grant "Manage Templates" permission for certain groups of…" at bounding box center [401, 329] width 292 height 43
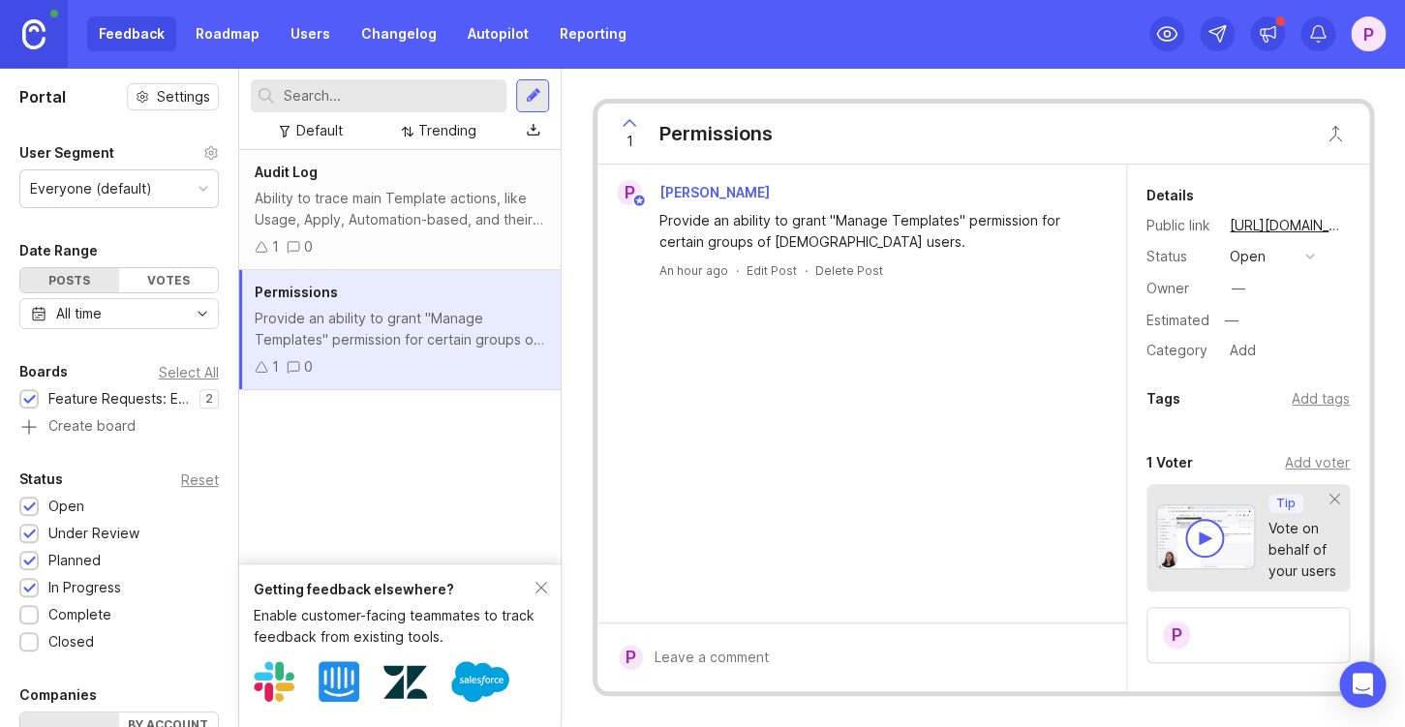
click at [1275, 265] on button "open" at bounding box center [1272, 256] width 97 height 25
click at [266, 203] on div "Ability to trace main Template actions, like Usage, Apply, Automation-based, an…" at bounding box center [401, 209] width 292 height 43
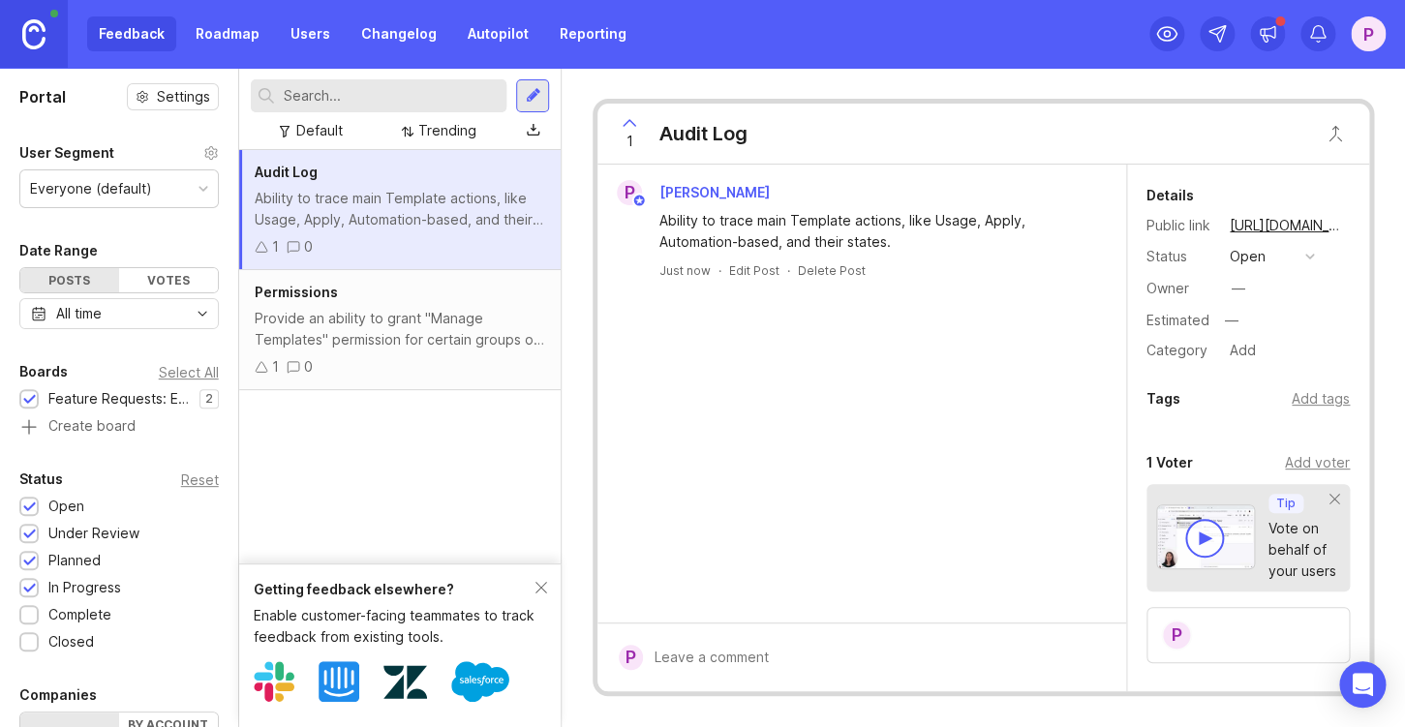
click at [1300, 258] on button "open" at bounding box center [1272, 256] width 97 height 25
click at [1289, 391] on div "in progress" at bounding box center [1277, 398] width 87 height 16
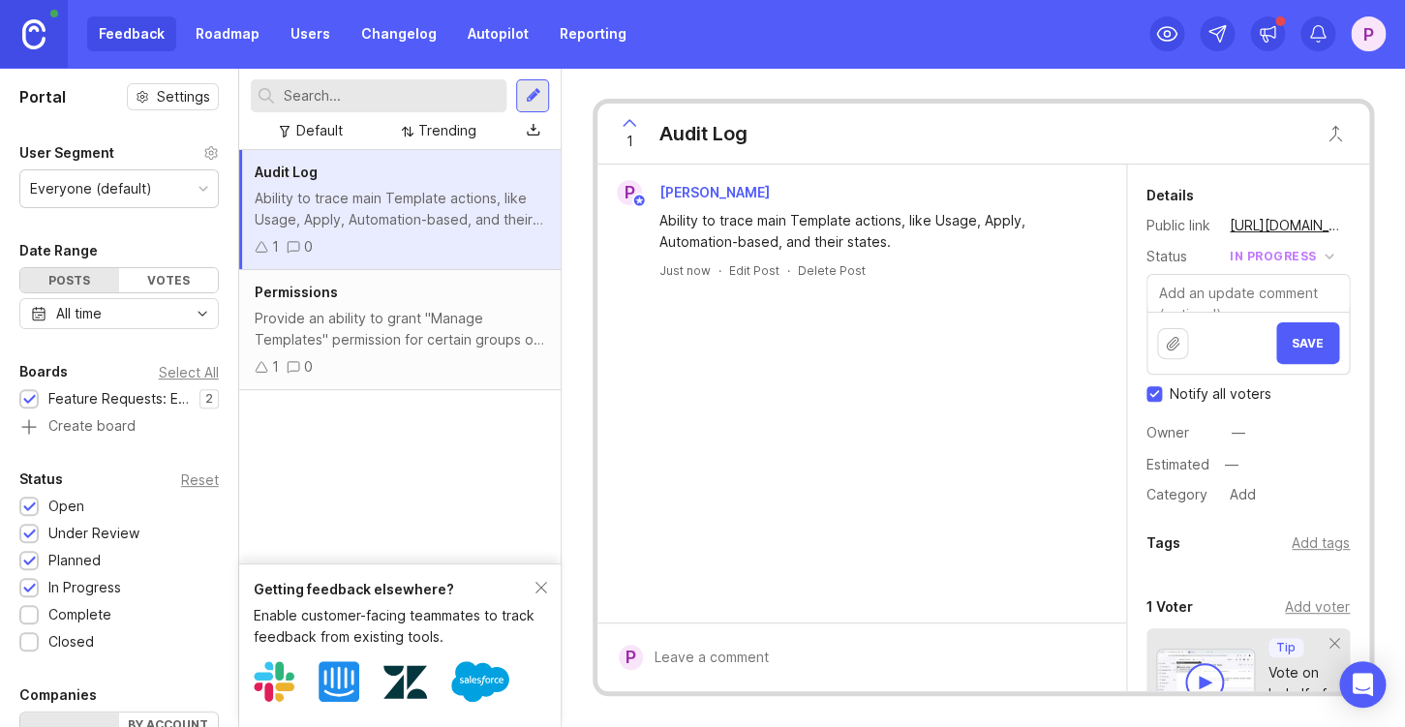
click at [368, 314] on div "Provide an ability to grant "Manage Templates" permission for certain groups of…" at bounding box center [401, 329] width 292 height 43
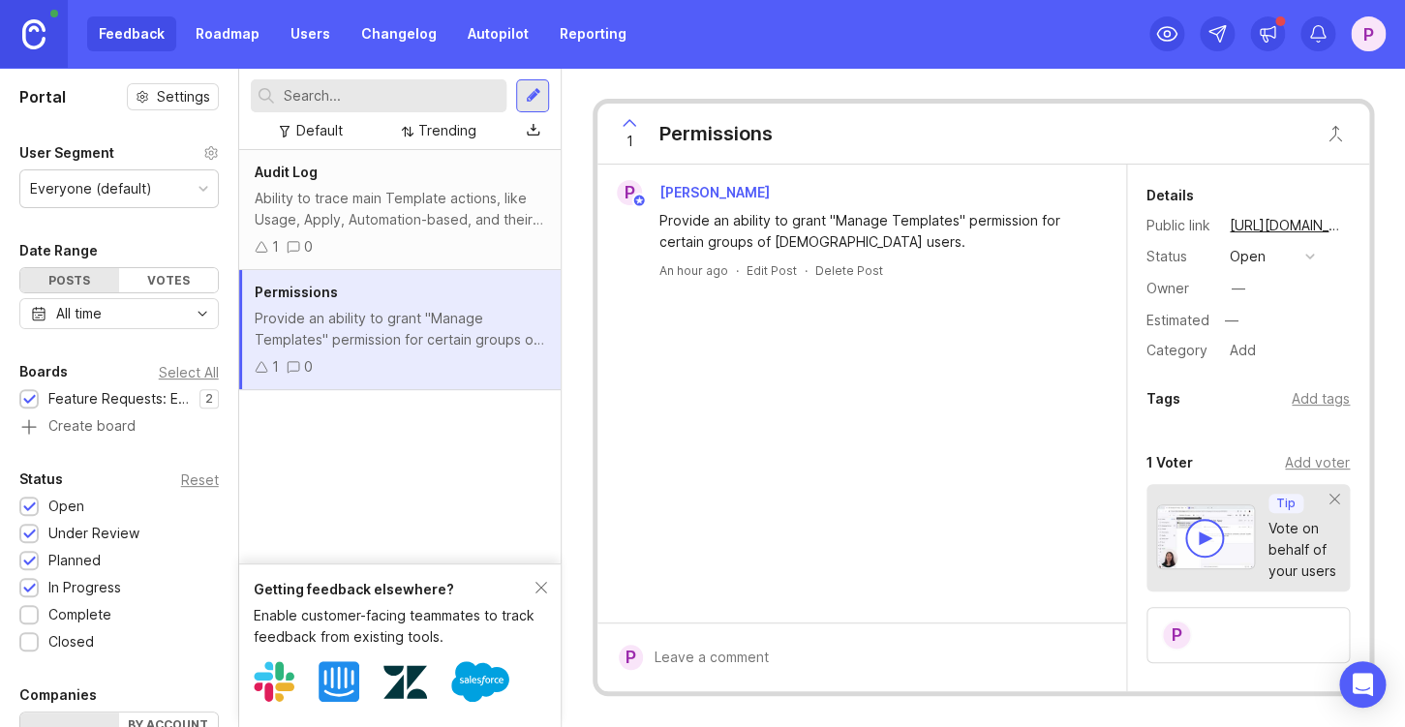
click at [1286, 257] on button "open" at bounding box center [1272, 256] width 97 height 25
click at [1278, 348] on li "planned" at bounding box center [1272, 363] width 97 height 36
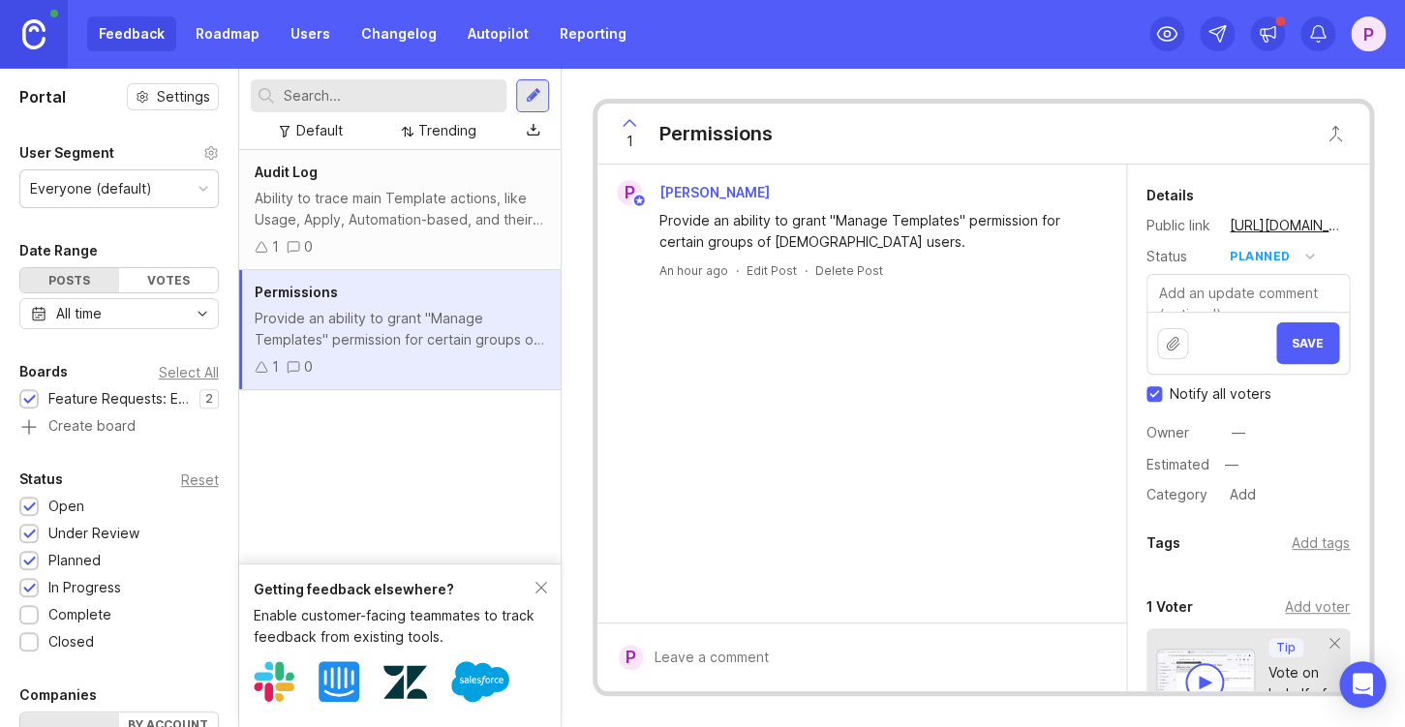
click at [1309, 341] on span "Save" at bounding box center [1308, 343] width 32 height 15
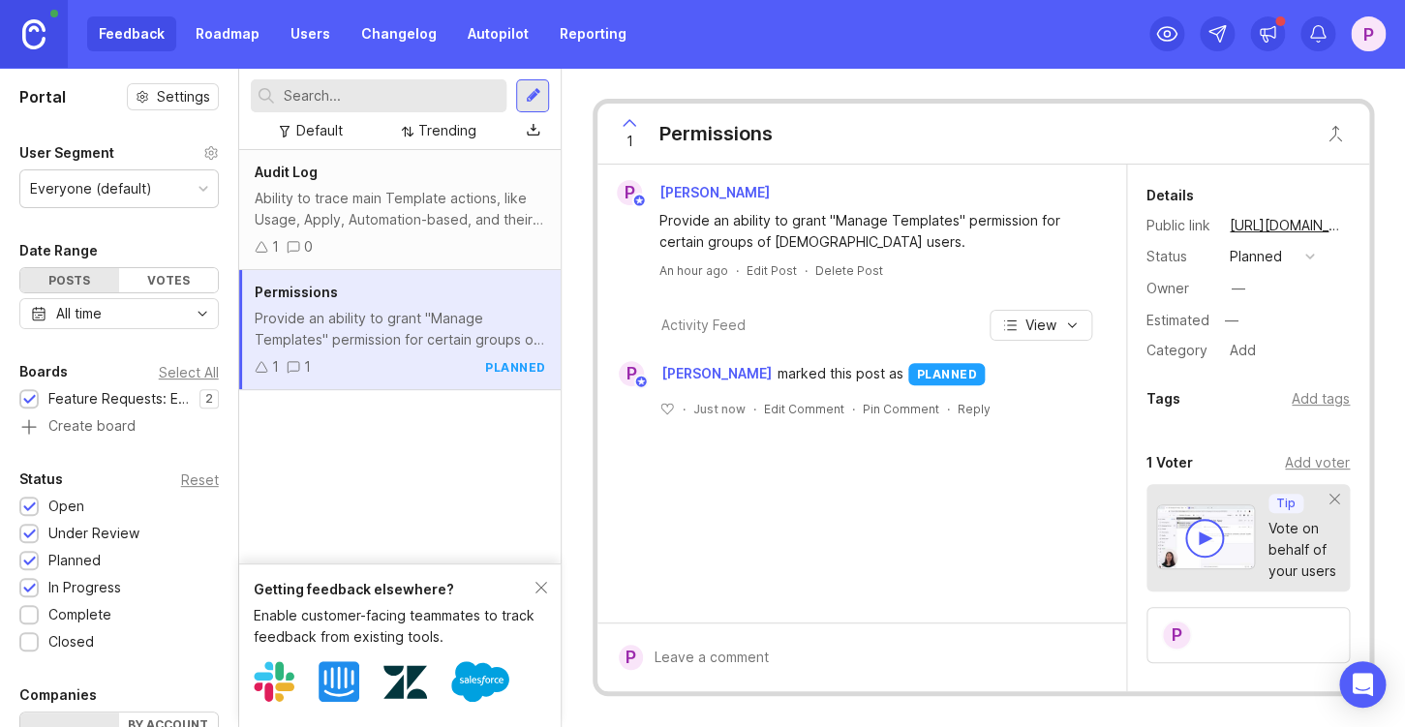
click at [372, 232] on div "Audit Log Ability to trace main Template actions, like Usage, Apply, Automation…" at bounding box center [400, 210] width 323 height 120
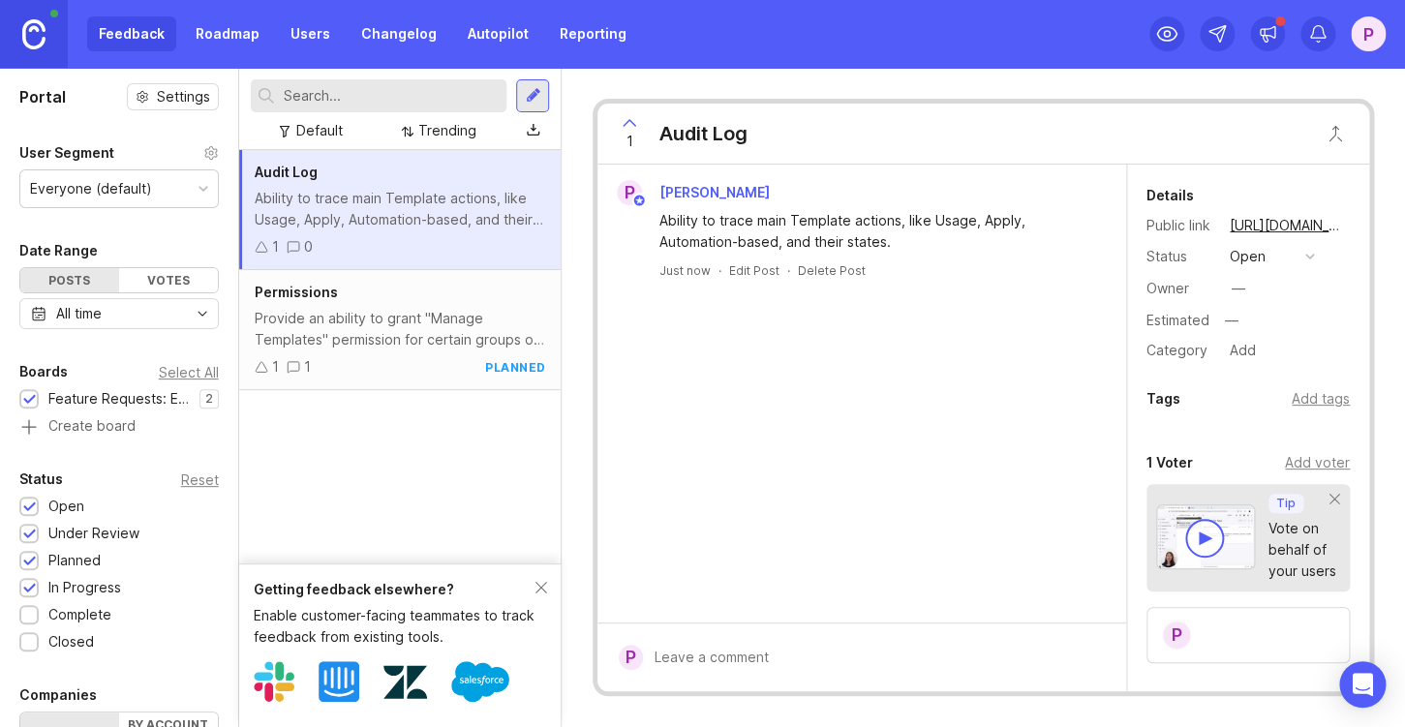
click at [1289, 263] on button "open" at bounding box center [1272, 256] width 97 height 25
click at [1280, 389] on progress "in progress" at bounding box center [1272, 399] width 97 height 36
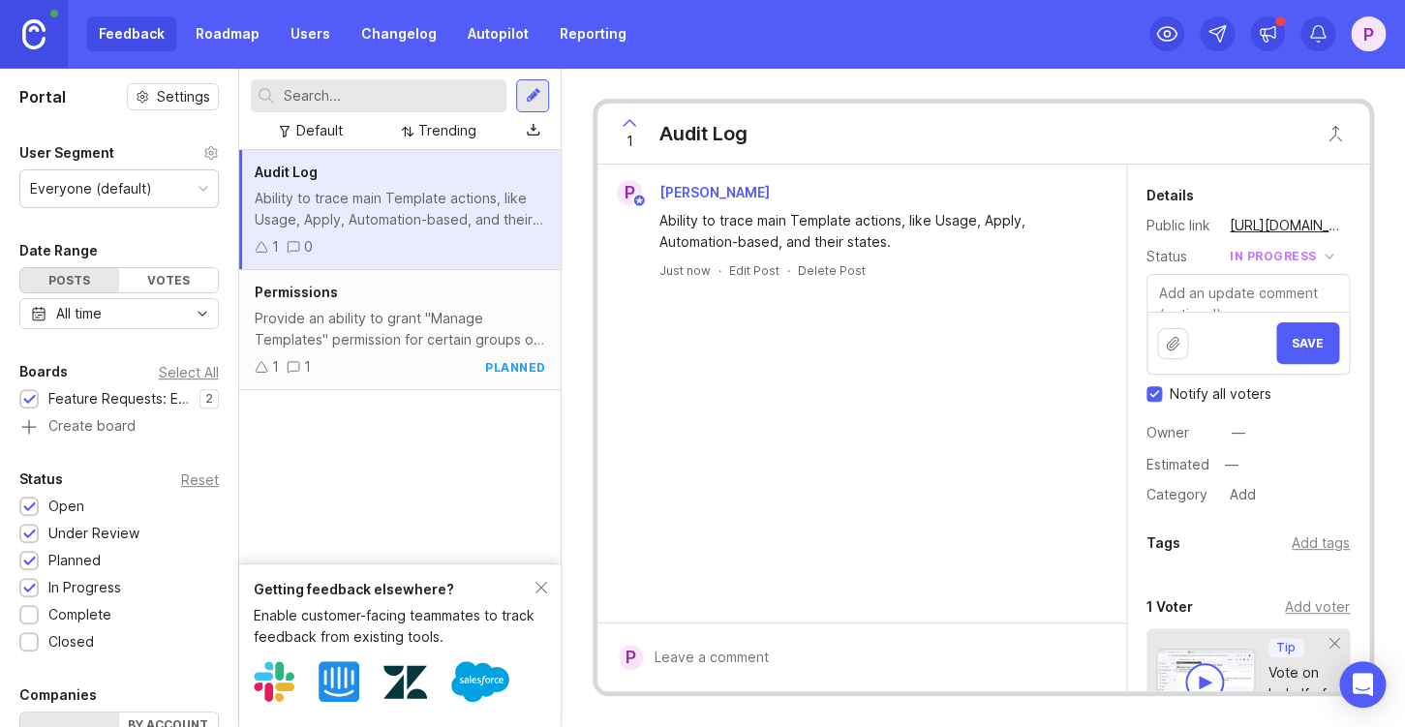
click at [1307, 349] on span "Save" at bounding box center [1308, 343] width 32 height 15
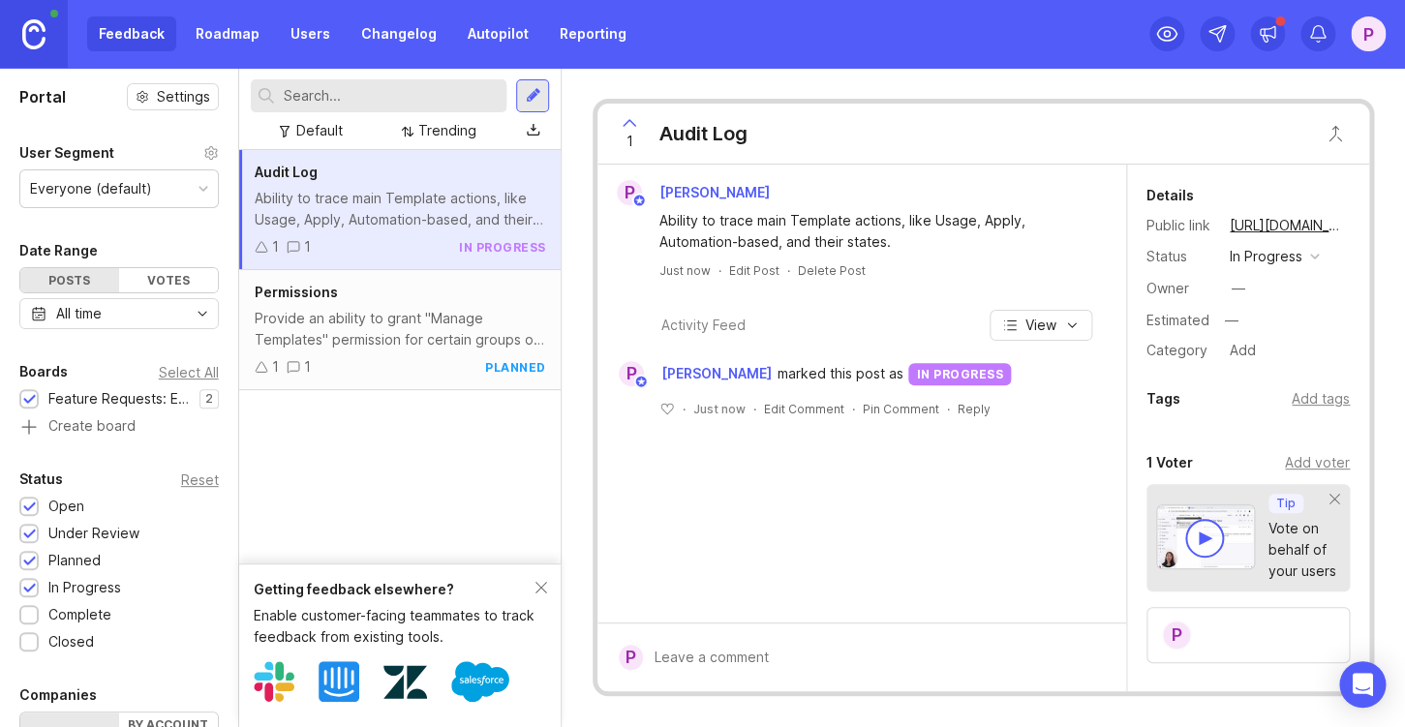
click at [421, 362] on div "1 1 planned" at bounding box center [401, 366] width 292 height 21
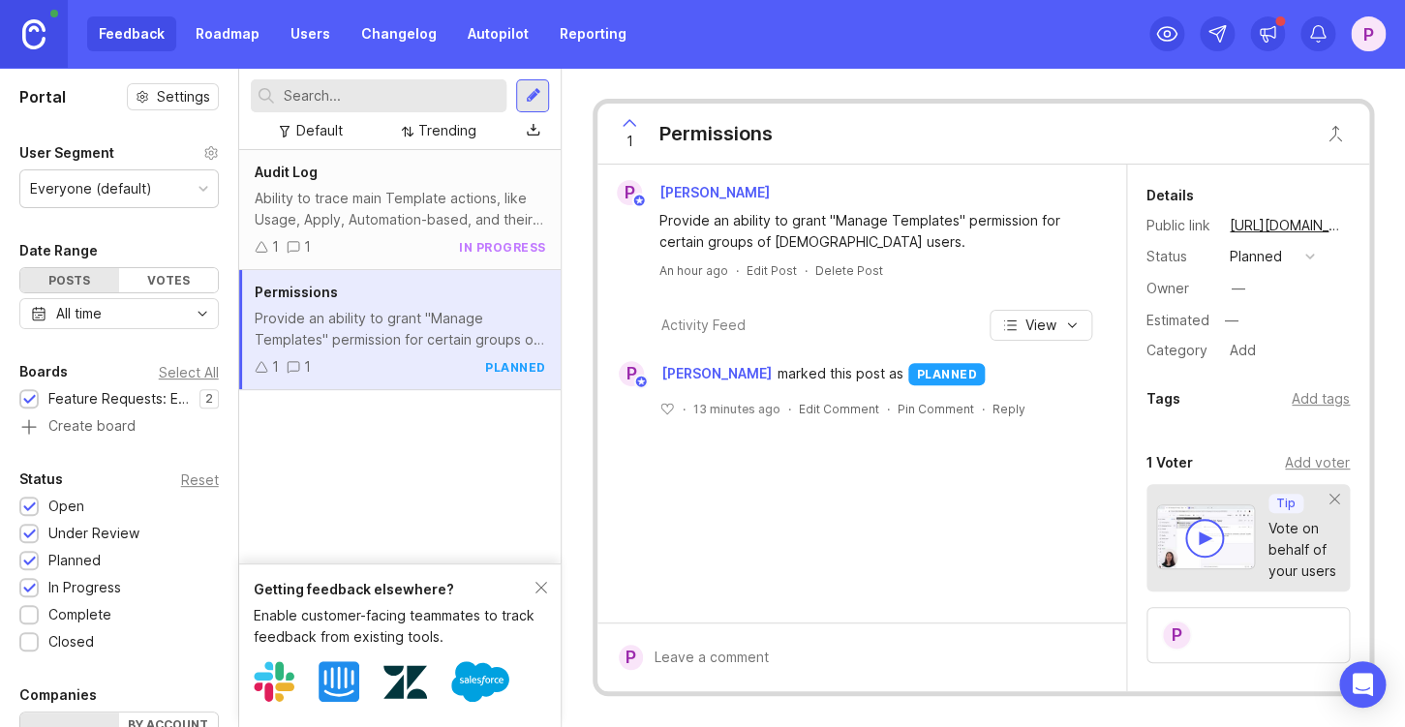
click at [403, 511] on div "Audit Log Ability to trace main Template actions, like Usage, Apply, Automation…" at bounding box center [400, 357] width 323 height 414
click at [433, 210] on div "Ability to trace main Template actions, like Usage, Apply, Automation-based, an…" at bounding box center [401, 209] width 292 height 43
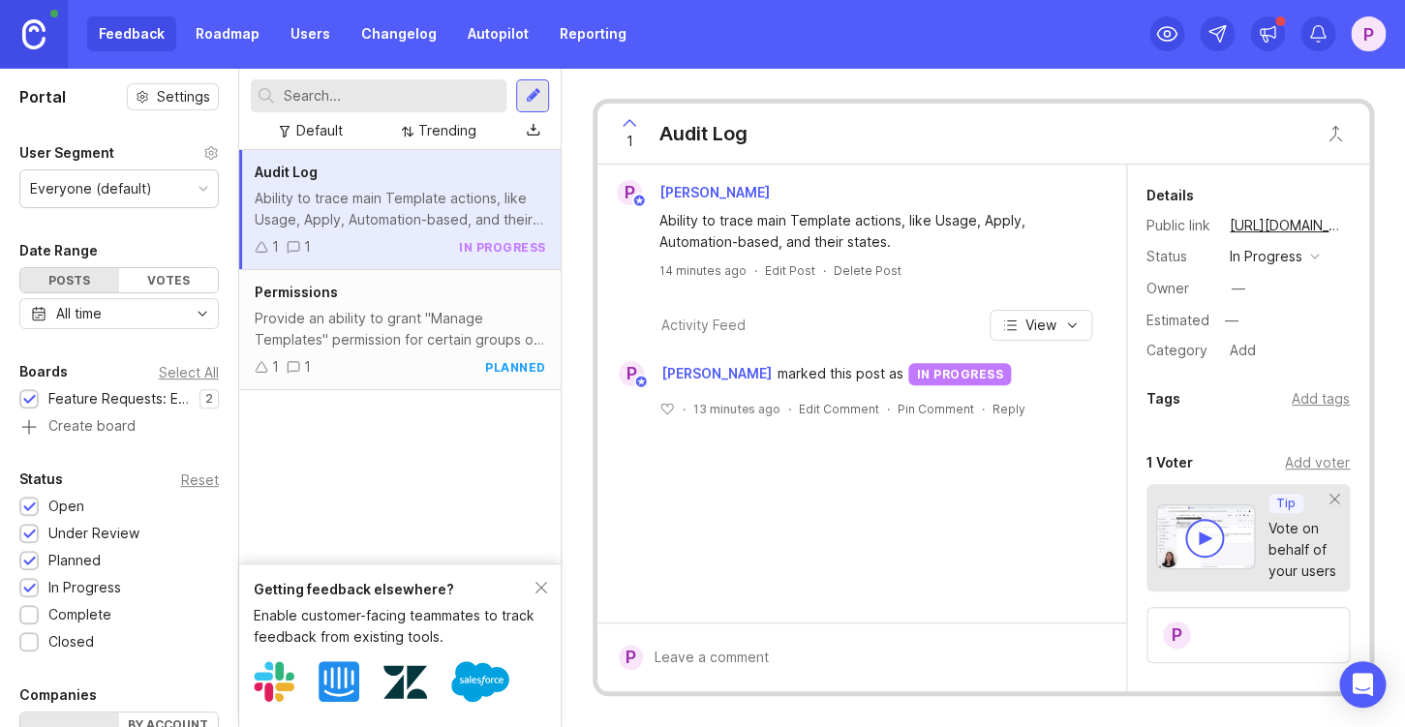
click at [390, 372] on div "1 1 planned" at bounding box center [401, 366] width 292 height 21
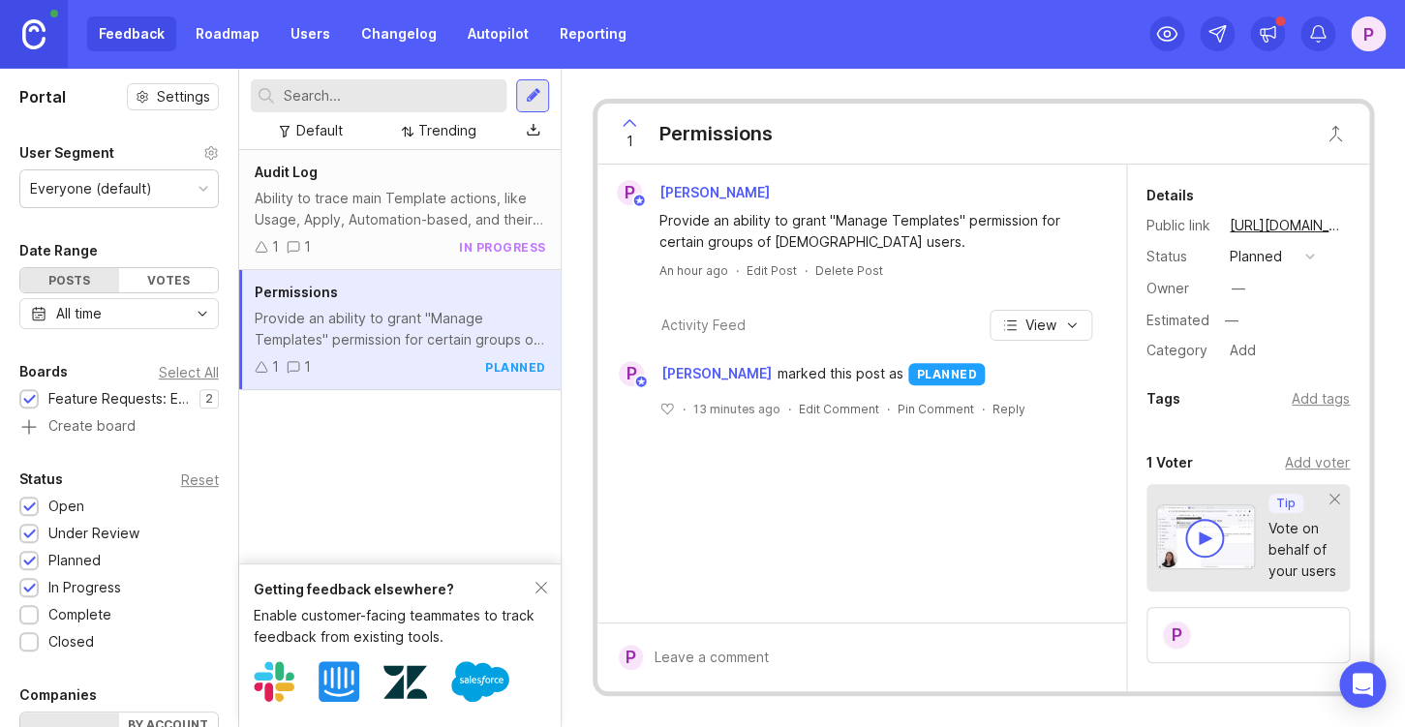
click at [433, 236] on div "1 1 in progress" at bounding box center [401, 246] width 292 height 21
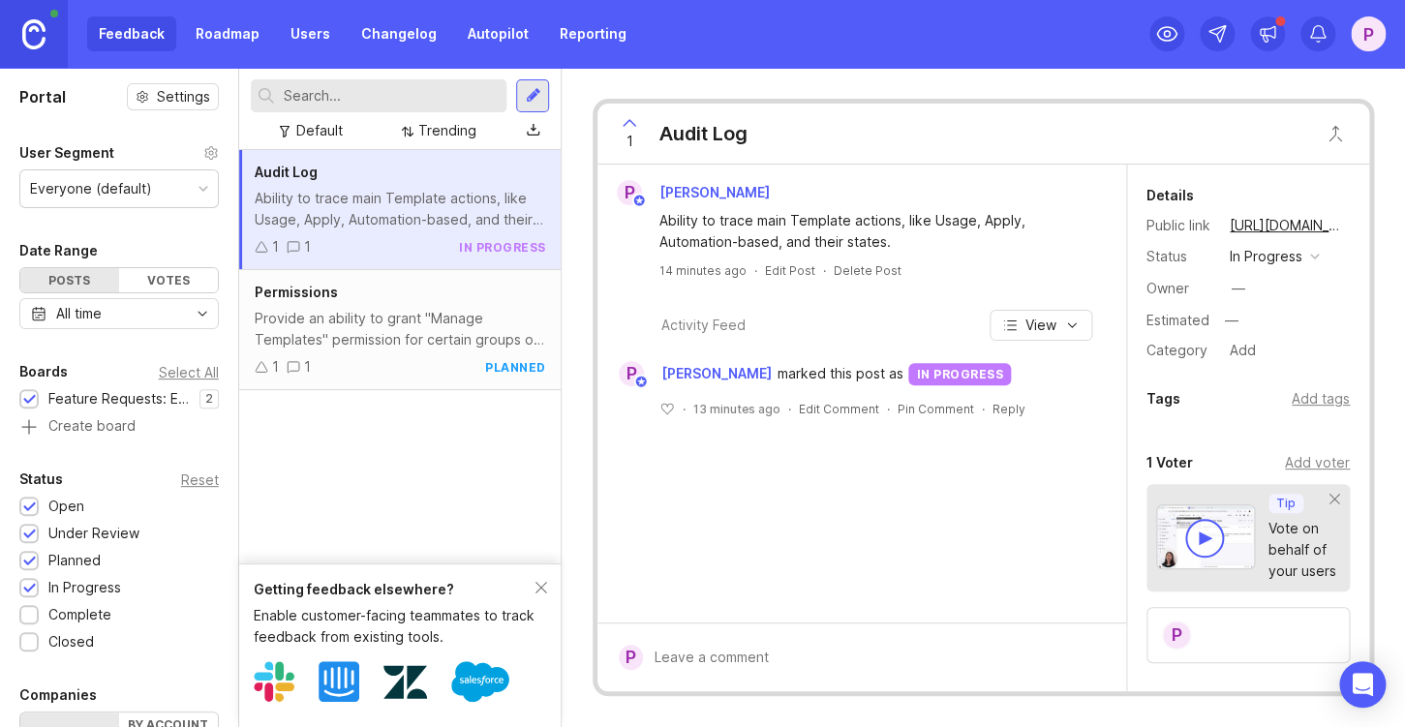
click at [439, 383] on div "Permissions Provide an ability to grant "Manage Templates" permission for certa…" at bounding box center [400, 330] width 323 height 120
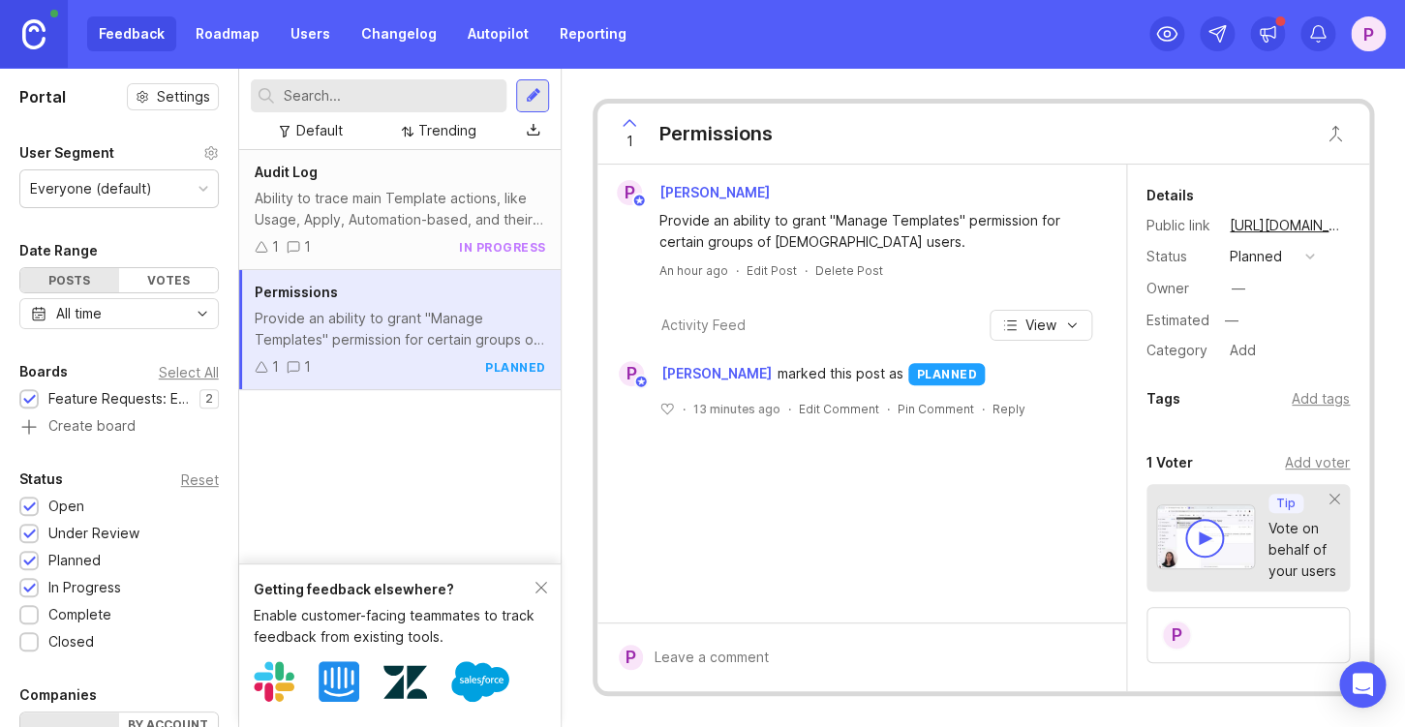
click at [418, 244] on div "1 1 in progress" at bounding box center [401, 246] width 292 height 21
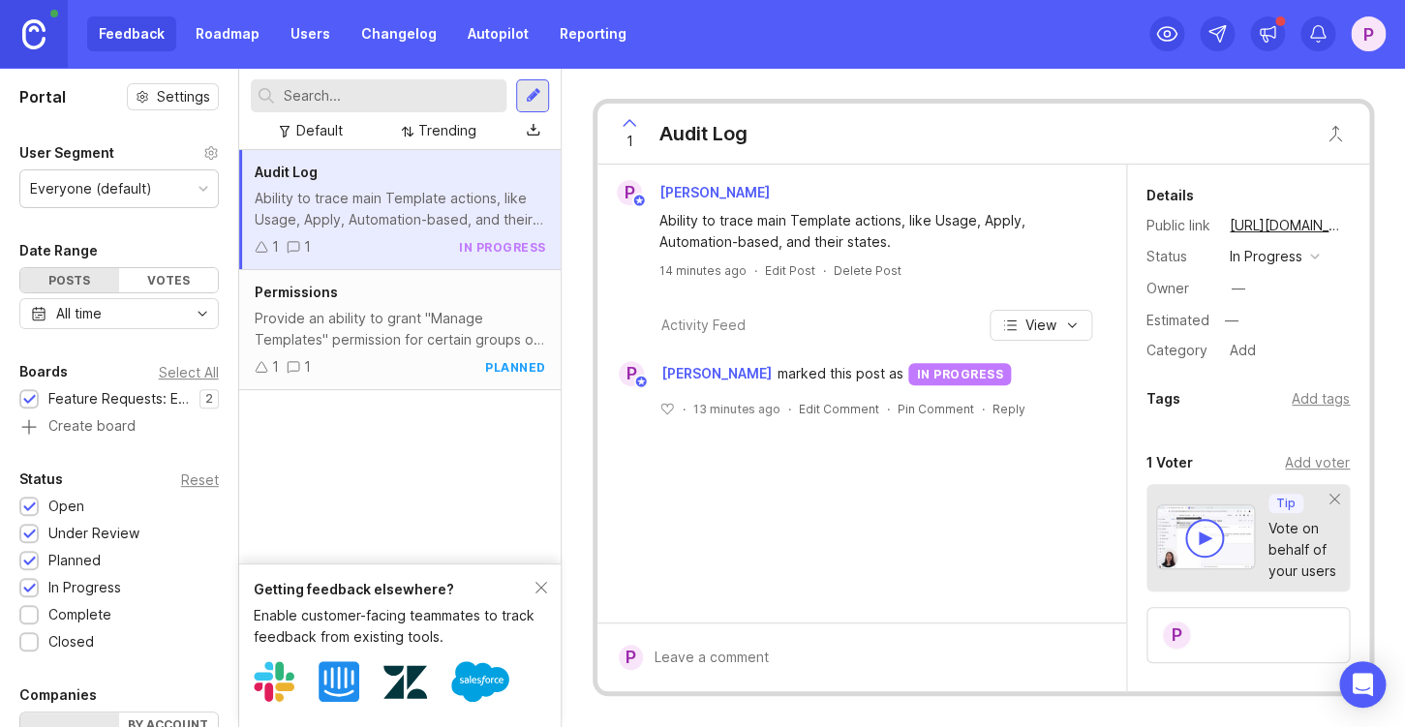
click at [426, 345] on div "Provide an ability to grant "Manage Templates" permission for certain groups of…" at bounding box center [401, 329] width 292 height 43
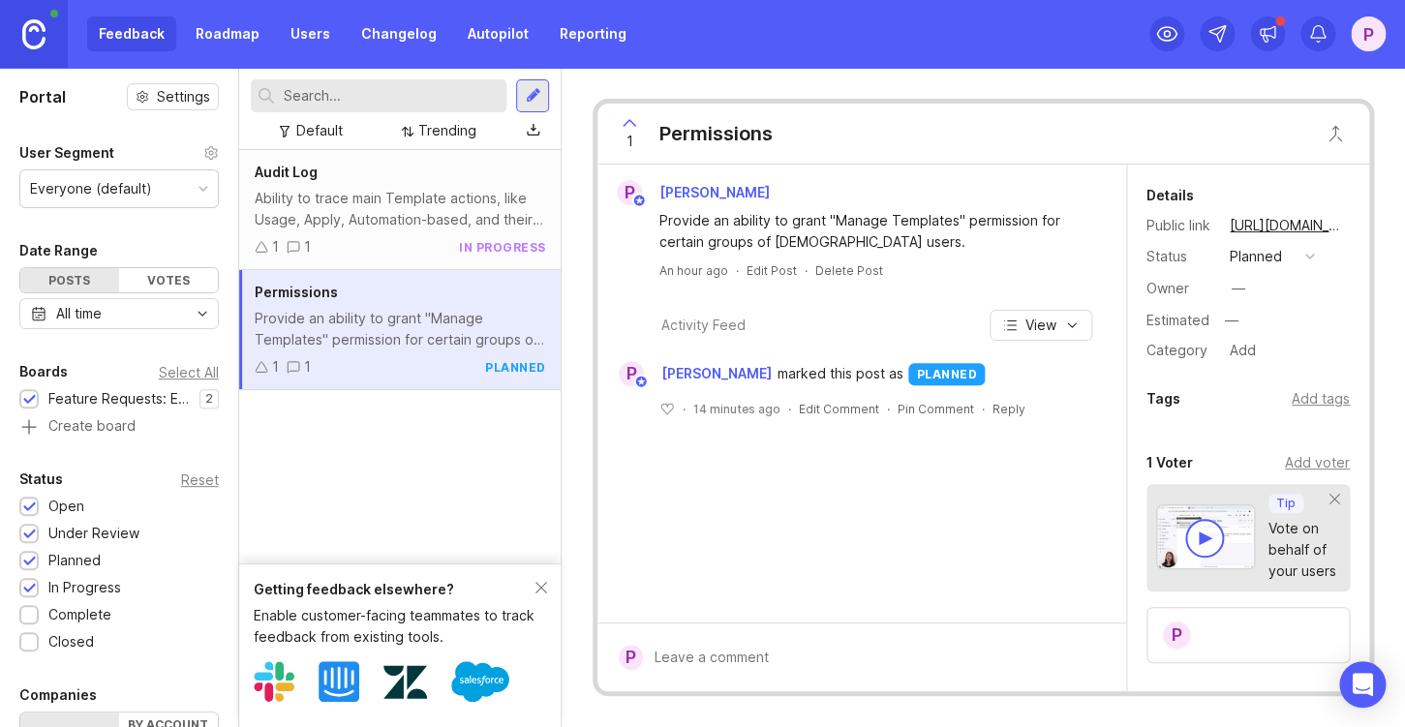
click at [1305, 253] on button "planned" at bounding box center [1272, 256] width 97 height 25
click at [1267, 390] on progress "in progress" at bounding box center [1272, 399] width 97 height 36
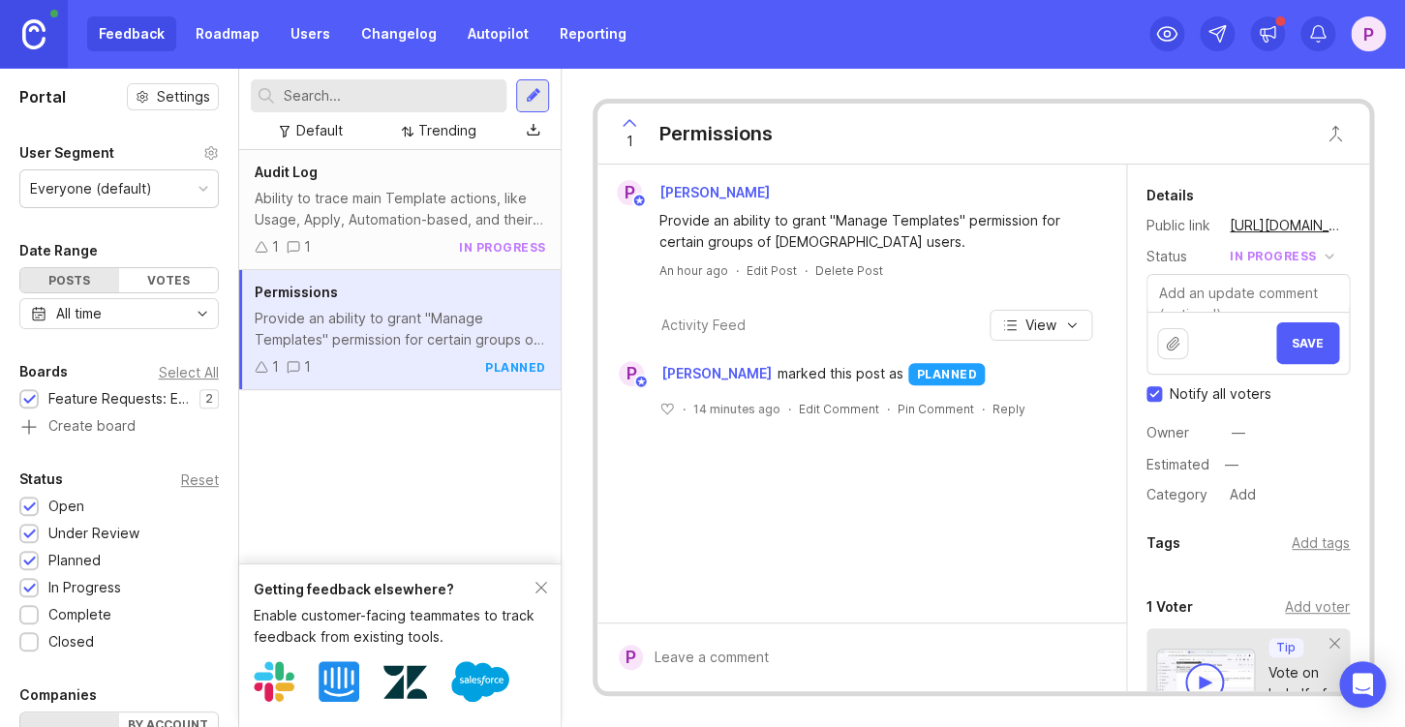
click at [1327, 346] on button "Save" at bounding box center [1307, 344] width 63 height 42
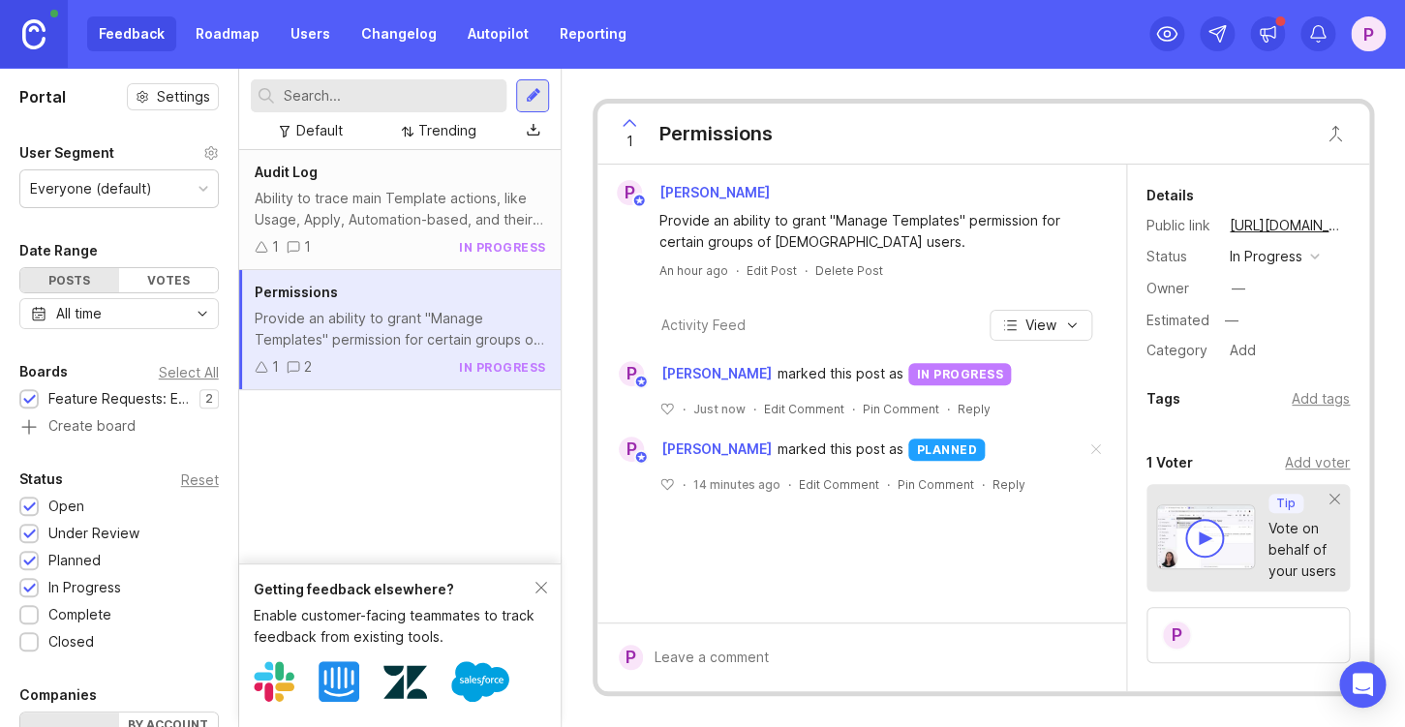
click at [541, 92] on div at bounding box center [533, 95] width 15 height 17
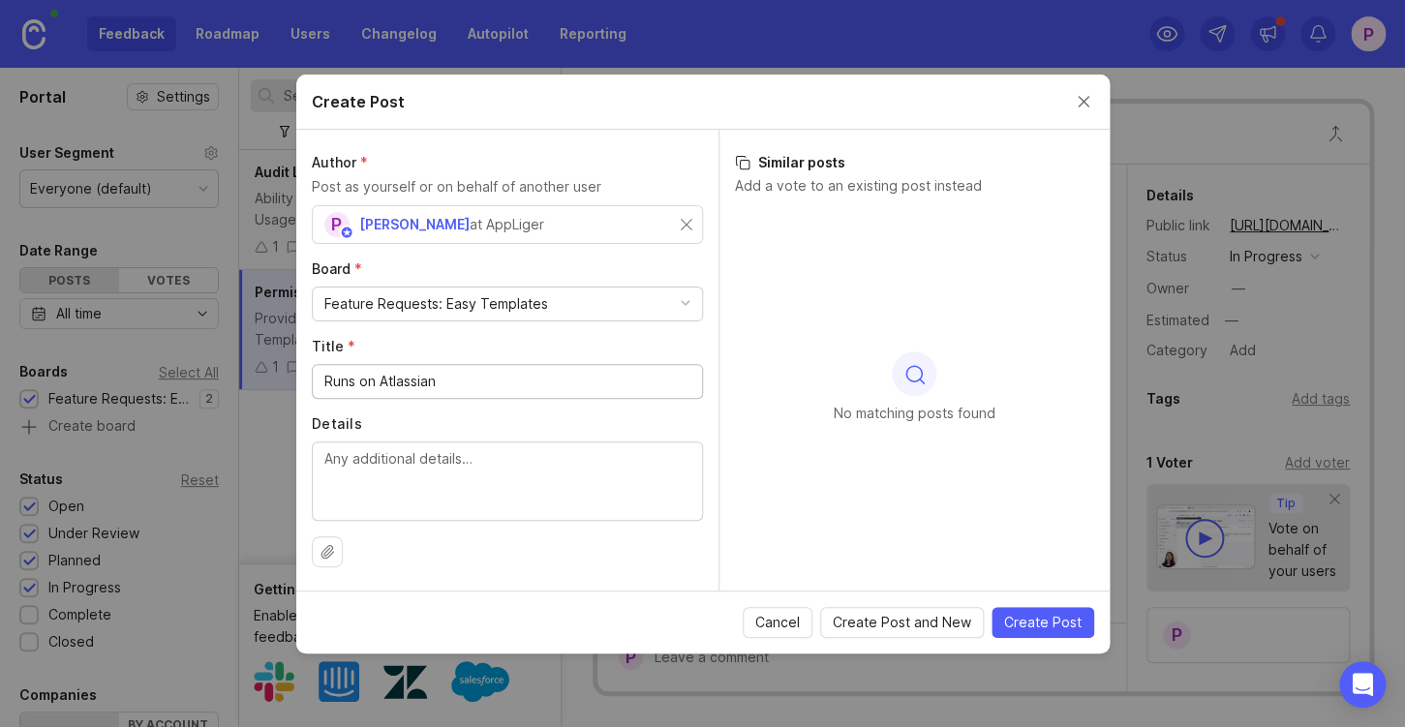
type input "Runs on Atlassian"
click at [439, 468] on textarea "Details" at bounding box center [507, 480] width 366 height 64
paste textarea "Runs on Atlassian"
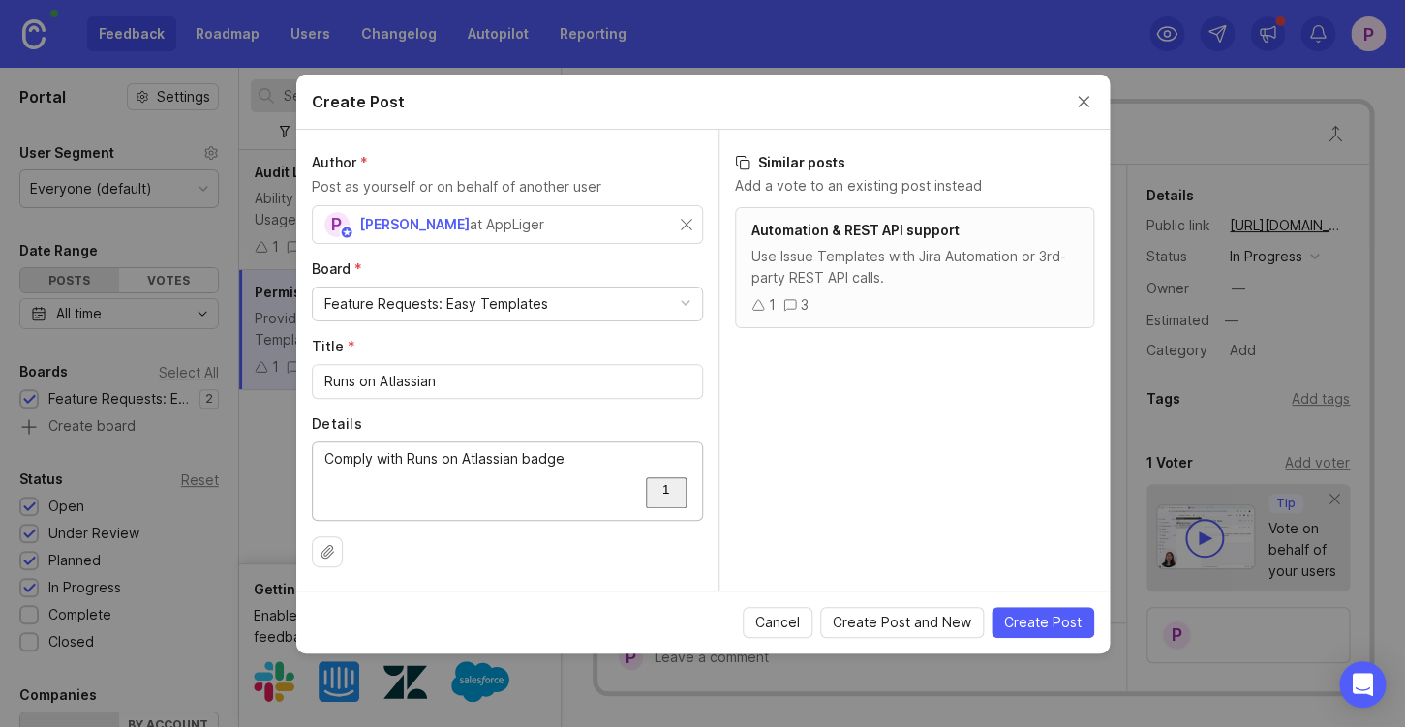
click at [558, 459] on textarea "Comply with Runs on Atlassian badge" at bounding box center [507, 480] width 366 height 64
type textarea "Comply with Runs on Atlassian requirements"
click at [1033, 626] on span "Create Post" at bounding box center [1042, 622] width 77 height 19
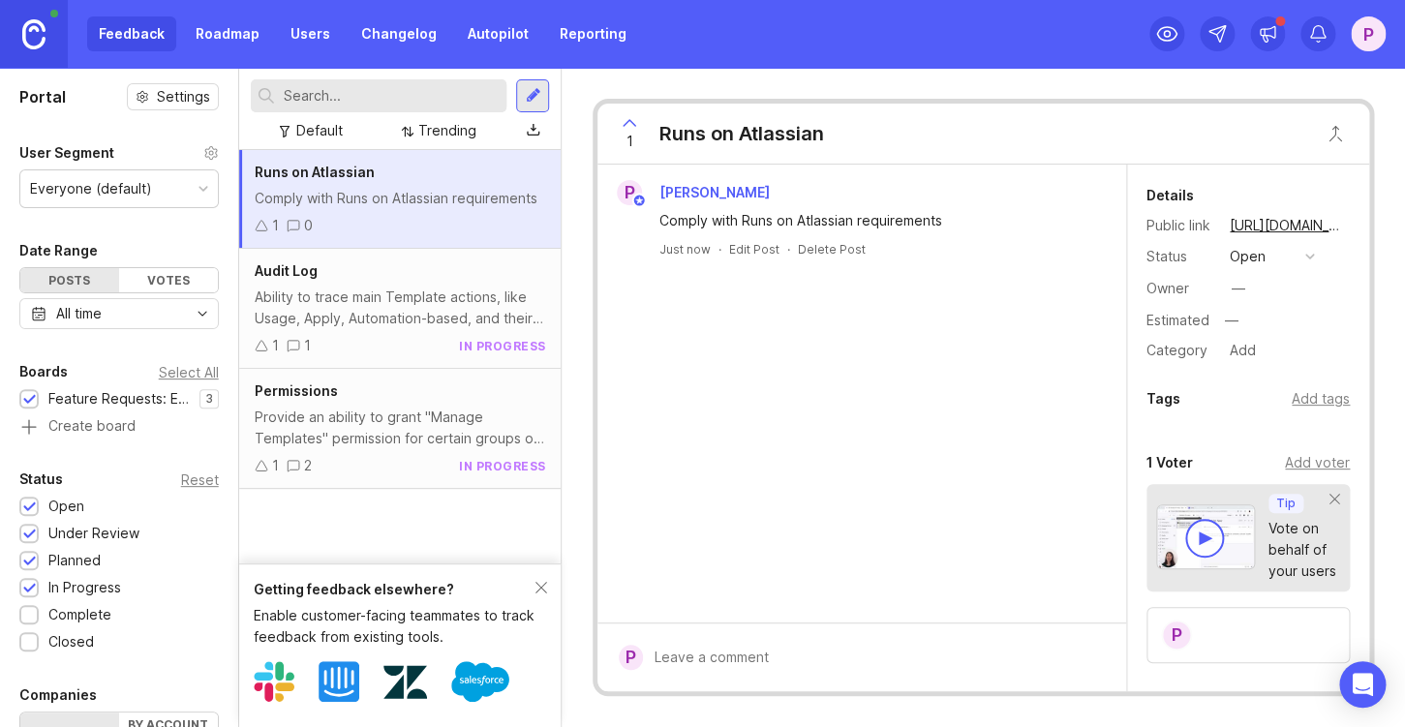
click at [1305, 258] on button "open" at bounding box center [1272, 256] width 97 height 25
click at [1282, 389] on progress "in progress" at bounding box center [1272, 399] width 97 height 36
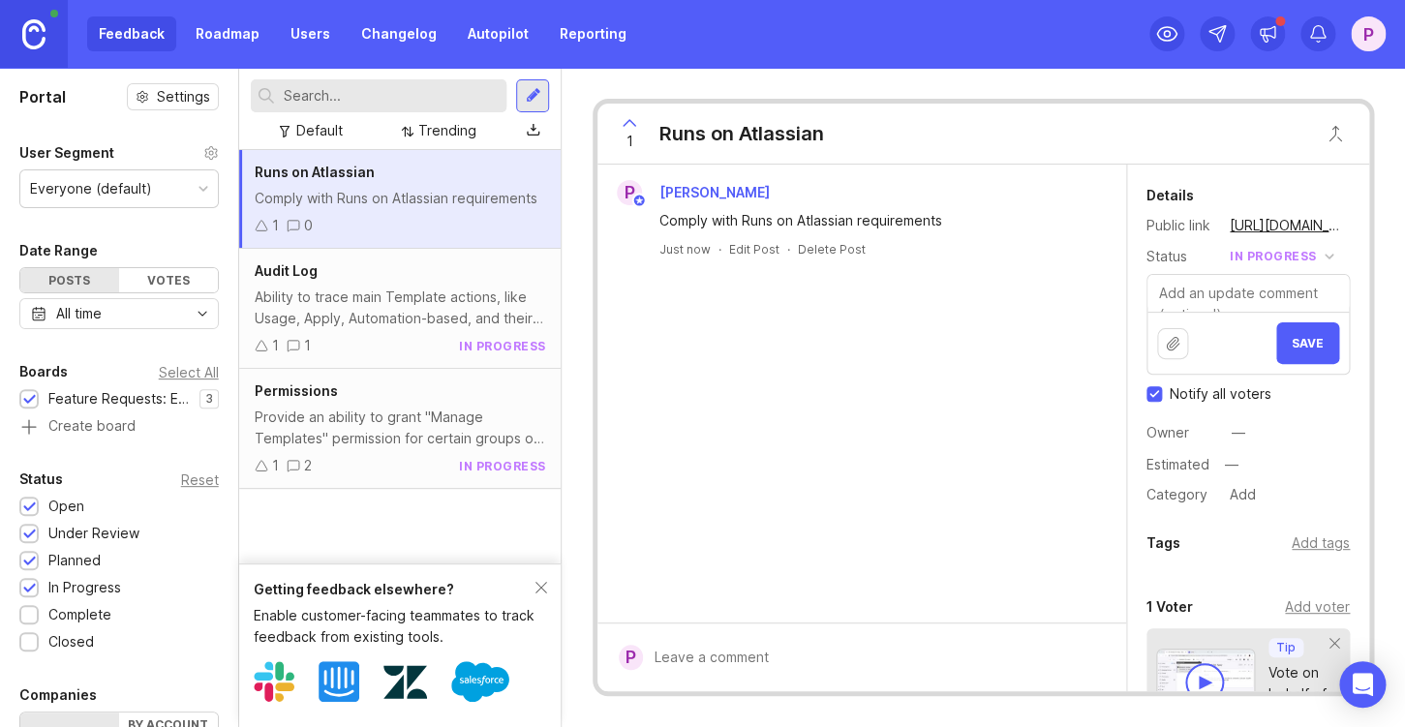
click at [1286, 353] on button "Save" at bounding box center [1307, 344] width 63 height 42
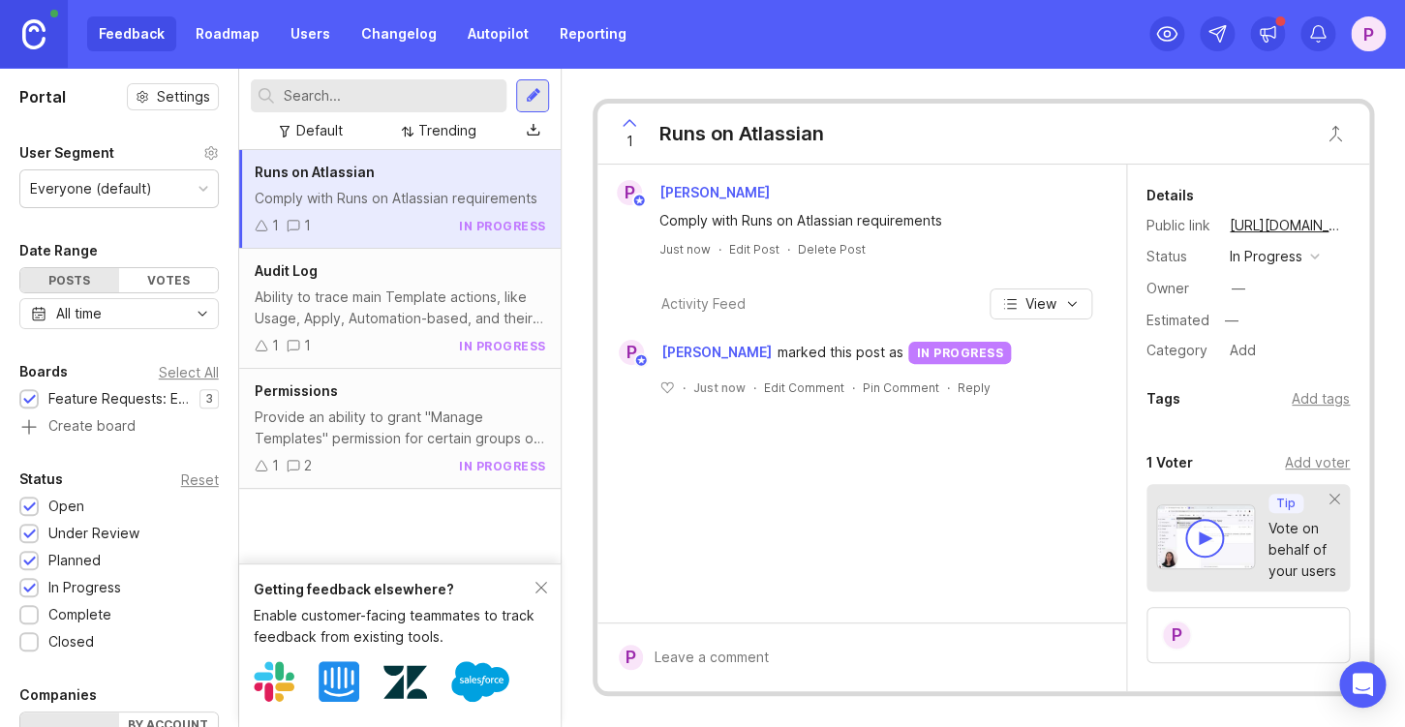
click at [394, 507] on div "Runs on Atlassian Comply with Runs on Atlassian requirements 1 1 in progress Au…" at bounding box center [400, 357] width 323 height 414
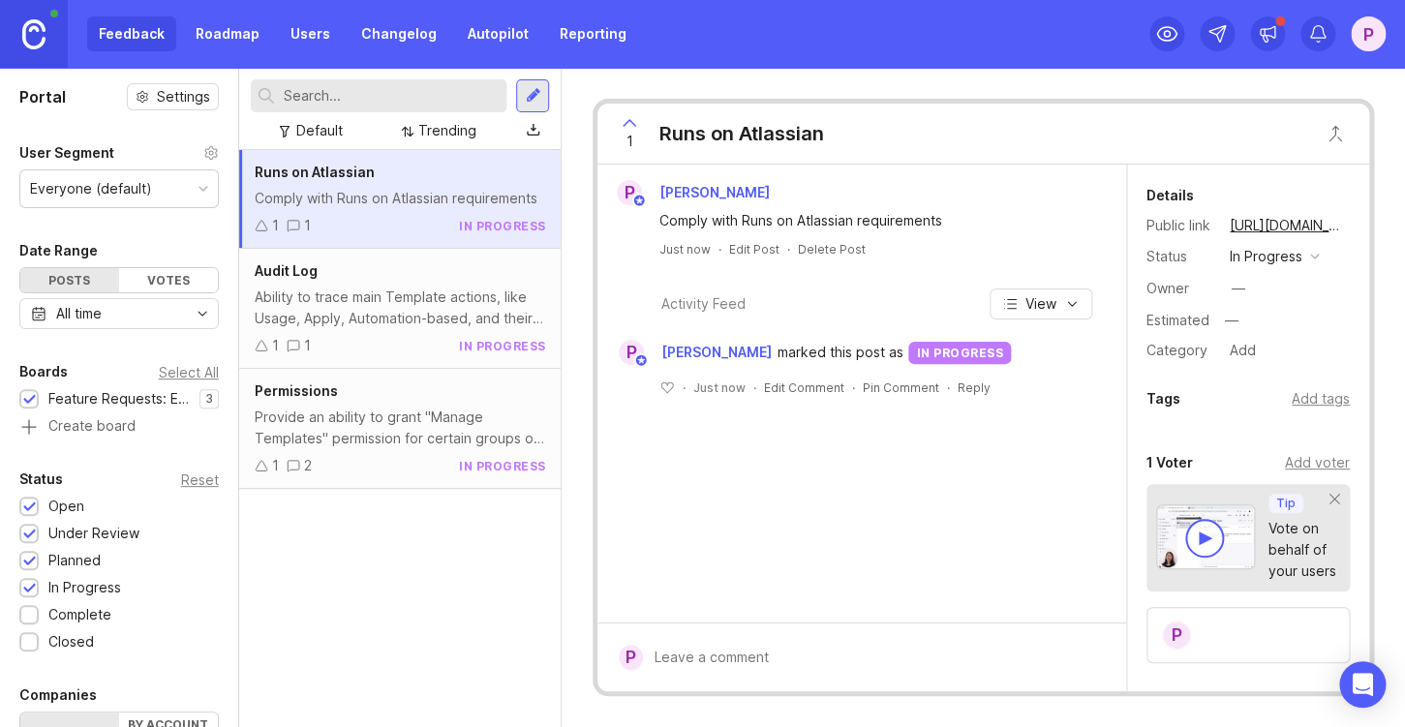
click at [175, 275] on div "Votes" at bounding box center [168, 280] width 99 height 24
click at [59, 278] on div "Posts" at bounding box center [69, 280] width 99 height 24
click at [498, 543] on div "Runs on Atlassian Comply with Runs on Atlassian requirements 1 1 in progress Au…" at bounding box center [400, 438] width 323 height 577
click at [542, 95] on div at bounding box center [532, 95] width 33 height 33
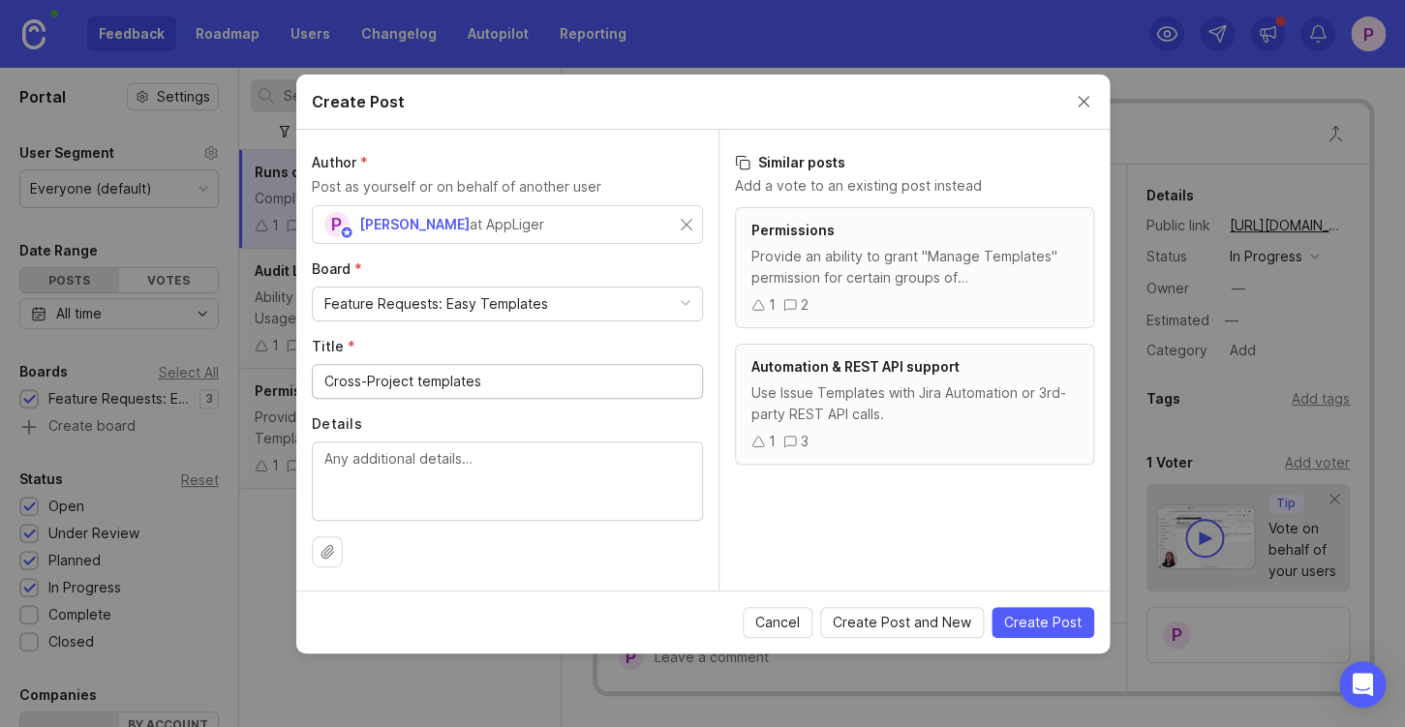
type input "Cross-Project templates"
click at [458, 466] on textarea "Details" at bounding box center [507, 480] width 366 height 64
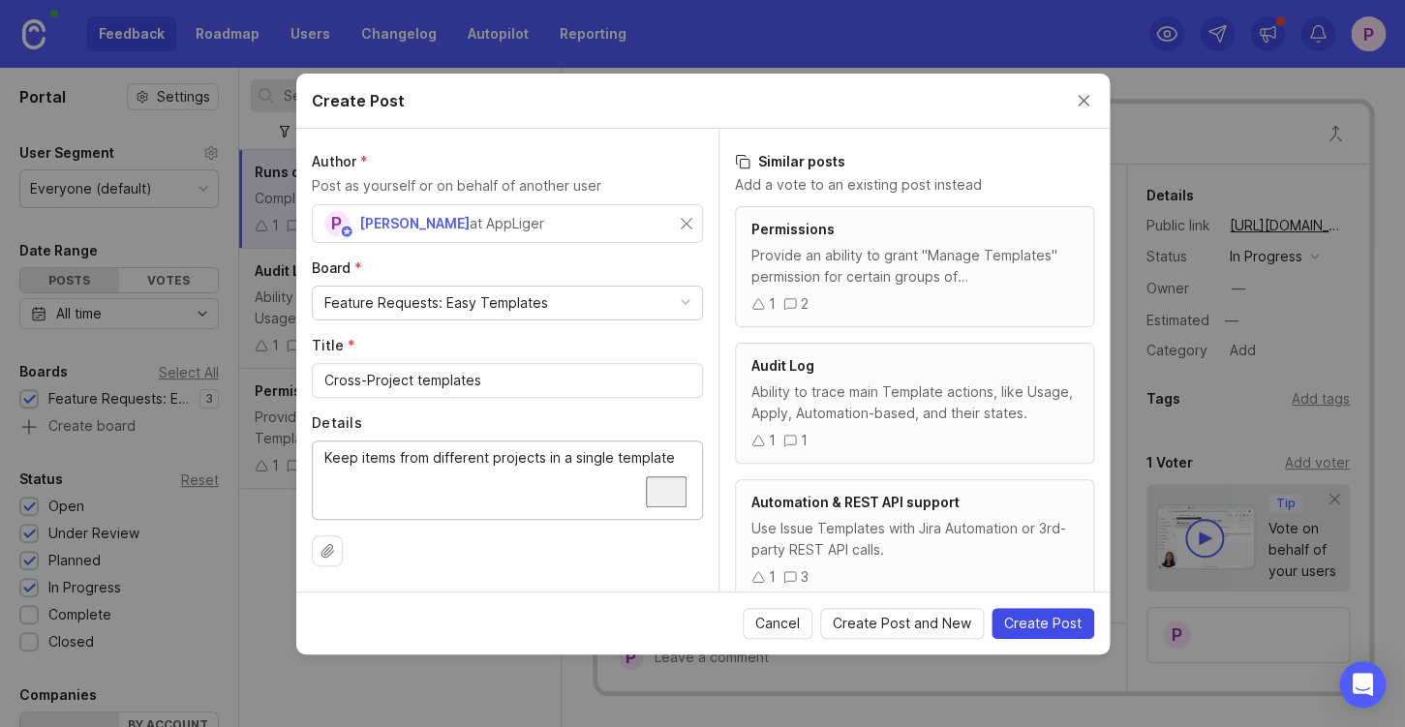
type textarea "Keep items from different projects in a single template"
click at [1040, 618] on span "Create Post" at bounding box center [1042, 623] width 77 height 19
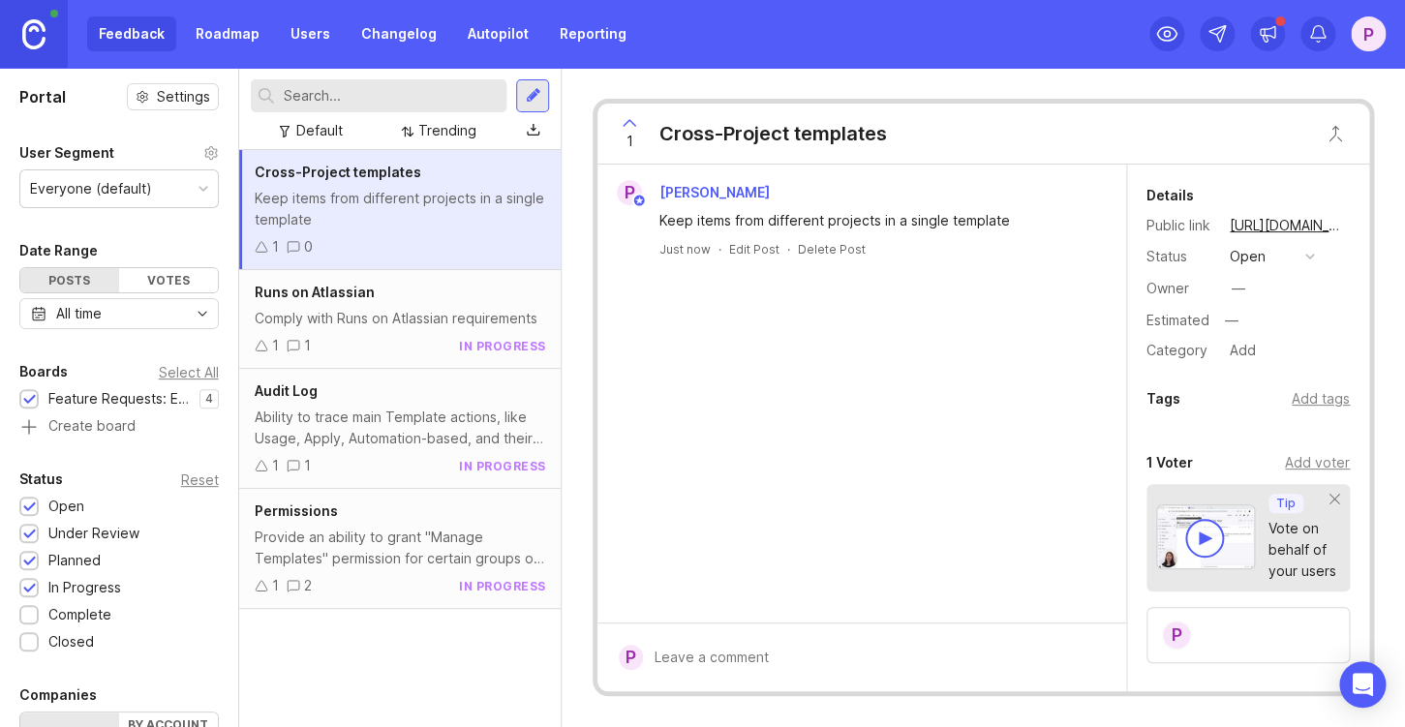
click at [1248, 257] on div "open" at bounding box center [1248, 256] width 36 height 21
click at [1268, 363] on div "planned" at bounding box center [1264, 362] width 61 height 16
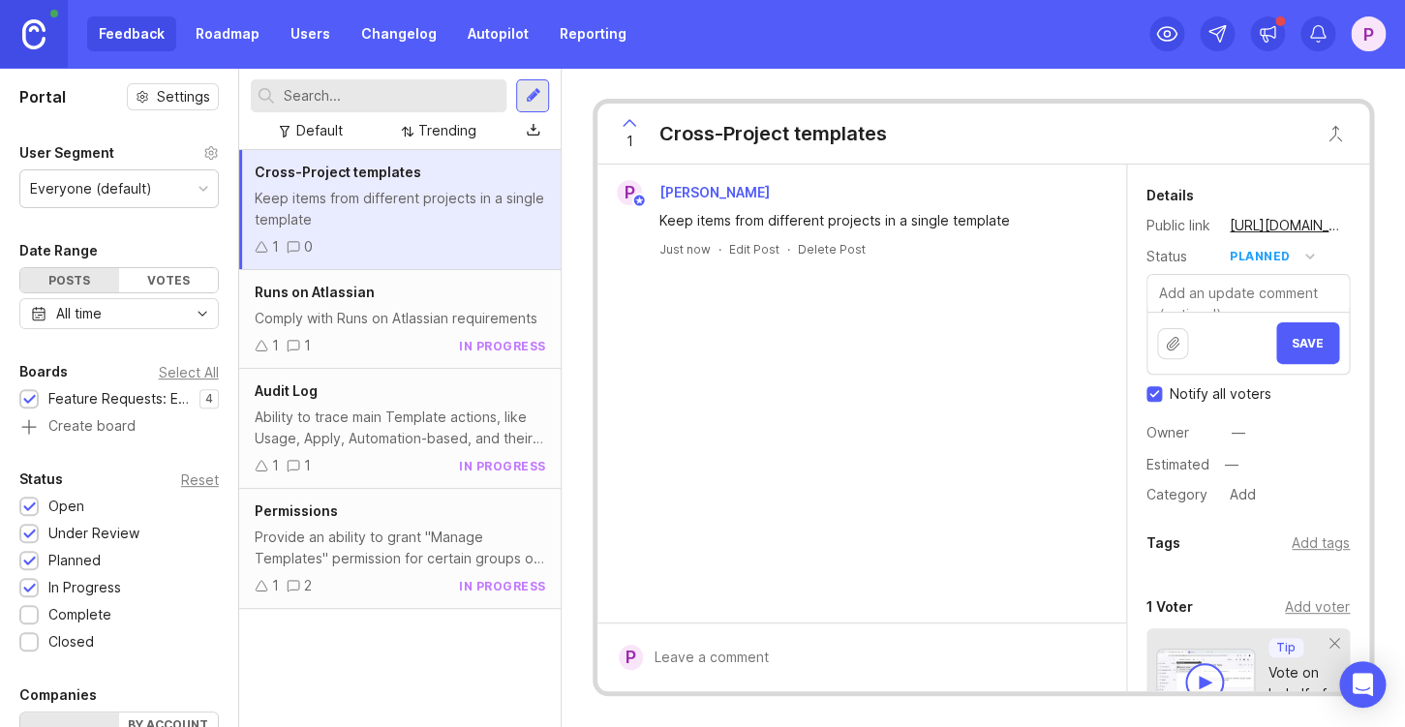
click at [1299, 351] on span "Save" at bounding box center [1308, 343] width 32 height 15
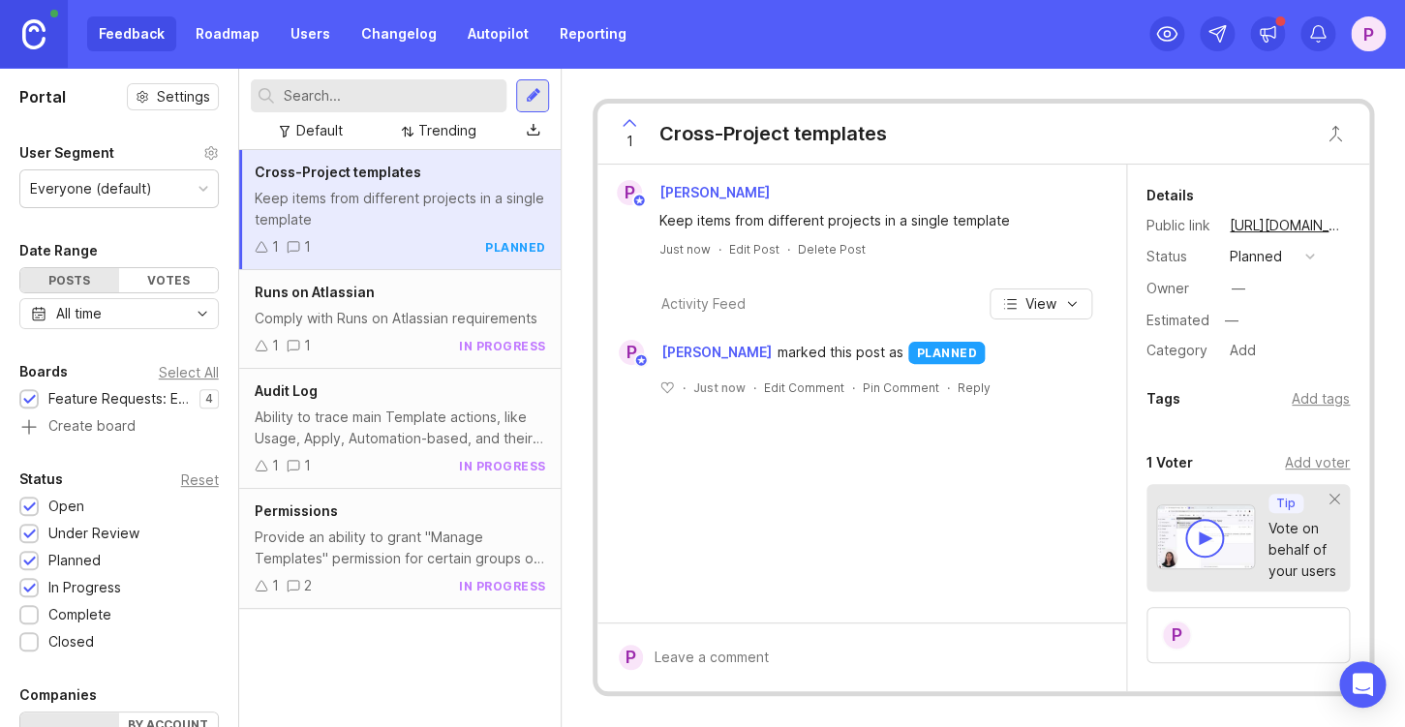
click at [930, 493] on div "P Paul Keep items from different projects in a single template Just now · Edit …" at bounding box center [862, 394] width 529 height 458
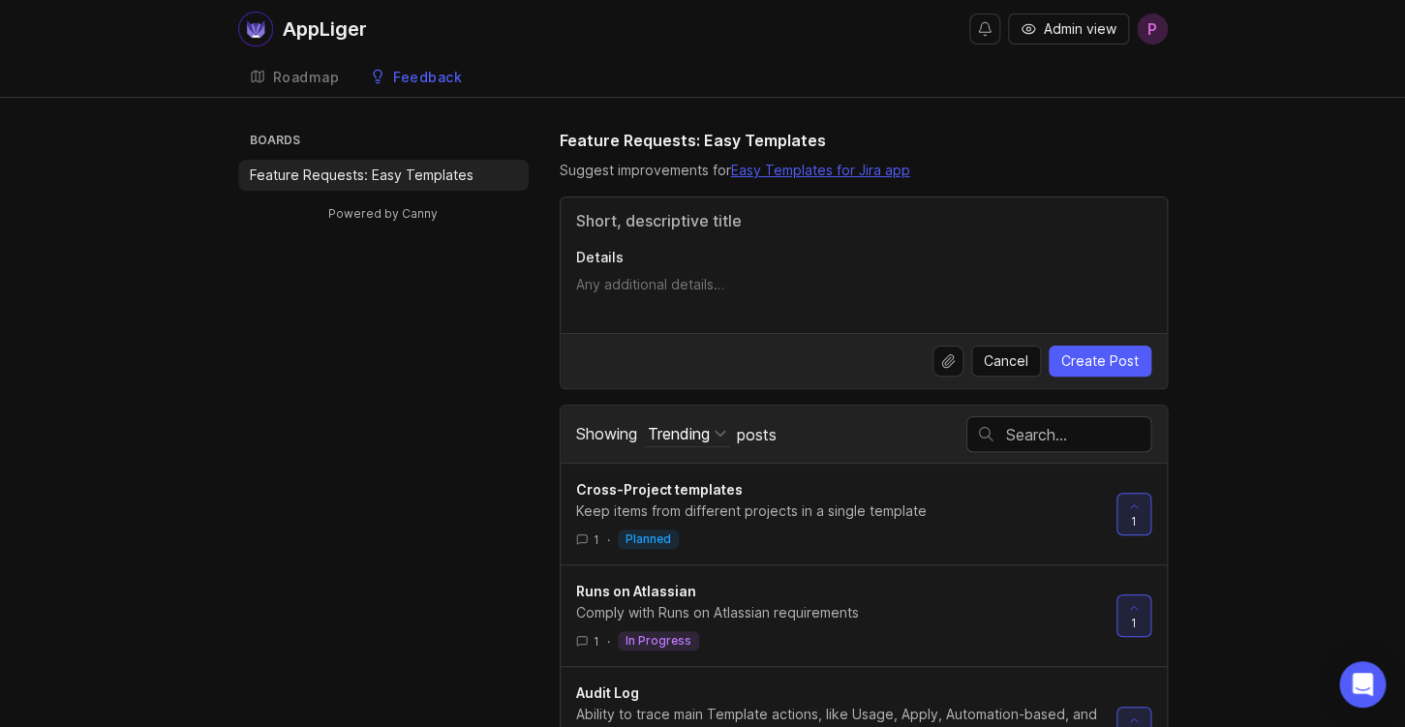
click at [309, 595] on div "Boards Feature Requests: Easy Templates Powered by Canny Feature Requests: Easy…" at bounding box center [703, 521] width 930 height 784
click at [798, 229] on input "Title" at bounding box center [863, 220] width 575 height 23
click at [736, 312] on textarea "Details" at bounding box center [863, 294] width 575 height 39
paste textarea "Ability to create templates with multiple issues on the same level, so the temp…"
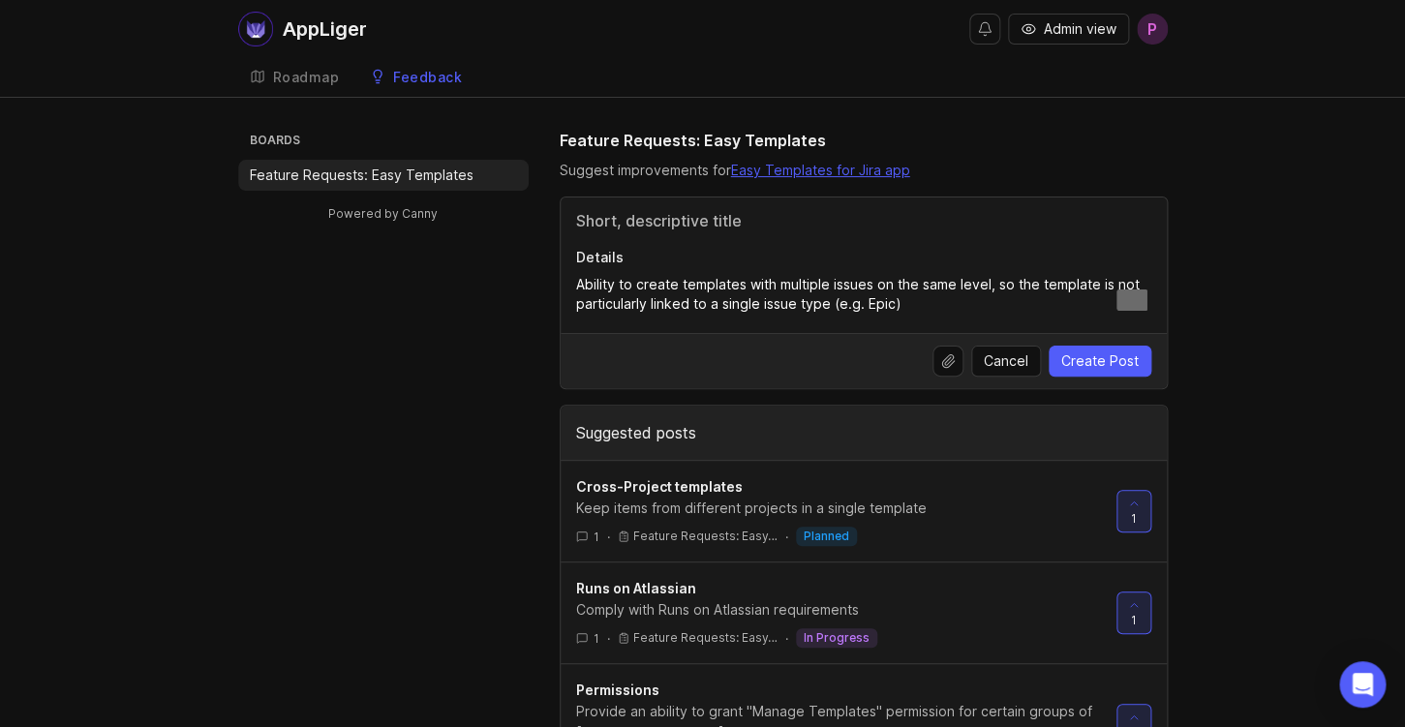
type textarea "Ability to create templates with multiple issues on the same level, so the temp…"
click at [783, 215] on input "Title" at bounding box center [863, 220] width 575 height 23
paste input "Multi-Root templates"
type input "Multi-Root templates"
click at [1099, 371] on span "Create Post" at bounding box center [1099, 361] width 77 height 19
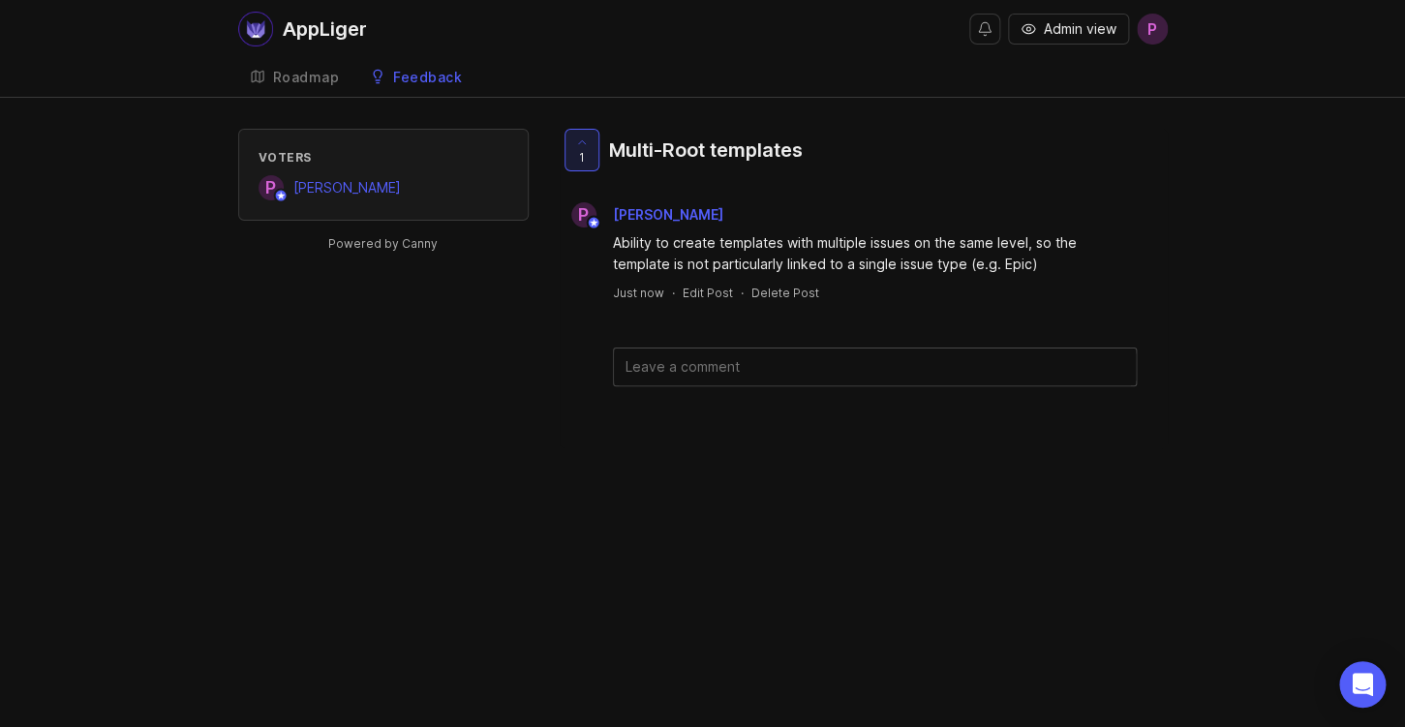
click at [764, 263] on div "Ability to create templates with multiple issues on the same level, so the temp…" at bounding box center [875, 253] width 524 height 43
click at [323, 180] on div "Paul" at bounding box center [347, 187] width 115 height 25
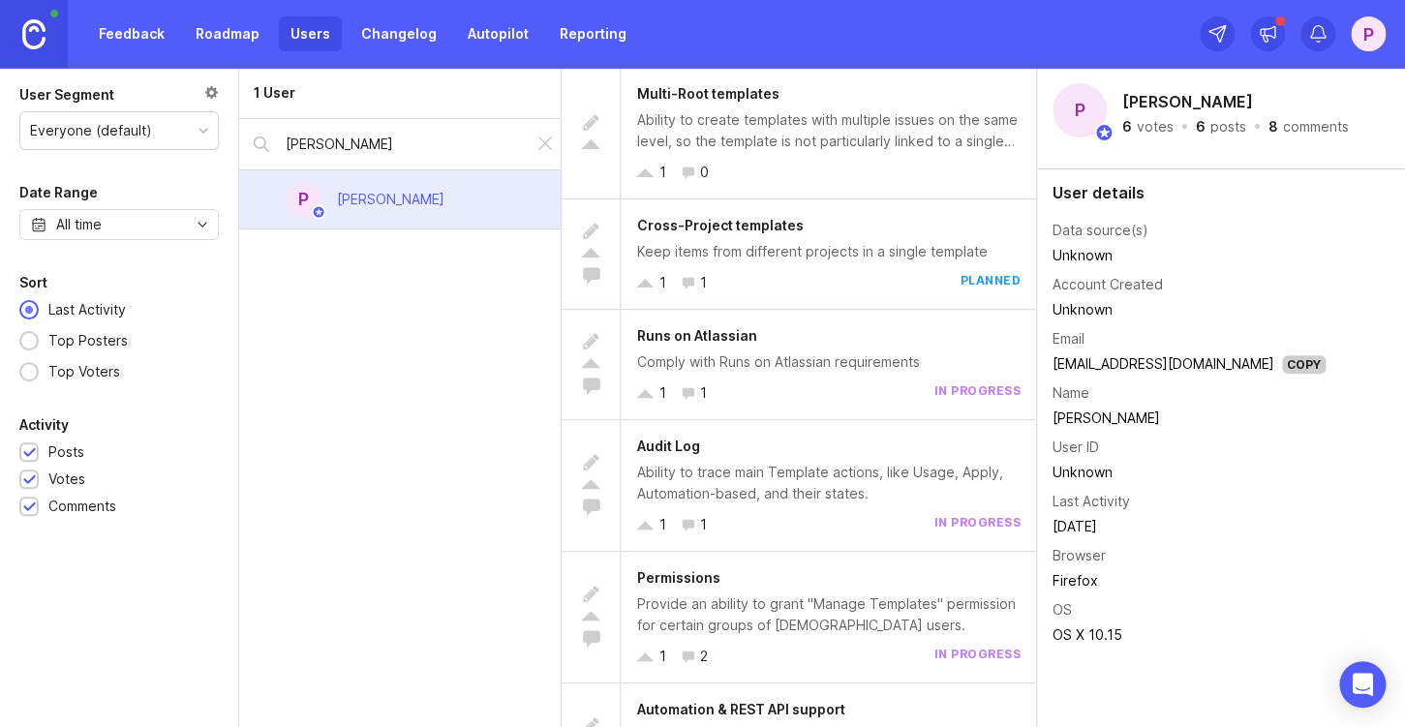
click at [796, 161] on div "Multi-Root templates Ability to create templates with multiple issues on the sa…" at bounding box center [828, 133] width 415 height 131
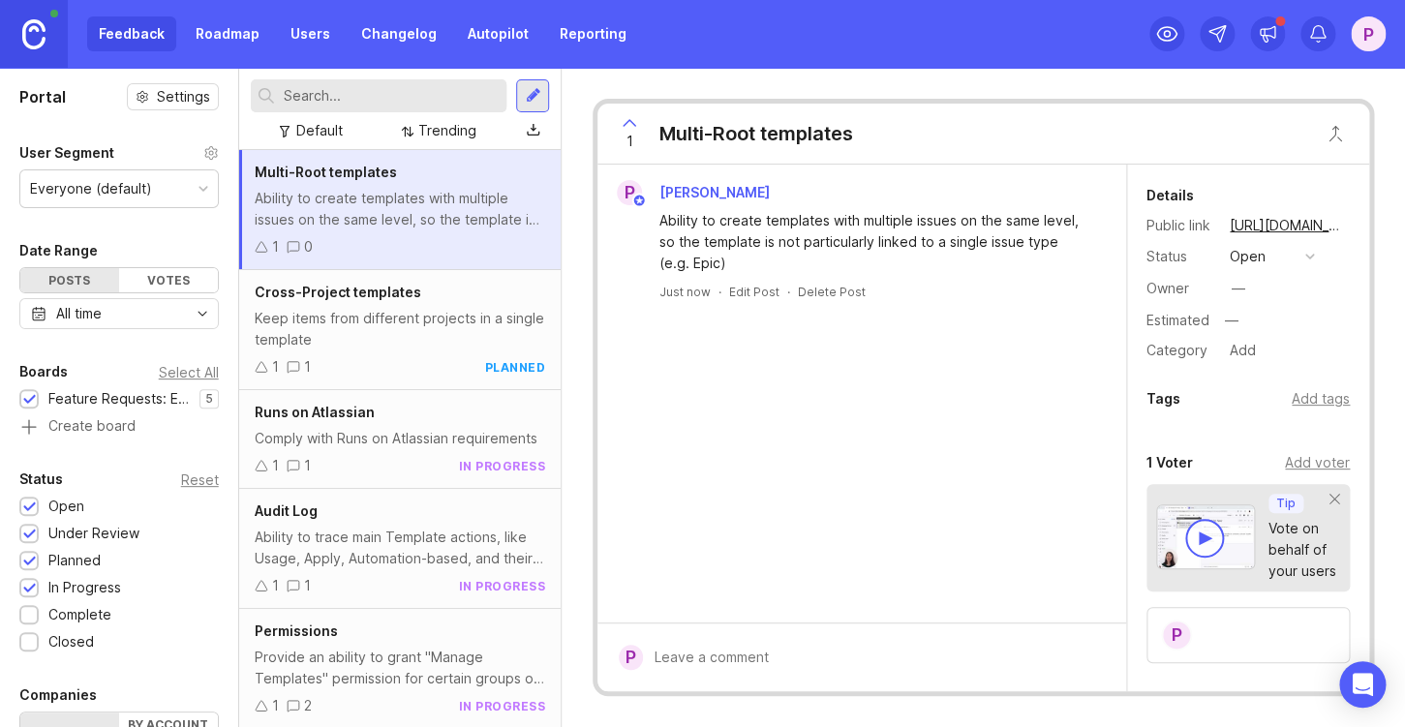
click at [1245, 261] on div "open" at bounding box center [1248, 256] width 36 height 21
drag, startPoint x: 1255, startPoint y: 353, endPoint x: 1257, endPoint y: 325, distance: 27.2
click at [1257, 325] on ul "open under review planned in progress complete closed" at bounding box center [1272, 380] width 97 height 215
click at [1257, 325] on div "under review" at bounding box center [1283, 327] width 98 height 16
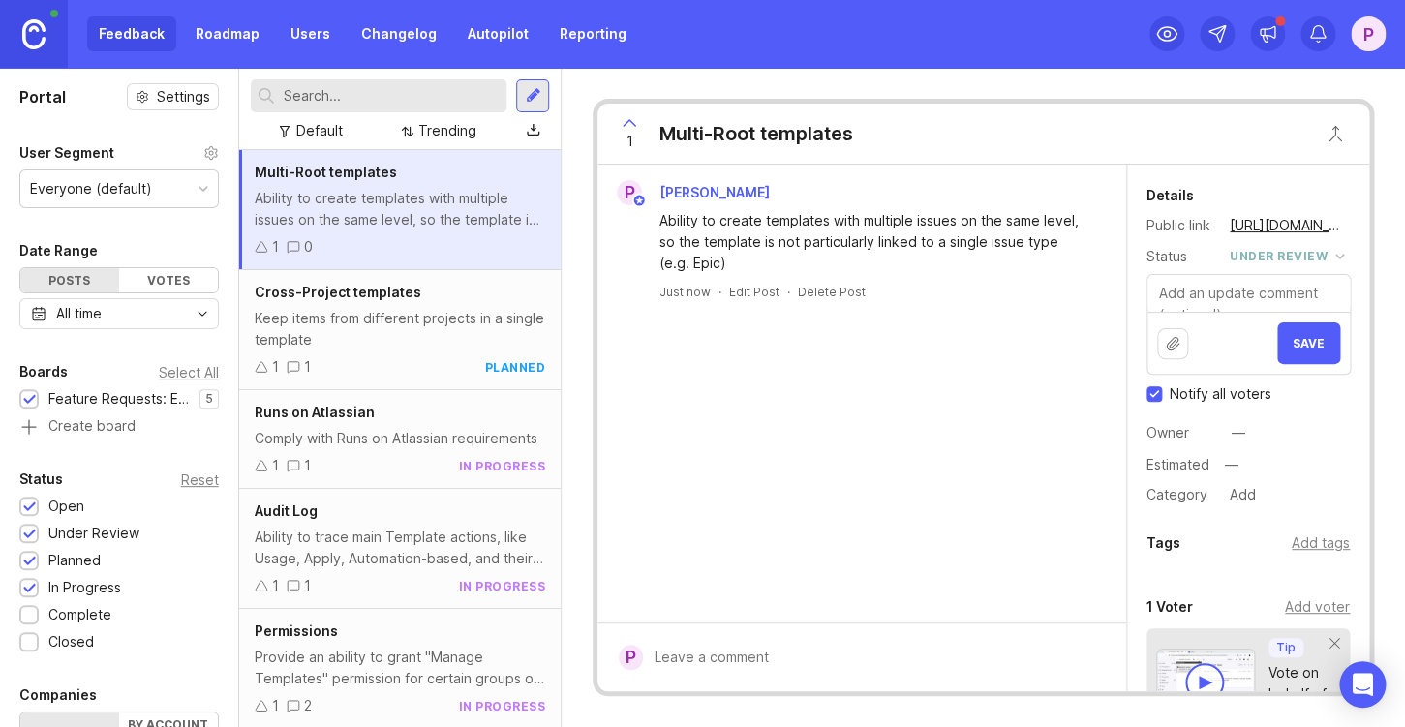
click at [1303, 329] on button "Save" at bounding box center [1308, 344] width 63 height 42
